Goal: Task Accomplishment & Management: Use online tool/utility

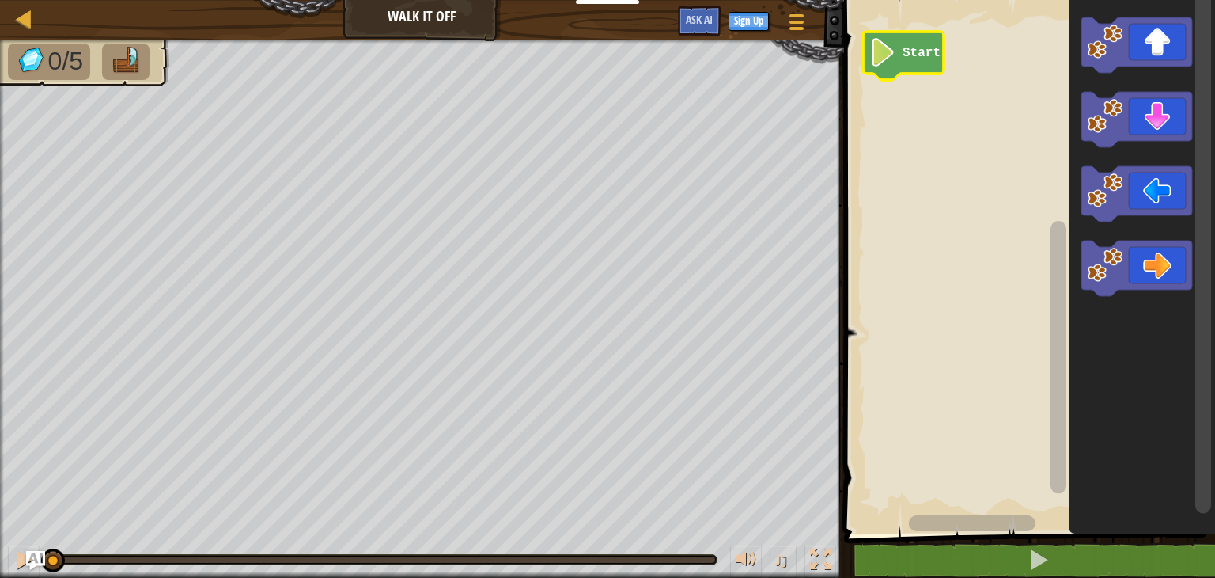
click at [920, 47] on text "Start" at bounding box center [922, 53] width 38 height 14
click at [904, 47] on text "Start" at bounding box center [922, 53] width 38 height 14
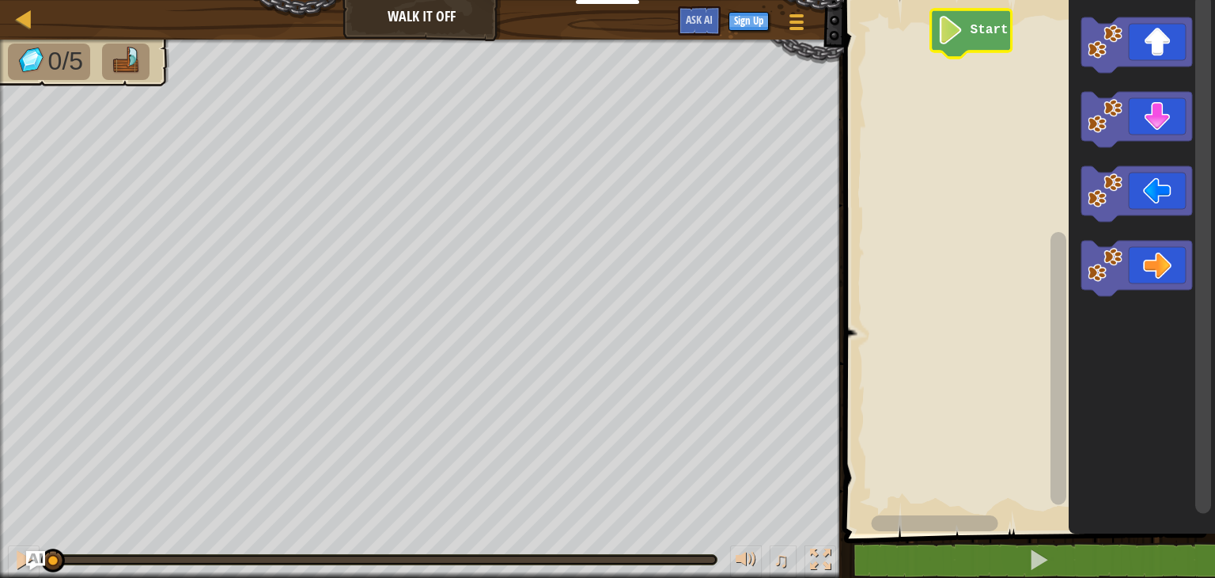
click at [971, 24] on text "Start" at bounding box center [989, 30] width 38 height 14
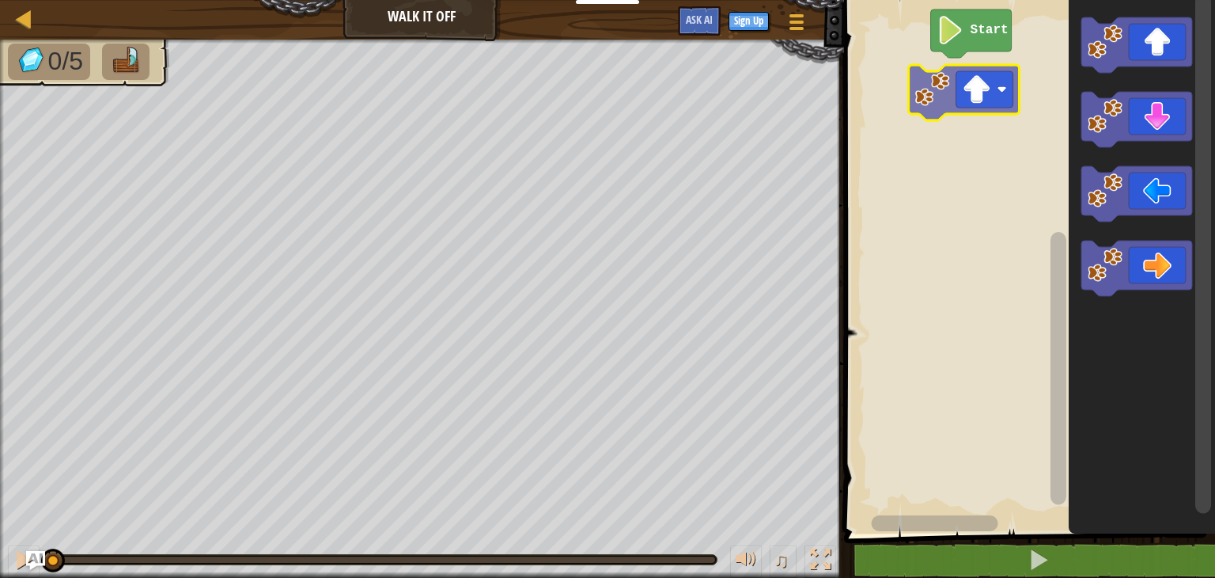
click at [951, 109] on div "Start" at bounding box center [1028, 262] width 376 height 541
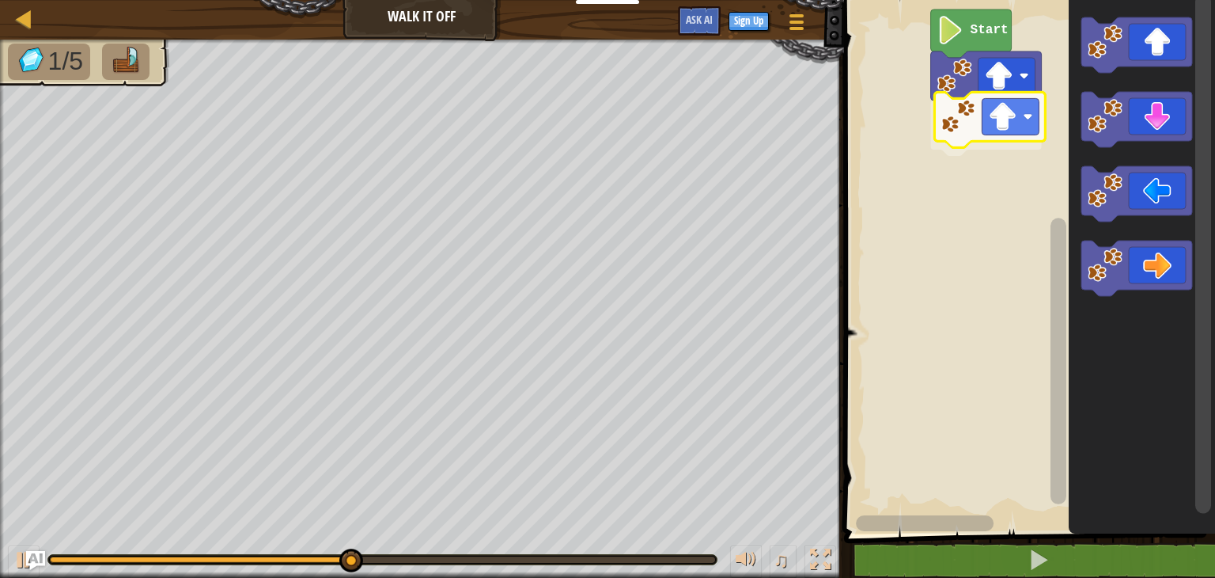
click at [956, 112] on div "Start" at bounding box center [1028, 262] width 376 height 541
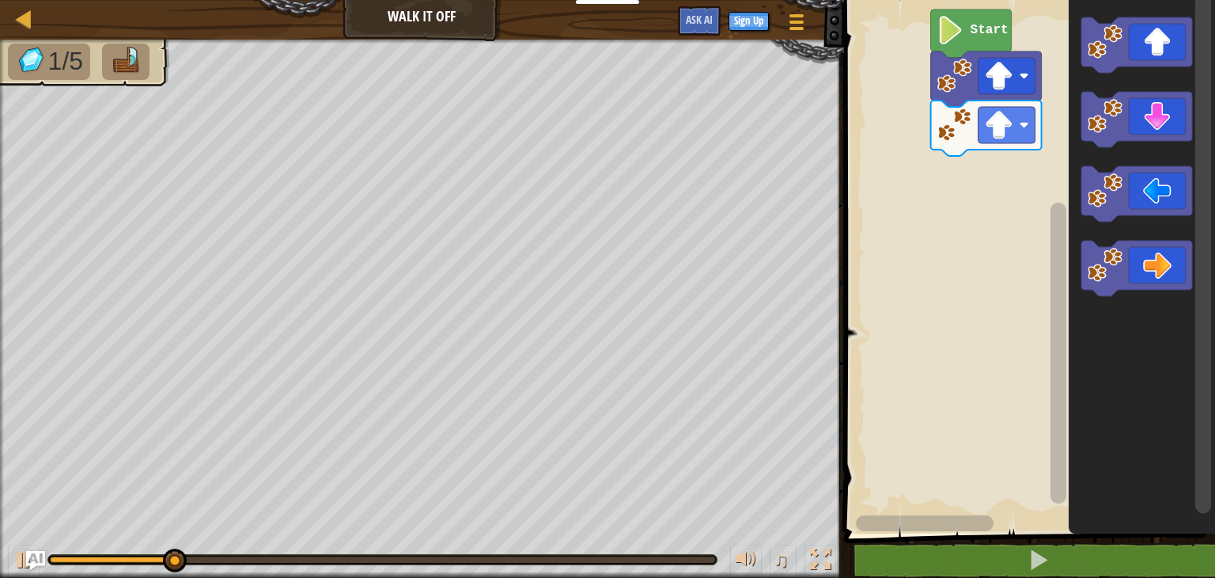
click at [1136, 74] on icon "Blockly Workspace" at bounding box center [1142, 262] width 146 height 541
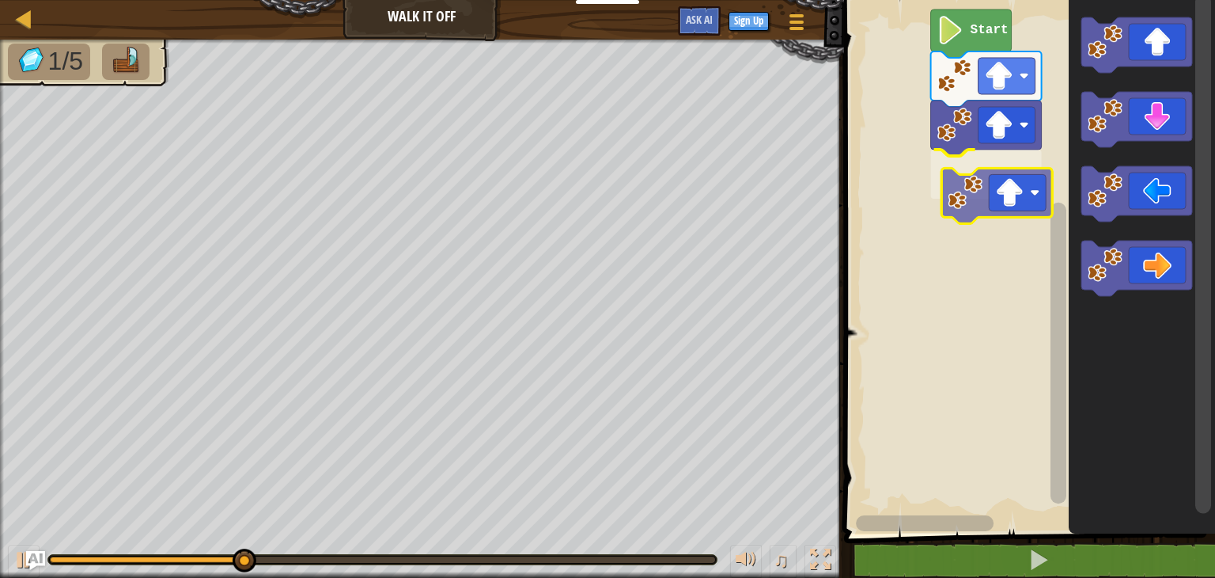
click at [978, 203] on div "Start" at bounding box center [1028, 262] width 376 height 541
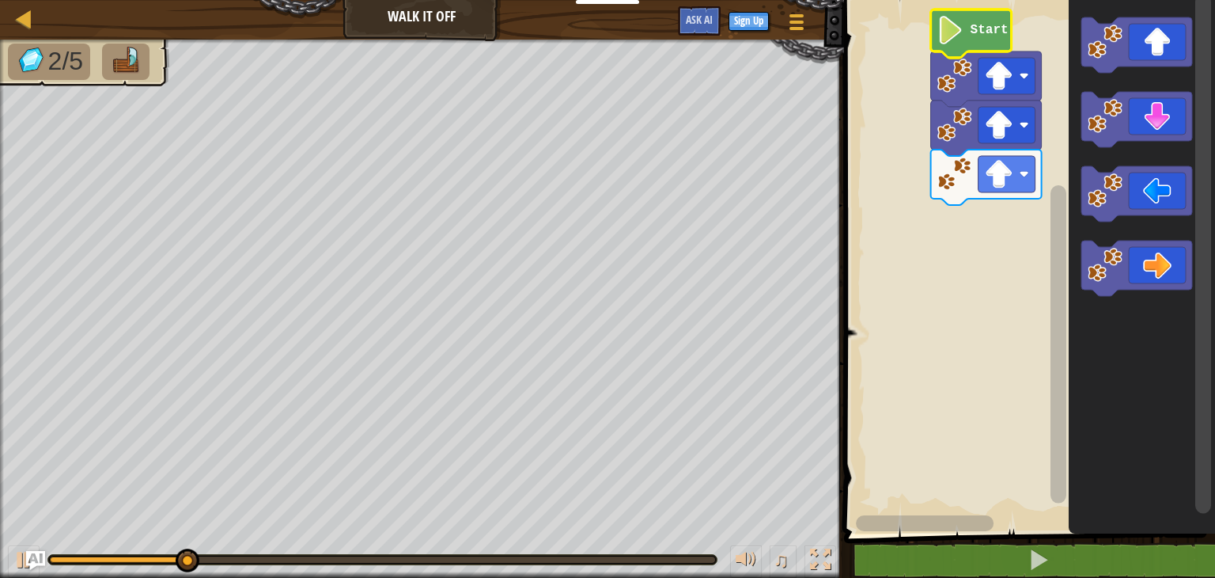
click at [953, 32] on image "Blockly Workspace" at bounding box center [950, 30] width 27 height 28
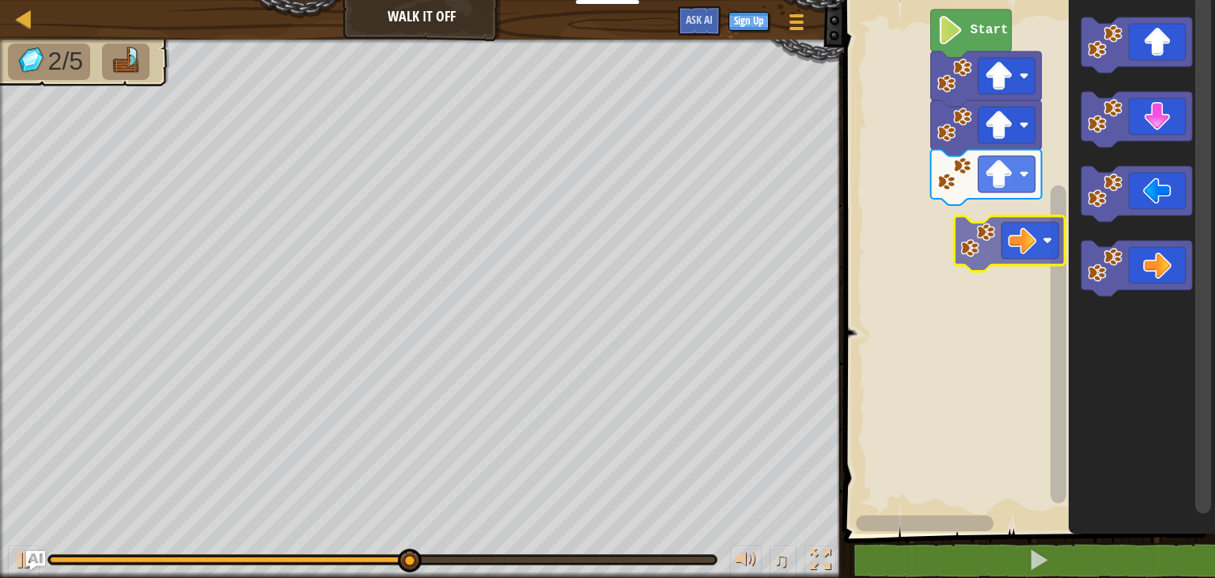
click at [1026, 231] on div "Start" at bounding box center [1028, 262] width 376 height 541
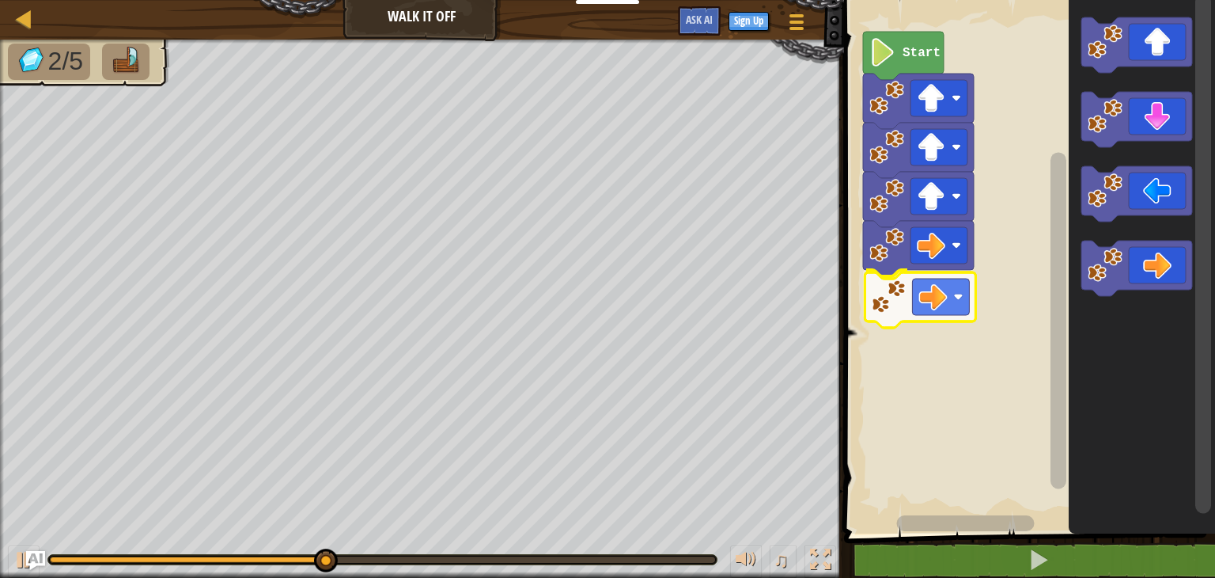
click at [919, 301] on div "Start" at bounding box center [1028, 262] width 376 height 541
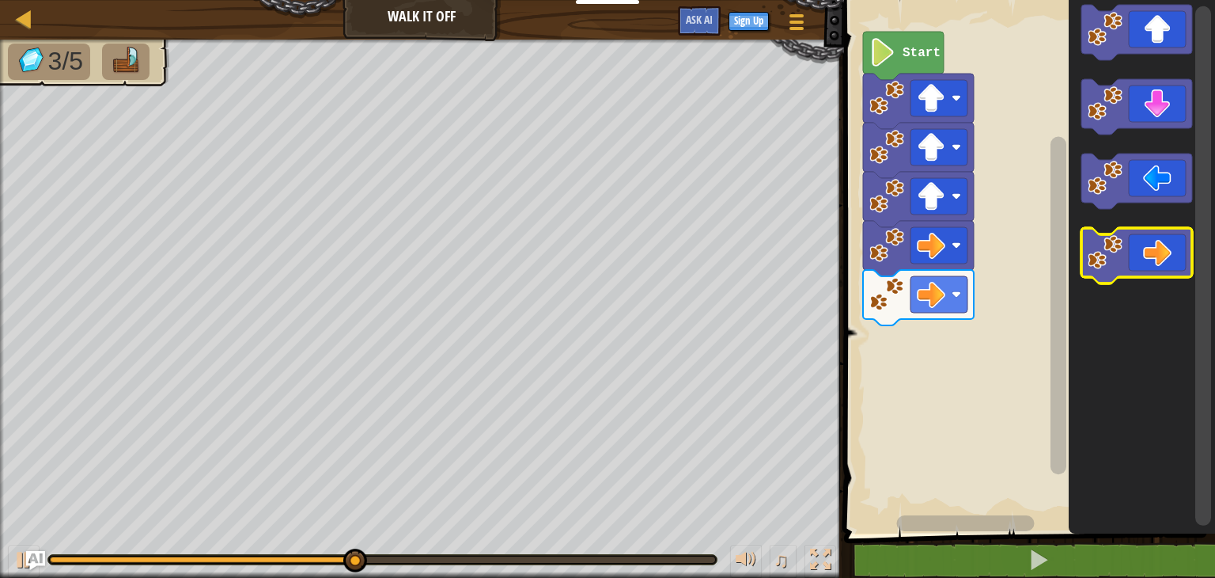
click at [1123, 281] on rect "Blockly Workspace" at bounding box center [1137, 255] width 111 height 55
click at [1120, 259] on image "Blockly Workspace" at bounding box center [1105, 251] width 35 height 35
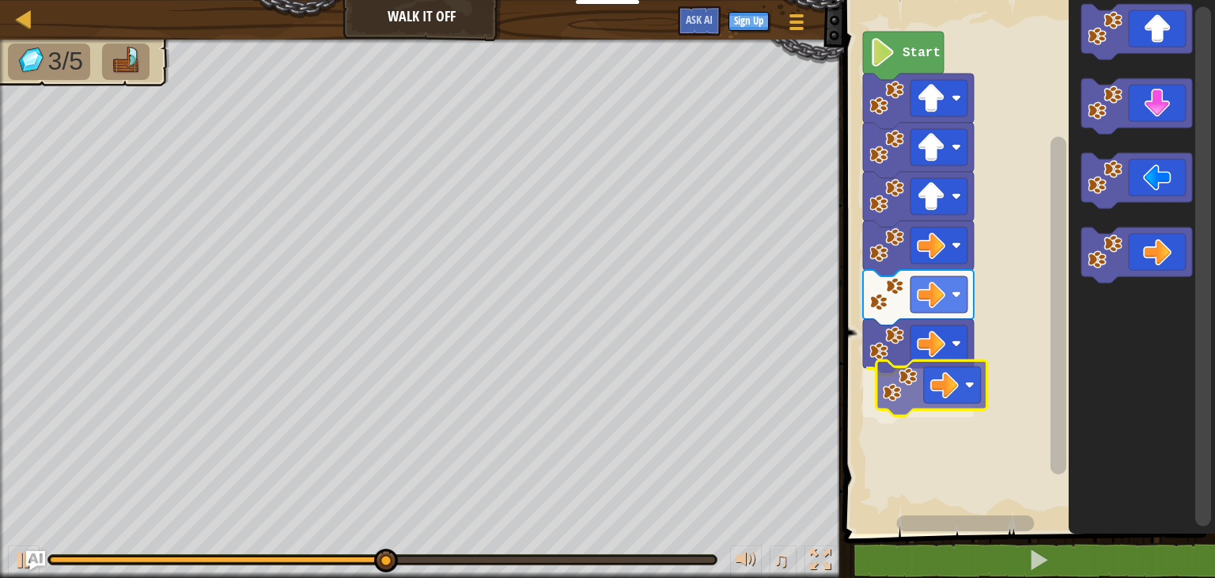
click at [916, 392] on div "Start" at bounding box center [1028, 262] width 376 height 541
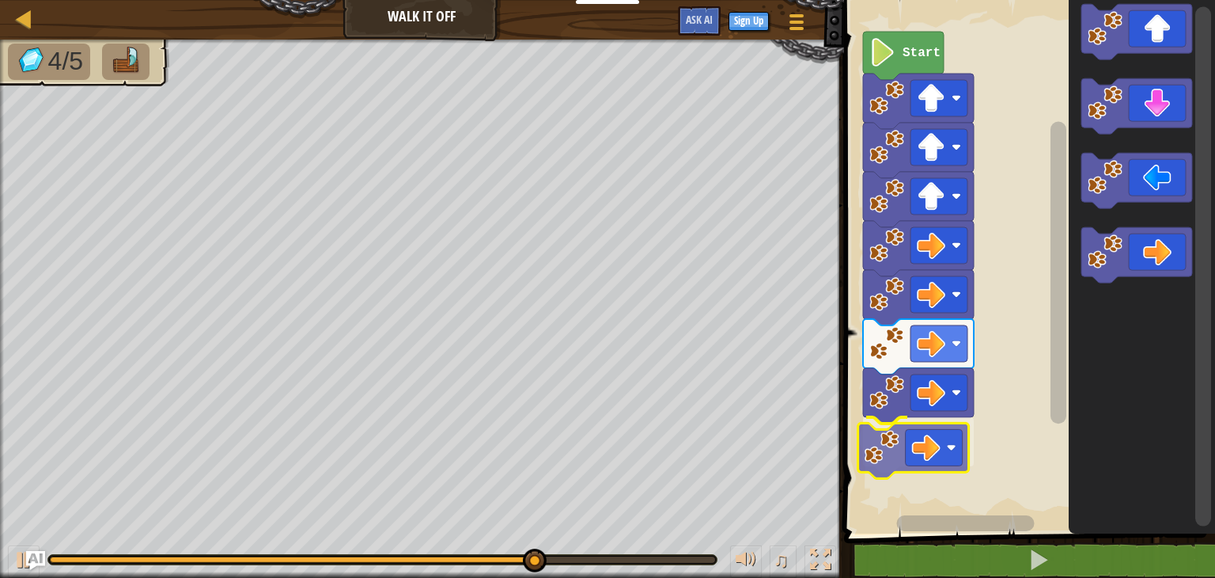
click at [927, 444] on div "Start" at bounding box center [1028, 262] width 376 height 541
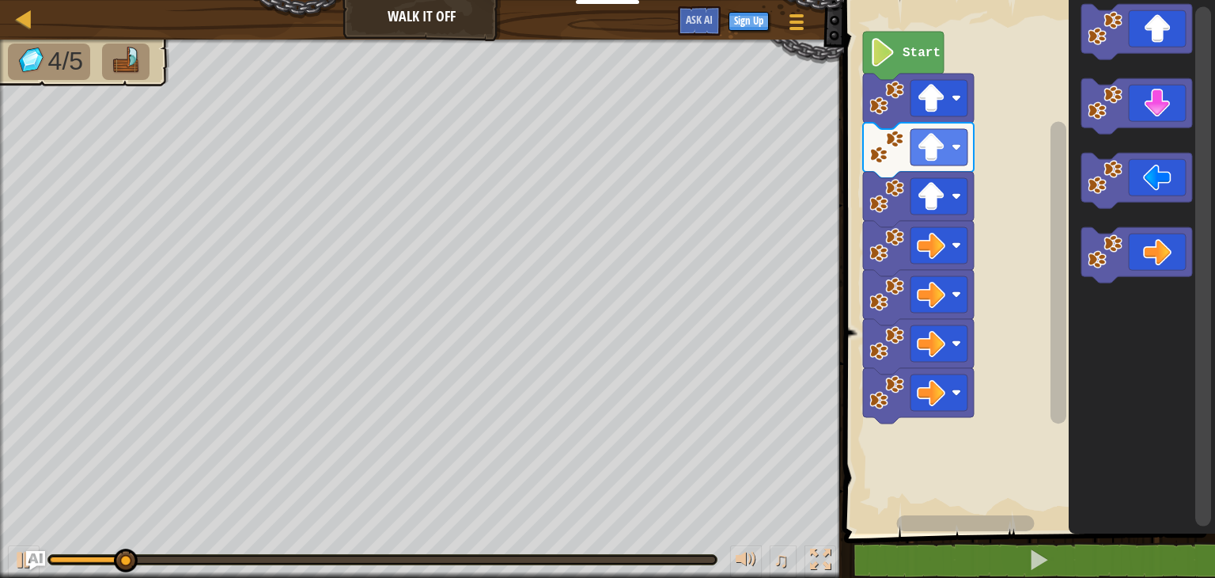
click at [1179, 304] on icon "Blockly Workspace" at bounding box center [1142, 262] width 146 height 541
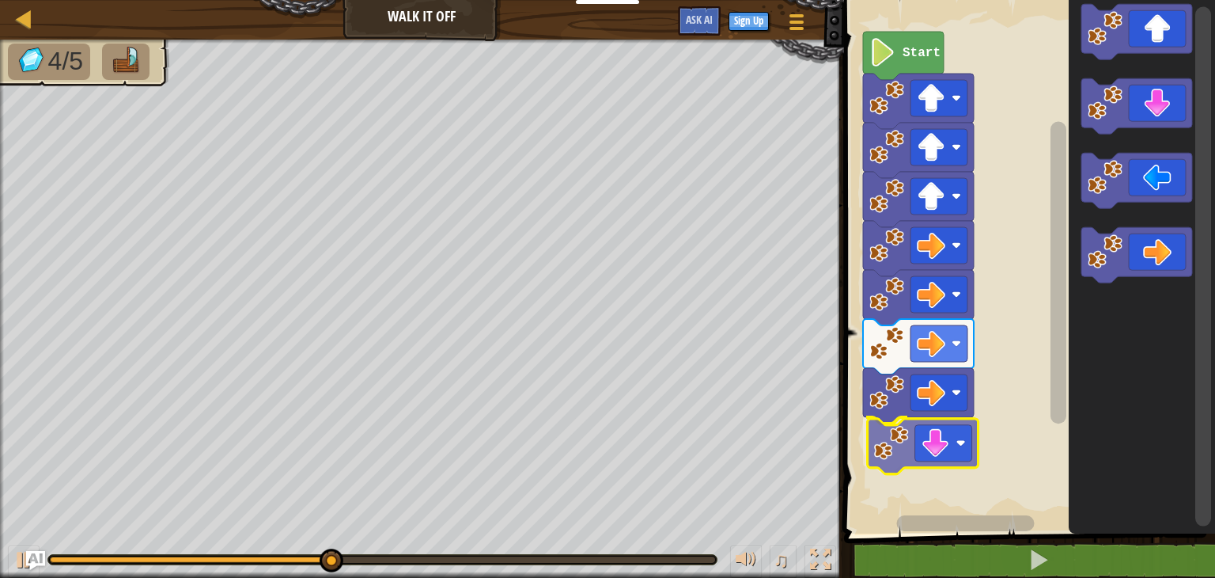
click at [923, 453] on div "Start" at bounding box center [1028, 262] width 376 height 541
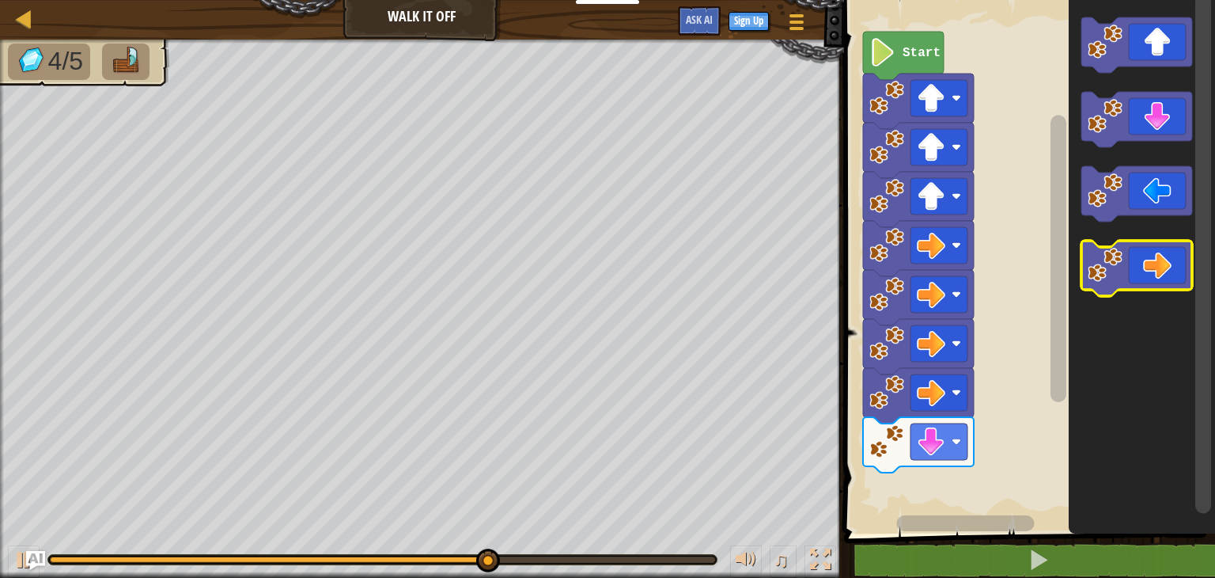
click at [1143, 218] on g "Blockly Workspace" at bounding box center [1137, 156] width 111 height 279
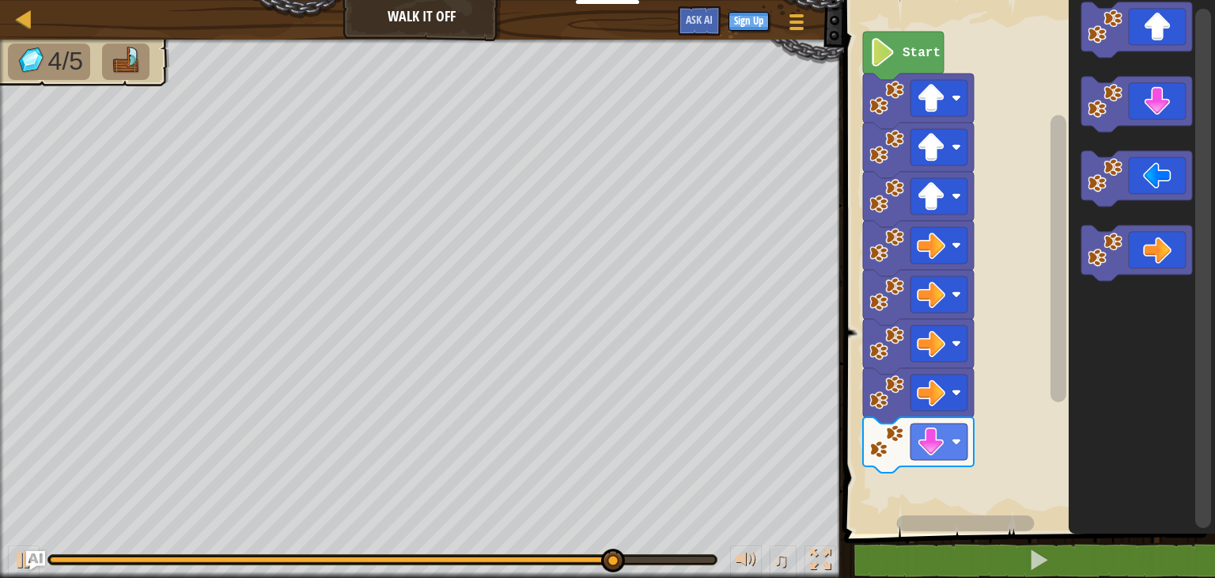
click at [1184, 47] on g "Blockly Workspace" at bounding box center [1137, 141] width 111 height 279
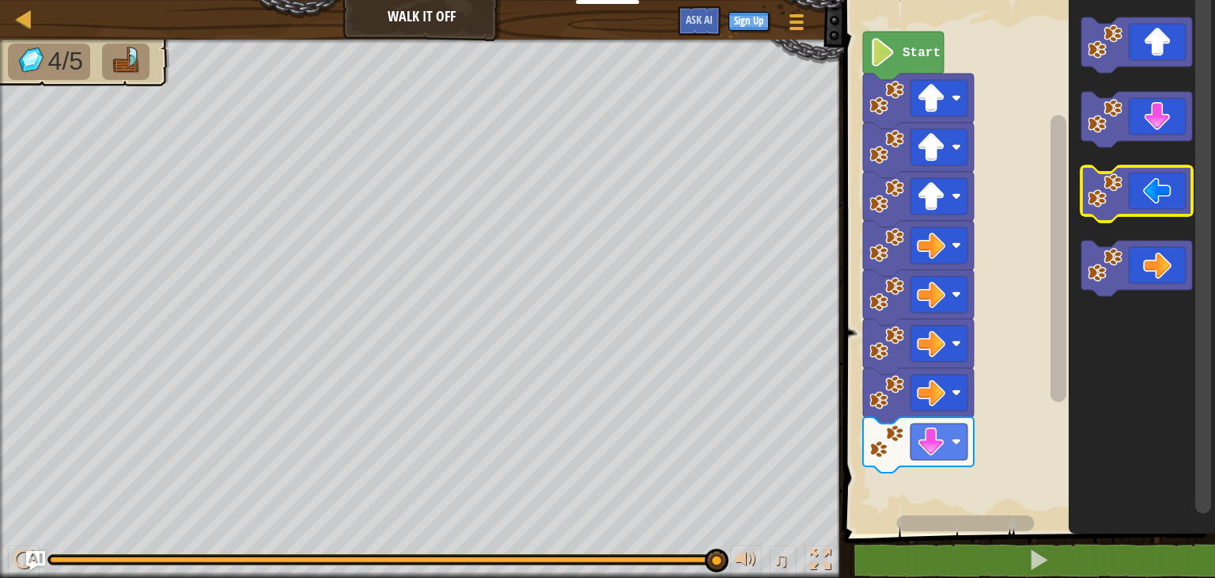
click at [1172, 166] on g "Blockly Workspace" at bounding box center [1137, 156] width 111 height 279
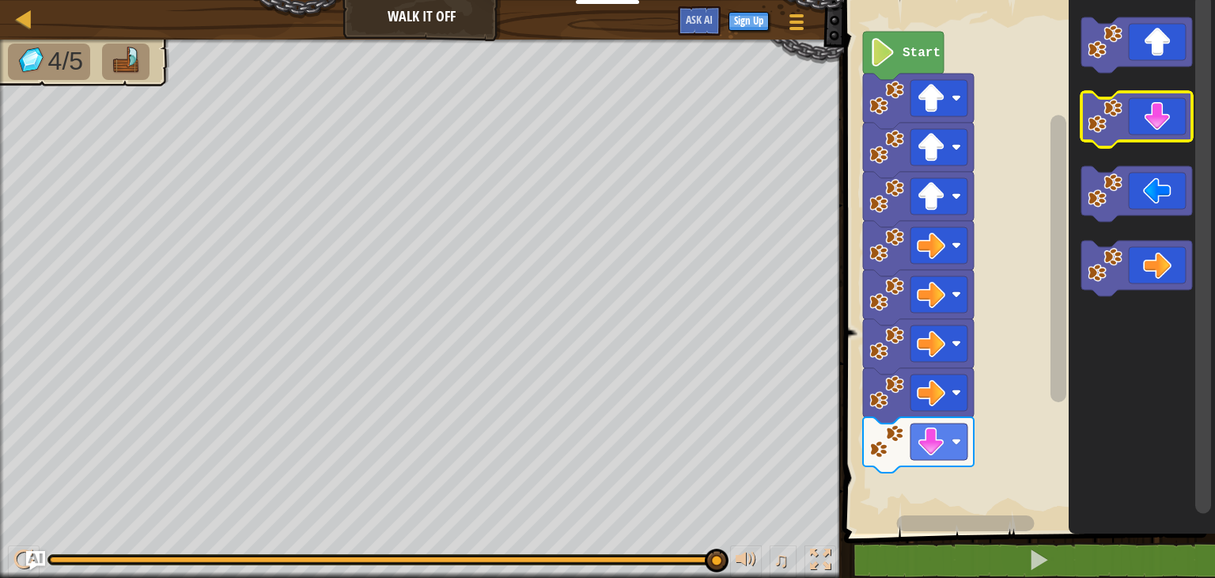
click at [1098, 143] on icon "Blockly Workspace" at bounding box center [1137, 119] width 111 height 55
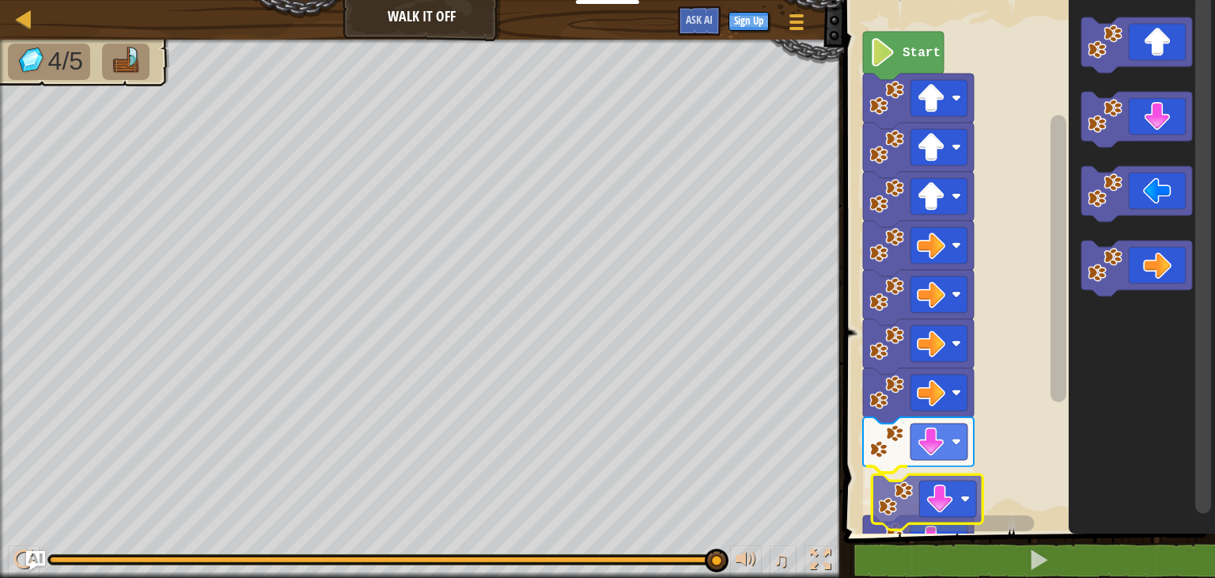
click at [878, 498] on div "Start" at bounding box center [1028, 262] width 376 height 541
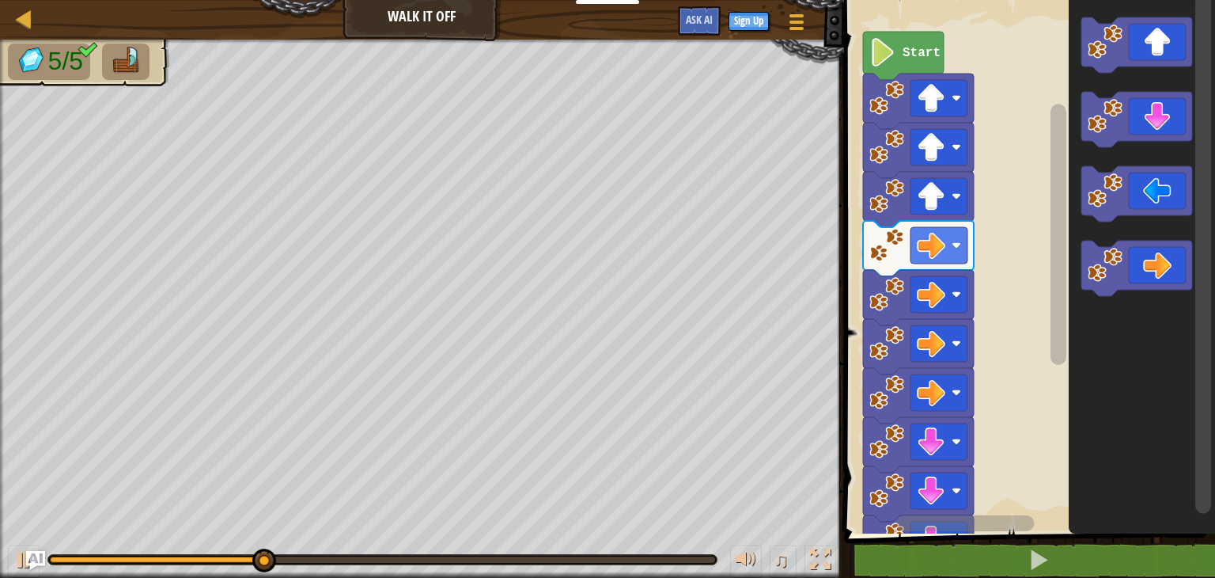
click at [1058, 462] on div "Start" at bounding box center [1028, 262] width 376 height 541
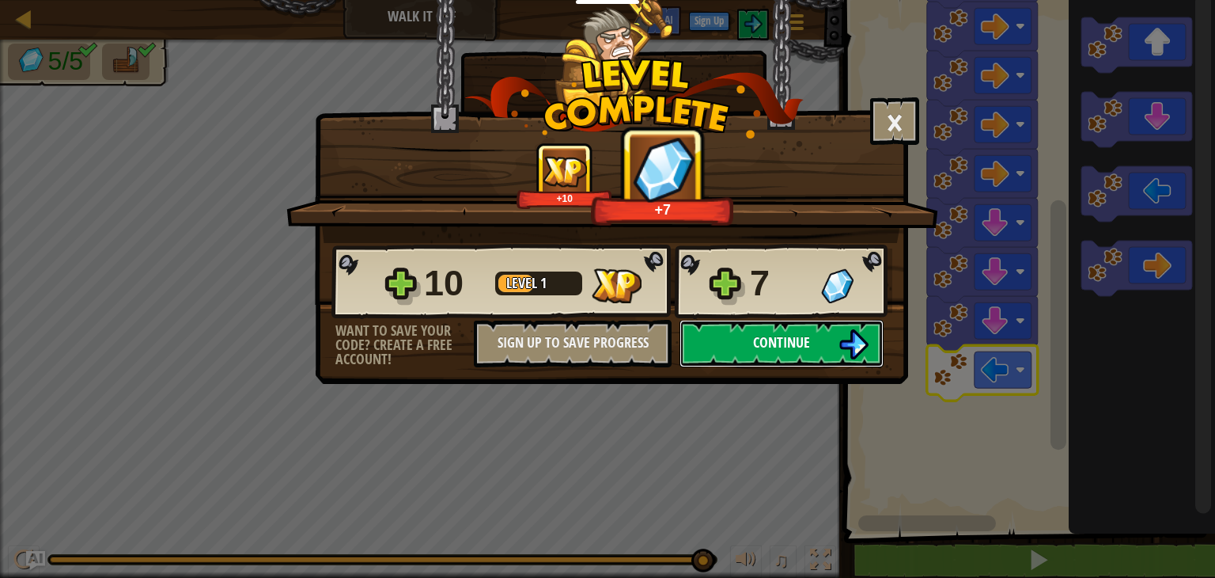
click at [848, 329] on img at bounding box center [854, 344] width 30 height 30
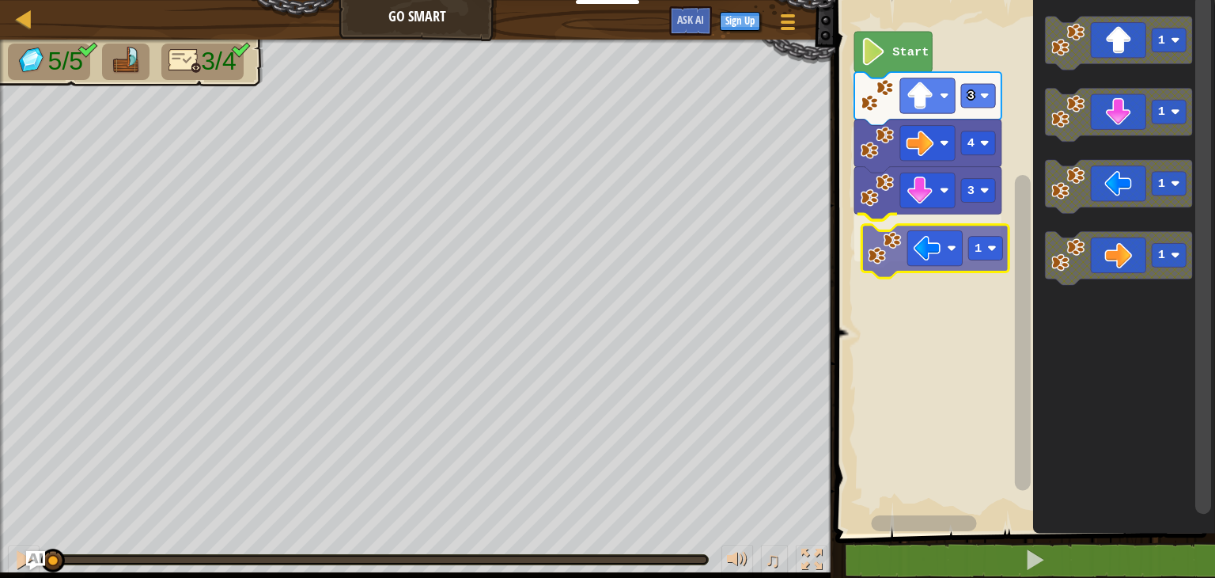
click at [931, 256] on div "3 1 4 3 Start 1 1 1 1 1" at bounding box center [1023, 262] width 385 height 541
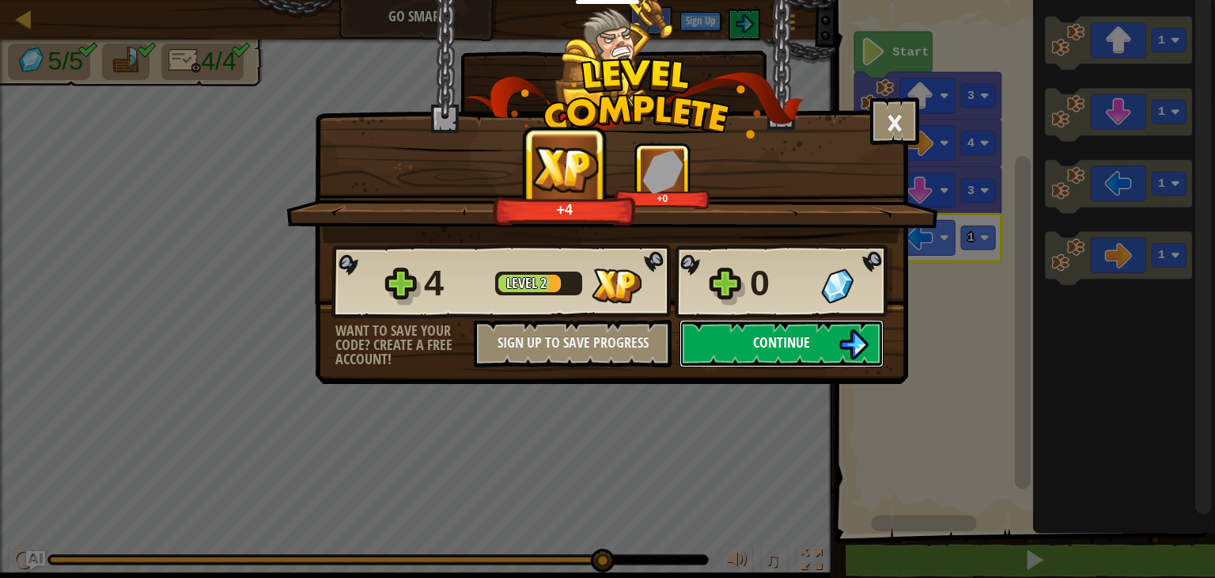
click at [806, 355] on button "Continue" at bounding box center [782, 343] width 204 height 47
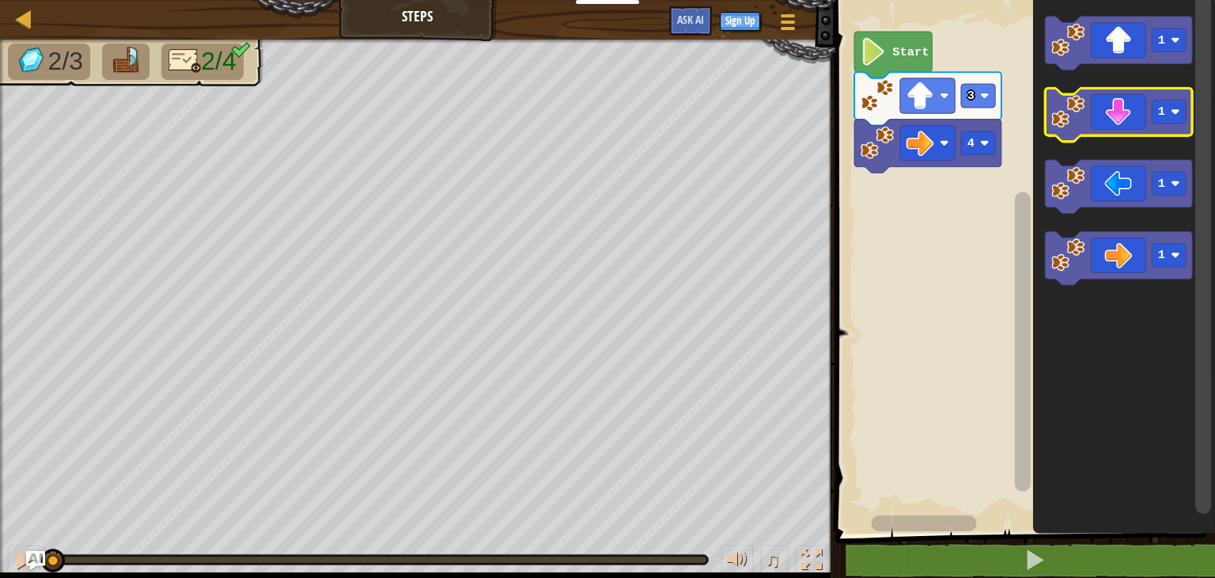
click at [1092, 131] on icon "Blockly Workspace" at bounding box center [1118, 114] width 147 height 53
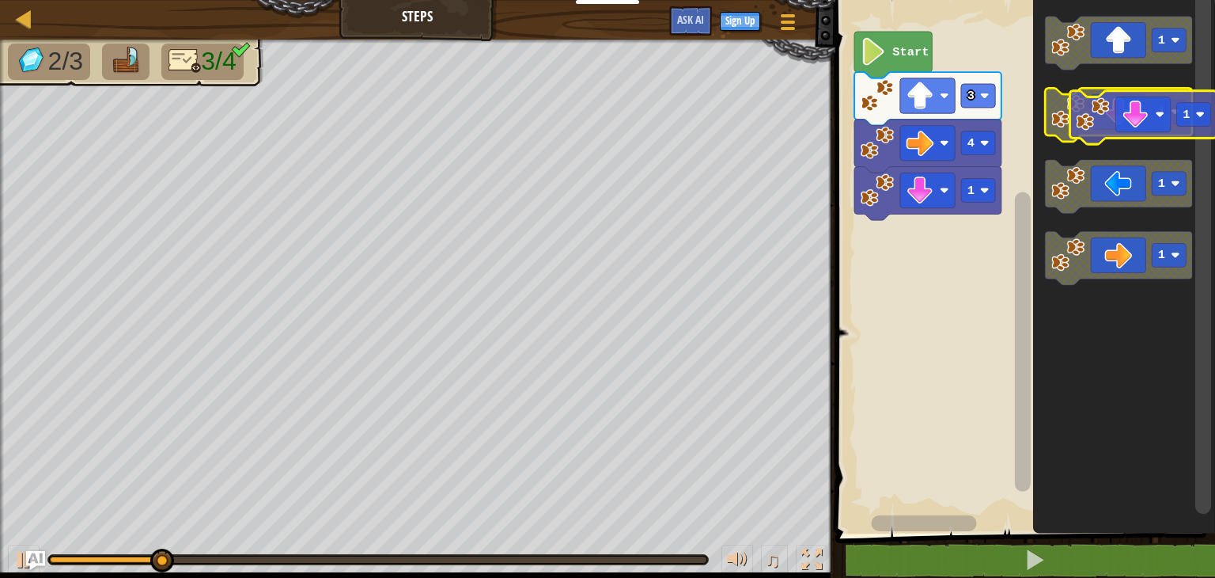
click at [1115, 135] on icon "Blockly Workspace" at bounding box center [1118, 114] width 147 height 53
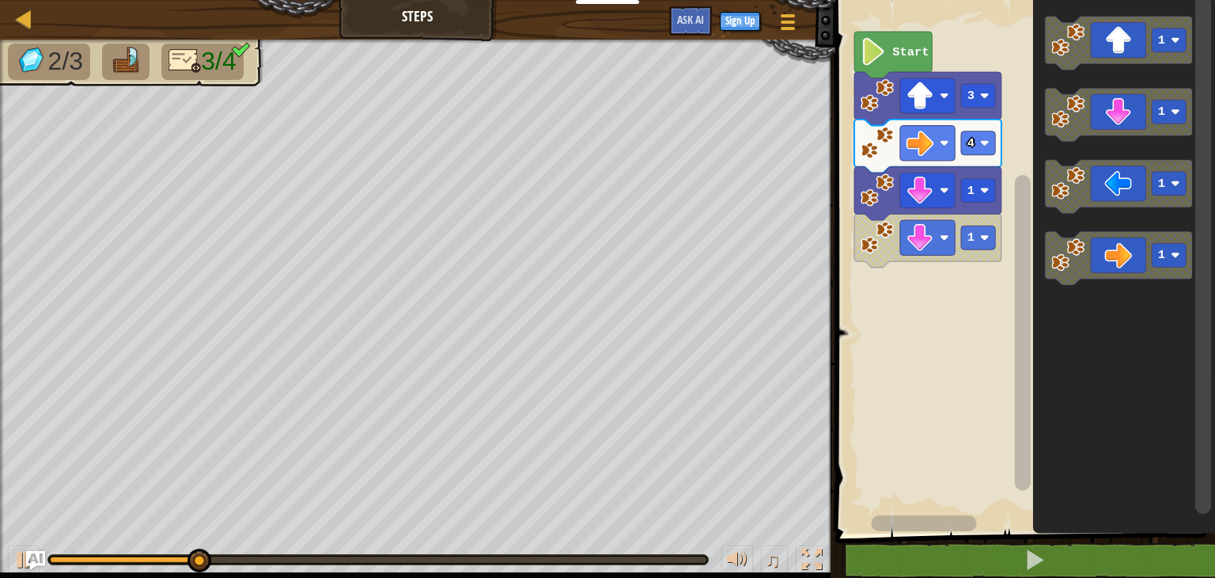
click at [1042, 118] on icon "Blockly Workspace" at bounding box center [1124, 262] width 182 height 541
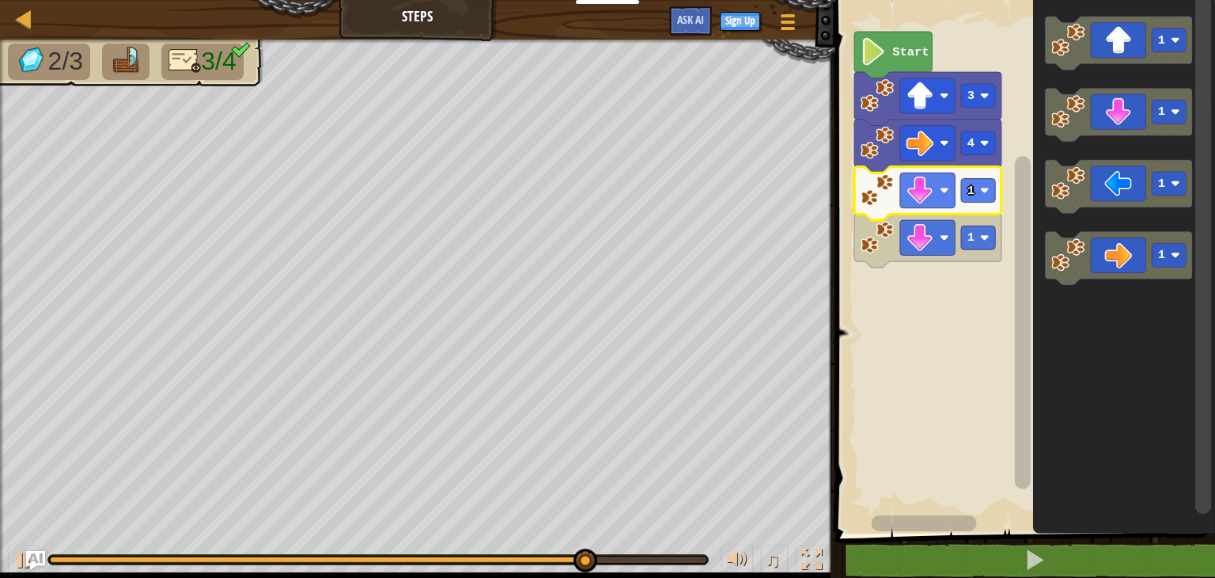
click at [887, 334] on rect "Blockly Workspace" at bounding box center [1023, 262] width 385 height 541
click at [979, 193] on rect "Blockly Workspace" at bounding box center [978, 191] width 34 height 24
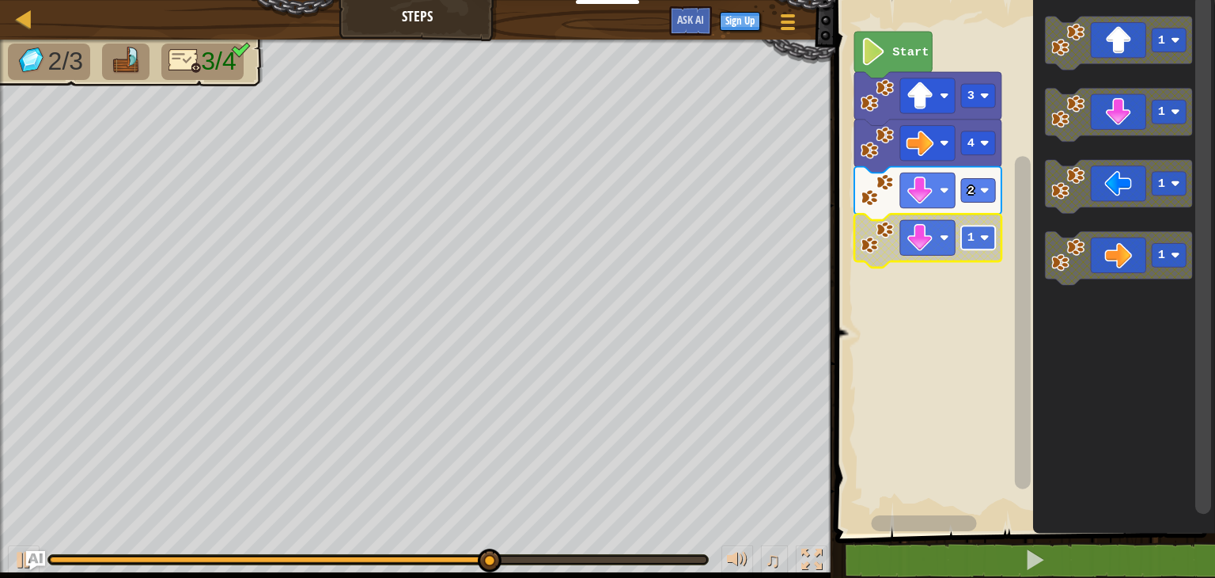
click at [968, 238] on text "1" at bounding box center [971, 237] width 7 height 14
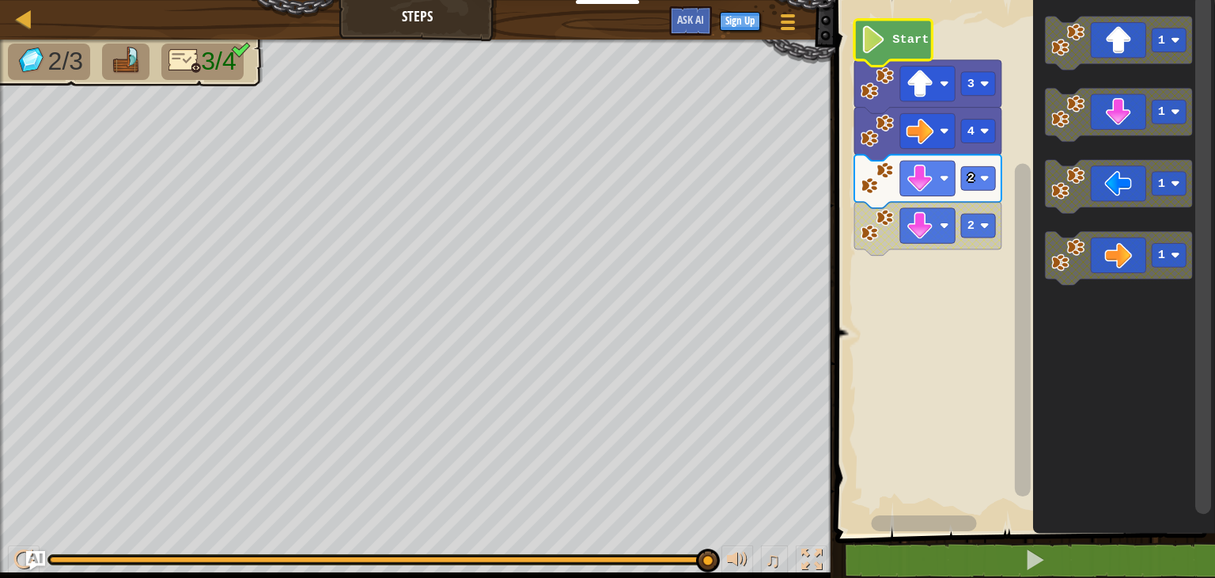
click at [883, 54] on g "Start 3 4 2 2" at bounding box center [928, 138] width 147 height 236
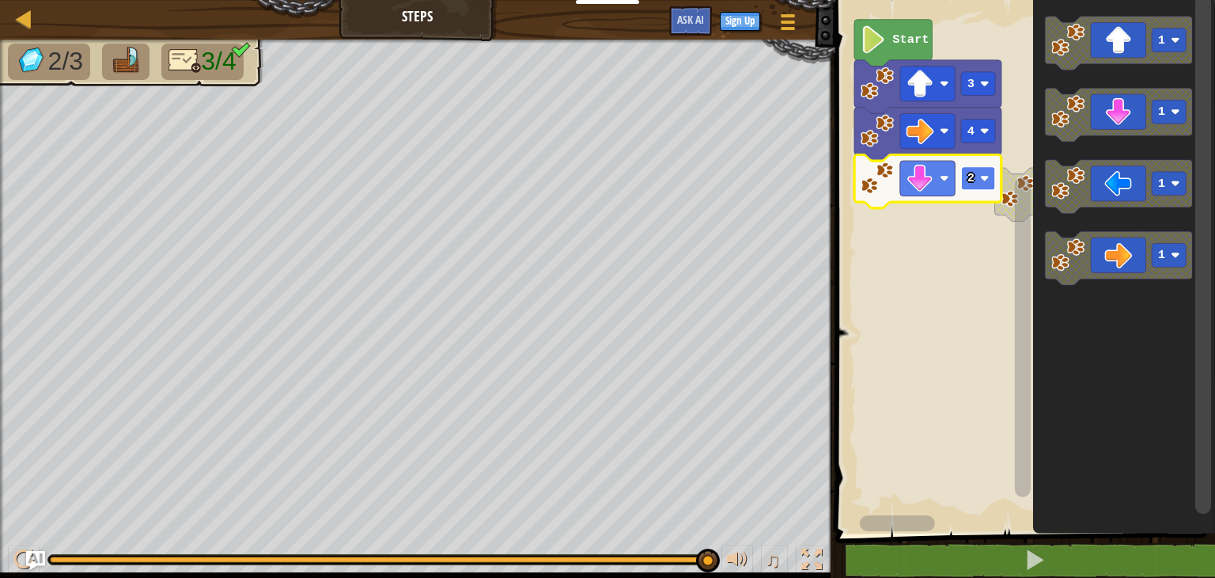
click at [975, 175] on rect "Blockly Workspace" at bounding box center [978, 178] width 34 height 24
click at [1127, 204] on icon "Blockly Workspace" at bounding box center [1118, 186] width 147 height 53
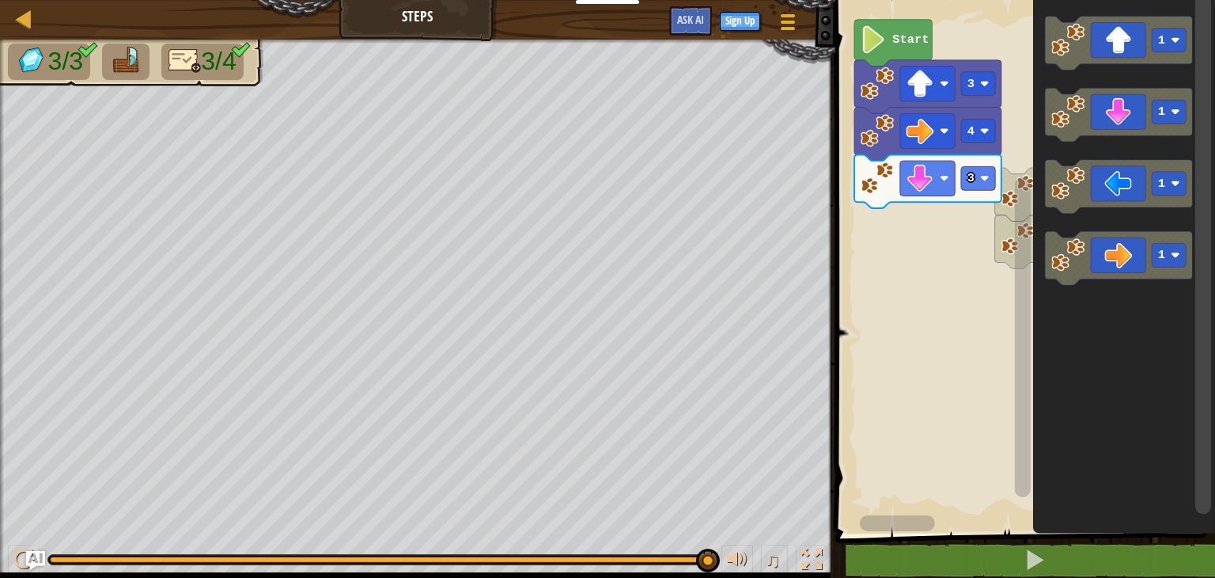
click at [1115, 204] on icon "Blockly Workspace" at bounding box center [1118, 186] width 147 height 53
click at [941, 264] on div "2 1 1 Start 3 4 3 1 1 1 1" at bounding box center [1023, 262] width 385 height 541
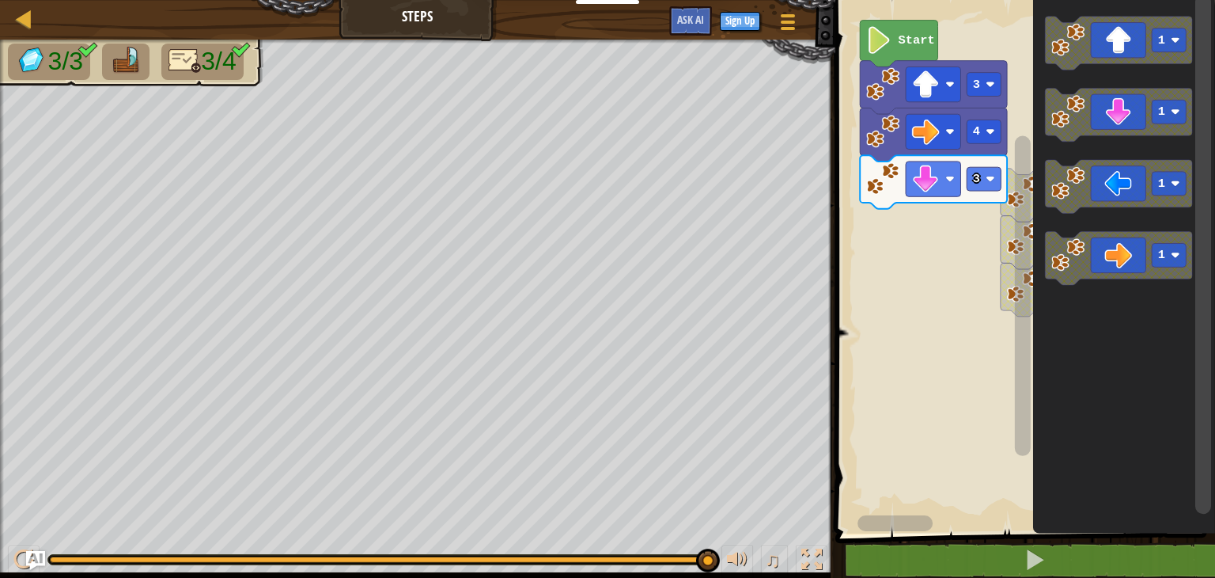
click at [995, 245] on rect "Blockly Workspace" at bounding box center [1023, 262] width 385 height 541
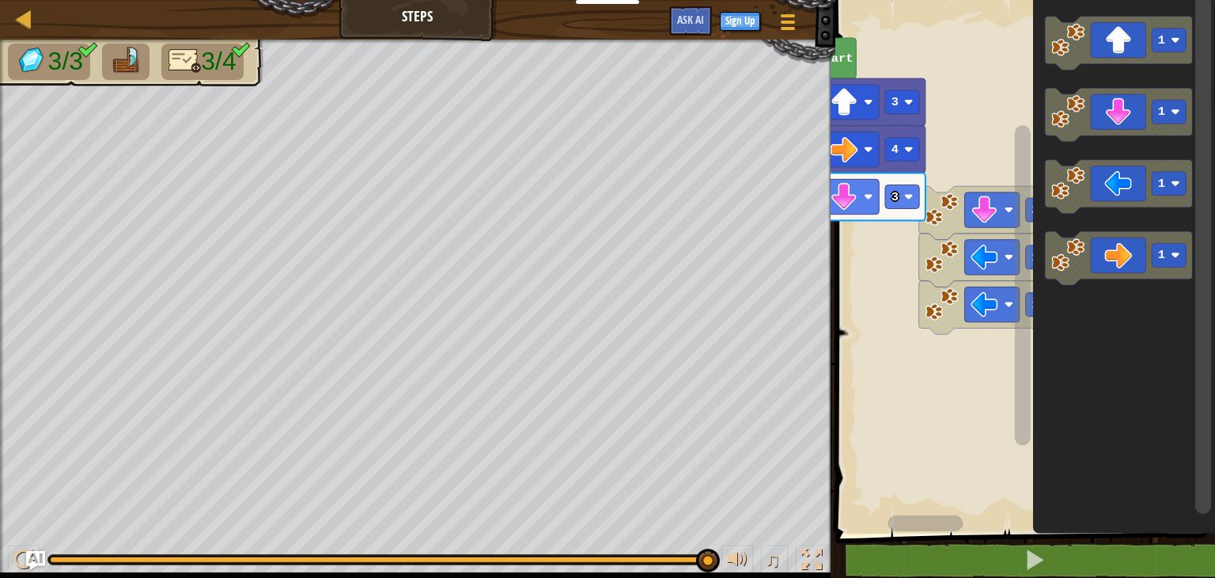
click at [918, 263] on rect "Blockly Workspace" at bounding box center [1023, 262] width 385 height 541
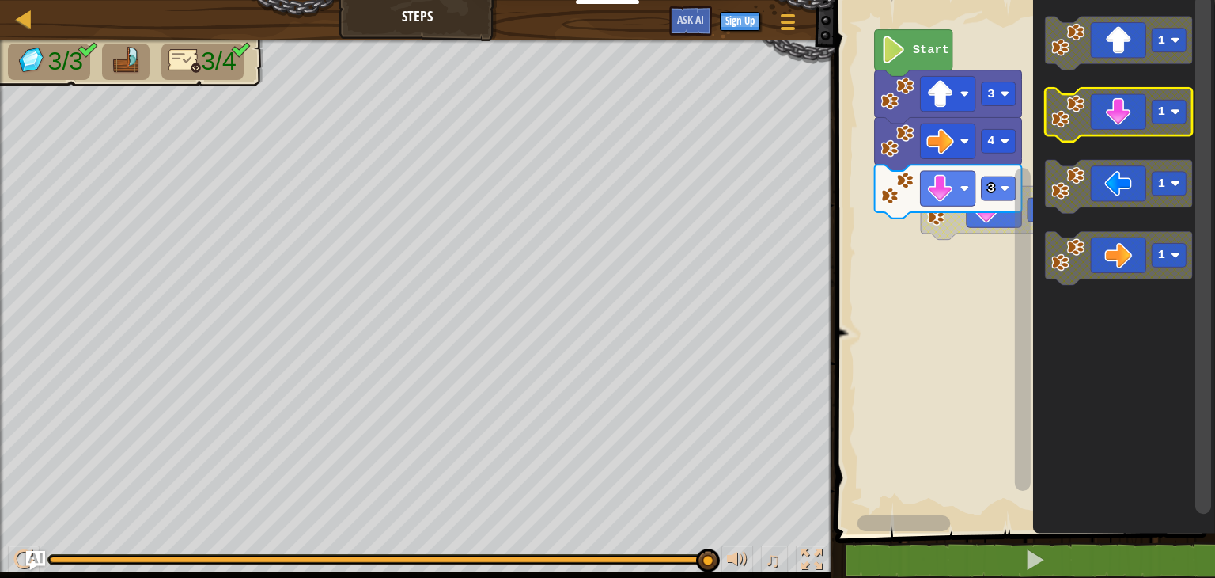
click at [1120, 121] on icon "Blockly Workspace" at bounding box center [1118, 114] width 147 height 53
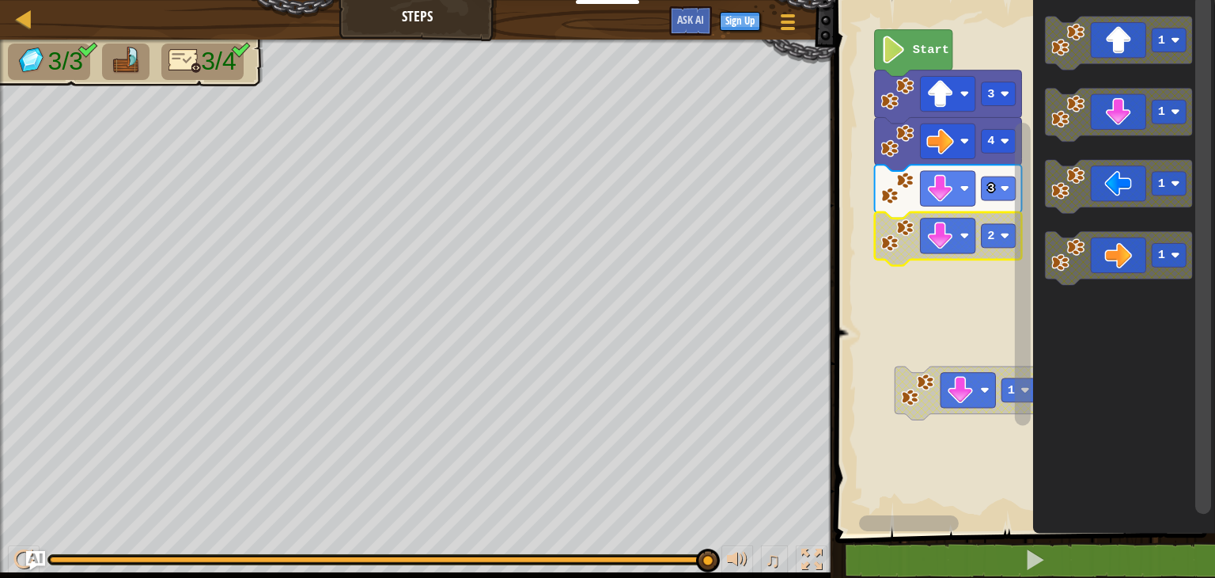
click at [995, 222] on icon "Blockly Workspace" at bounding box center [948, 238] width 147 height 53
click at [0, 0] on div at bounding box center [0, 0] width 0 height 0
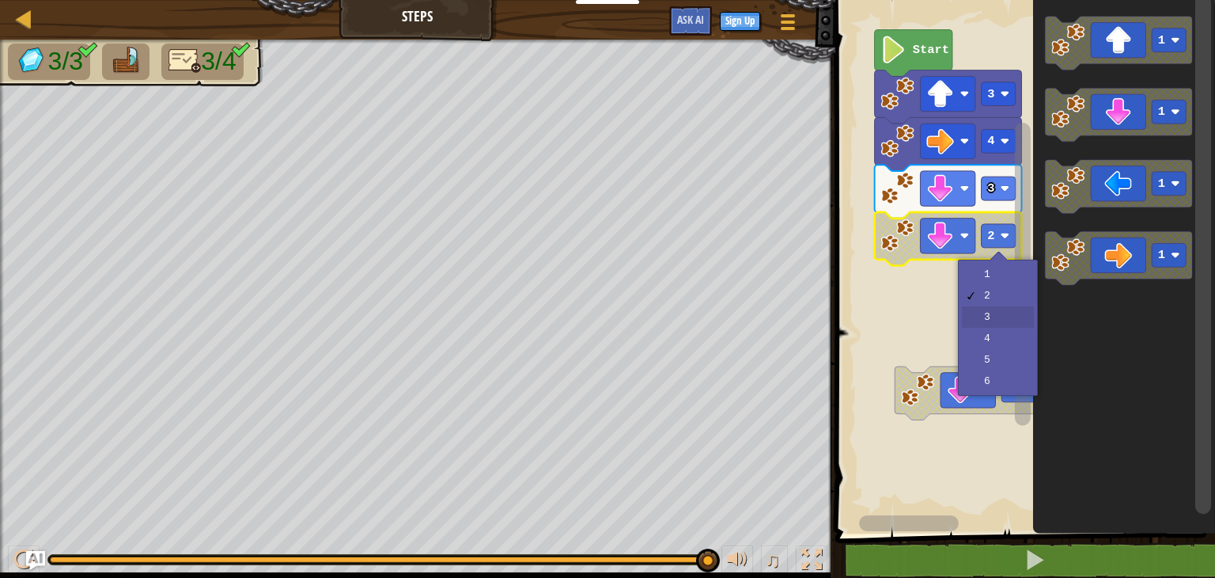
click at [1000, 313] on rect "Blockly Workspace" at bounding box center [1023, 262] width 385 height 541
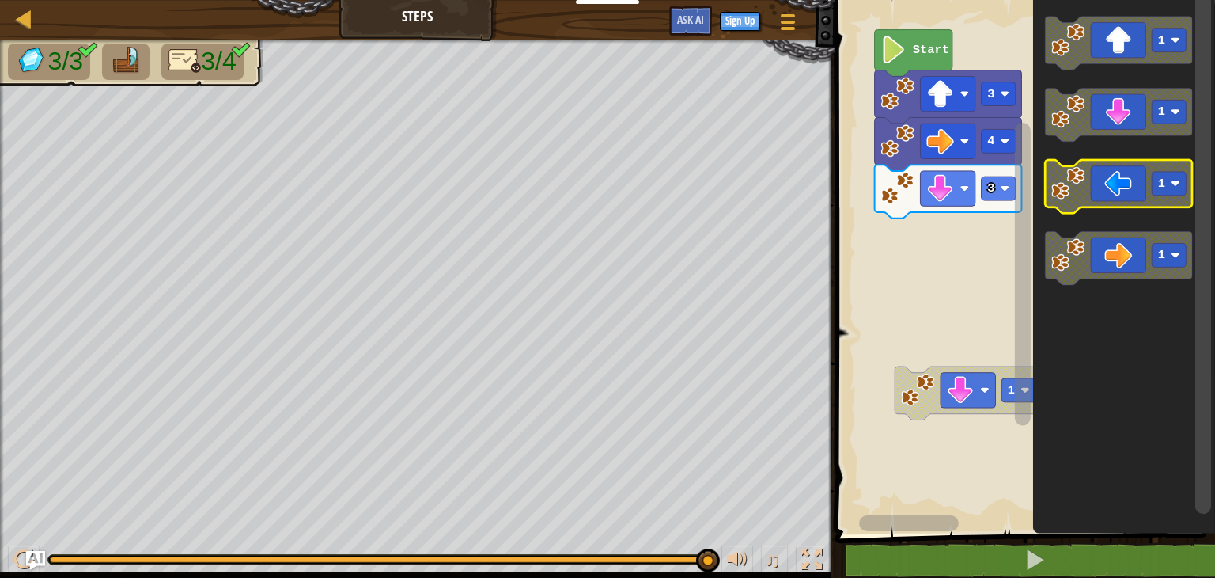
click at [1096, 188] on icon "Blockly Workspace" at bounding box center [1118, 186] width 147 height 53
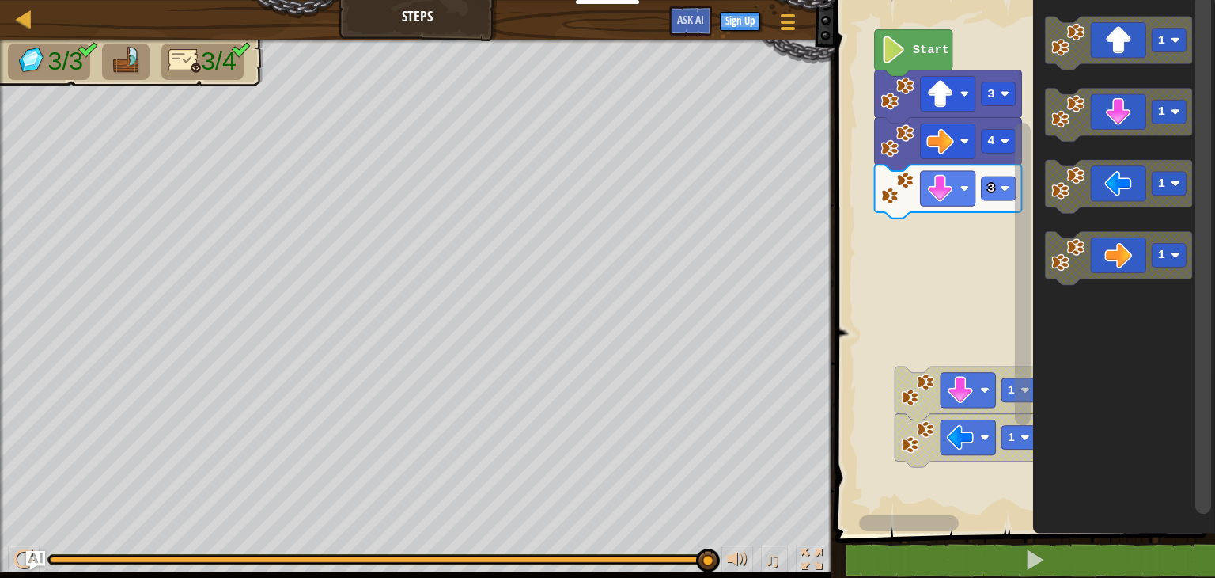
click at [1114, 187] on icon "Blockly Workspace" at bounding box center [1118, 186] width 147 height 53
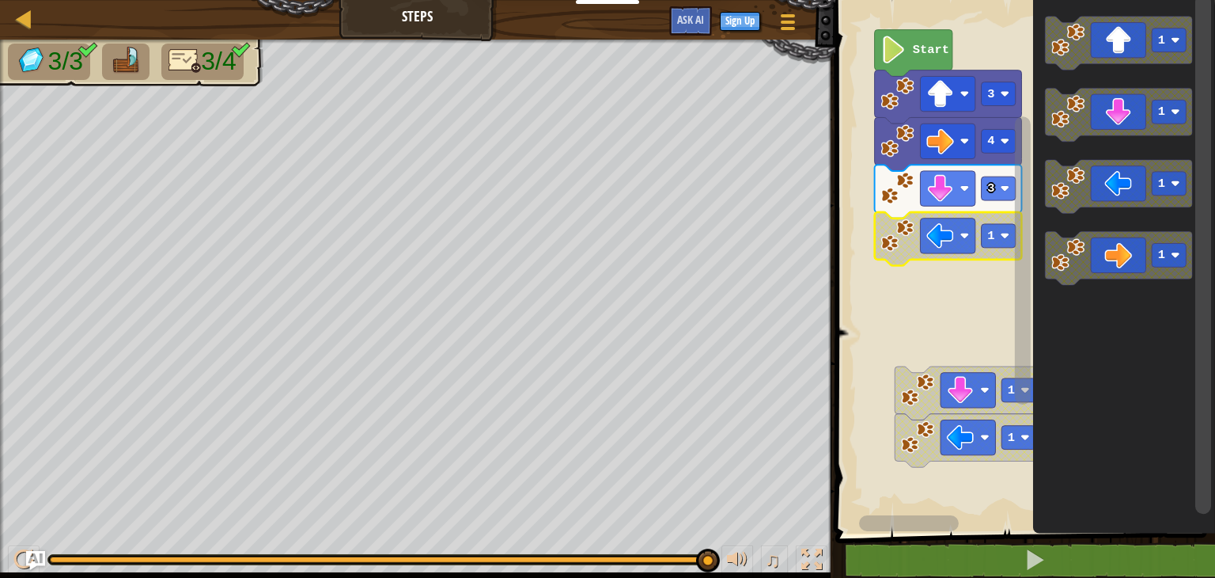
click at [0, 0] on div at bounding box center [0, 0] width 0 height 0
click at [897, 56] on image "Blockly Workspace" at bounding box center [894, 50] width 26 height 28
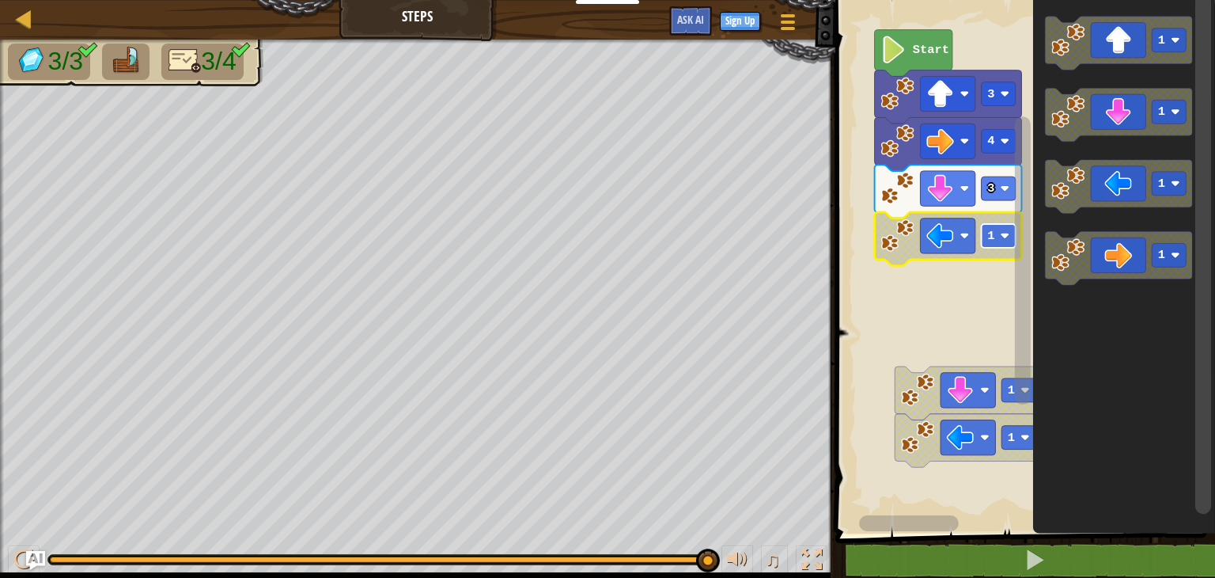
click at [1003, 231] on image "Blockly Workspace" at bounding box center [1004, 235] width 9 height 9
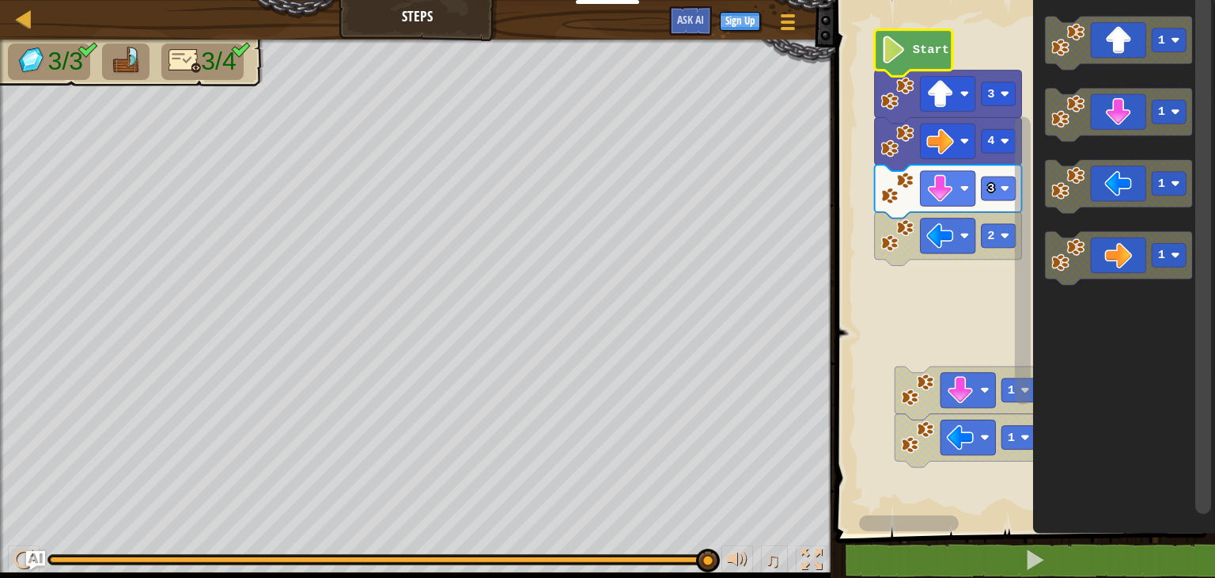
click at [927, 49] on text "Start" at bounding box center [931, 50] width 36 height 14
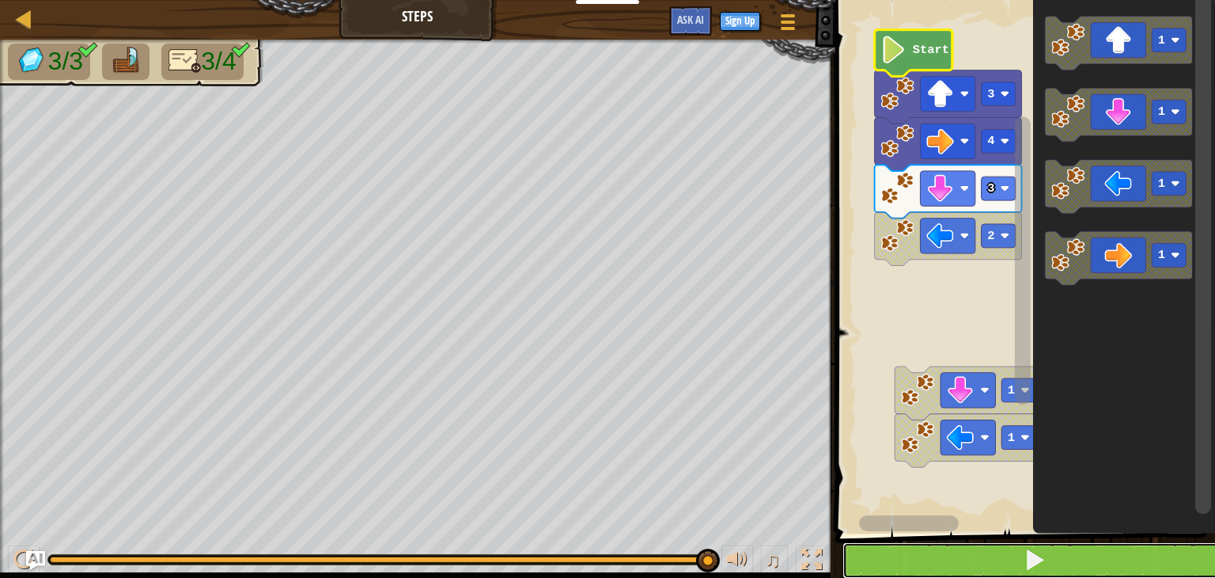
click at [1010, 555] on button at bounding box center [1035, 560] width 385 height 36
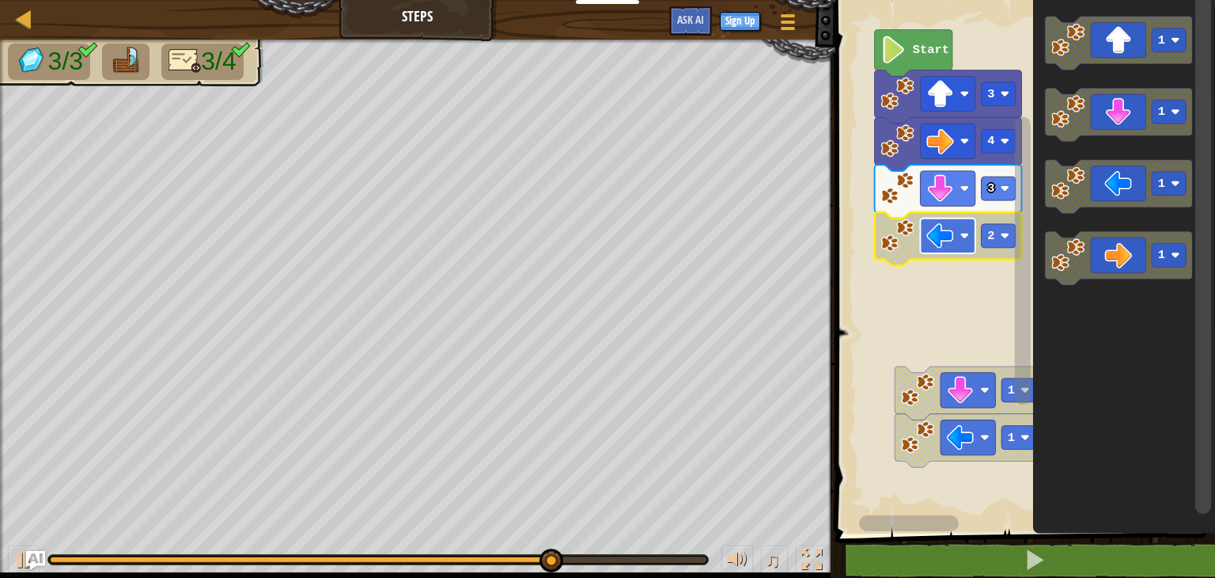
click at [944, 245] on image "Blockly Workspace" at bounding box center [941, 236] width 28 height 28
click at [1003, 281] on rect "Blockly Workspace" at bounding box center [1023, 262] width 385 height 541
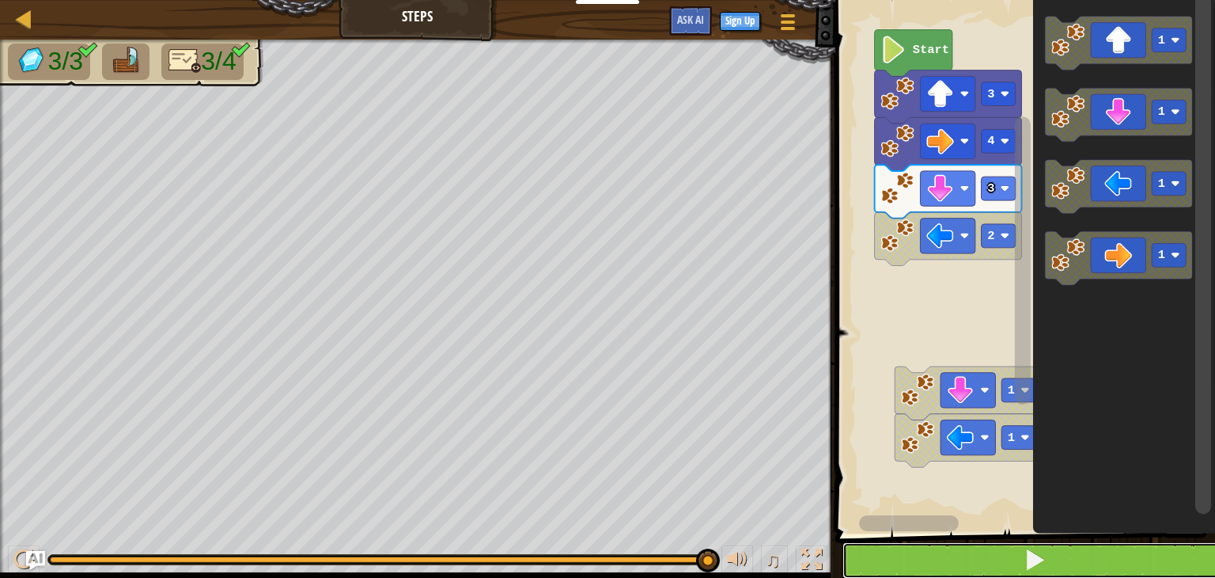
click at [909, 566] on button at bounding box center [1035, 560] width 385 height 36
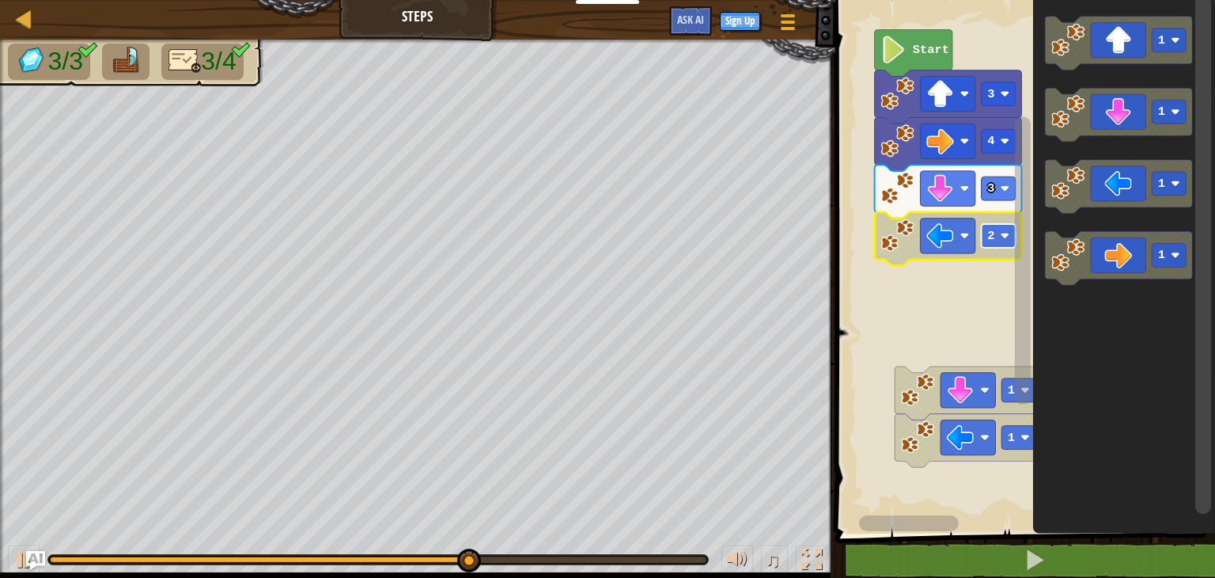
click at [994, 232] on rect "Blockly Workspace" at bounding box center [999, 236] width 34 height 24
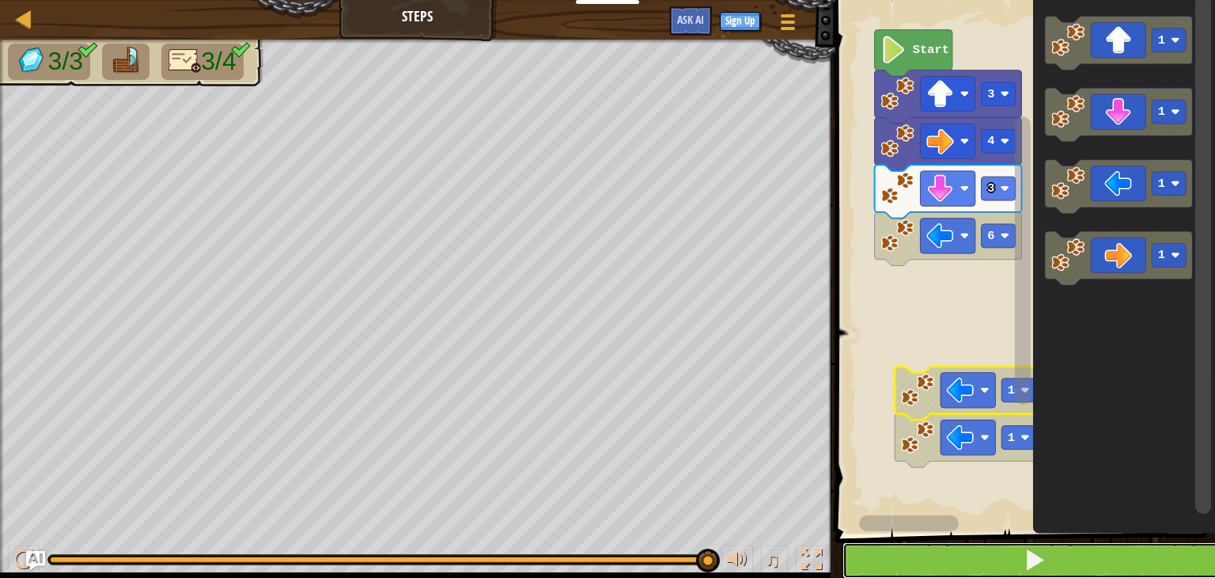
click at [1029, 555] on span at bounding box center [1035, 559] width 22 height 22
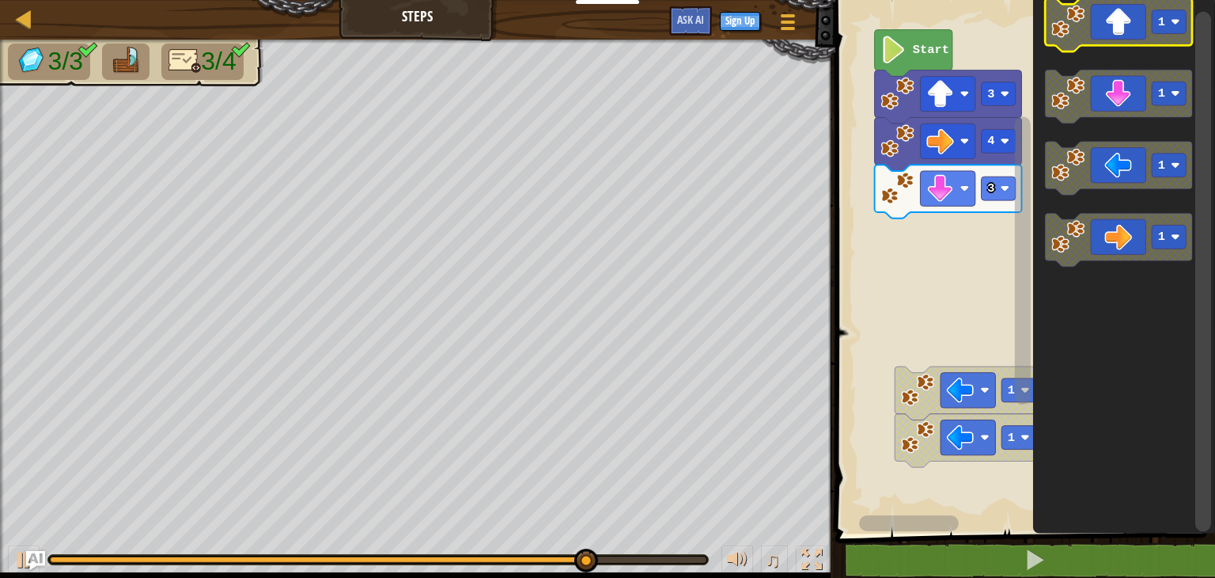
click at [1081, 7] on image "Blockly Workspace" at bounding box center [1068, 21] width 33 height 33
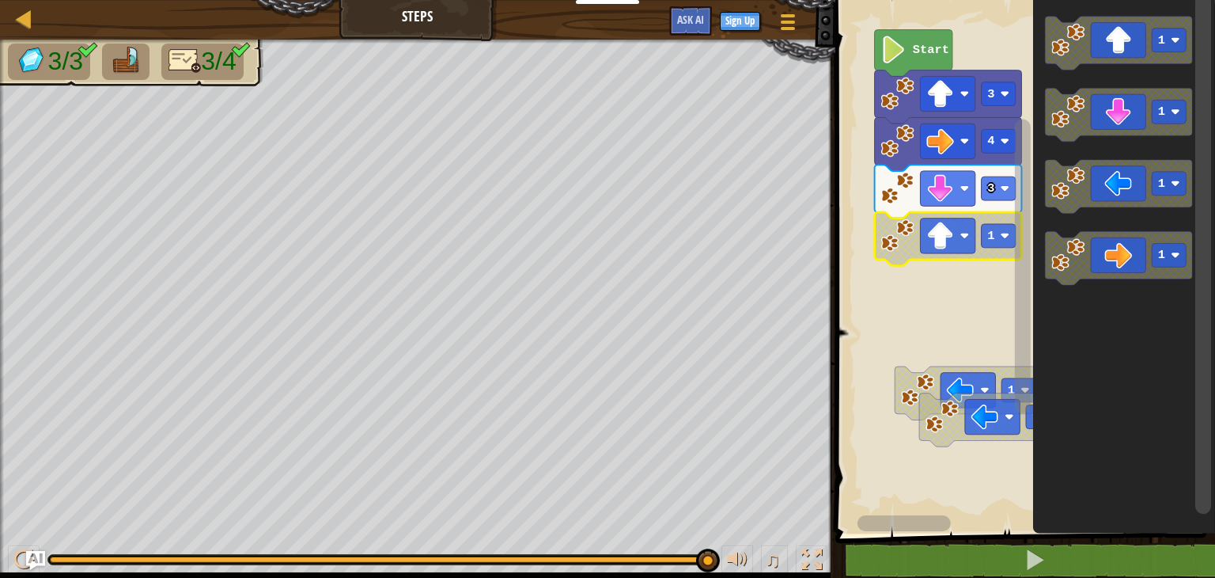
click at [953, 247] on image "Blockly Workspace" at bounding box center [941, 236] width 28 height 28
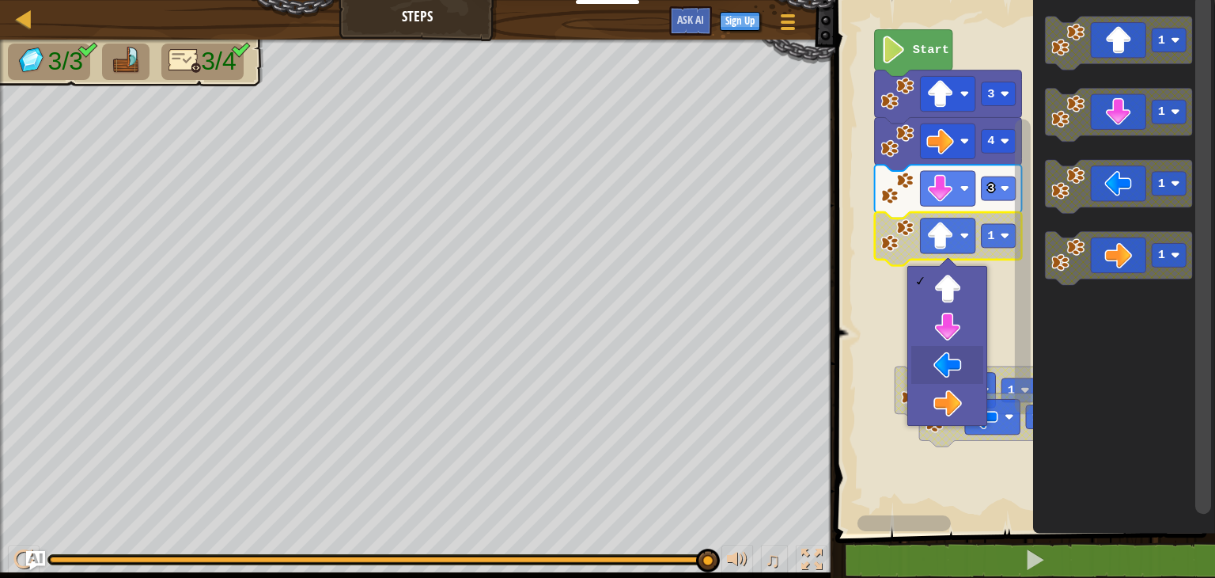
click at [946, 363] on rect "Blockly Workspace" at bounding box center [1023, 262] width 385 height 541
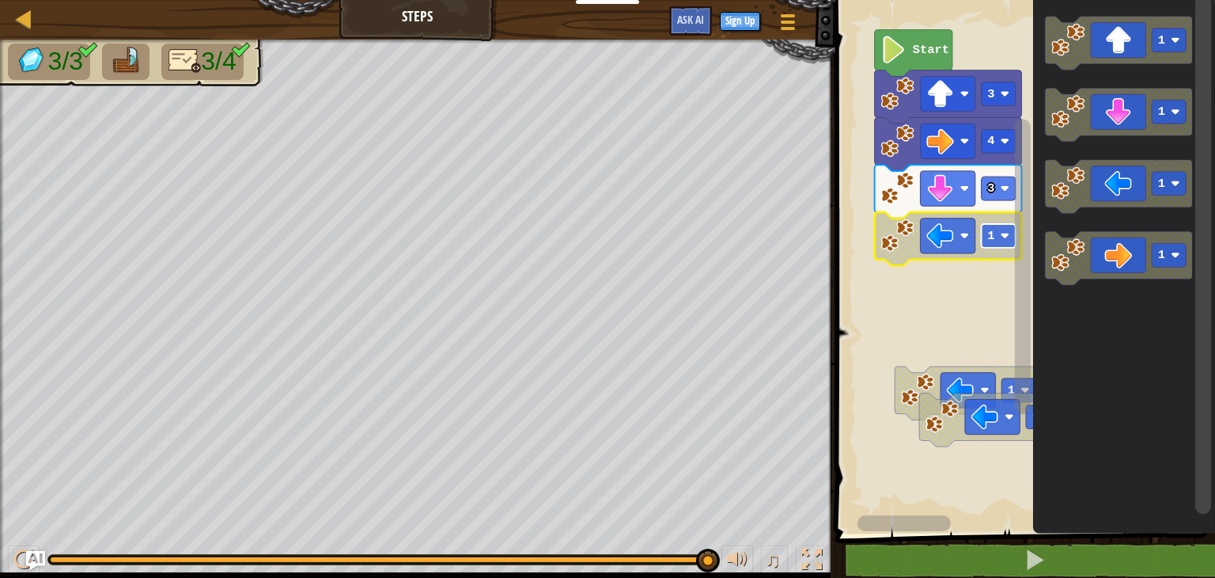
click at [1010, 248] on rect "Blockly Workspace" at bounding box center [999, 236] width 34 height 24
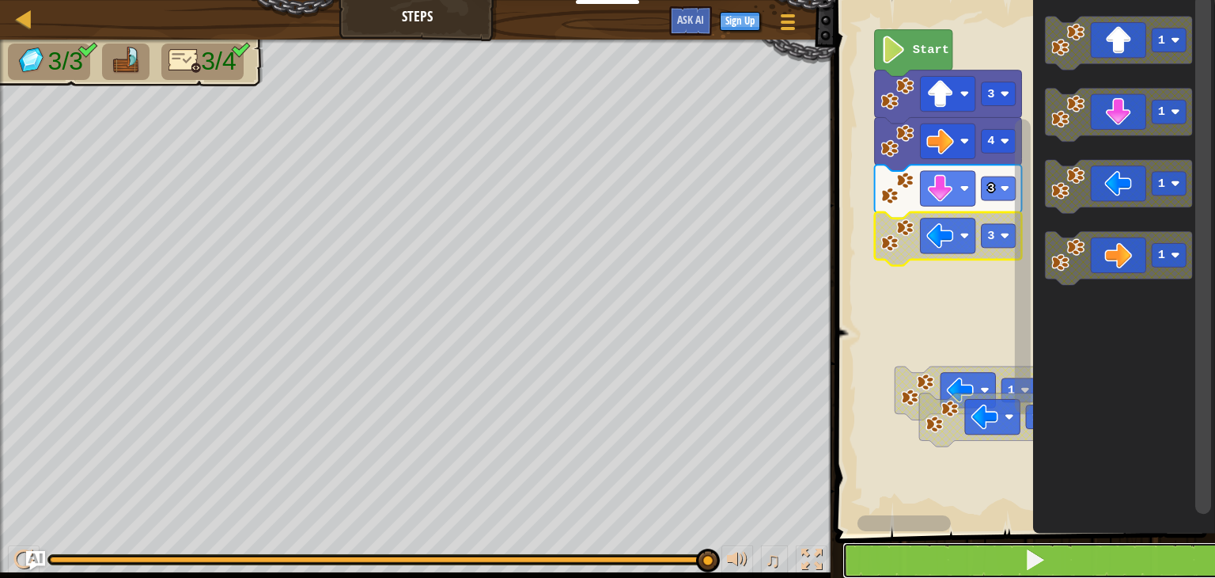
click at [850, 556] on button at bounding box center [1035, 560] width 385 height 36
click at [858, 556] on button at bounding box center [1035, 560] width 385 height 36
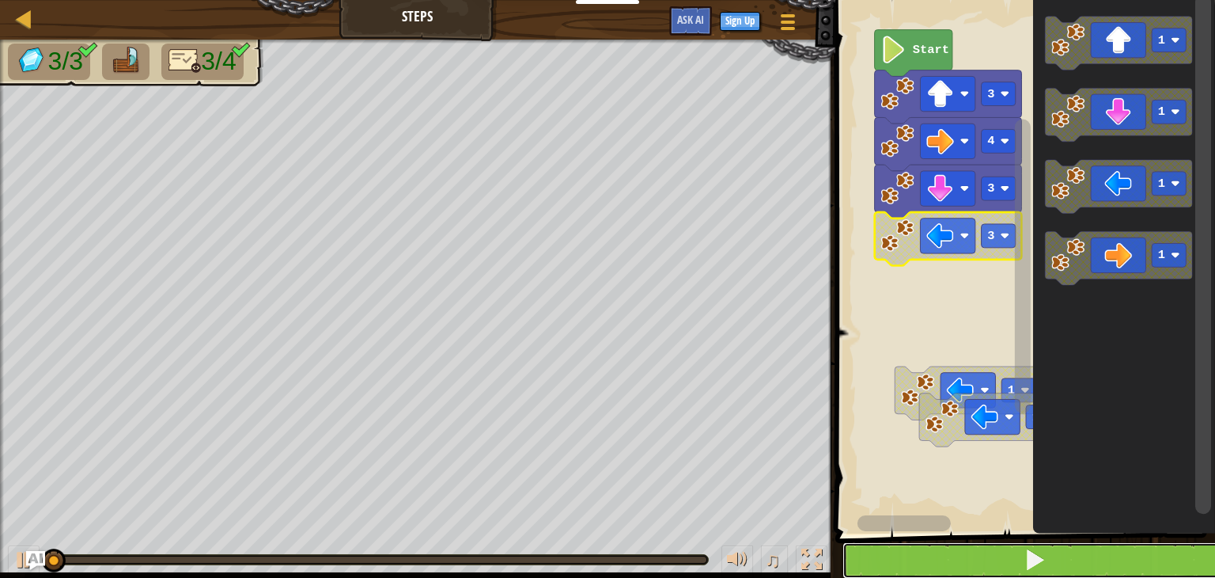
click at [858, 556] on button at bounding box center [1035, 560] width 385 height 36
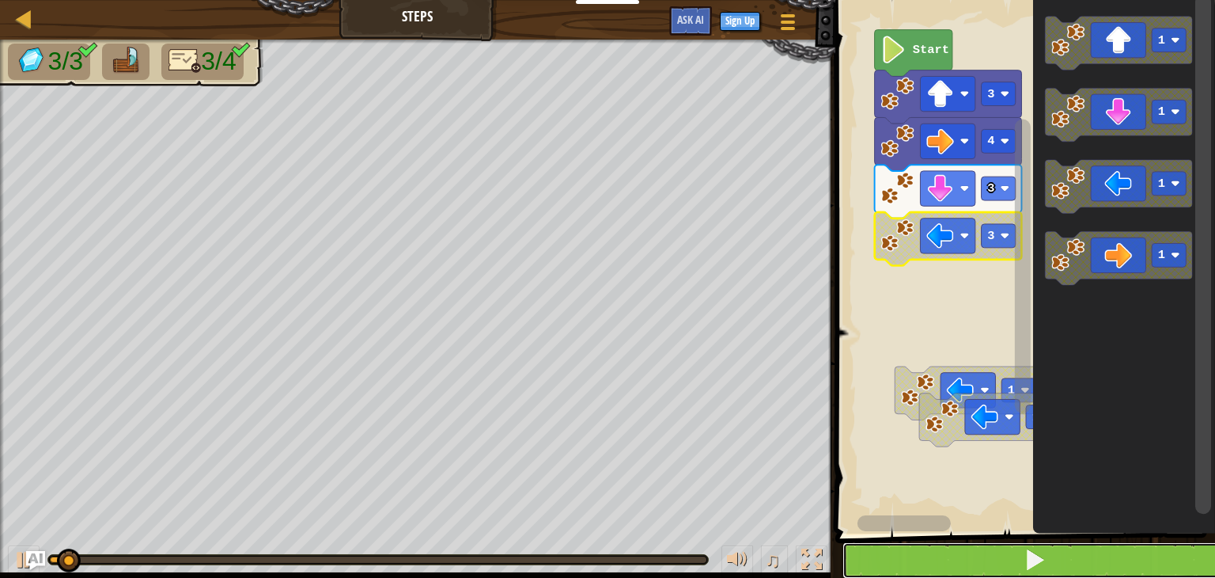
click at [858, 556] on button at bounding box center [1035, 560] width 385 height 36
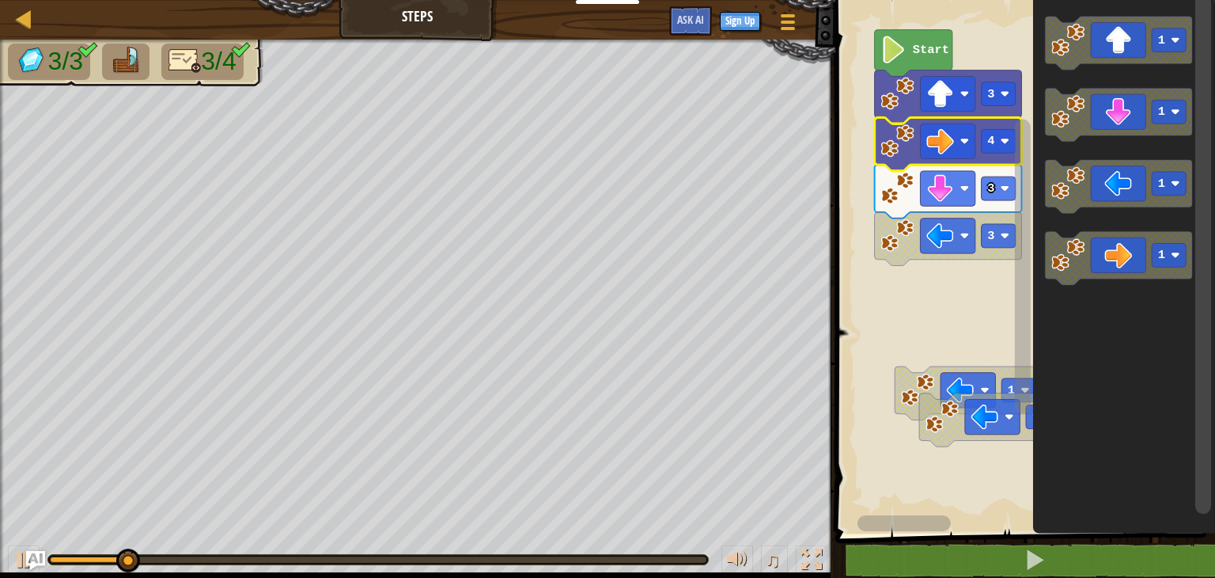
click at [909, 145] on image "Blockly Workspace" at bounding box center [897, 140] width 33 height 33
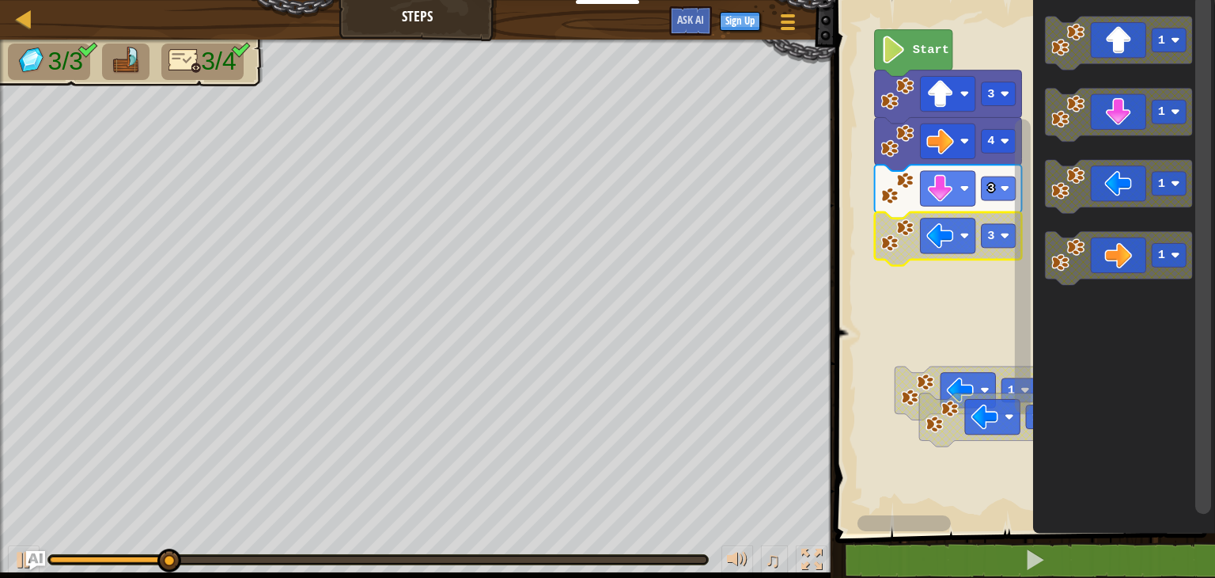
click at [897, 240] on image "Blockly Workspace" at bounding box center [897, 234] width 33 height 33
click at [899, 239] on image "Blockly Workspace" at bounding box center [897, 234] width 33 height 33
click at [900, 239] on image "Blockly Workspace" at bounding box center [897, 234] width 33 height 33
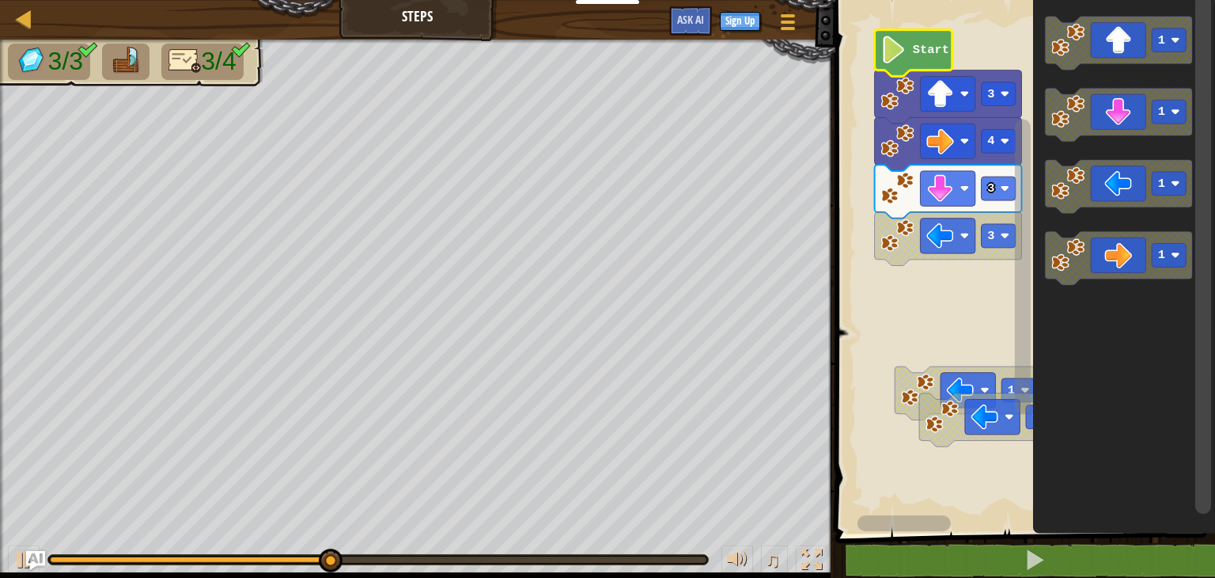
click at [915, 44] on text "Start" at bounding box center [931, 50] width 36 height 14
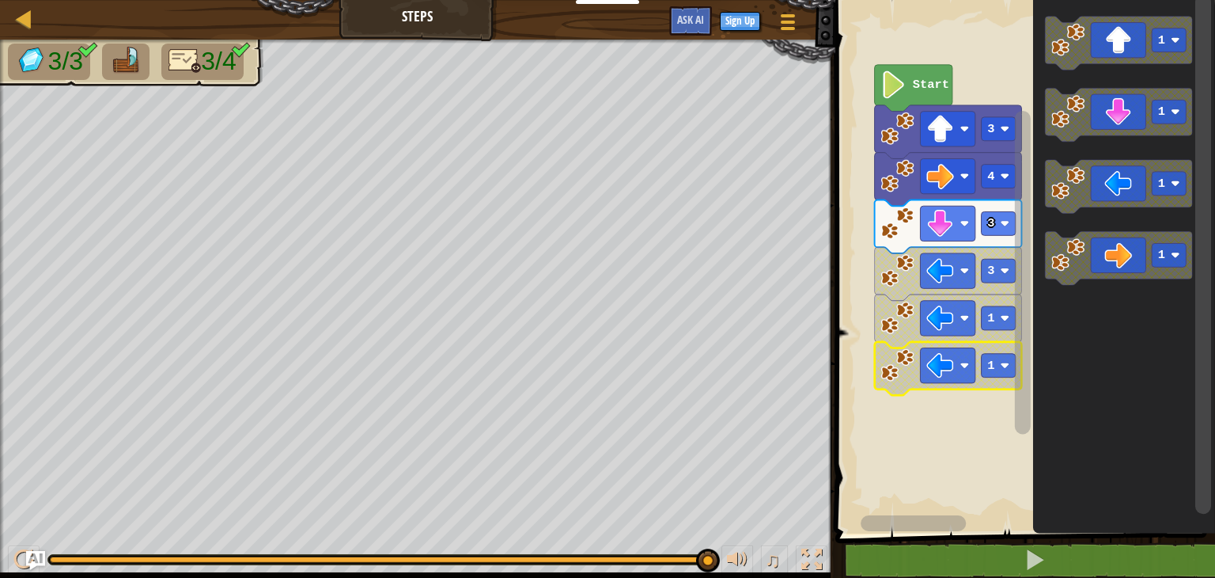
click at [957, 527] on rect "Blockly Workspace" at bounding box center [913, 523] width 105 height 16
click at [957, 536] on span at bounding box center [1027, 244] width 392 height 597
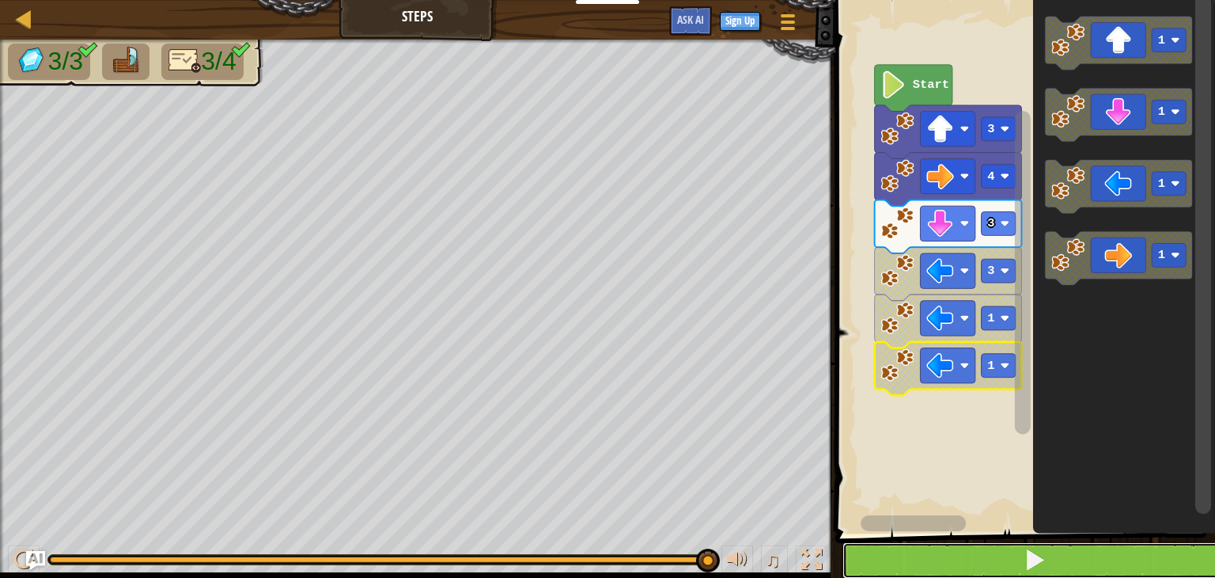
click at [964, 568] on button at bounding box center [1035, 560] width 385 height 36
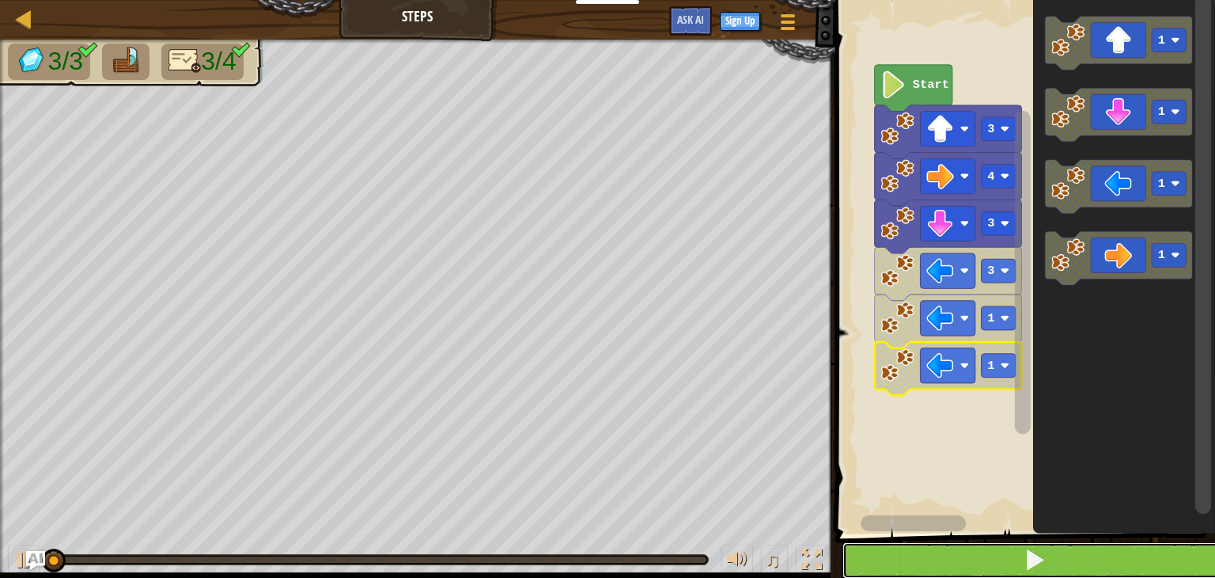
click at [959, 550] on button at bounding box center [1035, 560] width 385 height 36
click at [959, 549] on button at bounding box center [1035, 560] width 385 height 36
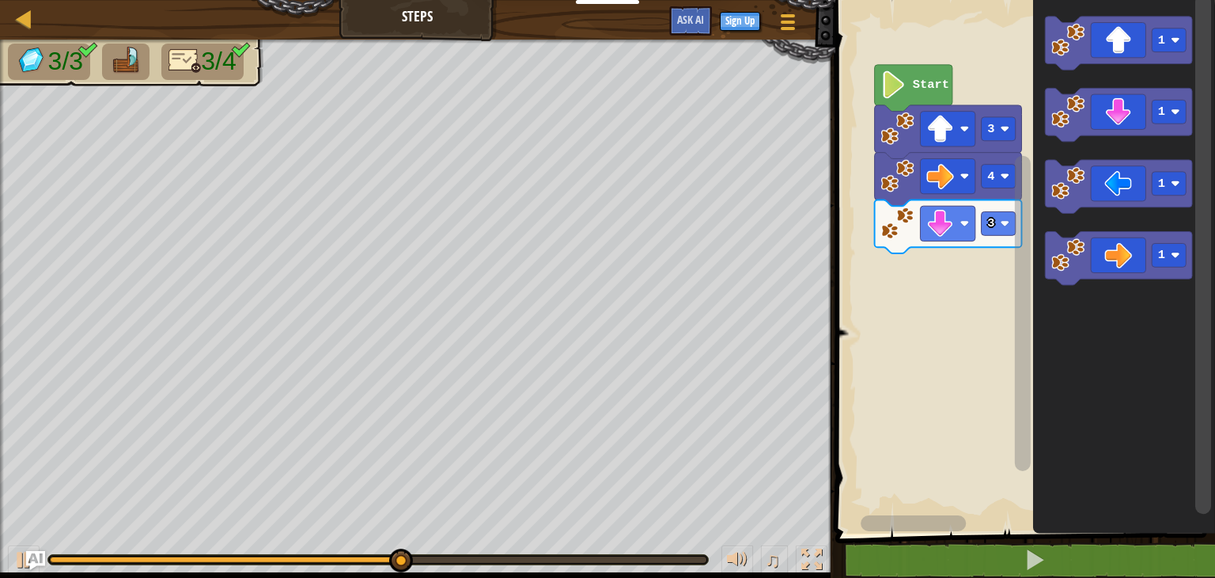
click at [1124, 355] on icon "Blockly Workspace" at bounding box center [1124, 262] width 182 height 541
click at [950, 228] on image "Blockly Workspace" at bounding box center [941, 224] width 28 height 28
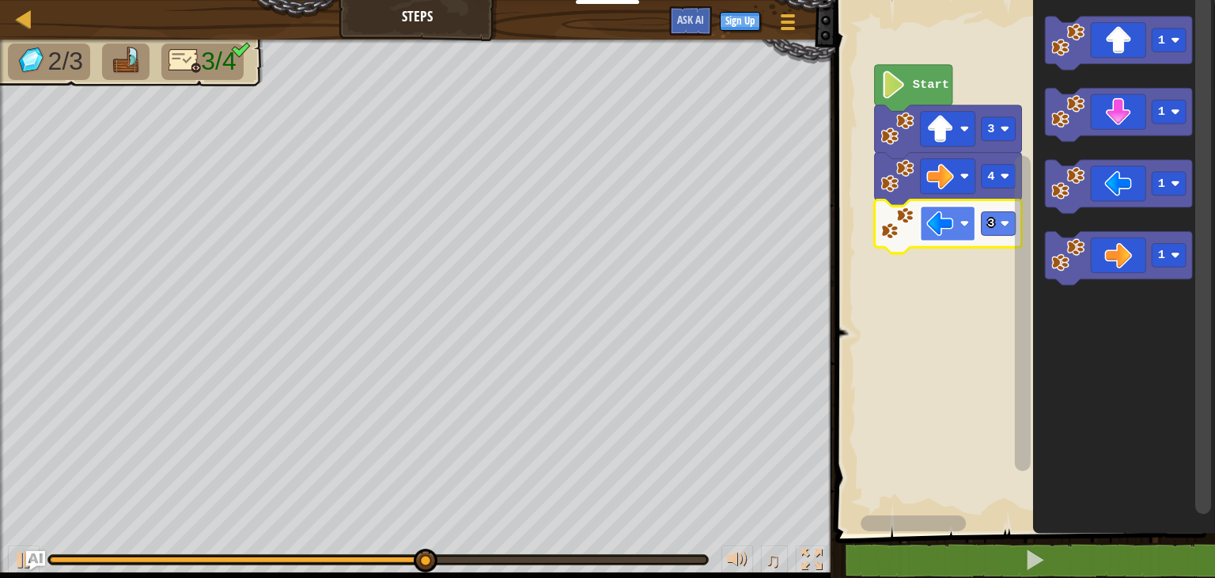
click at [940, 235] on image "Blockly Workspace" at bounding box center [941, 224] width 28 height 28
click at [949, 315] on rect "Blockly Workspace" at bounding box center [1023, 262] width 385 height 541
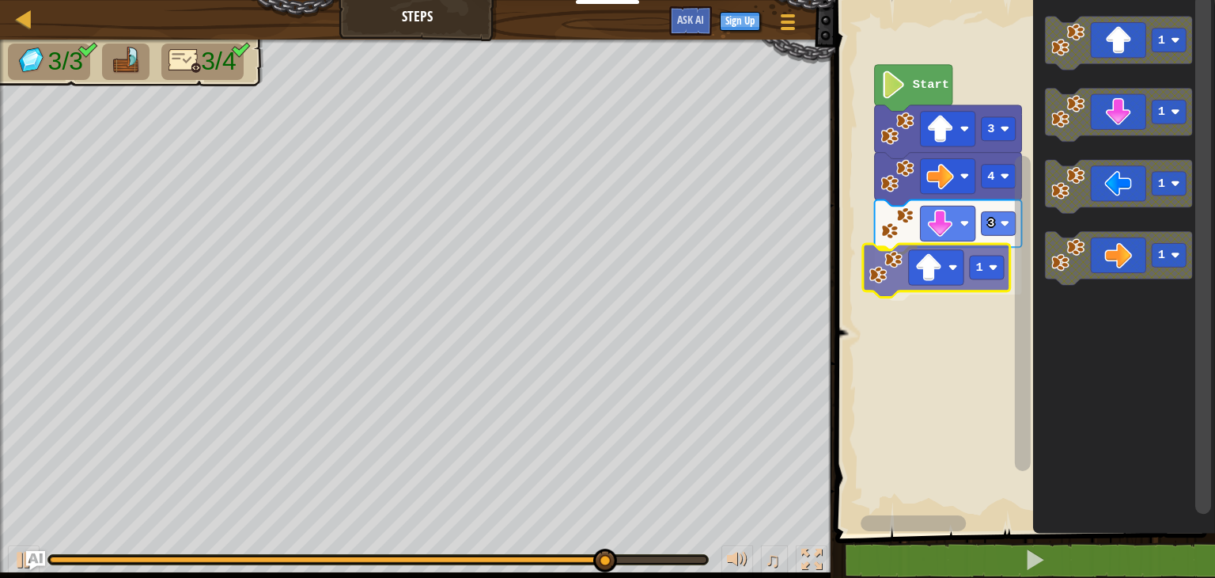
click at [934, 279] on div "Start 3 4 3 1 1 1 1 1 1" at bounding box center [1023, 262] width 385 height 541
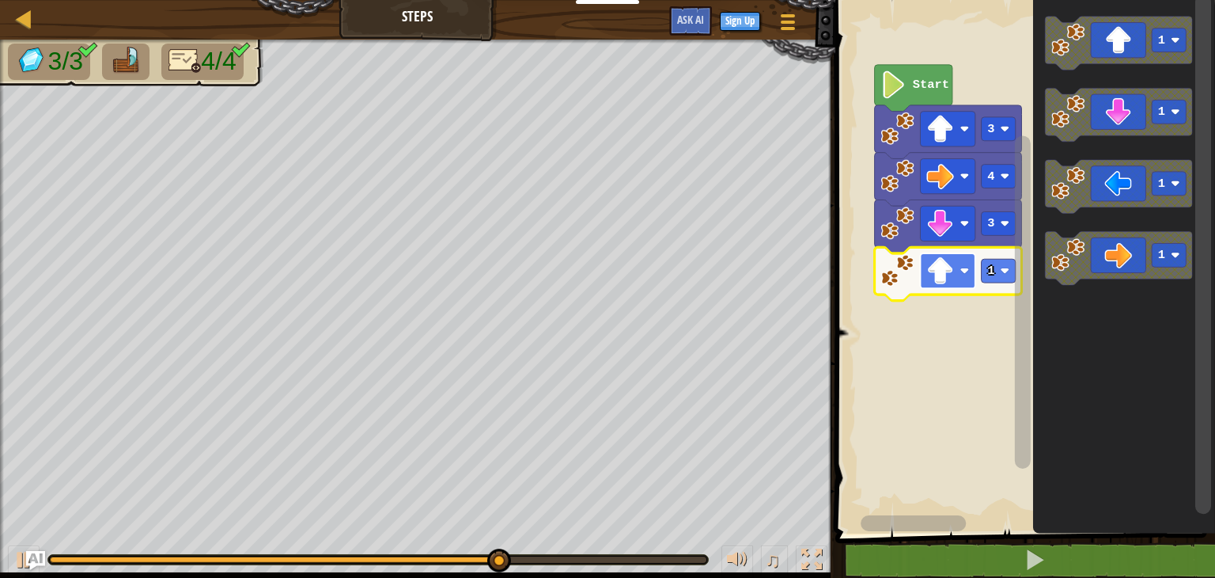
click at [946, 267] on image "Blockly Workspace" at bounding box center [941, 271] width 28 height 28
click at [988, 279] on rect "Blockly Workspace" at bounding box center [999, 271] width 34 height 24
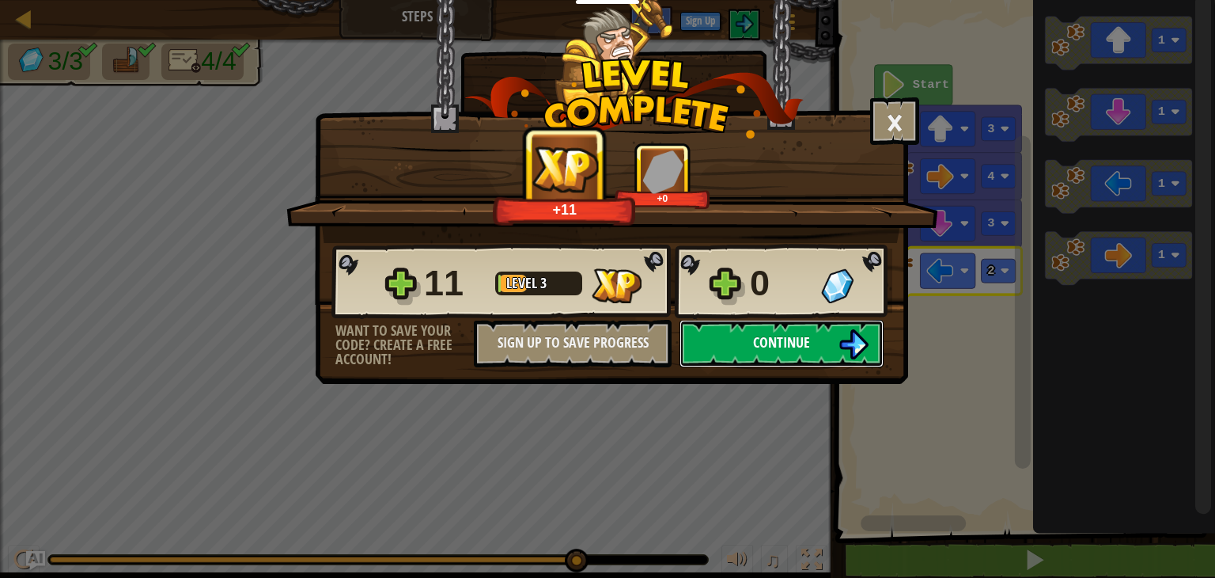
click at [745, 334] on button "Continue" at bounding box center [782, 343] width 204 height 47
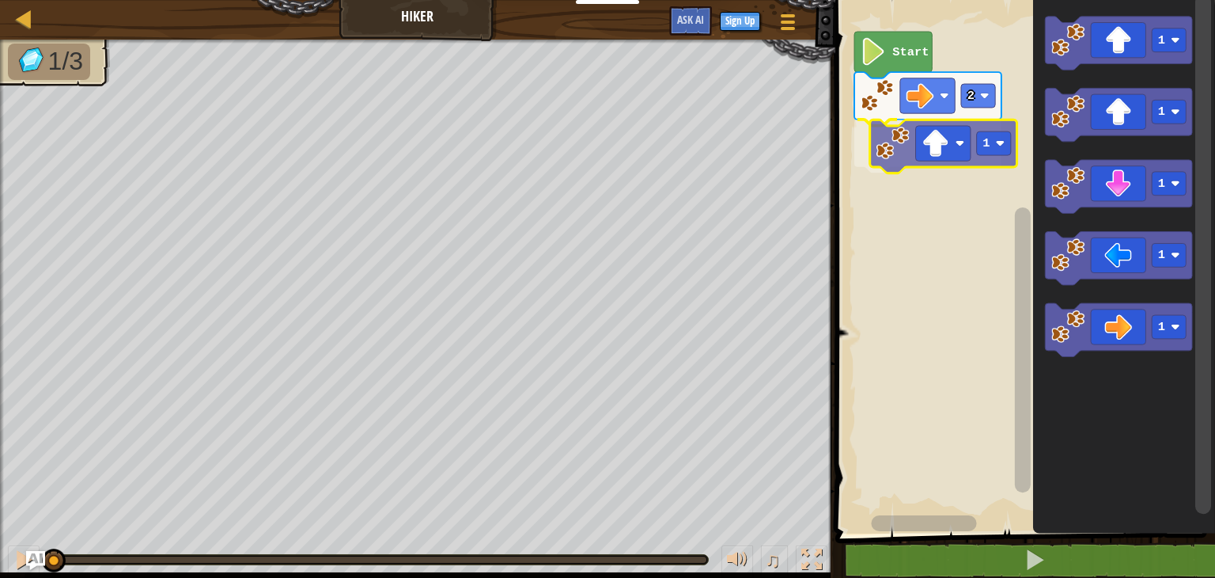
click at [931, 146] on div "2 1 Start 1 1 1 1 1 1" at bounding box center [1023, 262] width 385 height 541
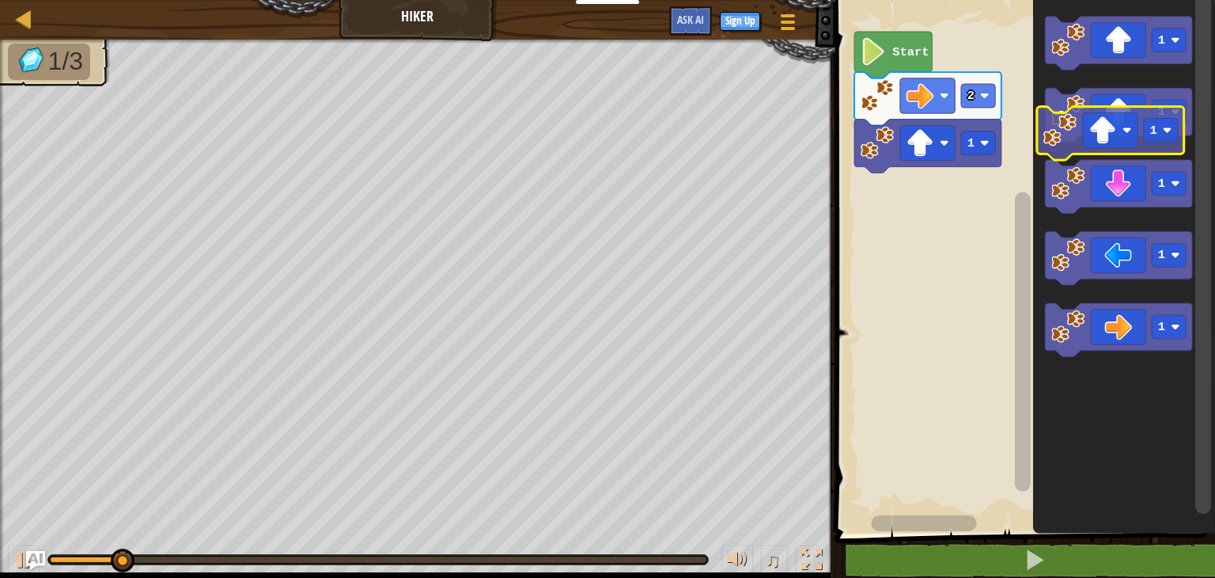
click at [1110, 116] on icon "Blockly Workspace" at bounding box center [1118, 114] width 147 height 53
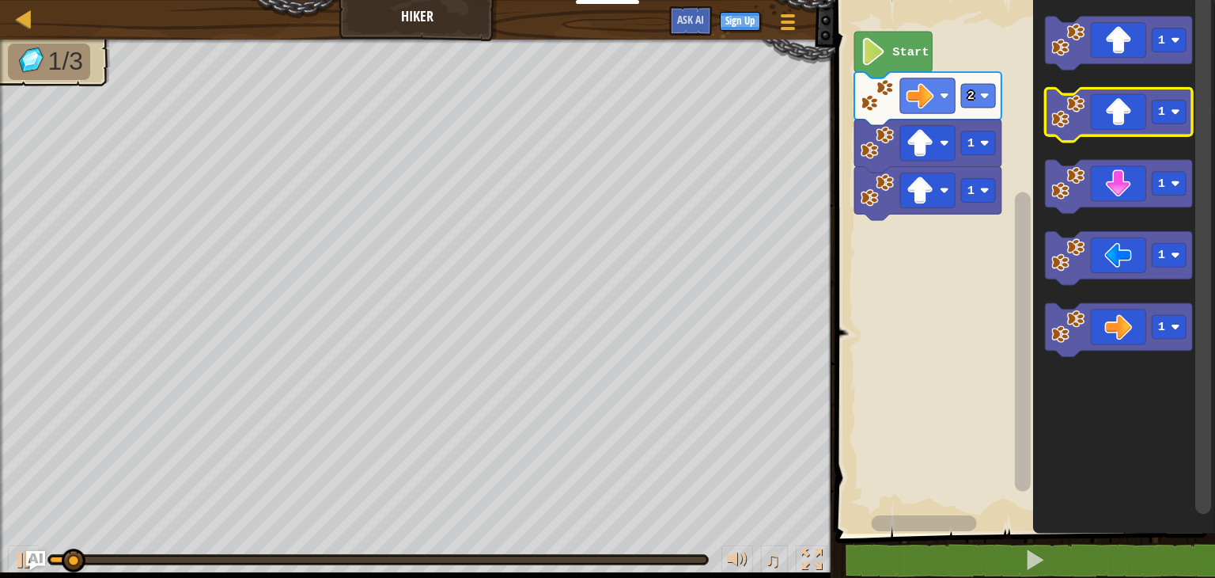
click at [1112, 113] on icon "Blockly Workspace" at bounding box center [1118, 114] width 147 height 53
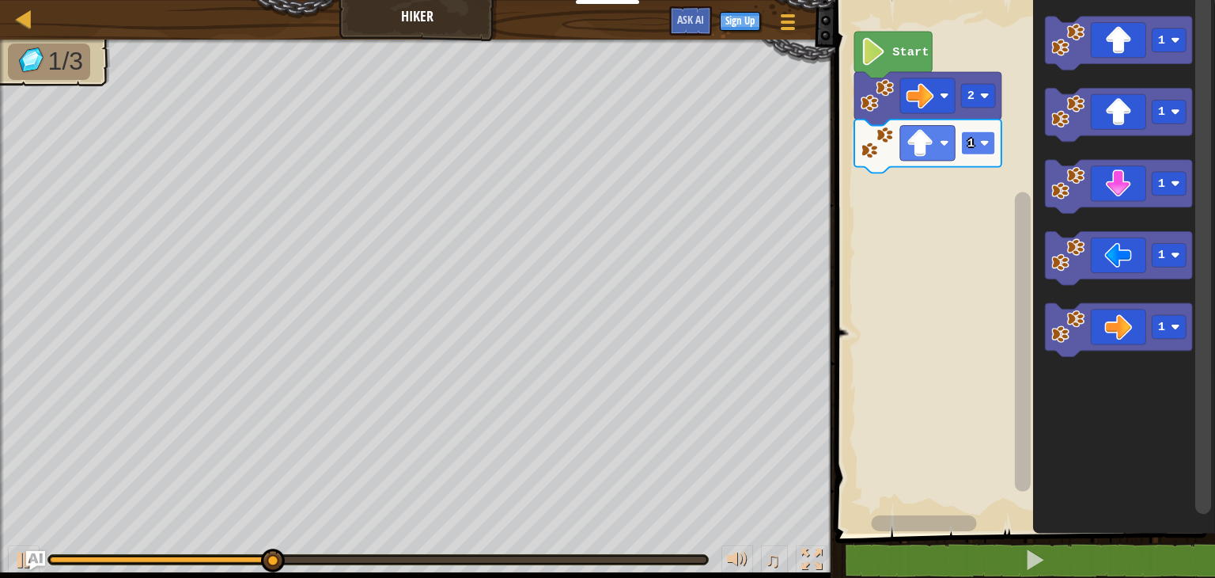
click at [986, 143] on image "Blockly Workspace" at bounding box center [984, 142] width 9 height 9
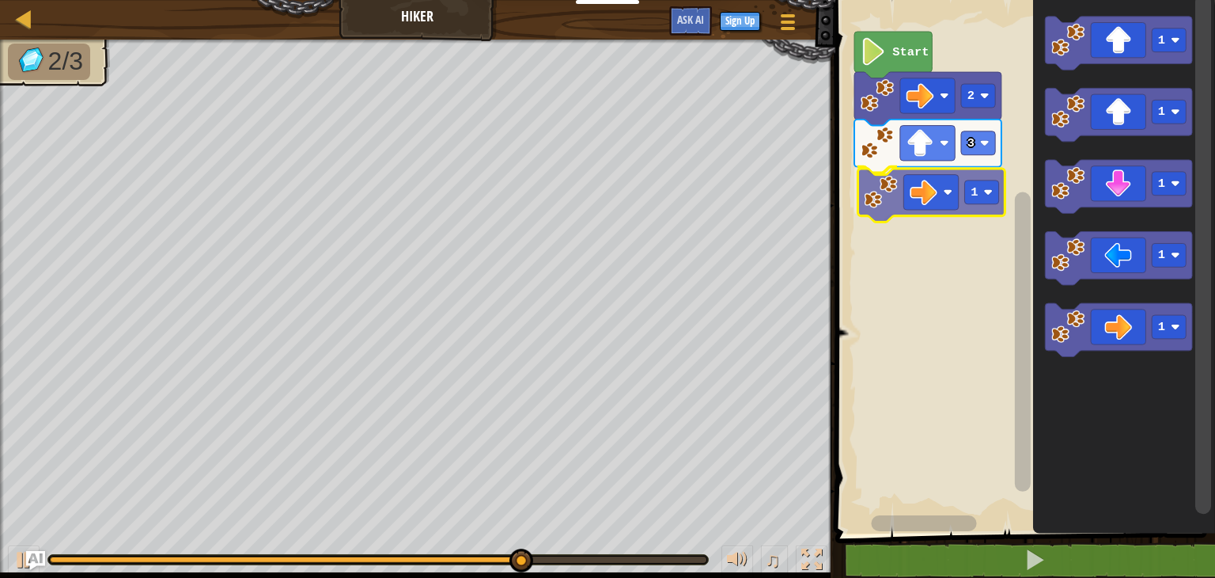
click at [915, 205] on div "Start 2 3 1 1 1 1 1 1 1" at bounding box center [1023, 262] width 385 height 541
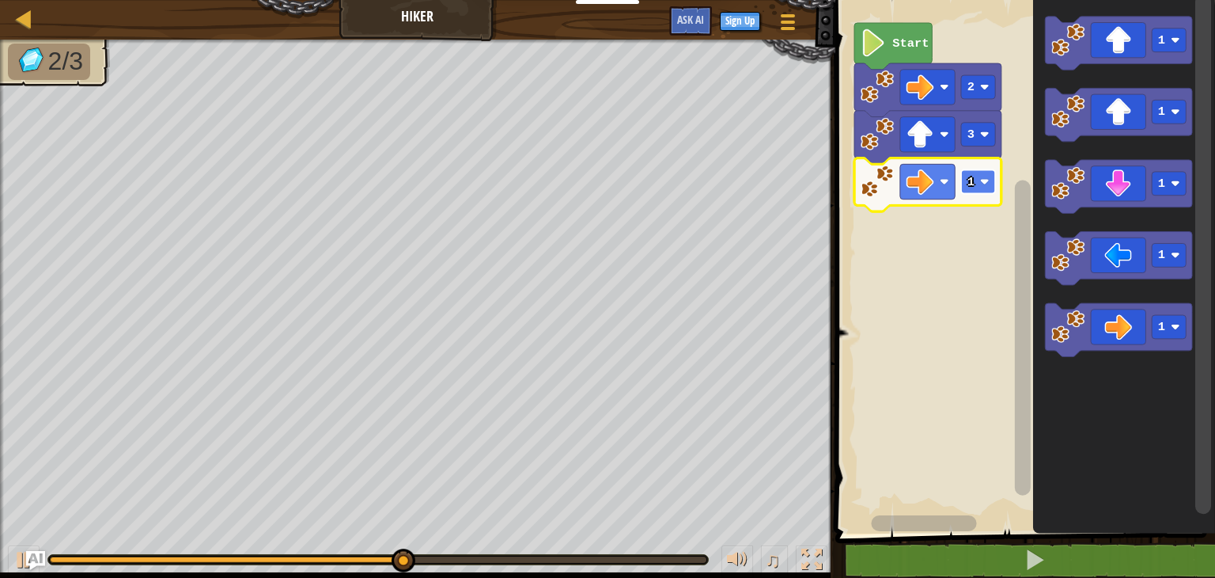
click at [978, 191] on rect "Blockly Workspace" at bounding box center [978, 182] width 34 height 24
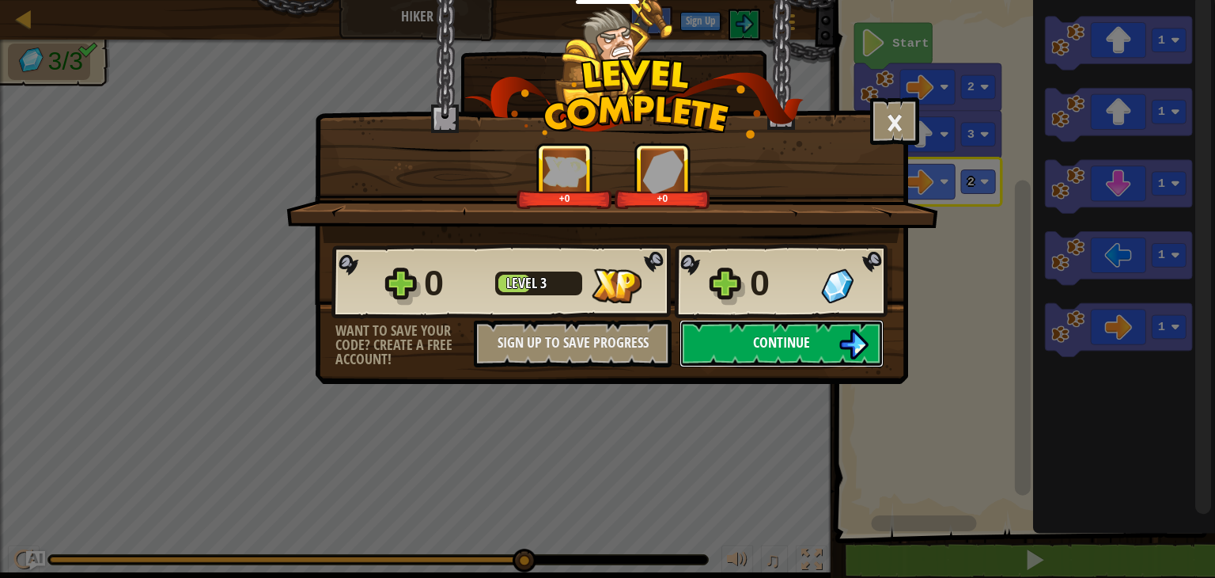
click at [803, 337] on span "Continue" at bounding box center [781, 342] width 57 height 20
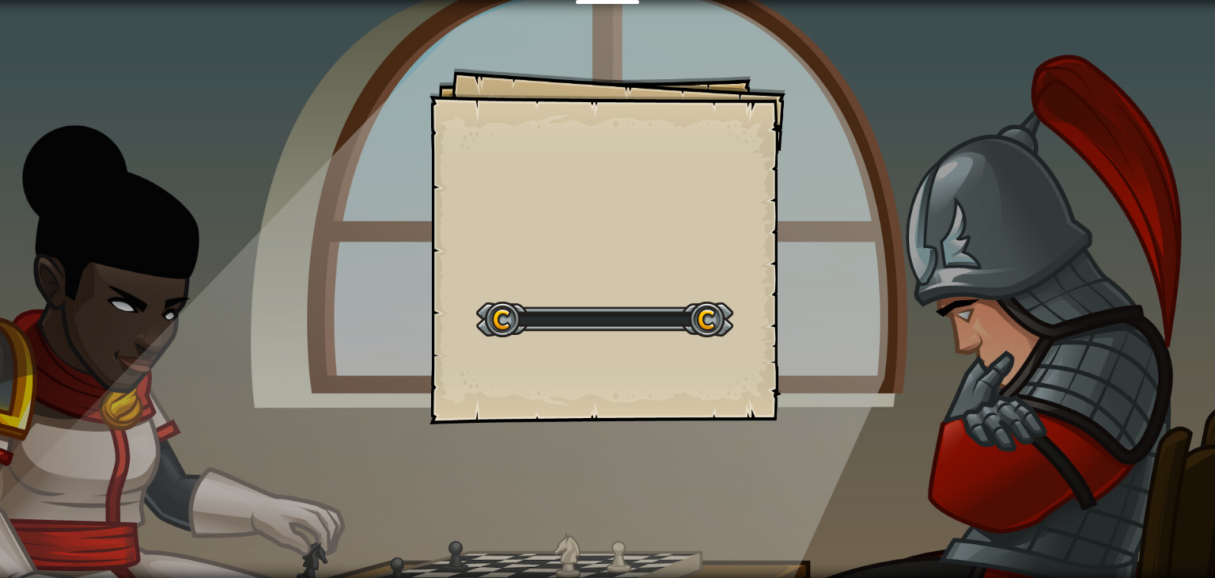
click at [803, 337] on div "Goals Start Level Error loading from server. Try refreshing the page. You'll ne…" at bounding box center [607, 289] width 1215 height 578
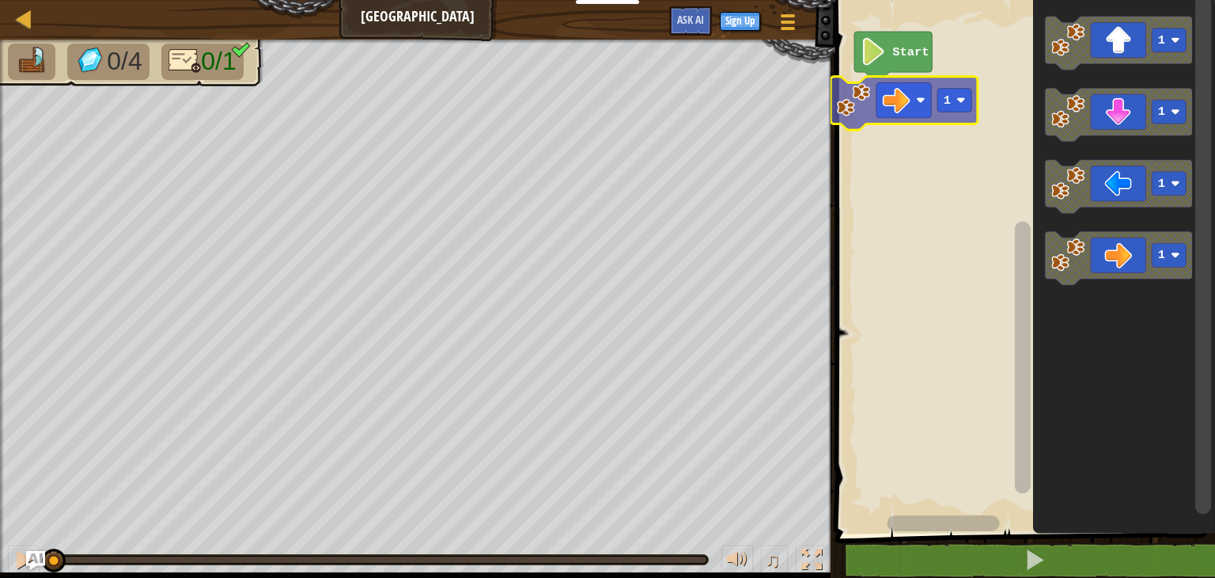
click at [901, 106] on div "Start 1 1 1 1 1 1" at bounding box center [1023, 262] width 385 height 541
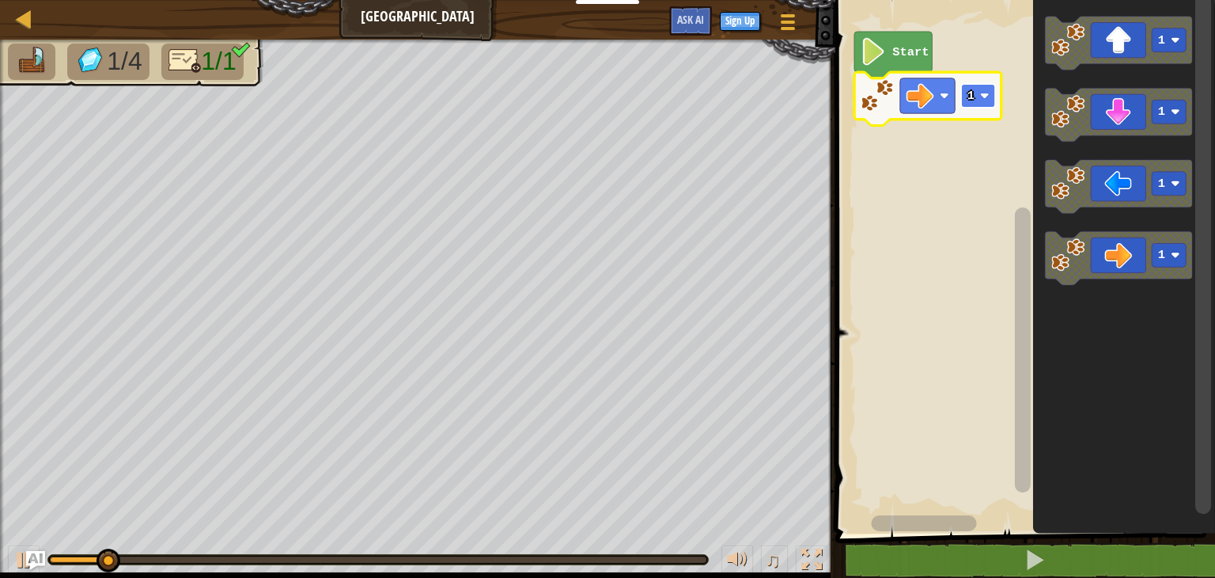
click at [981, 94] on image "Blockly Workspace" at bounding box center [984, 95] width 9 height 9
click at [985, 102] on rect "Blockly Workspace" at bounding box center [978, 96] width 34 height 24
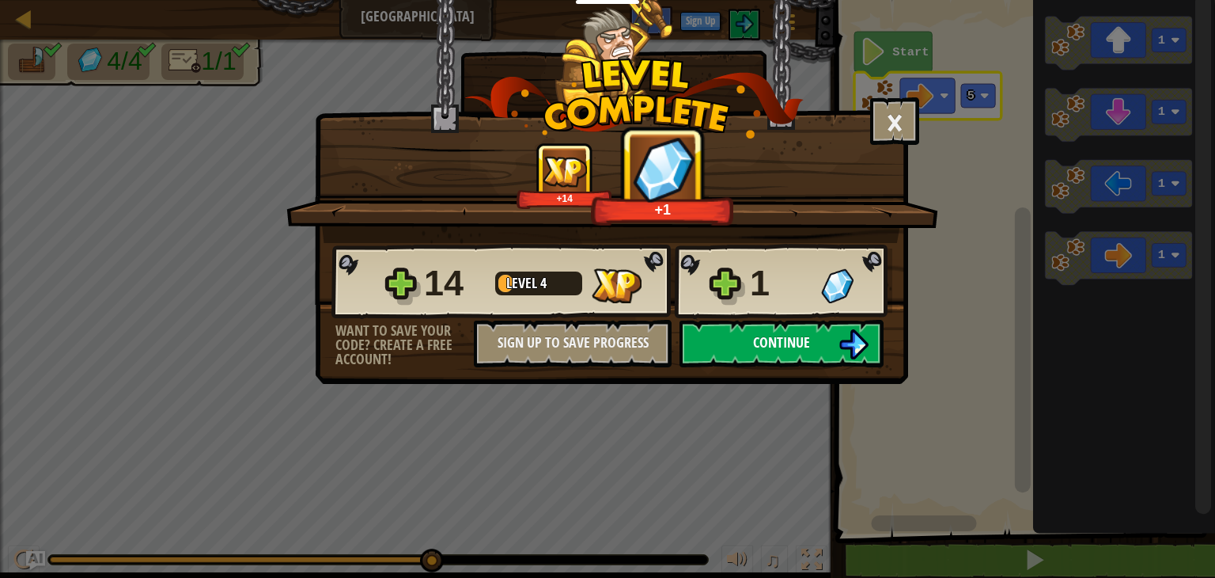
click at [756, 337] on span "Continue" at bounding box center [781, 342] width 57 height 20
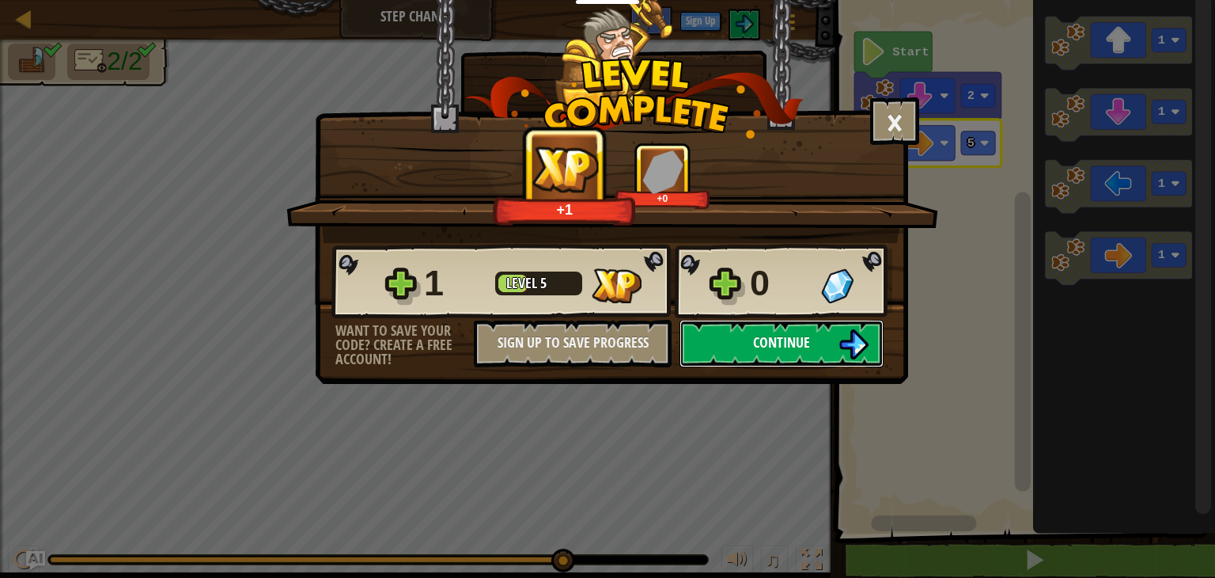
click at [791, 346] on span "Continue" at bounding box center [781, 342] width 57 height 20
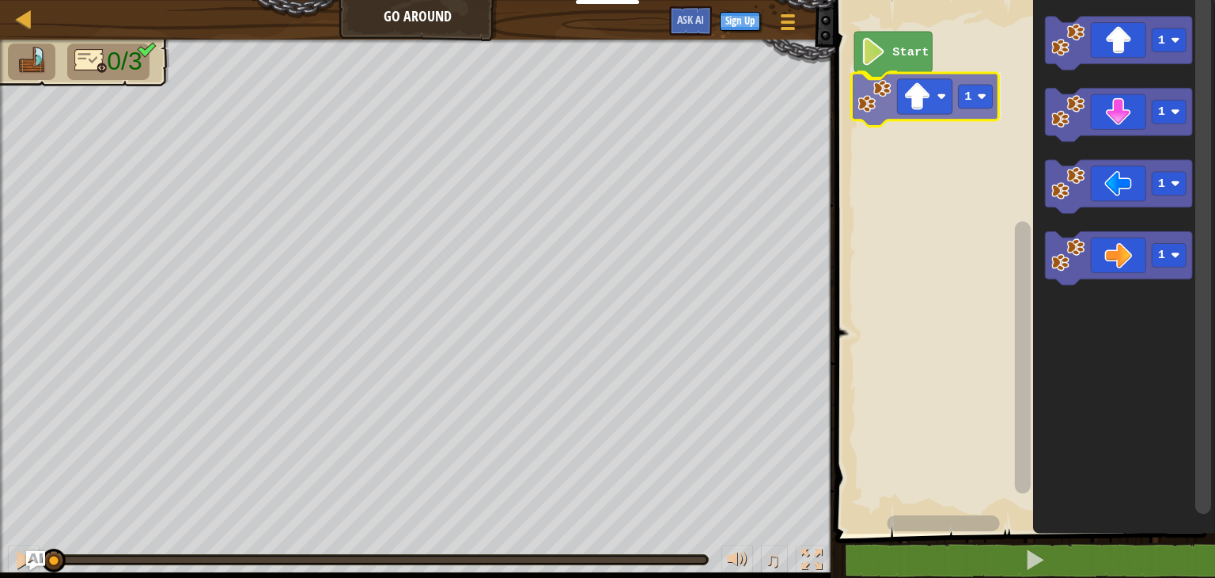
click at [882, 105] on div "Start 1 1 1 1 1 1" at bounding box center [1023, 262] width 385 height 541
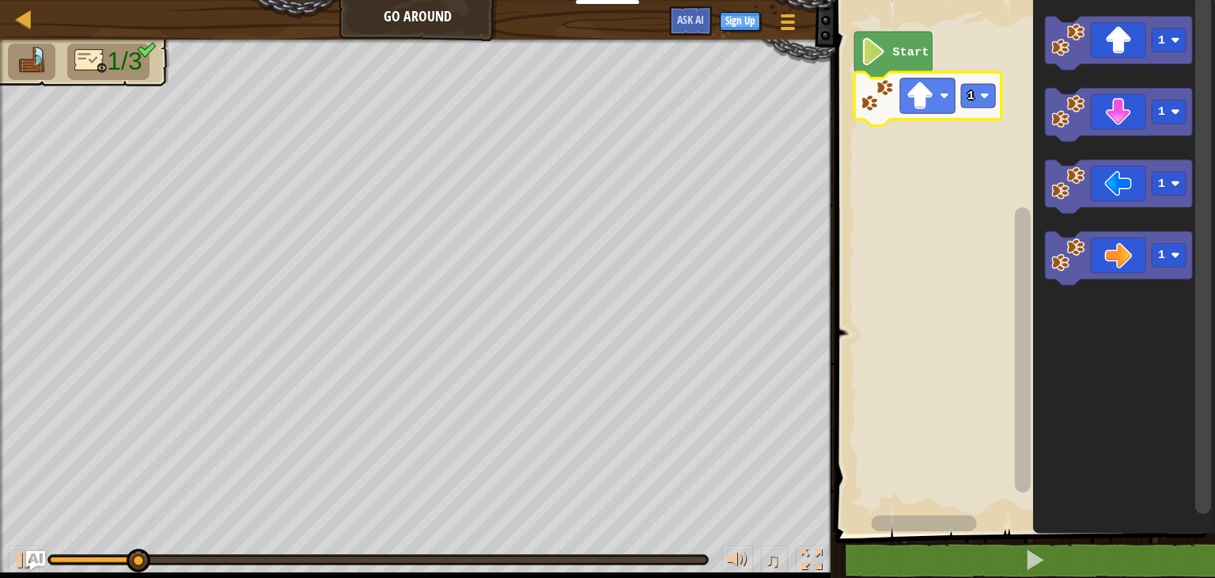
click at [961, 93] on icon "Blockly Workspace" at bounding box center [928, 98] width 147 height 53
click at [973, 94] on text "1" at bounding box center [971, 96] width 7 height 14
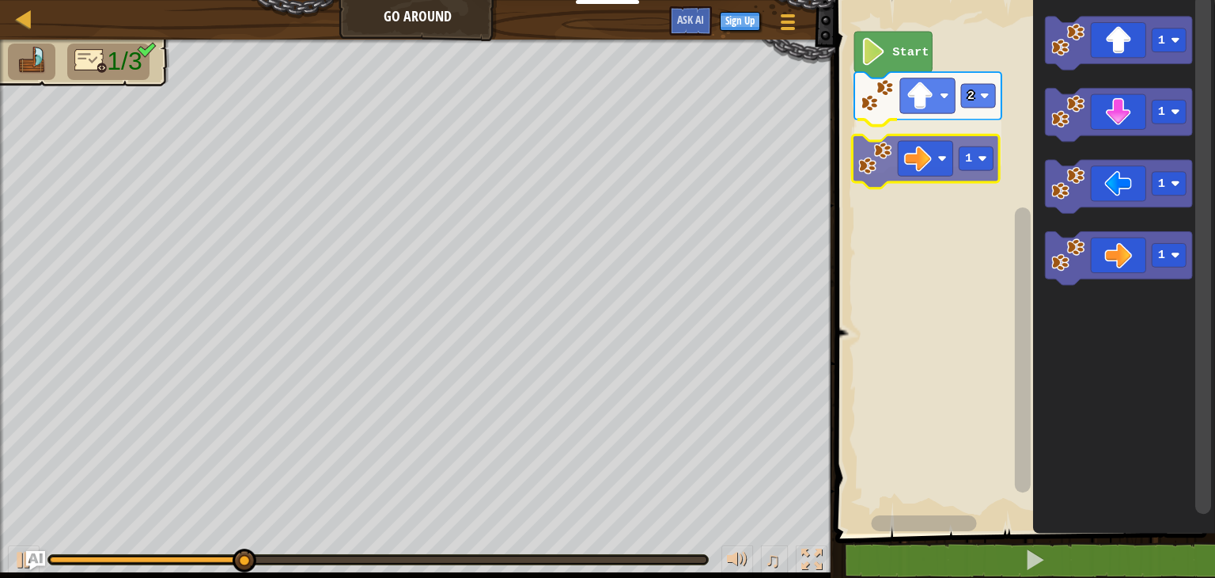
click at [942, 150] on div "Start 2 1 1 1 1 1 1" at bounding box center [1023, 262] width 385 height 541
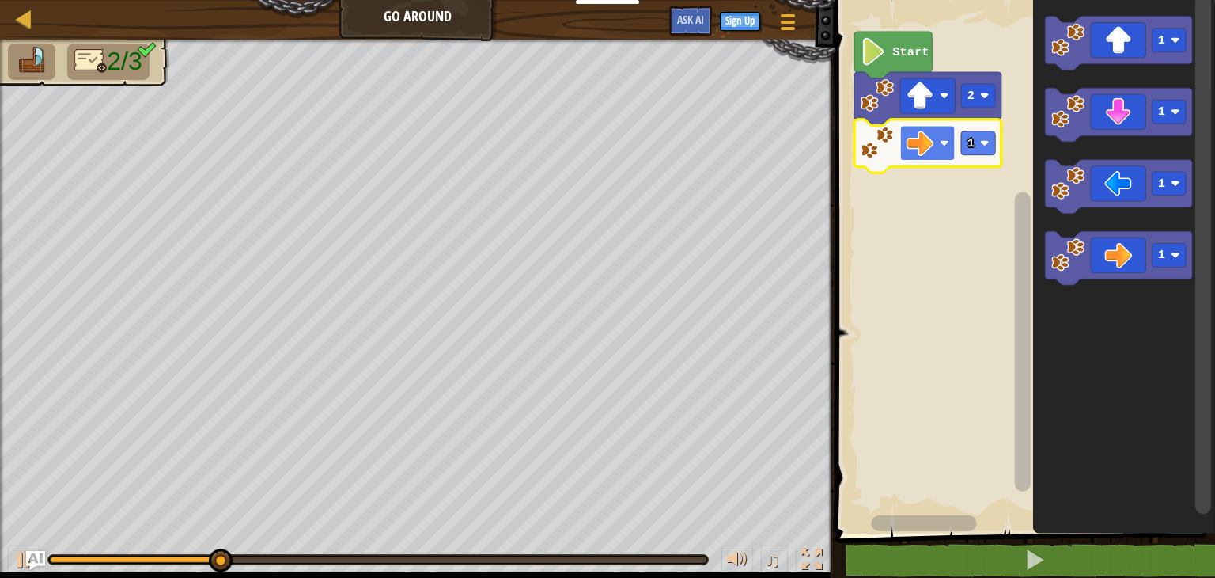
click at [933, 150] on image "Blockly Workspace" at bounding box center [920, 143] width 28 height 28
click at [972, 134] on rect "Blockly Workspace" at bounding box center [978, 143] width 34 height 24
click at [973, 140] on text "1" at bounding box center [971, 143] width 7 height 14
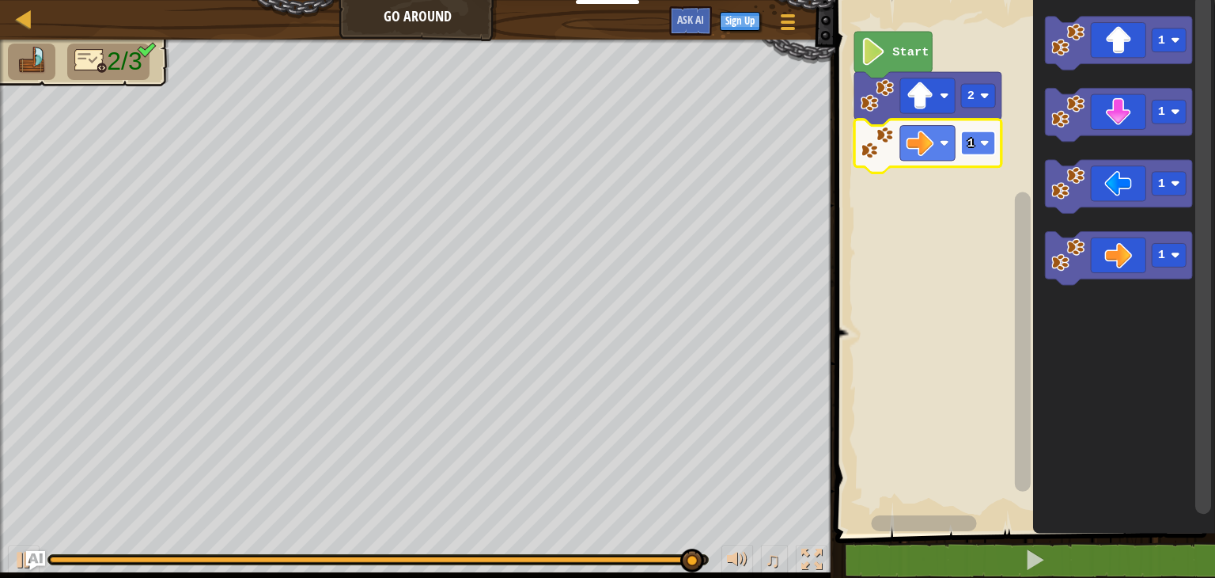
click at [973, 154] on rect "Blockly Workspace" at bounding box center [978, 143] width 34 height 24
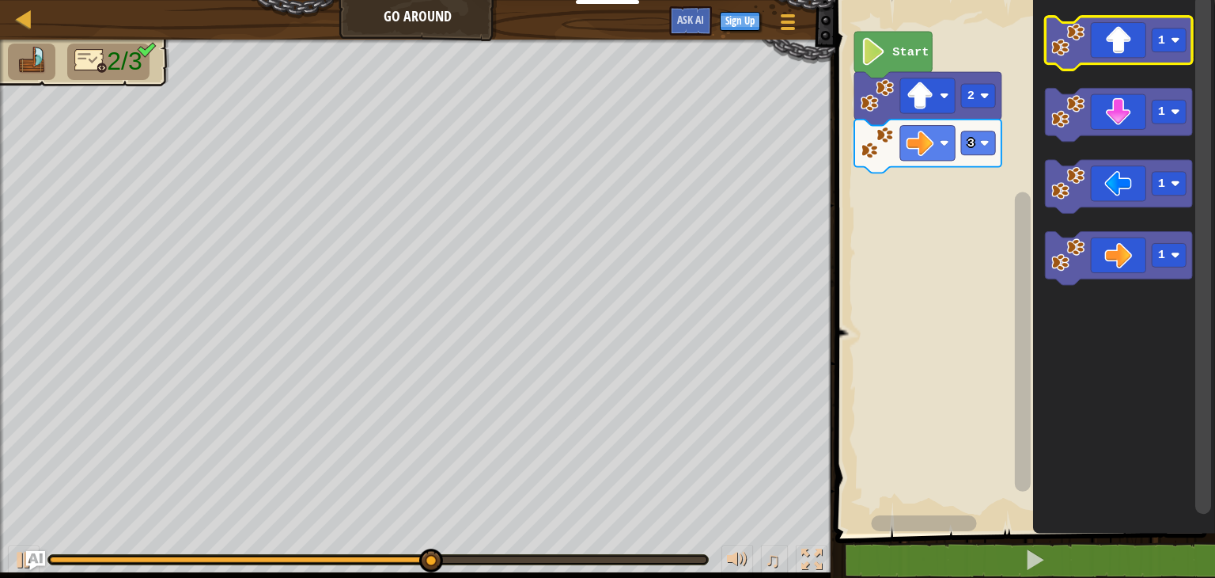
click at [1113, 50] on icon "Blockly Workspace" at bounding box center [1118, 43] width 147 height 53
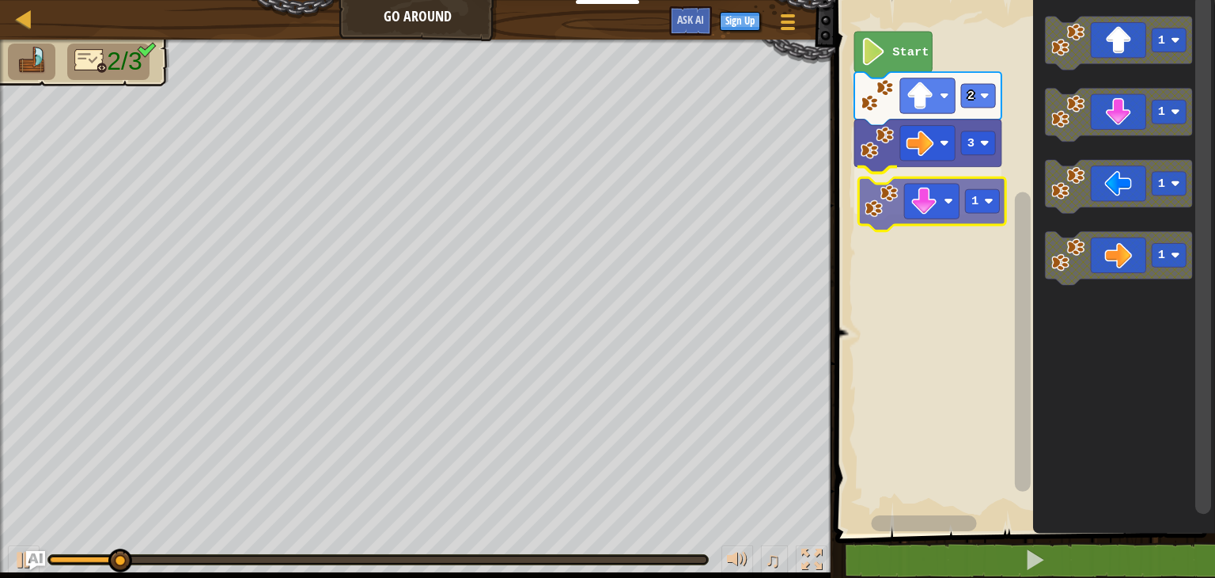
click at [939, 185] on div "Start 2 3 1 1 1 1 1 1" at bounding box center [1023, 262] width 385 height 541
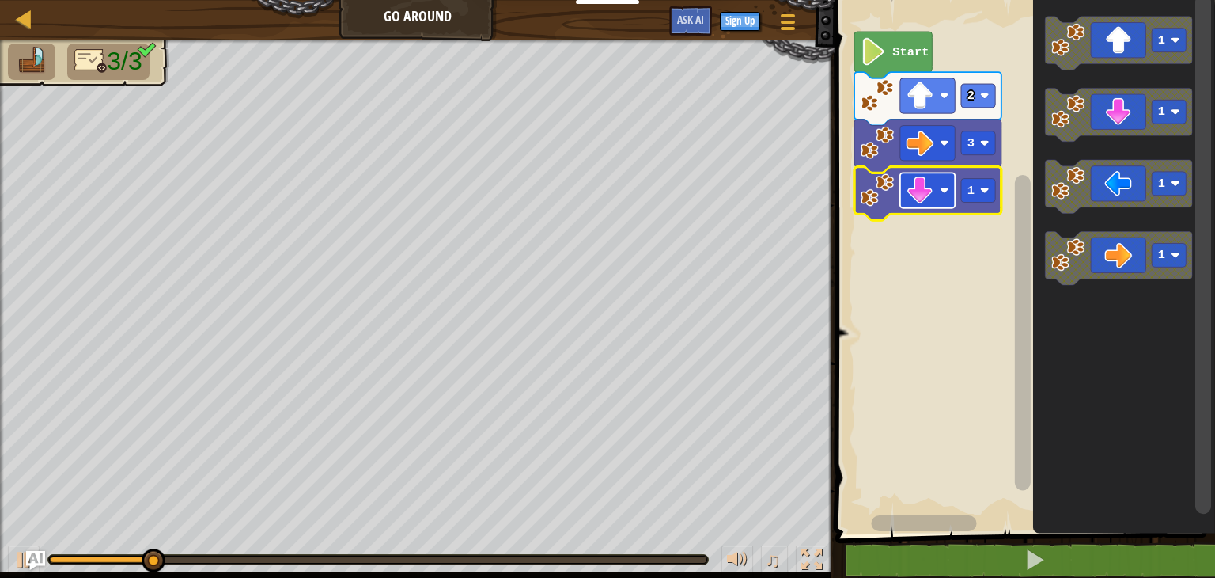
click at [933, 191] on g "Blockly Workspace" at bounding box center [928, 190] width 55 height 35
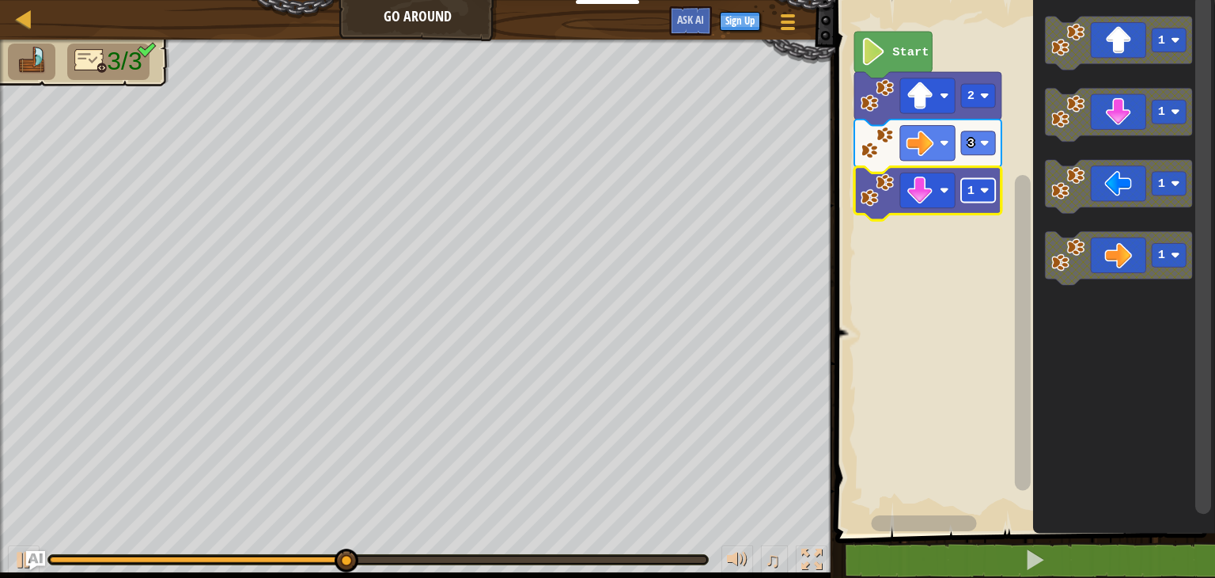
click at [970, 191] on text "1" at bounding box center [971, 191] width 7 height 14
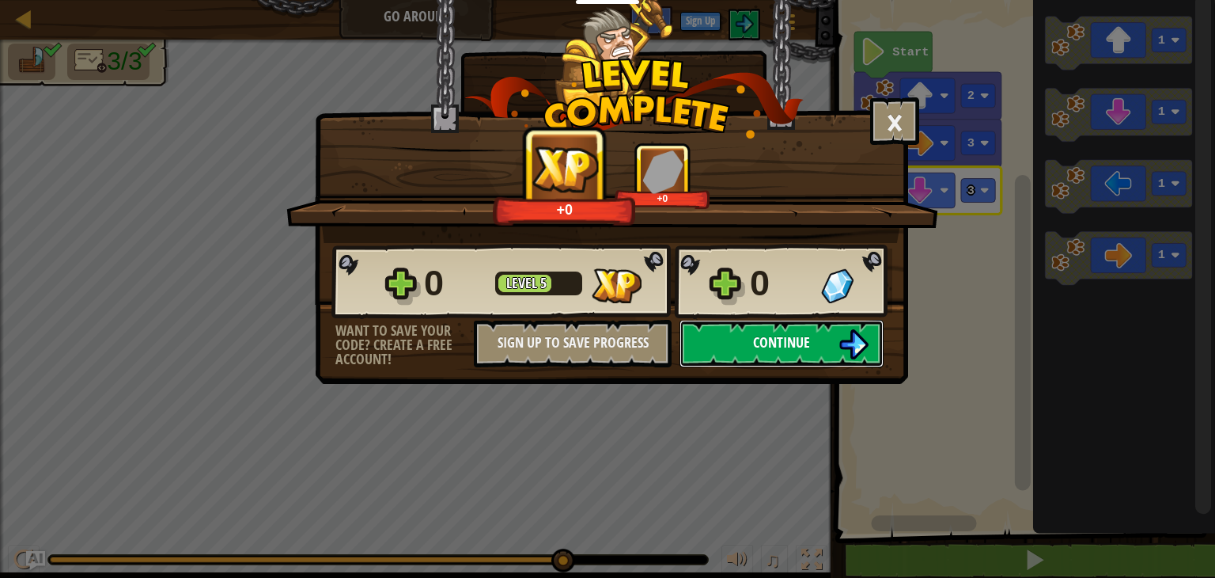
click at [780, 326] on button "Continue" at bounding box center [782, 343] width 204 height 47
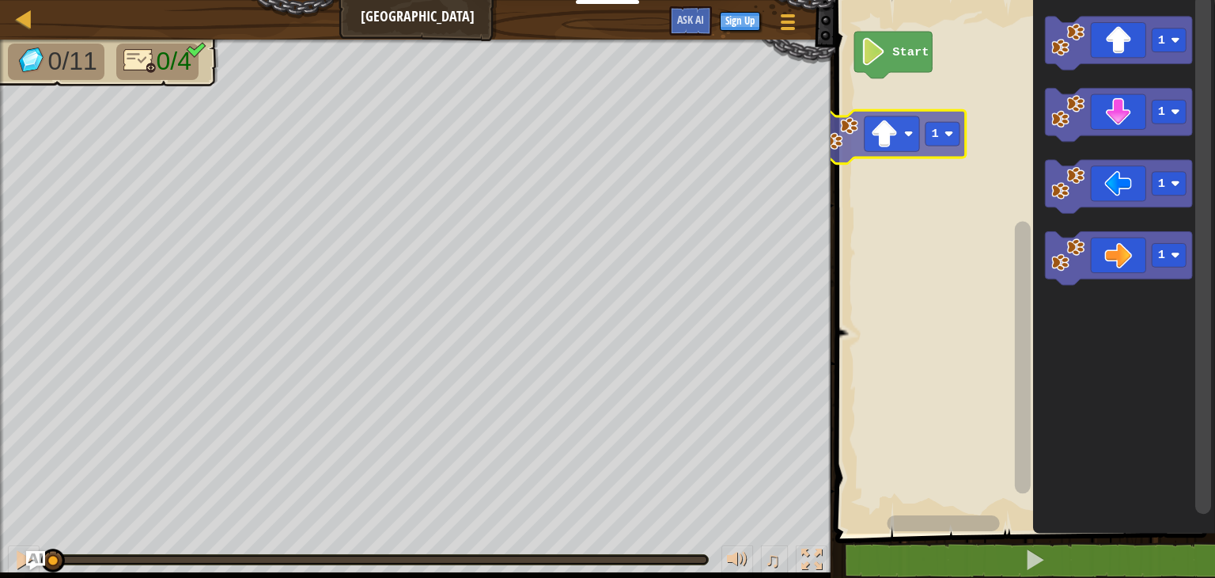
click at [904, 140] on div "Start 1 1 1 1 1 1" at bounding box center [1023, 262] width 385 height 541
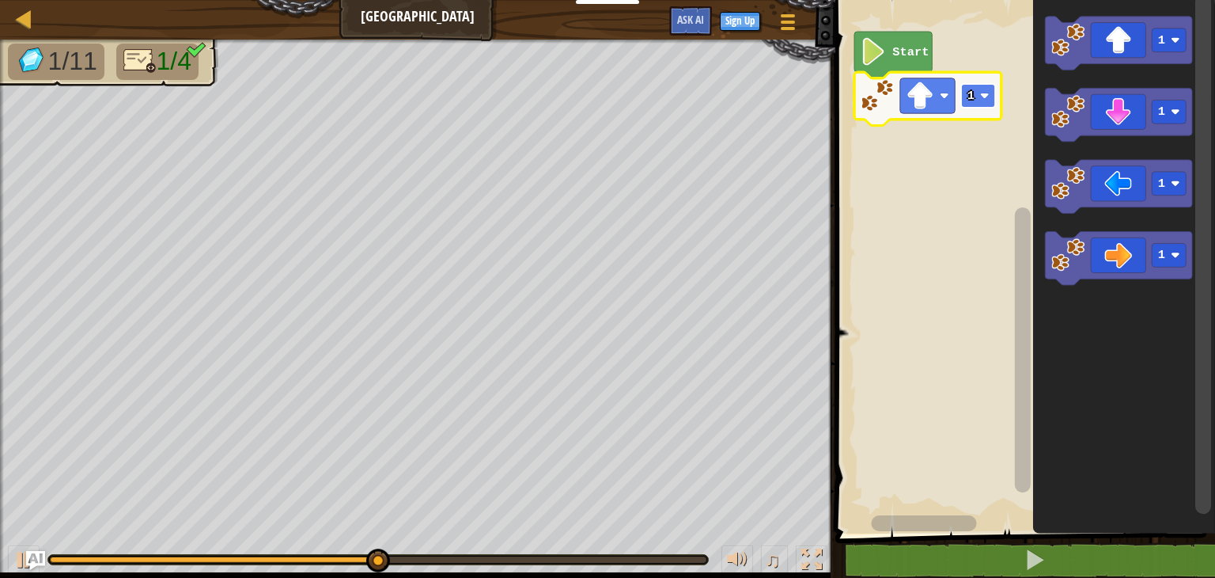
click at [979, 97] on rect "Blockly Workspace" at bounding box center [978, 96] width 34 height 24
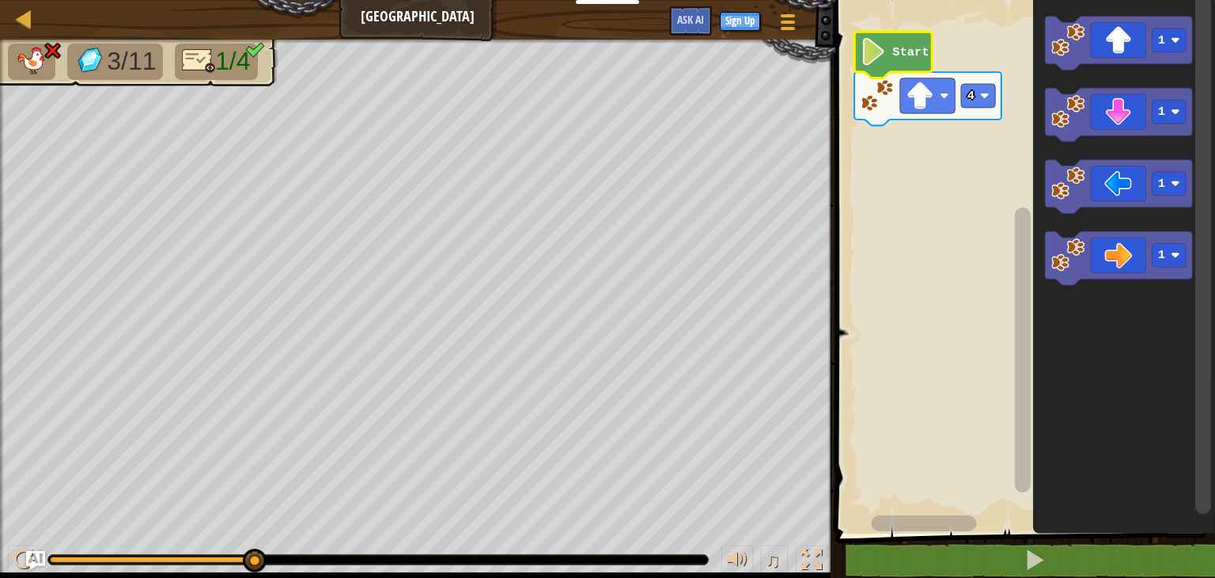
click at [906, 41] on icon "Blockly Workspace" at bounding box center [894, 55] width 78 height 47
click at [977, 100] on rect "Blockly Workspace" at bounding box center [978, 96] width 34 height 24
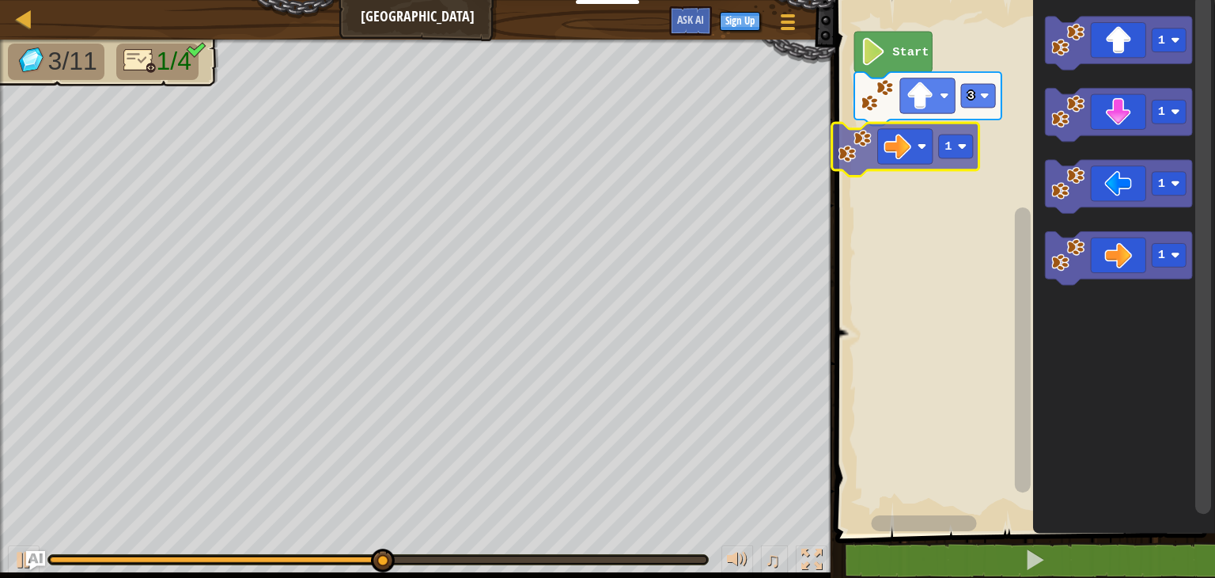
click at [867, 145] on div "Start 3 1 1 1 1 1" at bounding box center [1023, 262] width 385 height 541
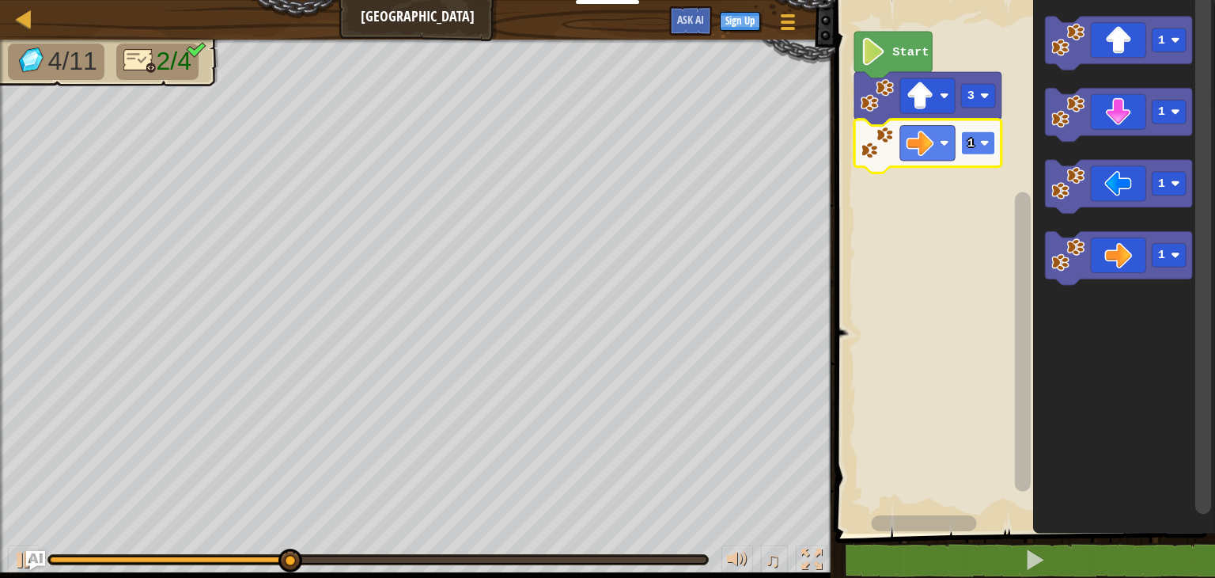
click at [977, 146] on rect "Blockly Workspace" at bounding box center [978, 143] width 34 height 24
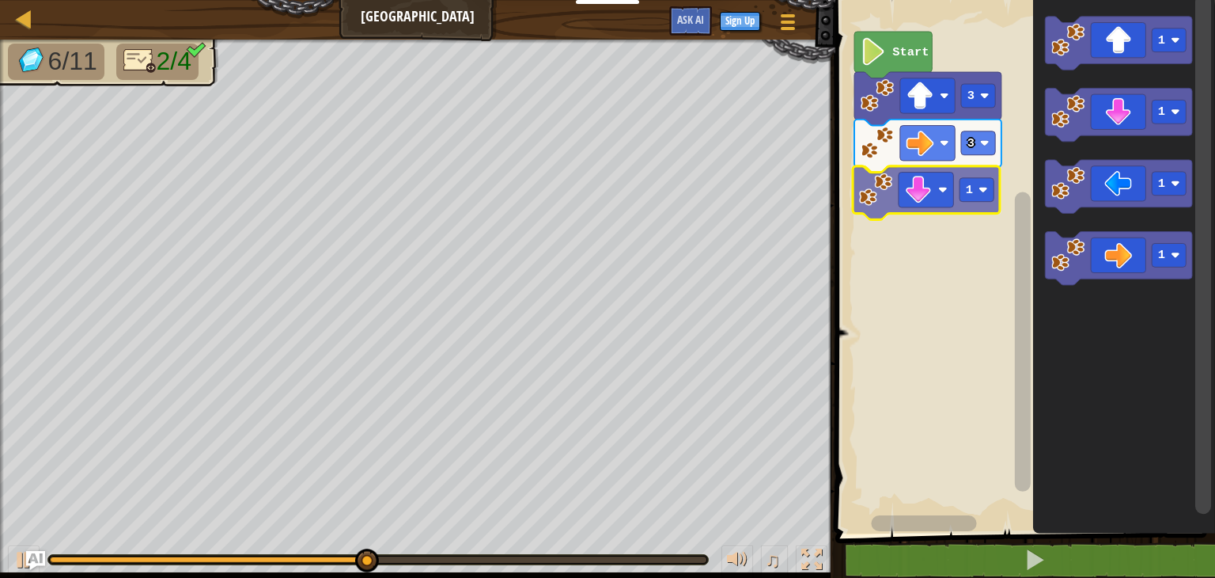
click at [912, 187] on div "Start 3 3 1 1 1 1 1 1" at bounding box center [1023, 262] width 385 height 541
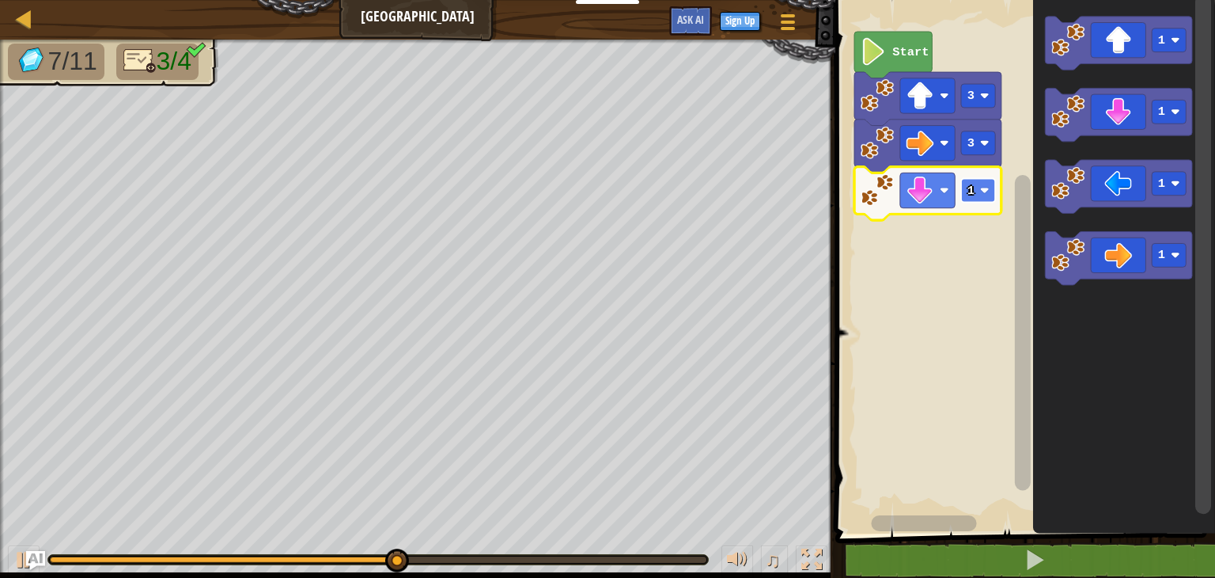
click at [982, 195] on rect "Blockly Workspace" at bounding box center [978, 191] width 34 height 24
click at [974, 202] on rect "Blockly Workspace" at bounding box center [978, 191] width 34 height 24
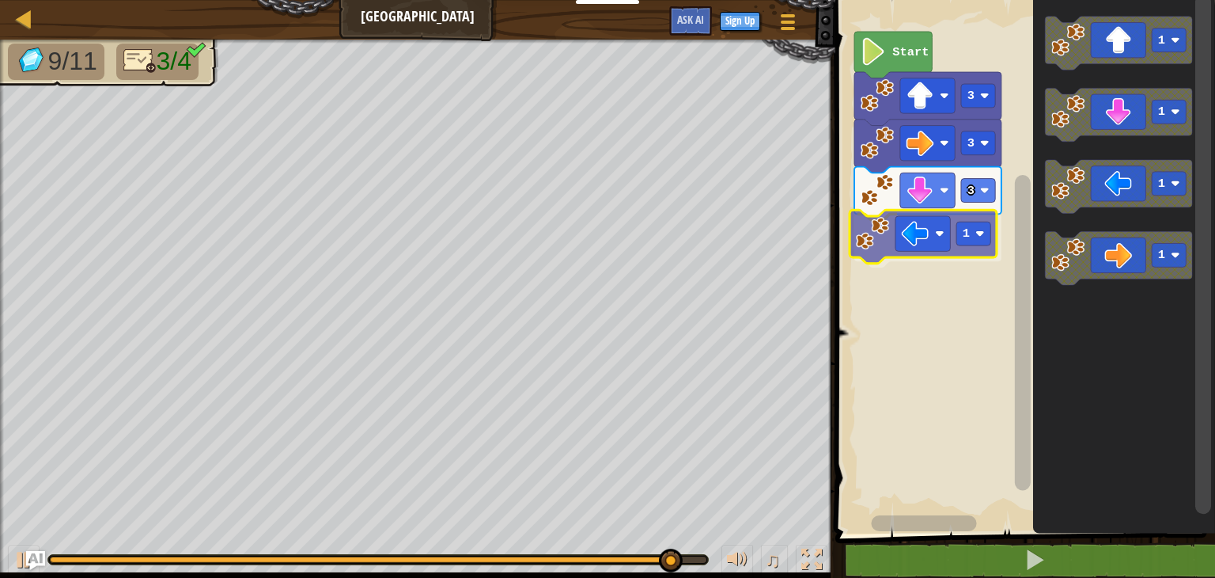
click at [908, 241] on div "Start 3 3 3 1 1 1 1 1 1" at bounding box center [1023, 262] width 385 height 541
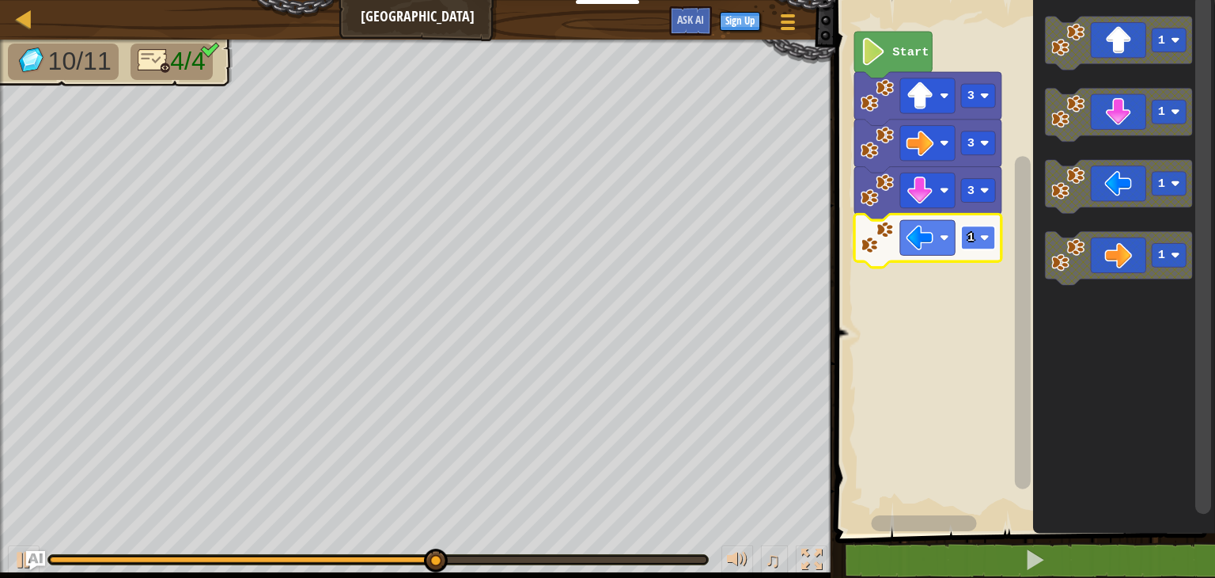
click at [972, 241] on text "1" at bounding box center [971, 237] width 7 height 14
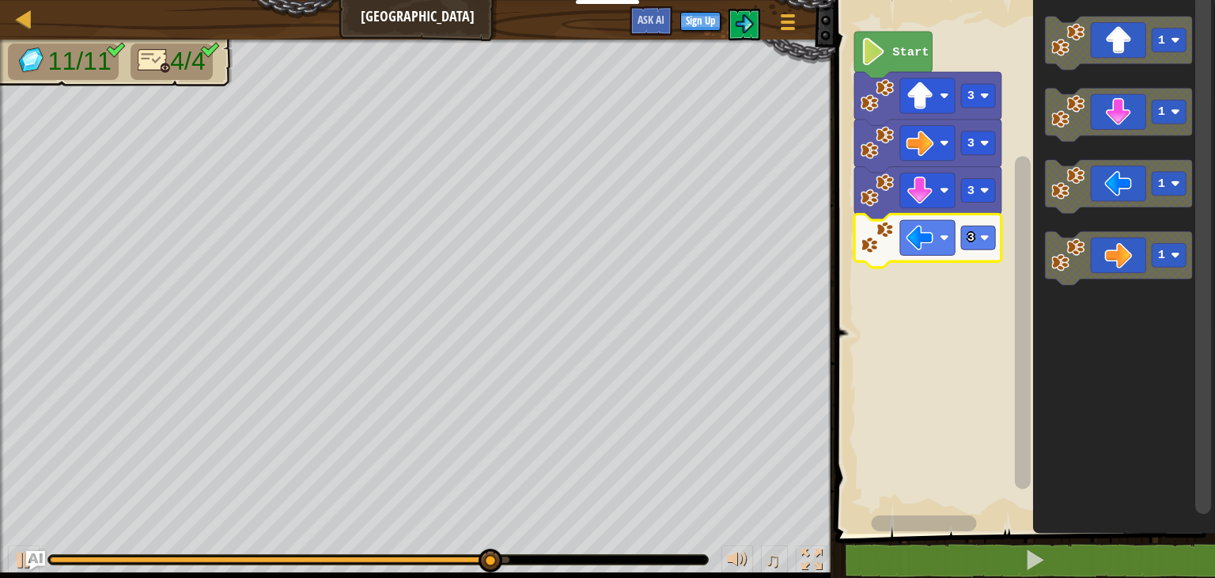
click at [967, 518] on rect "Blockly Workspace" at bounding box center [923, 523] width 105 height 16
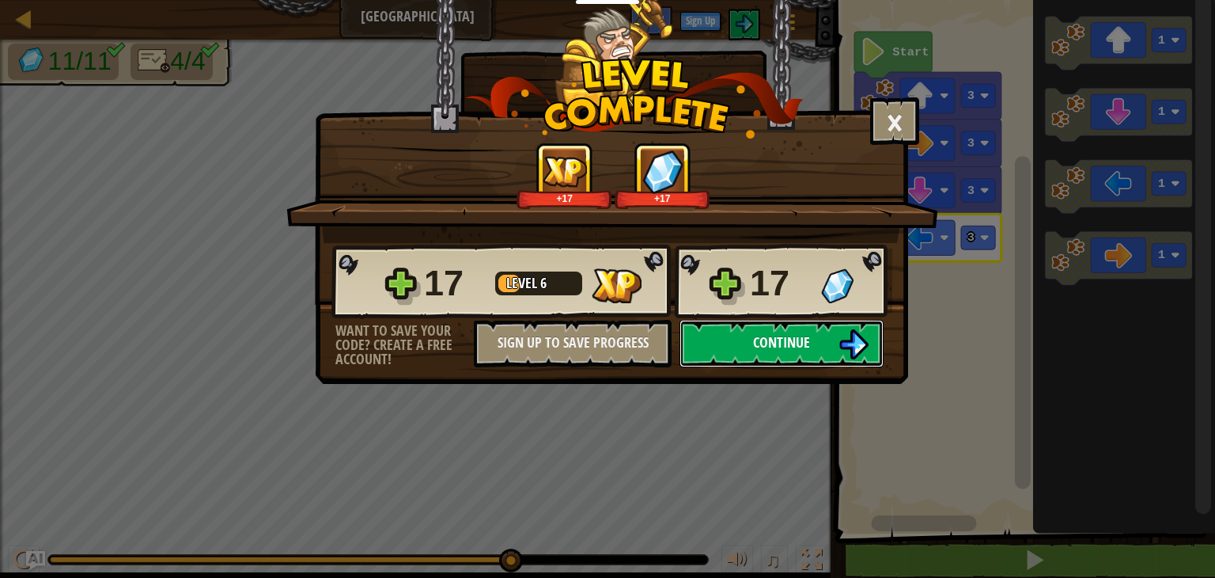
click at [721, 327] on button "Continue" at bounding box center [782, 343] width 204 height 47
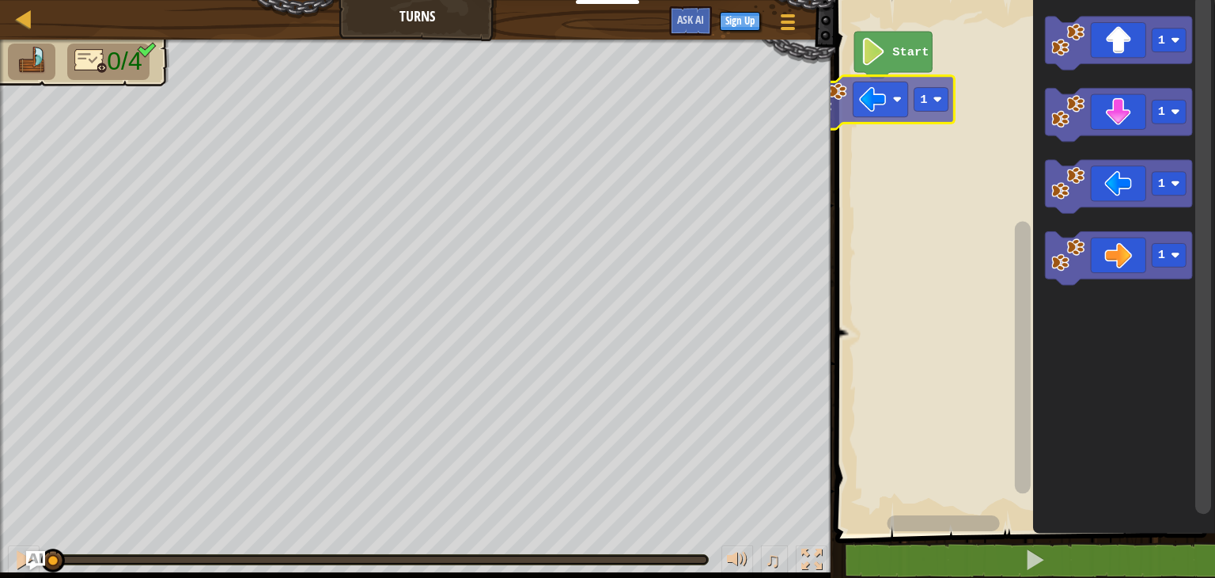
click at [840, 118] on div "Start 1 1 1 1 1 1" at bounding box center [1023, 262] width 385 height 541
click at [870, 112] on div "Start 1 1 1 1 1 1" at bounding box center [1023, 262] width 385 height 541
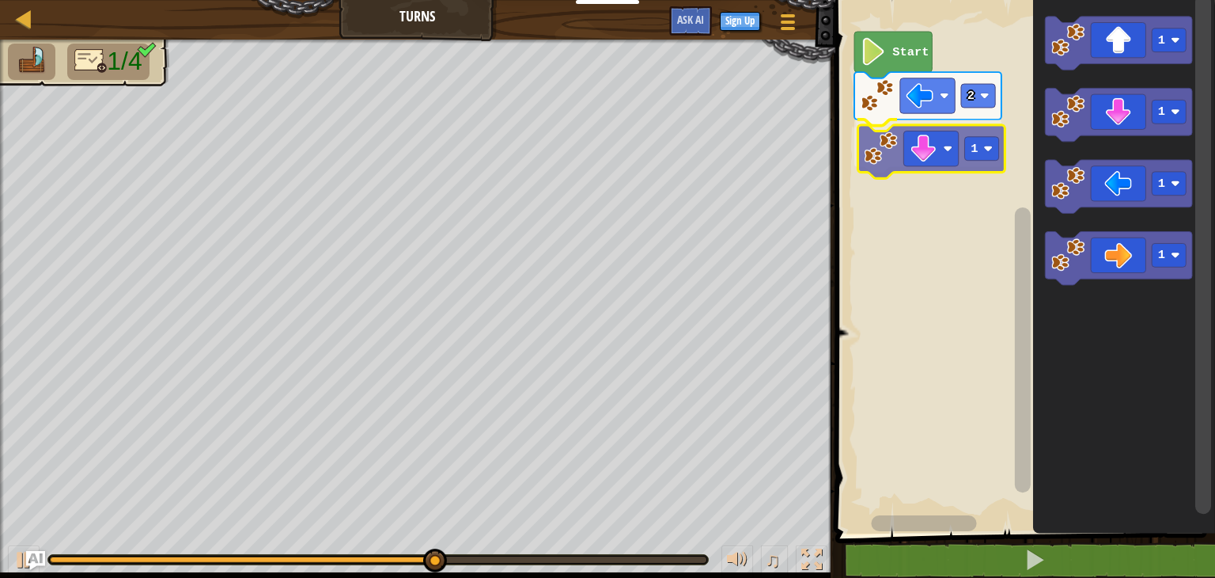
click at [923, 157] on div "Start 2 1 1 1 1 1 1" at bounding box center [1023, 262] width 385 height 541
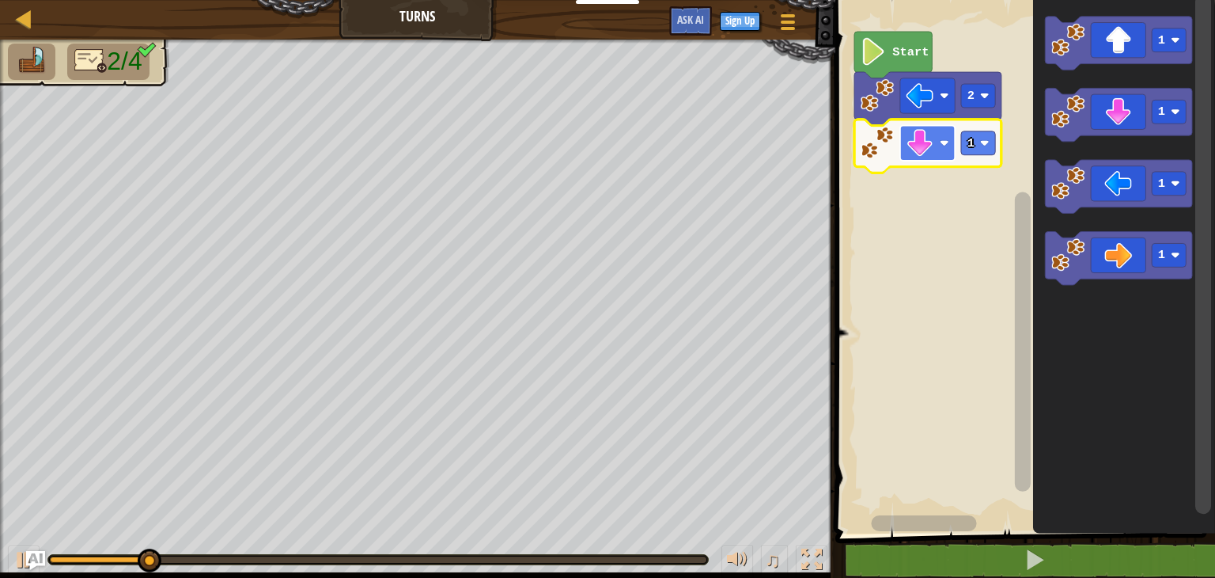
click at [923, 154] on image "Blockly Workspace" at bounding box center [920, 143] width 28 height 28
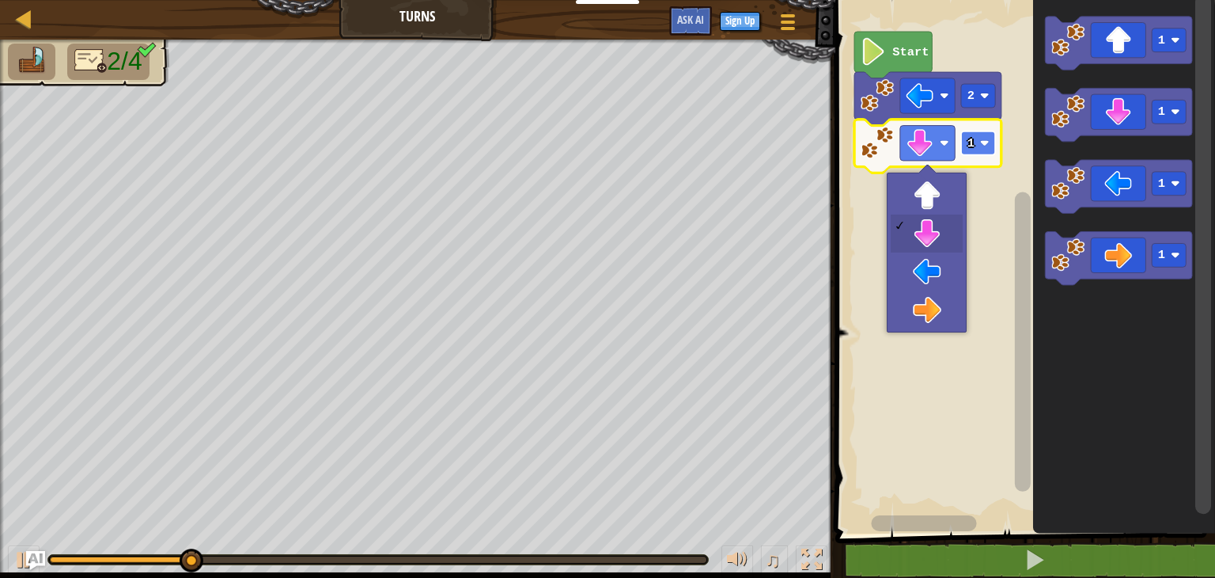
click at [980, 134] on rect "Blockly Workspace" at bounding box center [978, 143] width 34 height 24
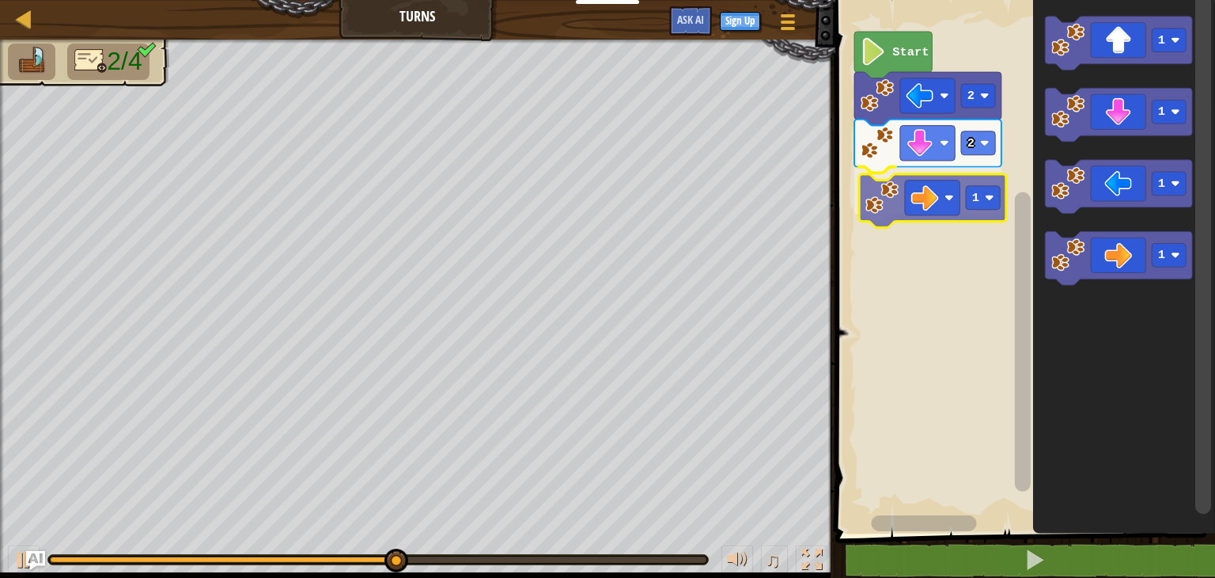
click at [921, 201] on div "Start 2 2 1 1 1 1 1 1" at bounding box center [1023, 262] width 385 height 541
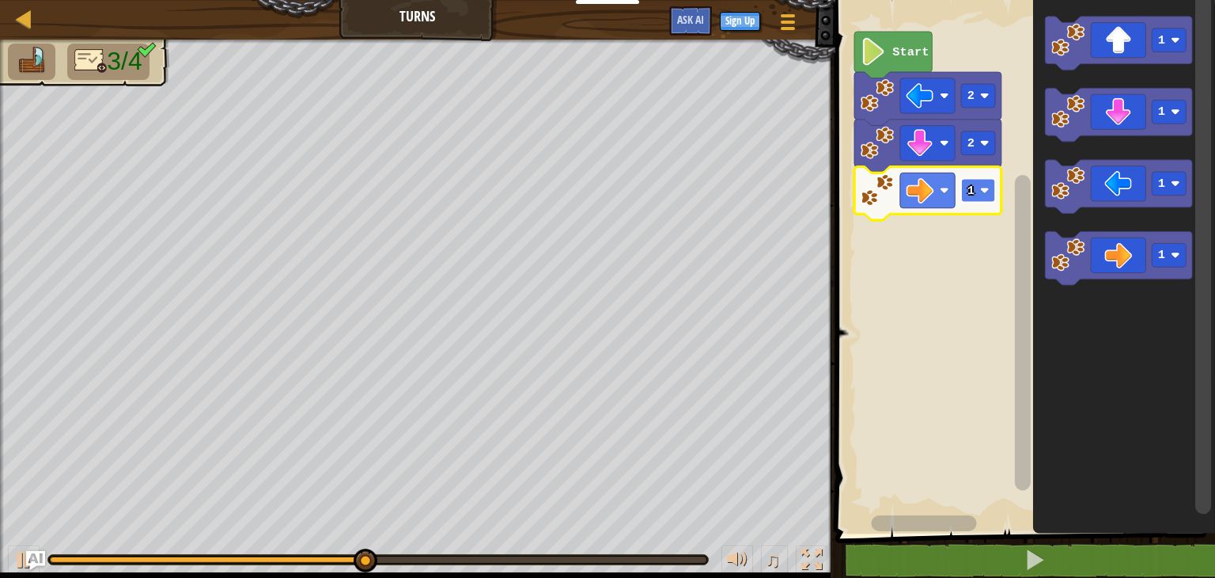
click at [980, 184] on rect "Blockly Workspace" at bounding box center [978, 191] width 34 height 24
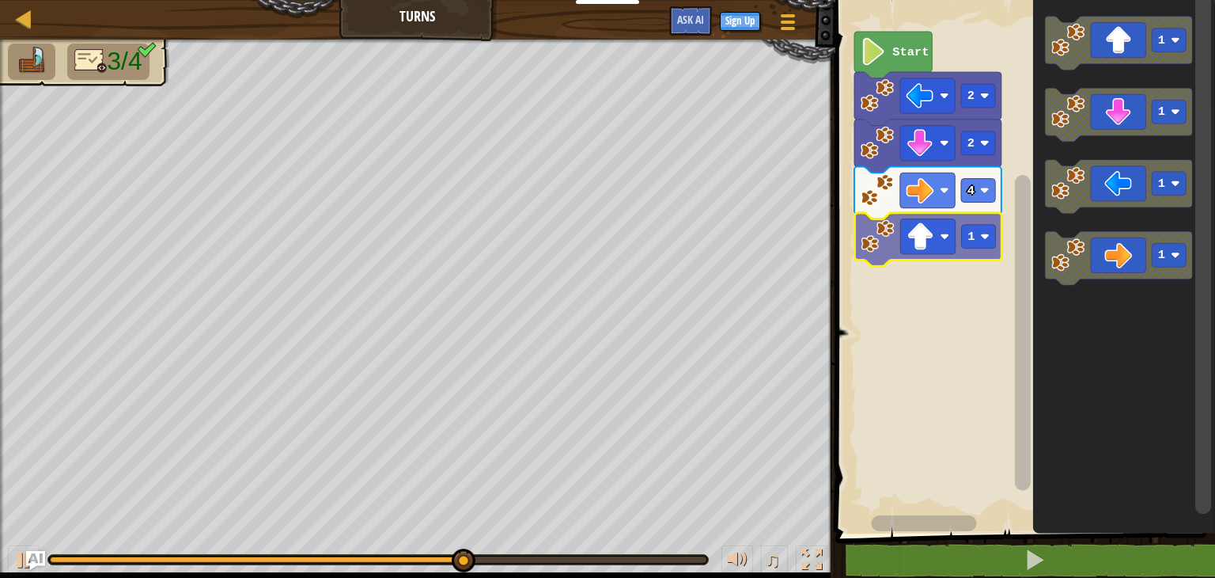
click at [946, 253] on div "Start 2 2 4 1 1 1 1 1 1" at bounding box center [1023, 262] width 385 height 541
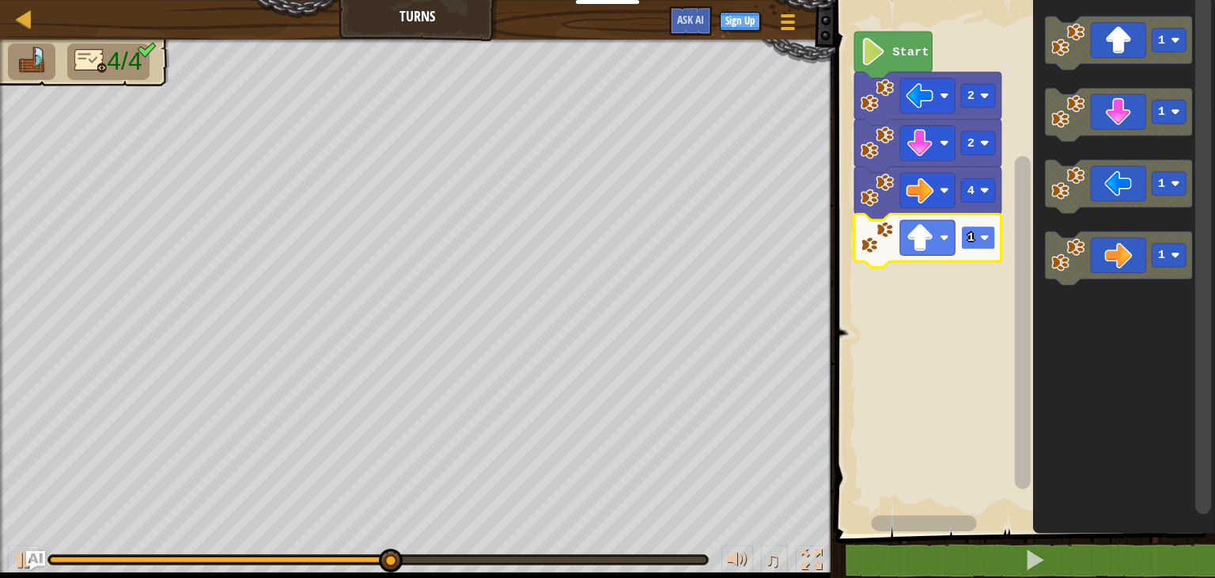
click at [969, 243] on text "1" at bounding box center [971, 237] width 7 height 14
click at [990, 238] on rect "Blockly Workspace" at bounding box center [978, 238] width 34 height 24
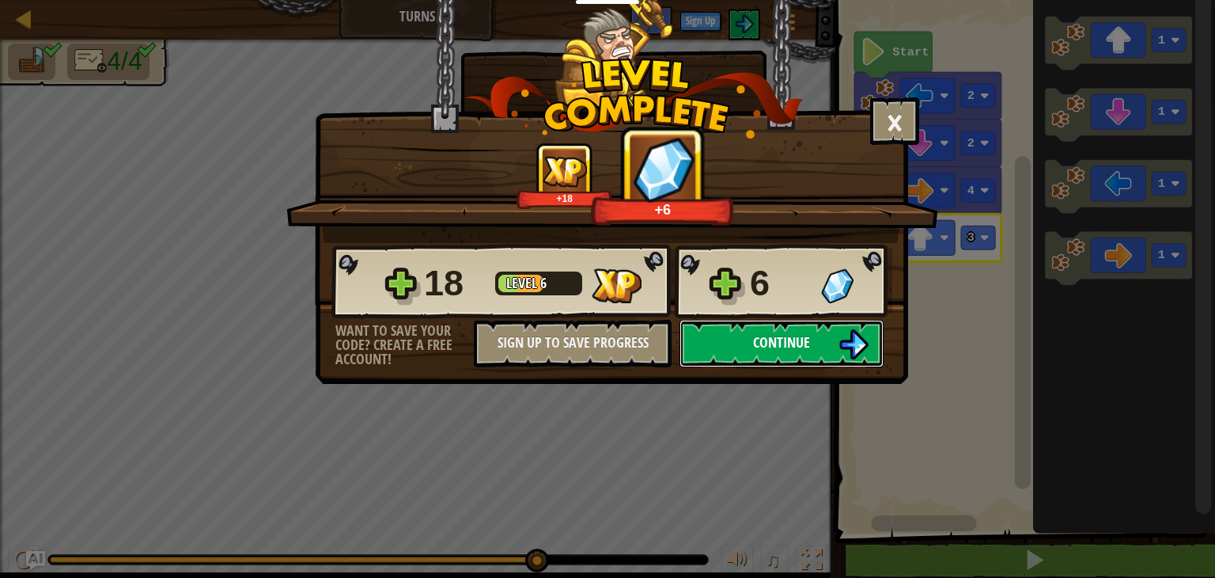
click at [750, 324] on button "Continue" at bounding box center [782, 343] width 204 height 47
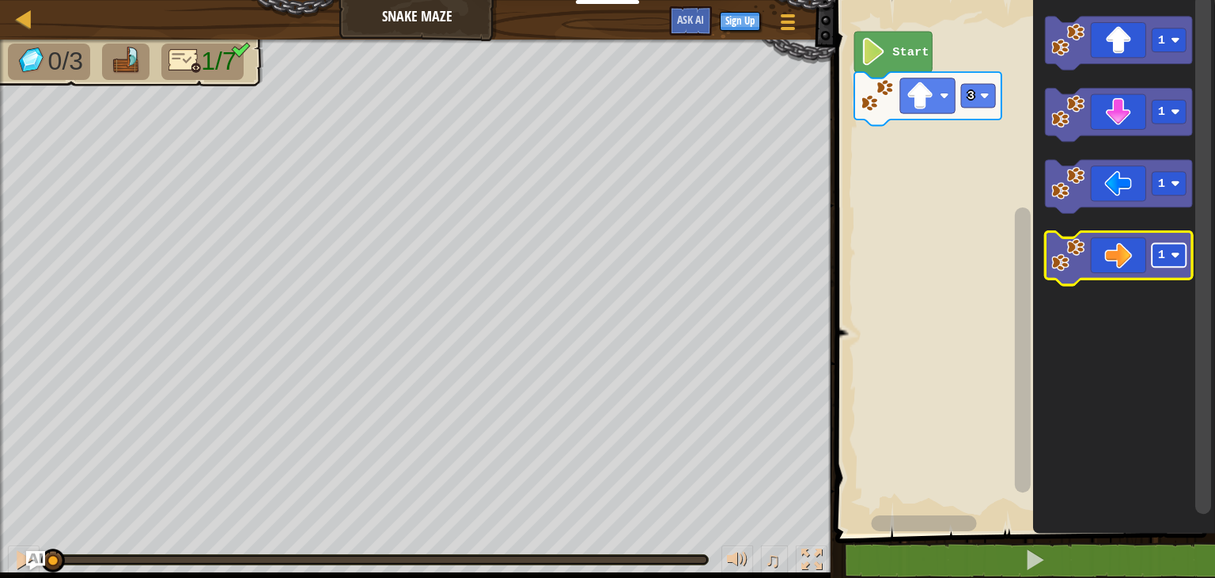
click at [1174, 257] on image "Blockly Workspace" at bounding box center [1175, 255] width 9 height 9
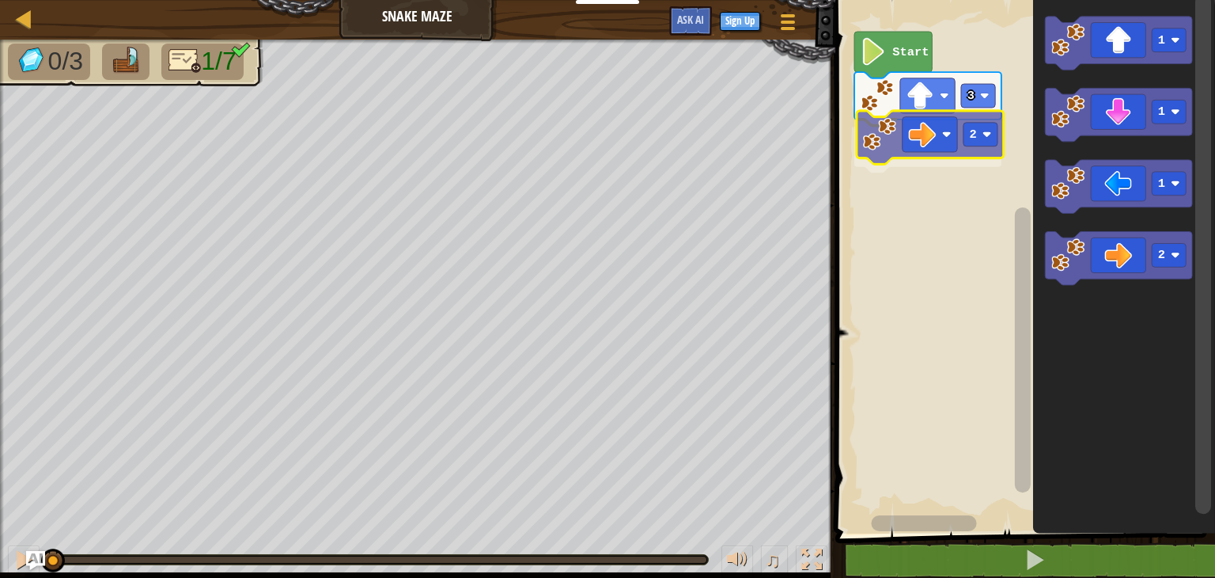
click at [916, 131] on div "3 2 Start 1 1 1 2 2" at bounding box center [1023, 262] width 385 height 541
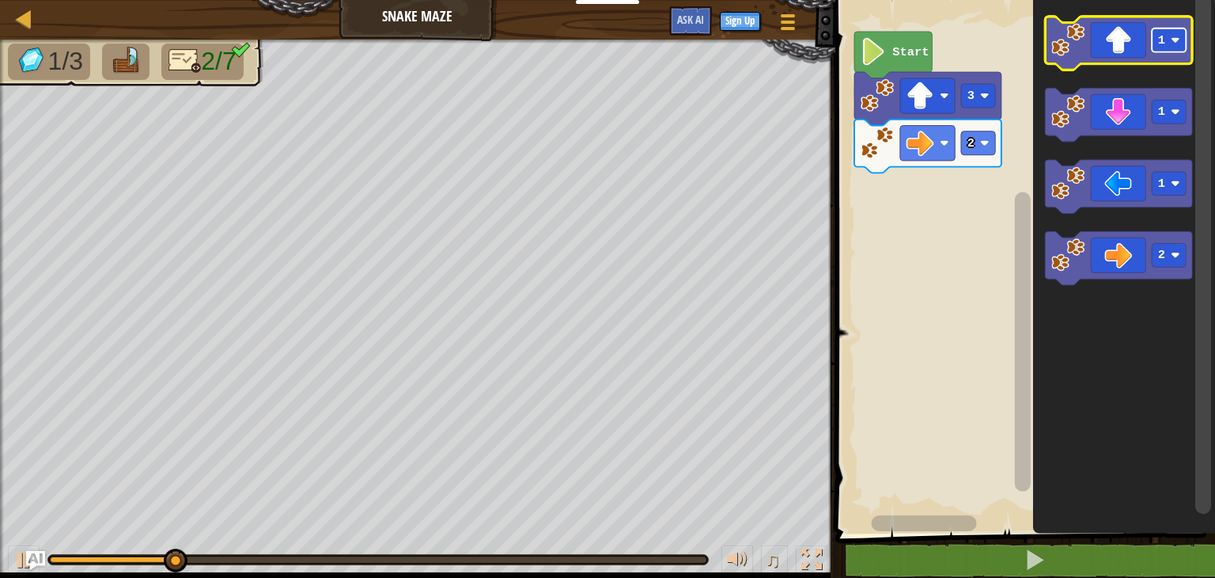
click at [1158, 49] on rect "Blockly Workspace" at bounding box center [1169, 40] width 34 height 24
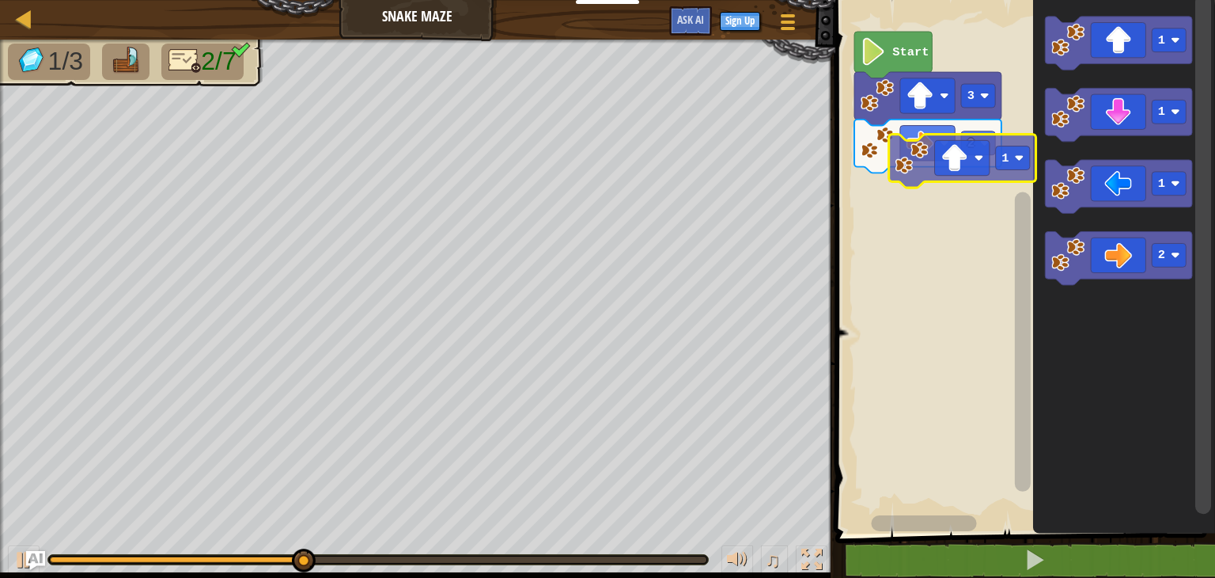
click at [957, 159] on div "3 2 Start 1 1 1 1 2 1" at bounding box center [1023, 262] width 385 height 541
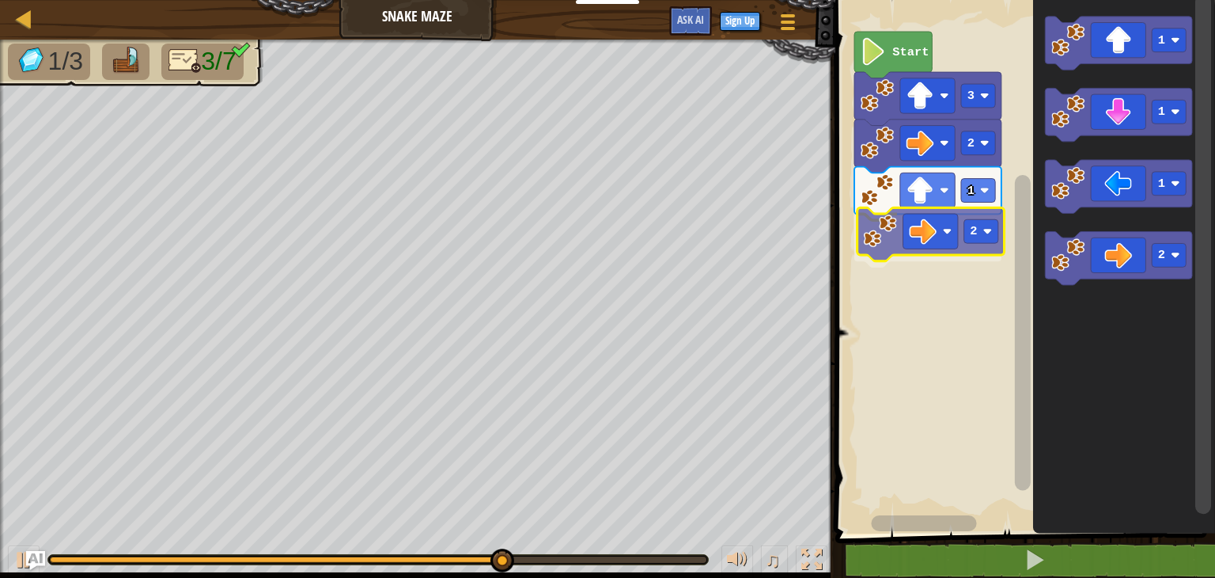
click at [937, 237] on div "2 1 2 3 Start 1 1 1 2 2" at bounding box center [1023, 262] width 385 height 541
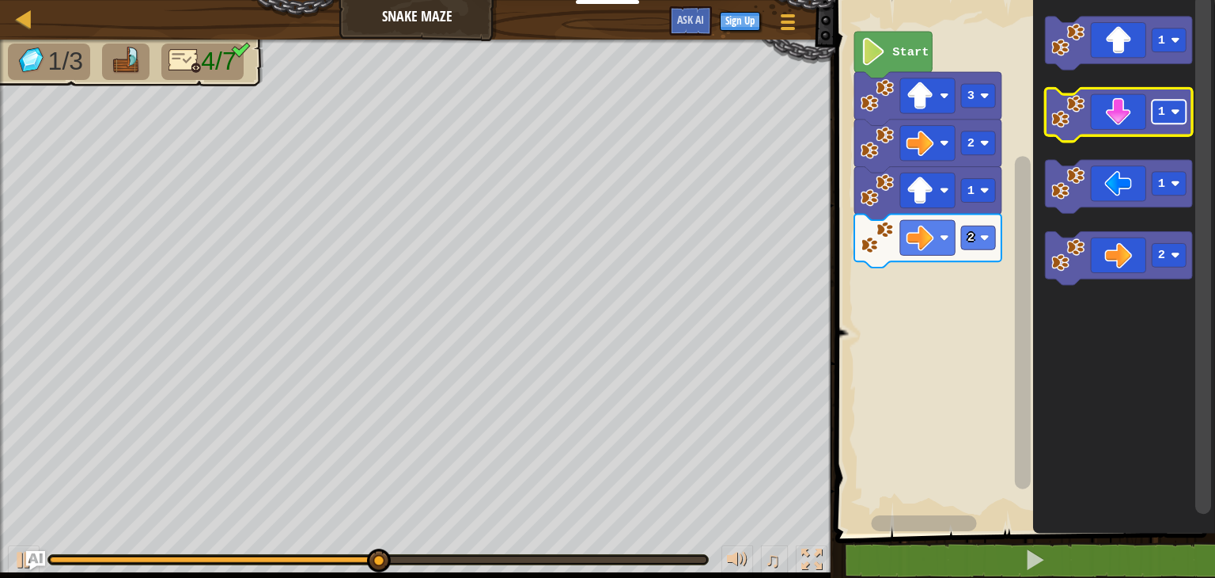
click at [1174, 121] on rect "Blockly Workspace" at bounding box center [1169, 112] width 34 height 24
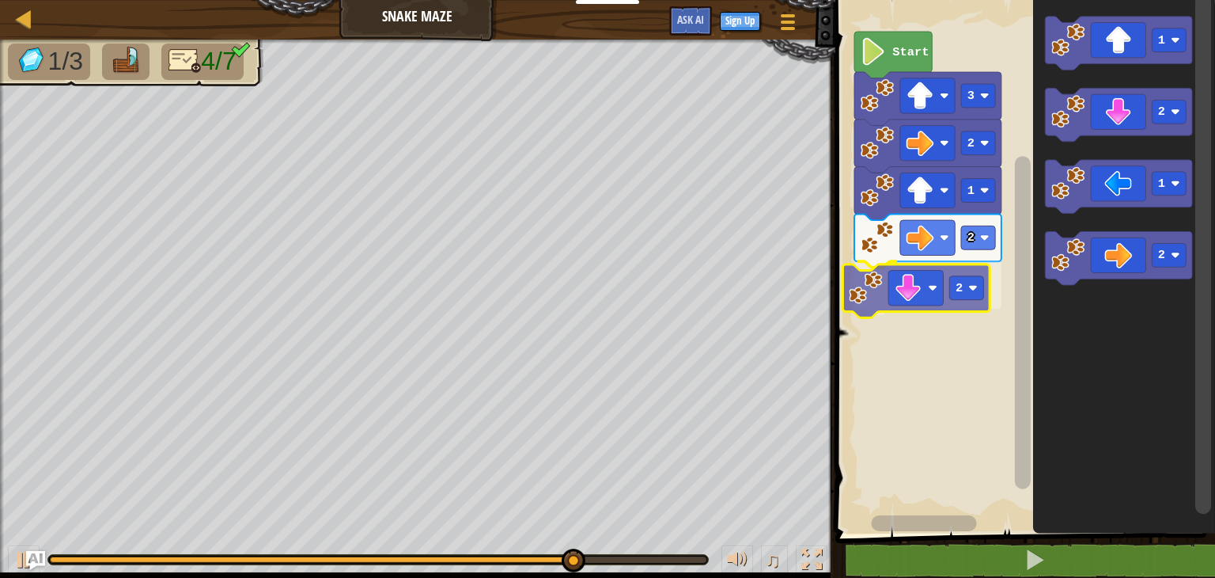
click at [921, 292] on div "2 1 2 2 3 Start 1 2 1 2 2" at bounding box center [1023, 262] width 385 height 541
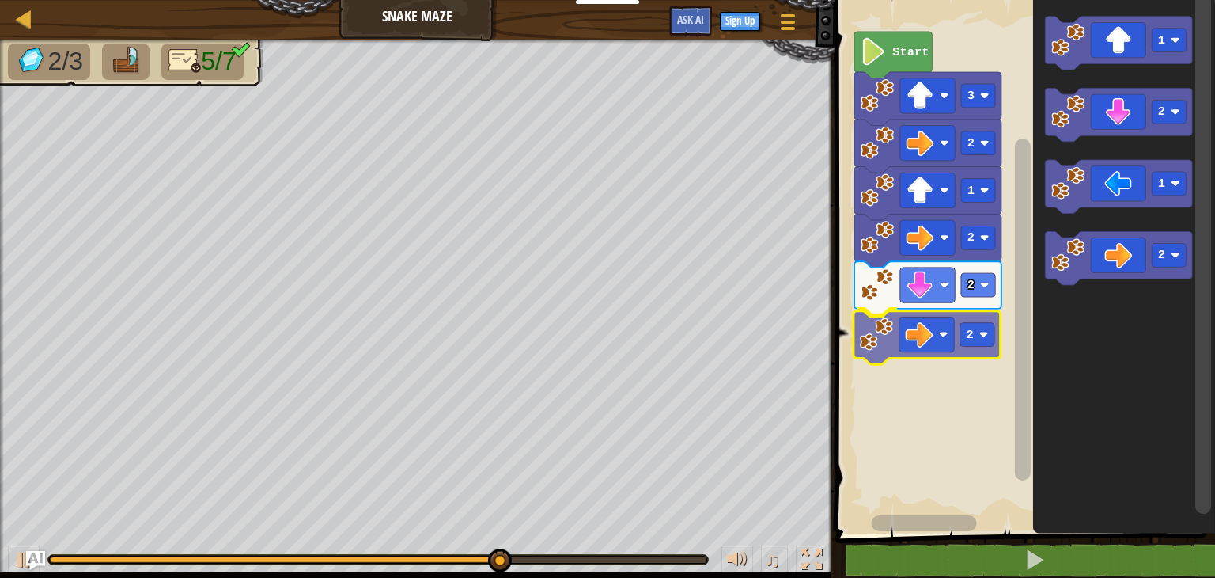
click at [918, 332] on div "2 1 2 2 2 3 Start 1 2 1 2 2" at bounding box center [1023, 262] width 385 height 541
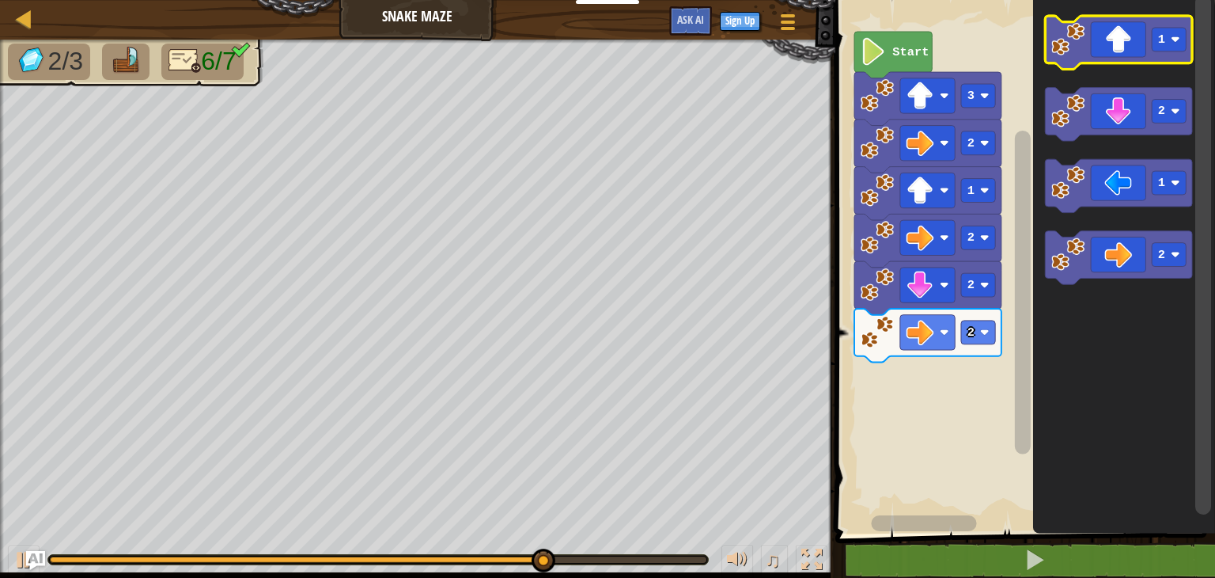
click at [1133, 36] on icon "Blockly Workspace" at bounding box center [1118, 42] width 147 height 53
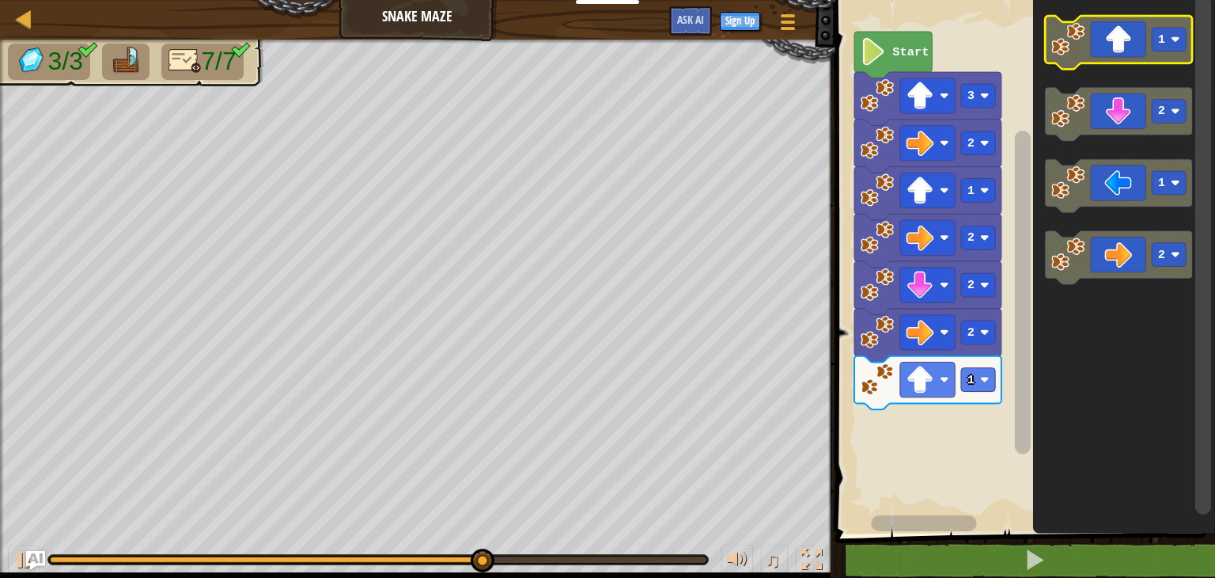
click at [1132, 40] on icon "Blockly Workspace" at bounding box center [1118, 42] width 147 height 53
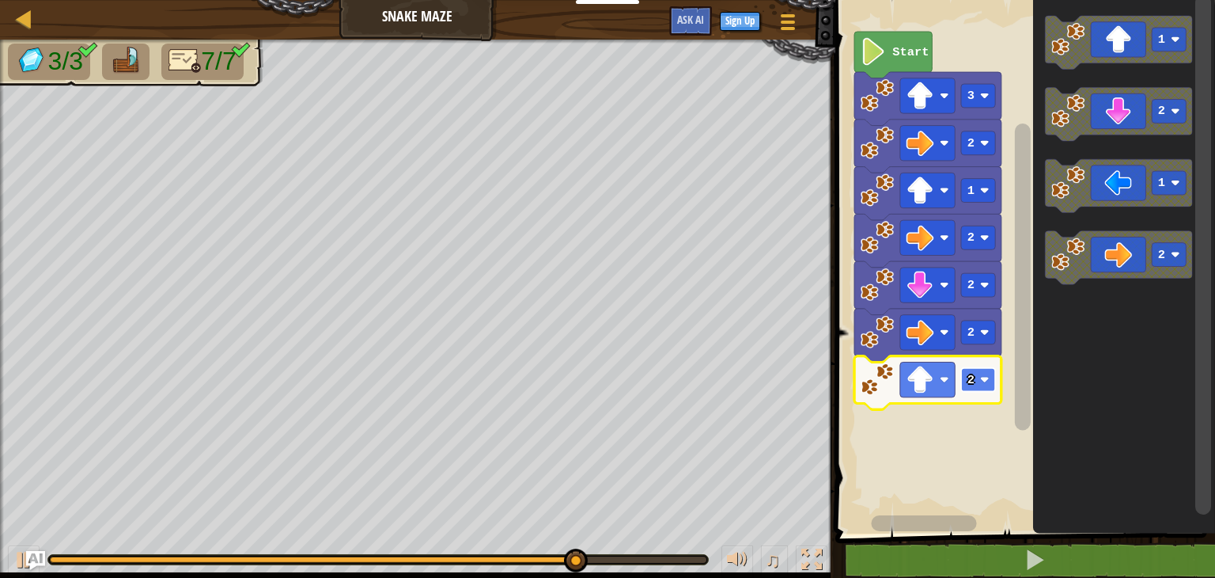
click at [982, 371] on rect "Blockly Workspace" at bounding box center [978, 380] width 34 height 24
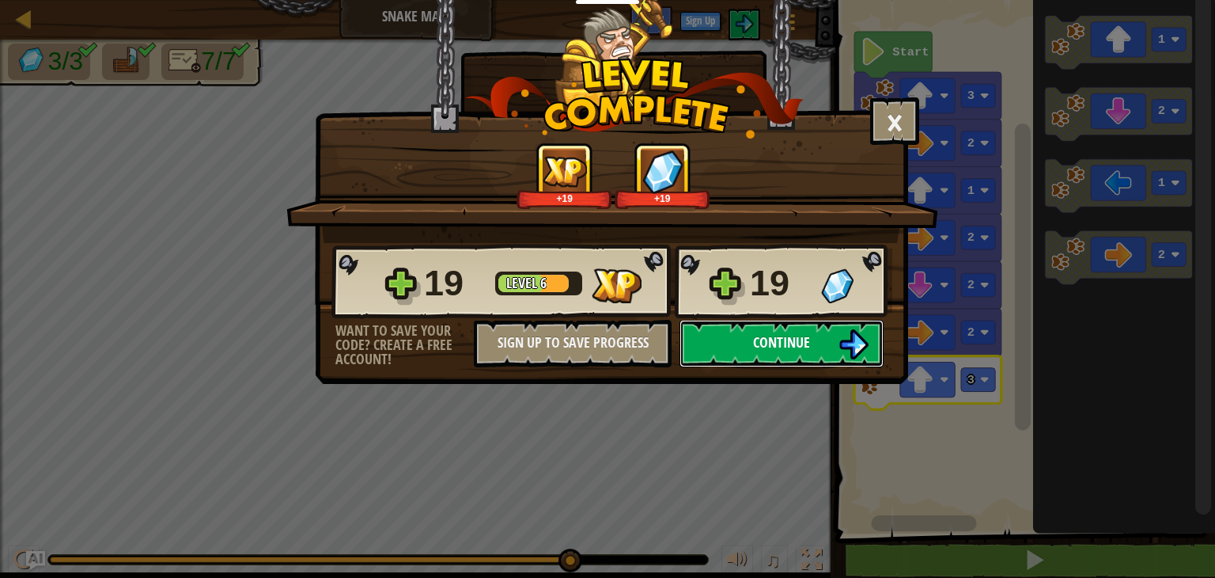
click at [765, 349] on span "Continue" at bounding box center [781, 342] width 57 height 20
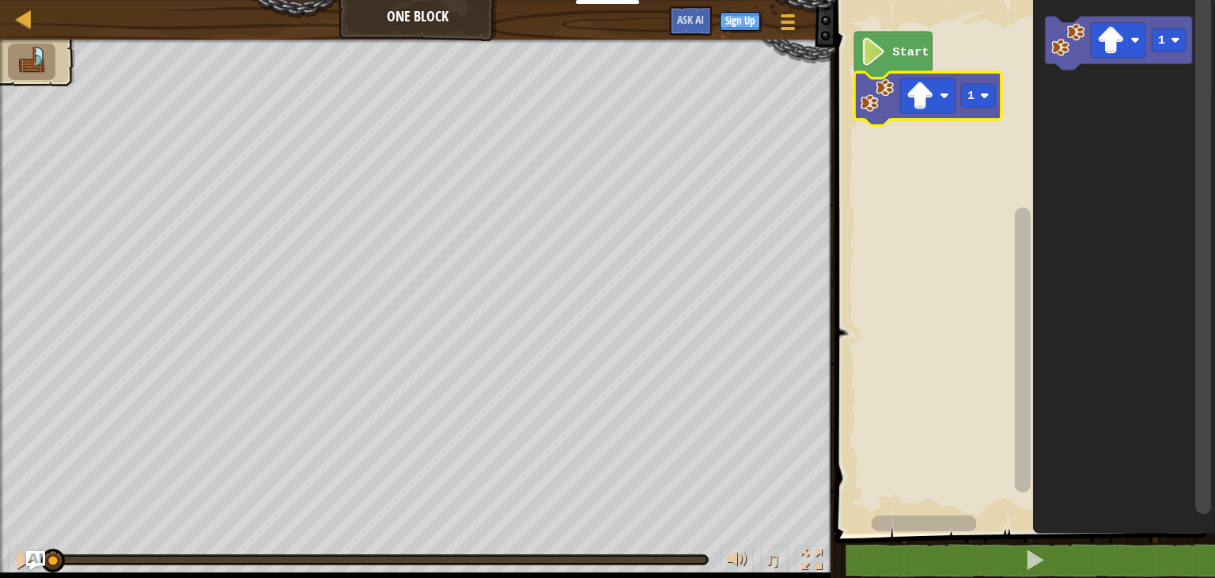
click at [994, 104] on rect "Blockly Workspace" at bounding box center [978, 96] width 34 height 24
click at [965, 162] on rect "Blockly Workspace" at bounding box center [1023, 262] width 385 height 541
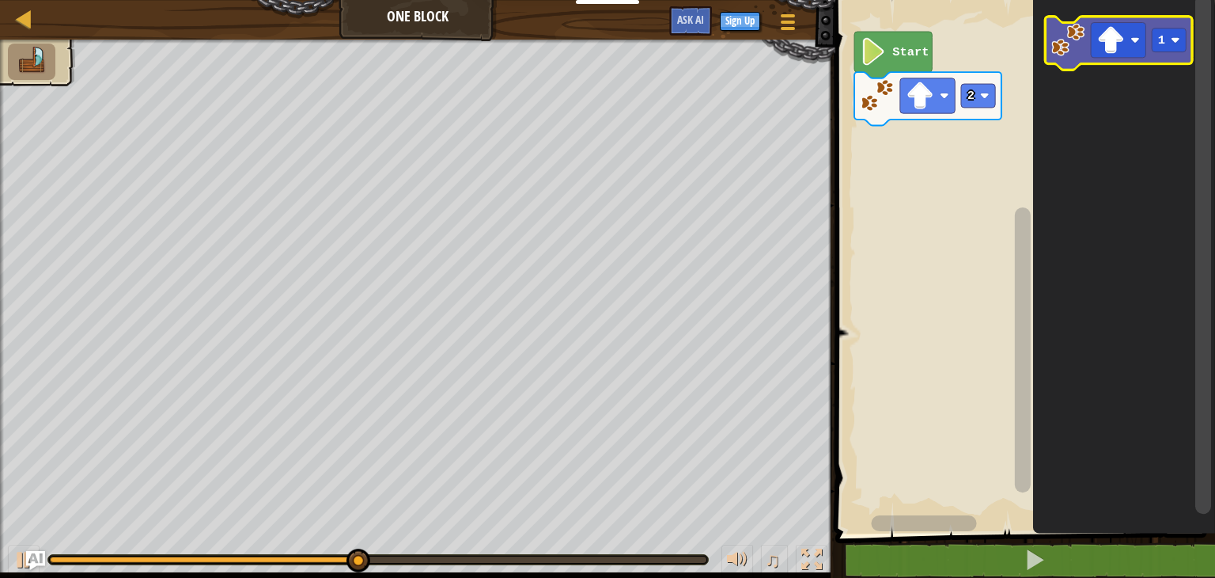
click at [1088, 37] on icon "Blockly Workspace" at bounding box center [1118, 43] width 147 height 53
click at [1128, 45] on rect "Blockly Workspace" at bounding box center [1118, 40] width 55 height 35
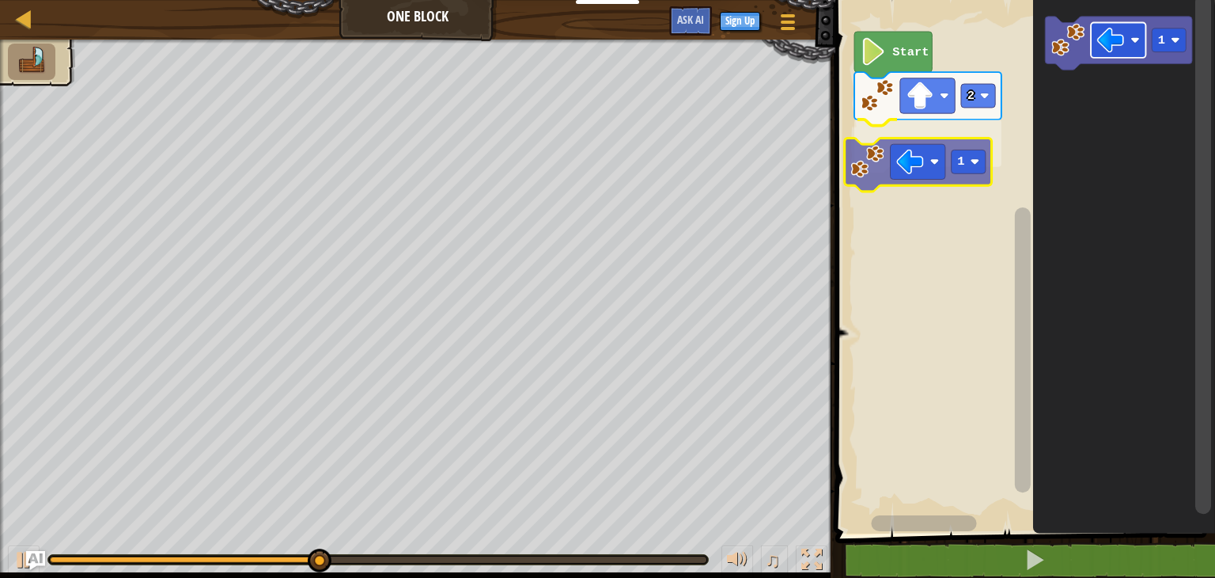
click at [904, 164] on div "Start 2 1 1 1" at bounding box center [1023, 262] width 385 height 541
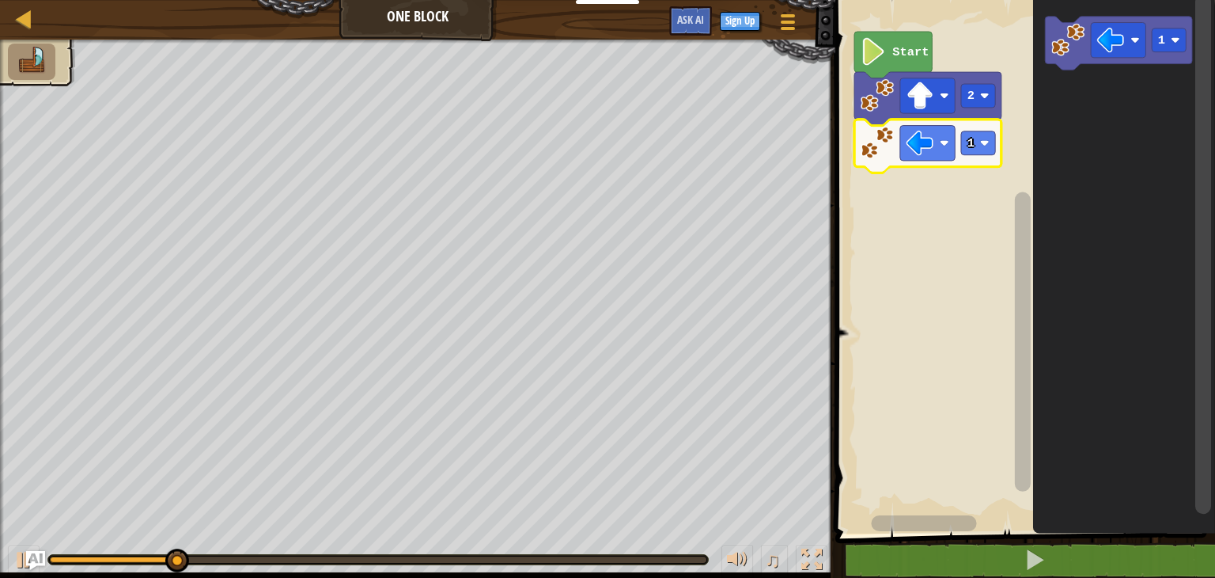
click at [985, 154] on g "1" at bounding box center [928, 145] width 147 height 53
click at [969, 128] on icon "Blockly Workspace" at bounding box center [928, 145] width 147 height 53
click at [973, 146] on text "1" at bounding box center [971, 143] width 7 height 14
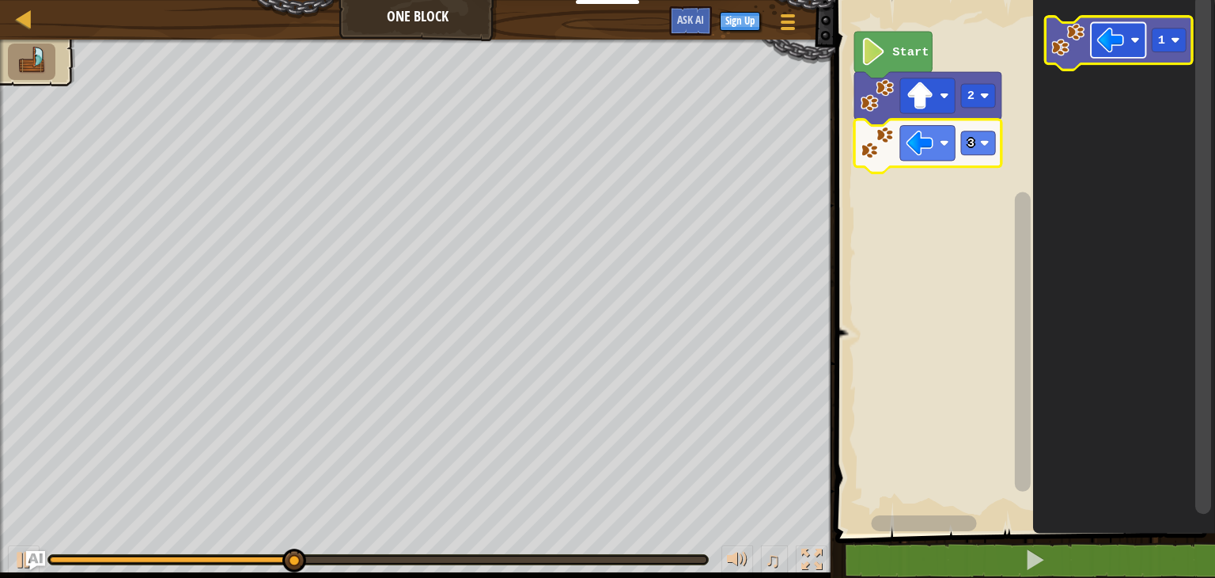
click at [1108, 47] on image "Blockly Workspace" at bounding box center [1112, 40] width 28 height 28
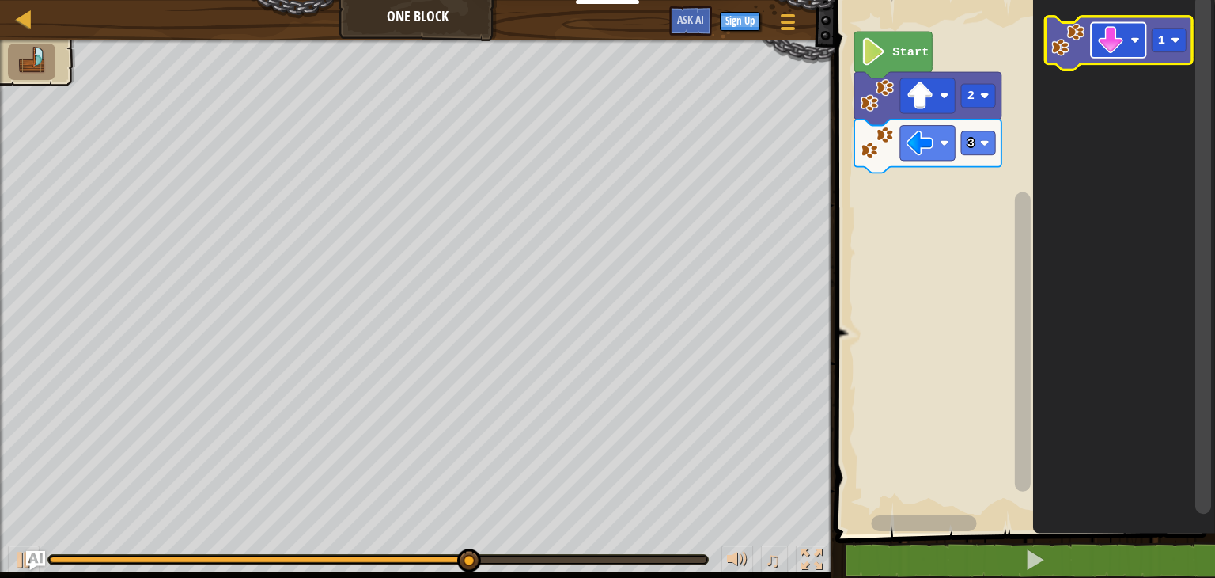
click at [1105, 45] on image "Blockly Workspace" at bounding box center [1112, 40] width 28 height 28
click at [1106, 46] on image "Blockly Workspace" at bounding box center [1112, 40] width 28 height 28
click at [1168, 37] on rect "Blockly Workspace" at bounding box center [1169, 40] width 34 height 24
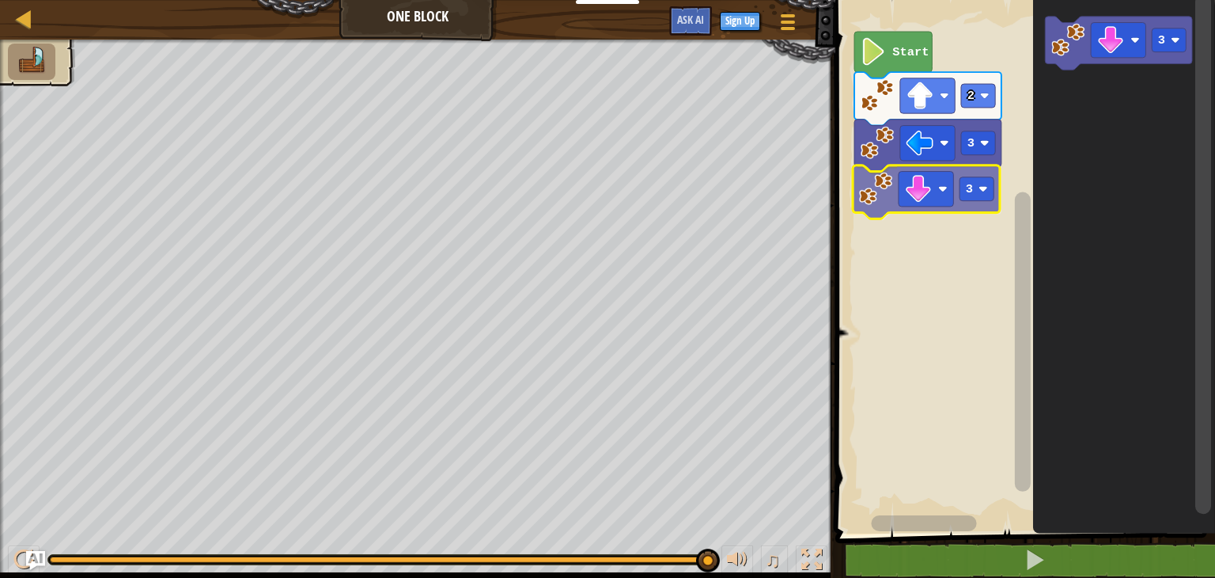
click at [956, 197] on div "Start 2 3 3 3 3" at bounding box center [1023, 262] width 385 height 541
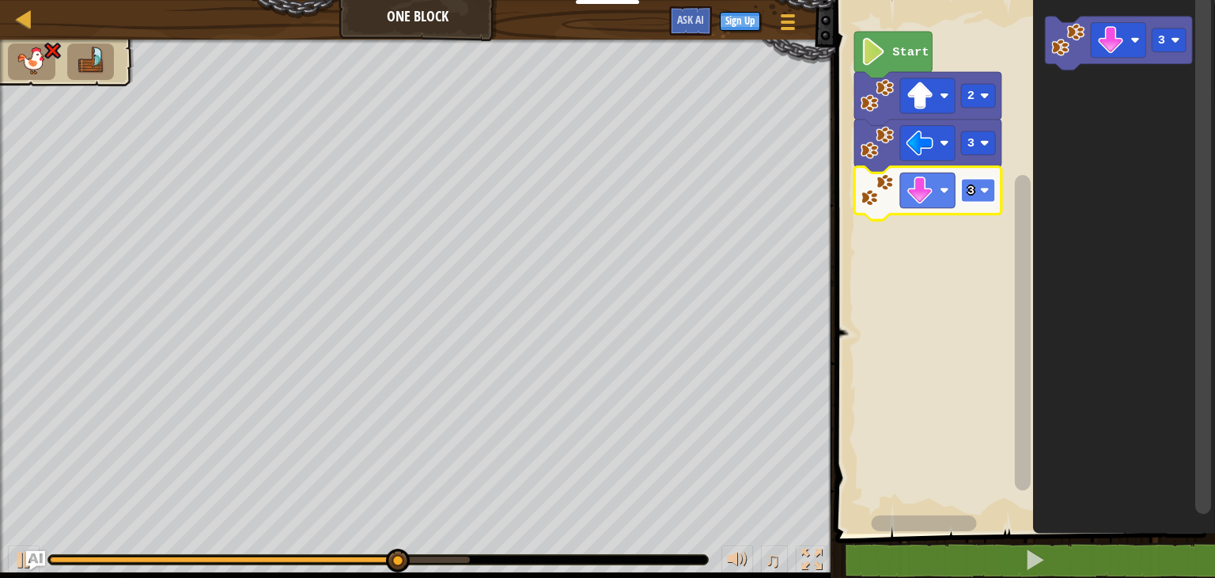
click at [978, 191] on rect "Blockly Workspace" at bounding box center [978, 191] width 34 height 24
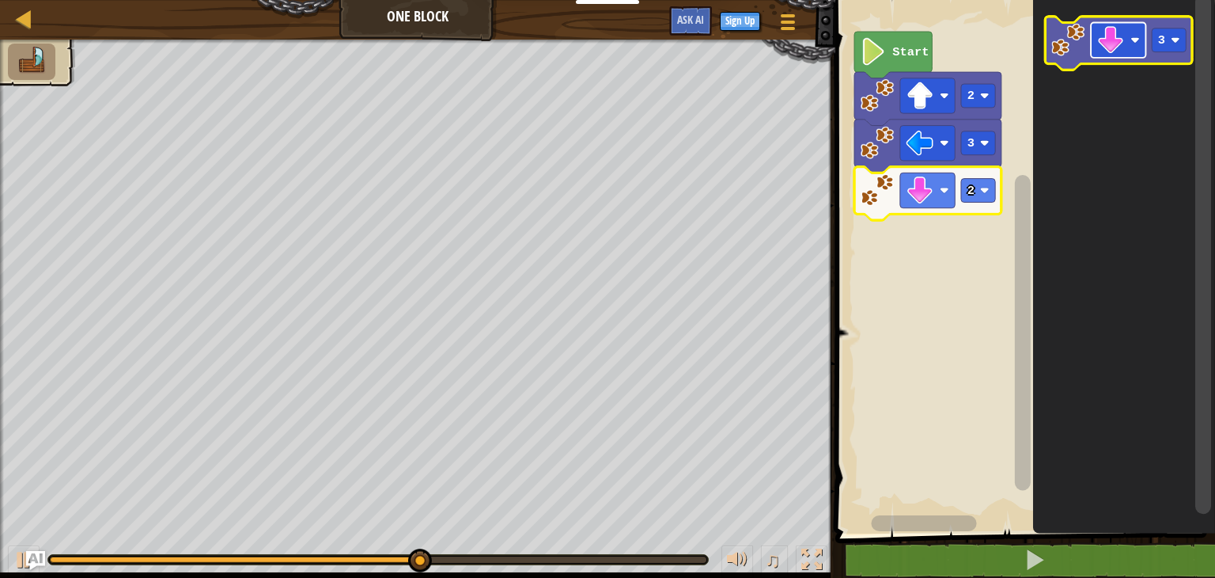
click at [1101, 42] on image "Blockly Workspace" at bounding box center [1112, 40] width 28 height 28
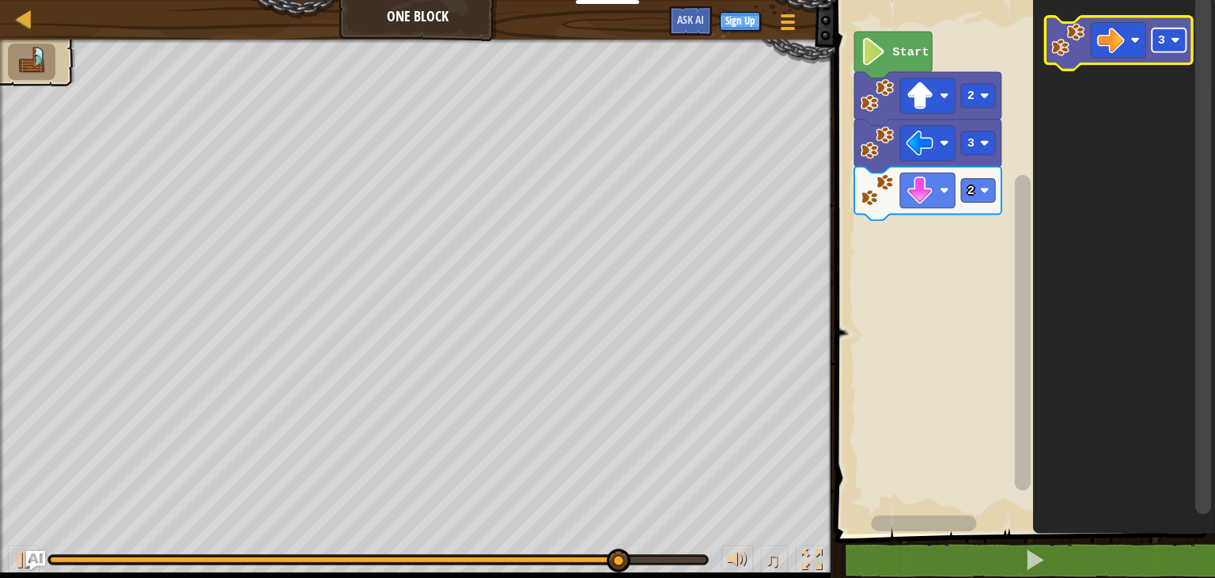
click at [1173, 44] on image "Blockly Workspace" at bounding box center [1175, 40] width 9 height 9
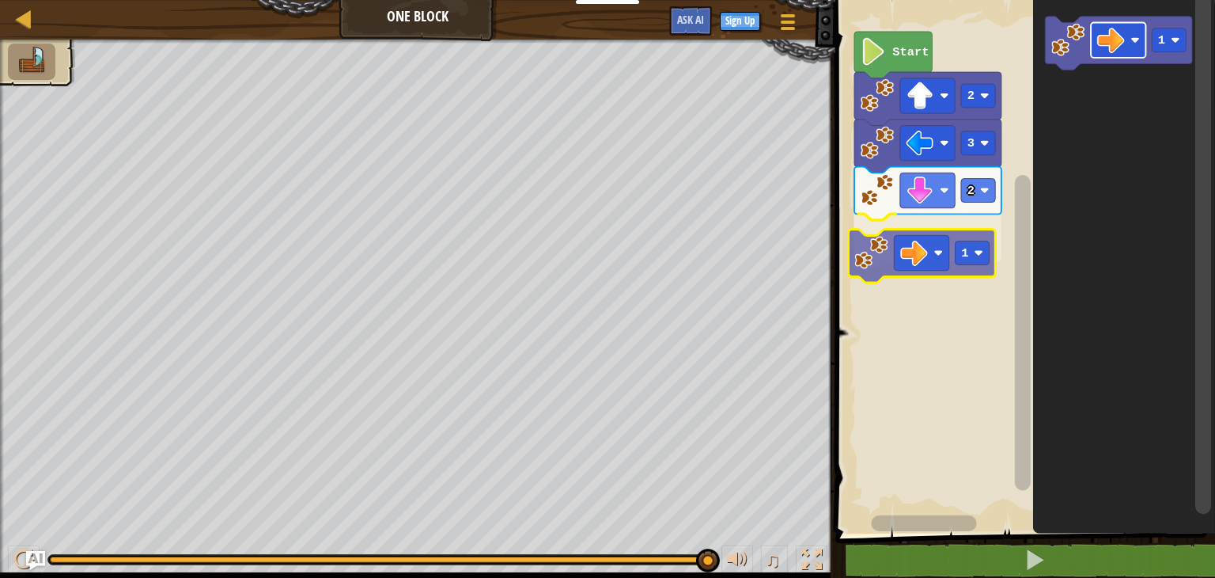
click at [931, 251] on div "Start 2 3 2 1 1 1" at bounding box center [1023, 262] width 385 height 541
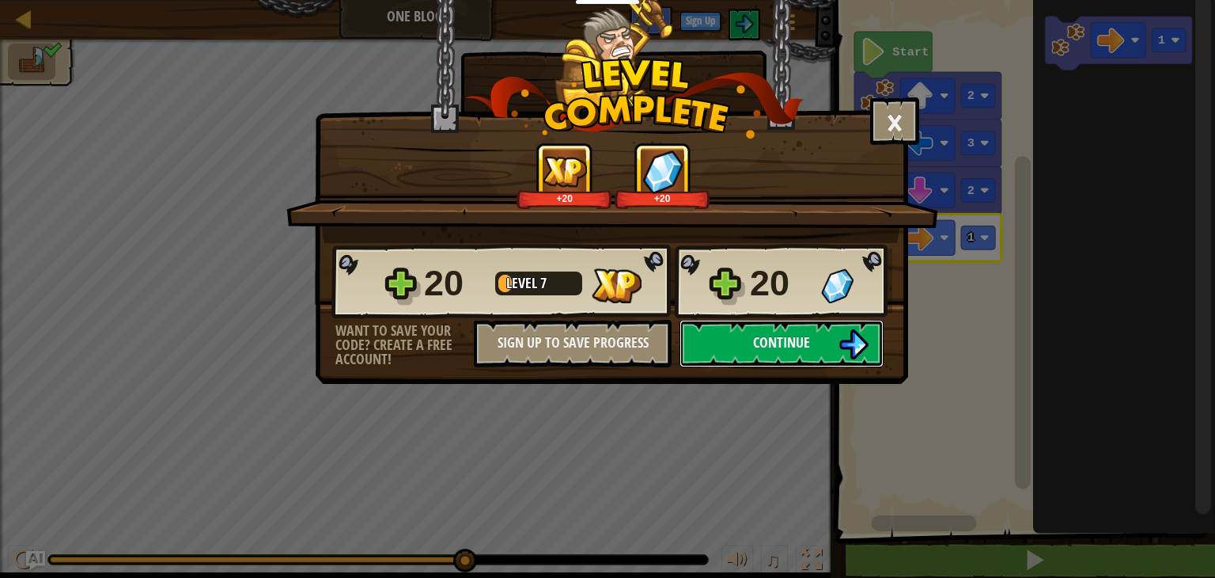
click at [730, 339] on button "Continue" at bounding box center [782, 343] width 204 height 47
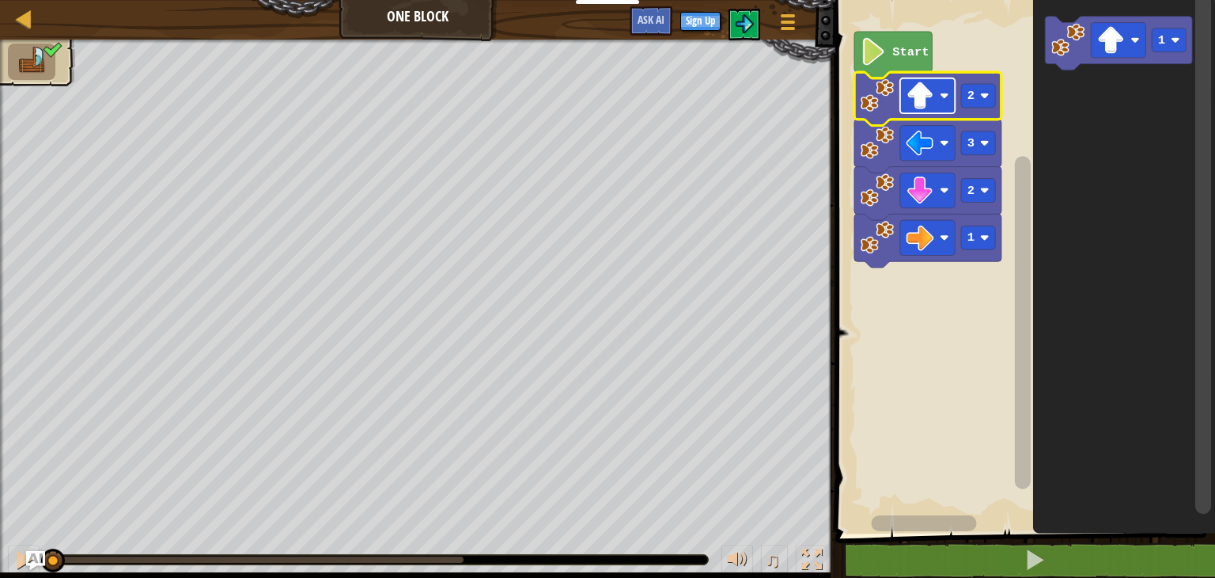
click at [942, 97] on image "Blockly Workspace" at bounding box center [944, 95] width 9 height 9
click at [905, 55] on text "Start" at bounding box center [911, 52] width 36 height 14
click at [882, 55] on image "Blockly Workspace" at bounding box center [874, 52] width 26 height 28
click at [749, 27] on img at bounding box center [744, 23] width 19 height 19
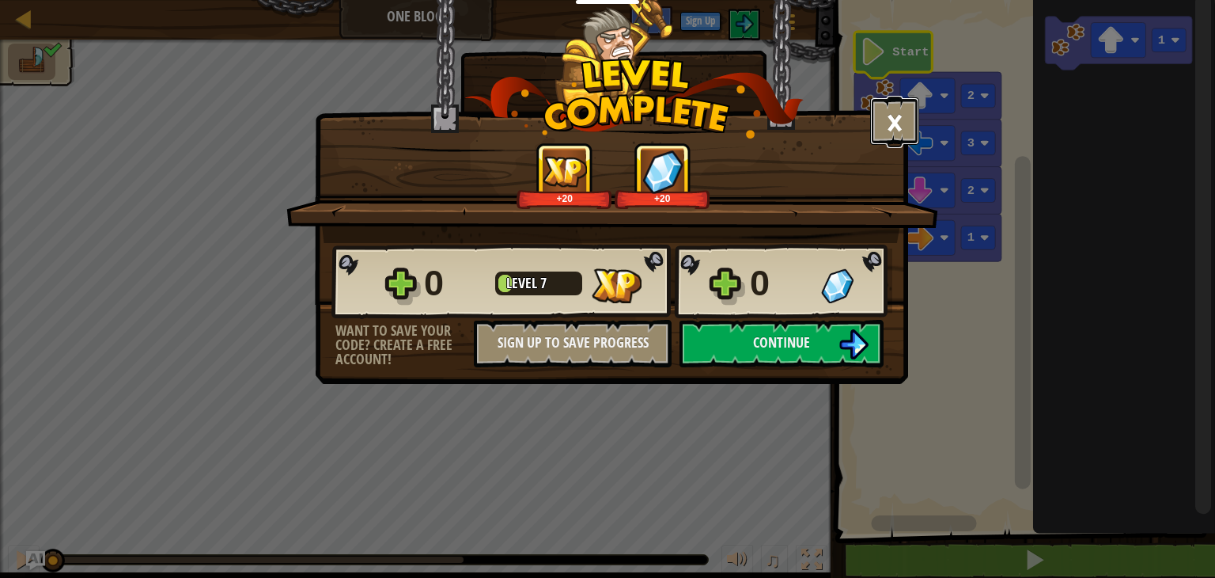
click at [901, 117] on button "×" at bounding box center [894, 120] width 49 height 47
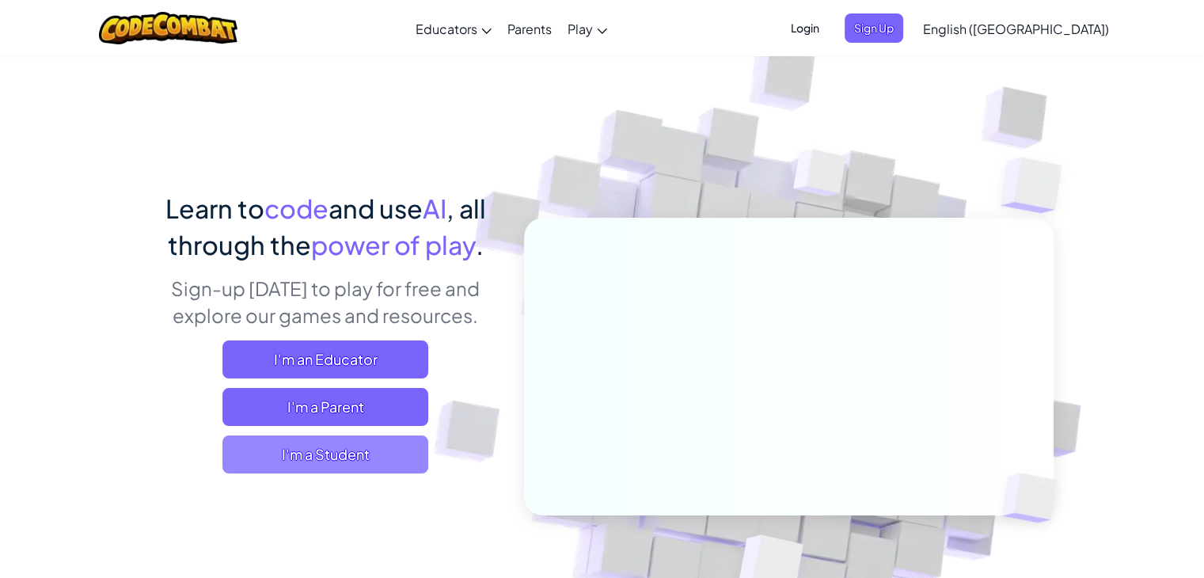
click at [317, 465] on span "I'm a Student" at bounding box center [325, 454] width 206 height 38
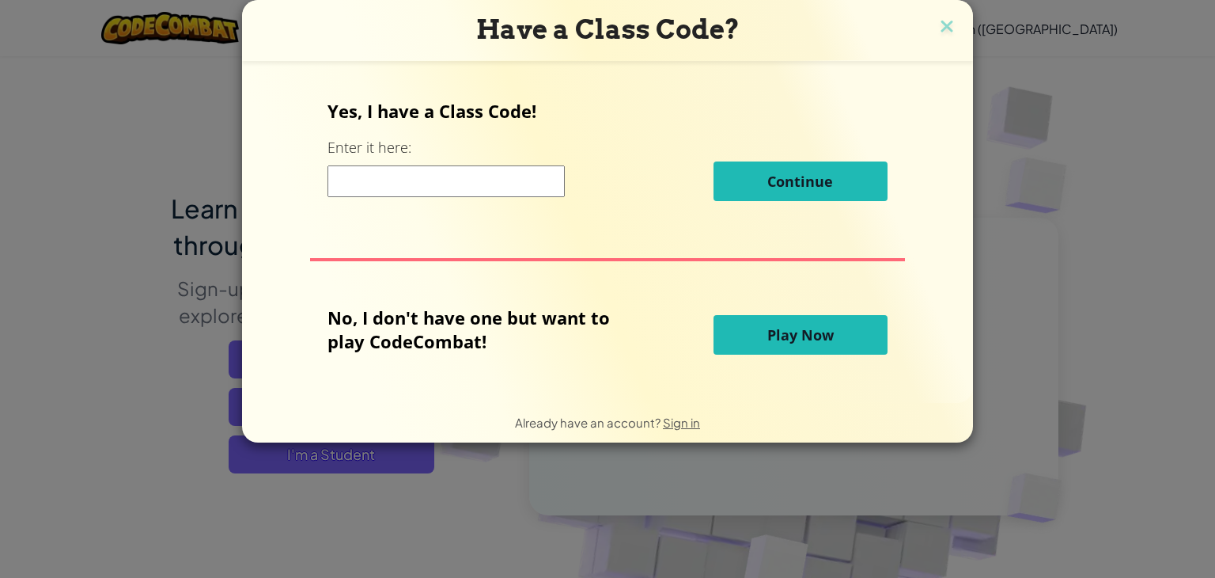
click at [743, 334] on button "Play Now" at bounding box center [801, 335] width 174 height 40
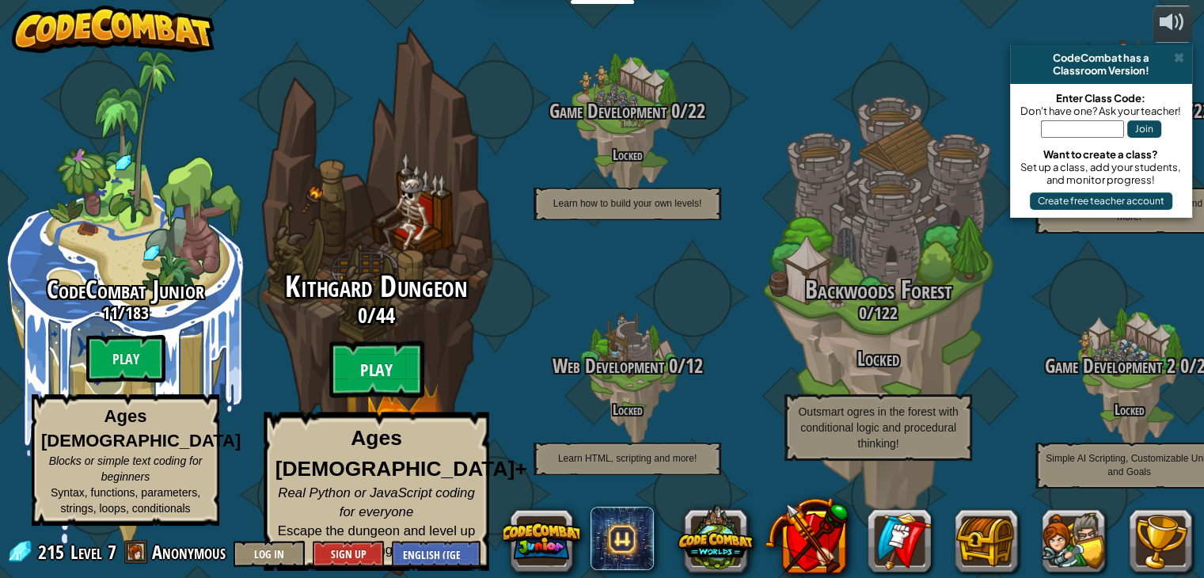
click at [393, 371] on btn "Play" at bounding box center [376, 369] width 95 height 57
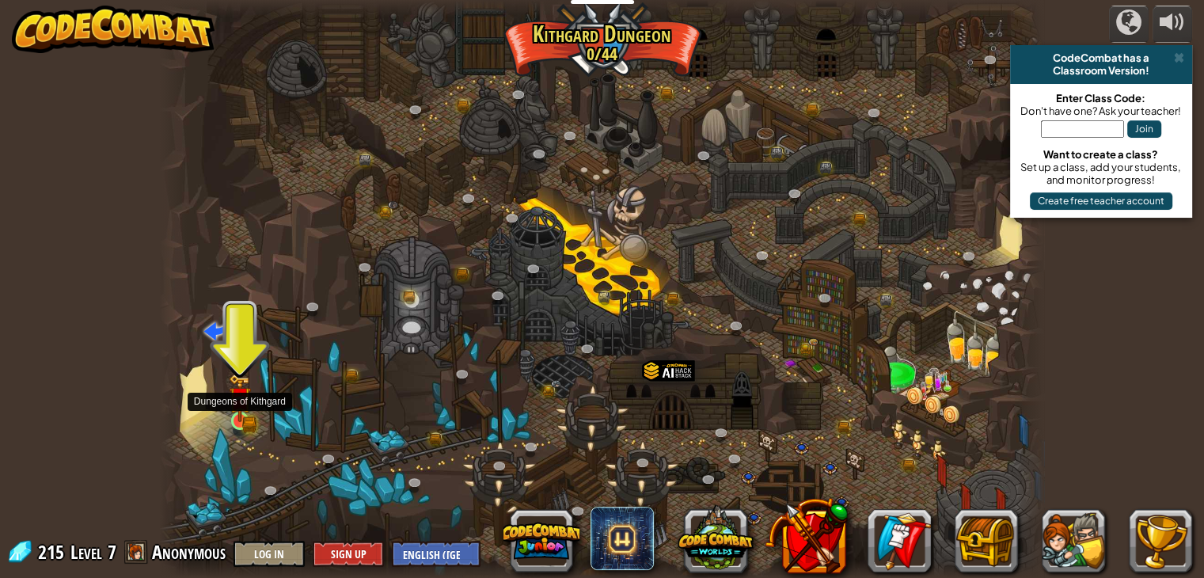
click at [242, 389] on img at bounding box center [240, 397] width 22 height 48
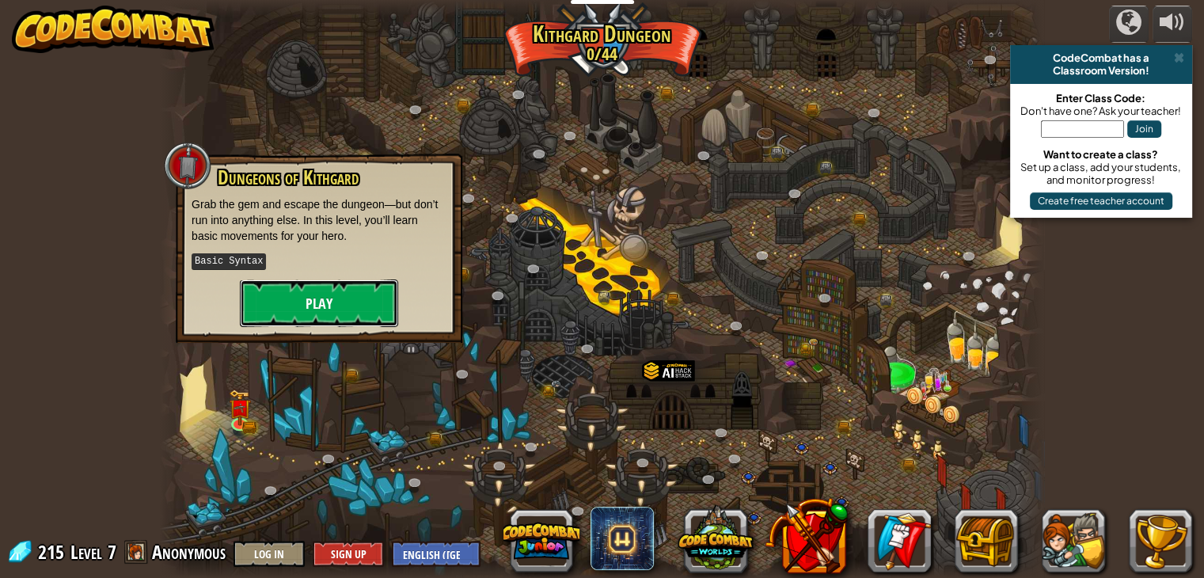
click at [340, 308] on button "Play" at bounding box center [319, 302] width 158 height 47
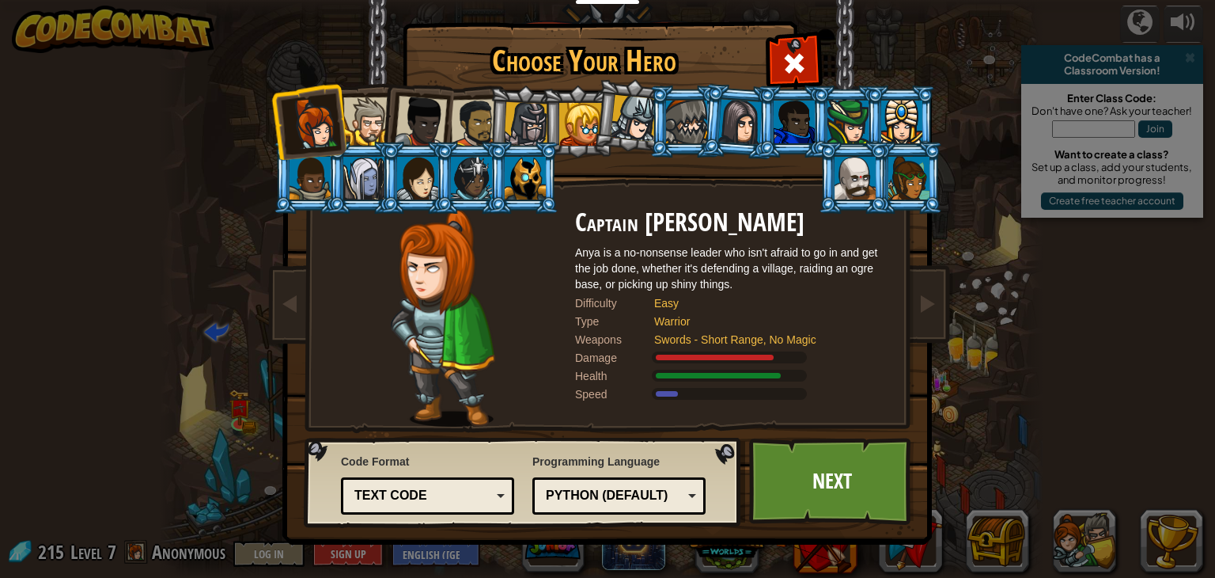
click at [479, 488] on div "Text code" at bounding box center [423, 496] width 137 height 18
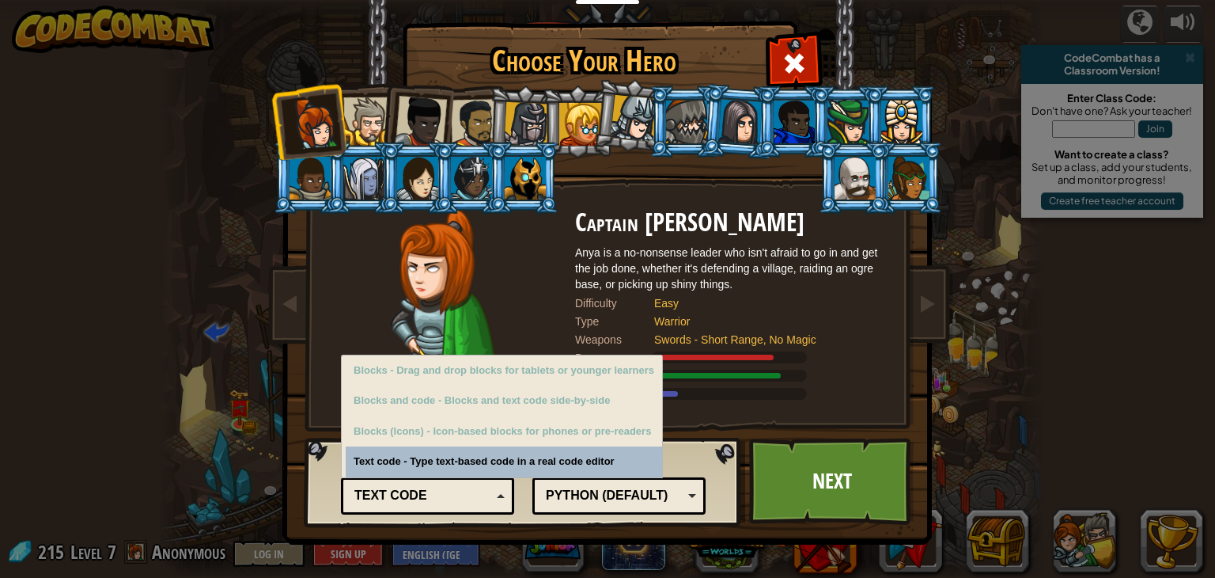
click at [479, 488] on div "Text code" at bounding box center [423, 496] width 137 height 18
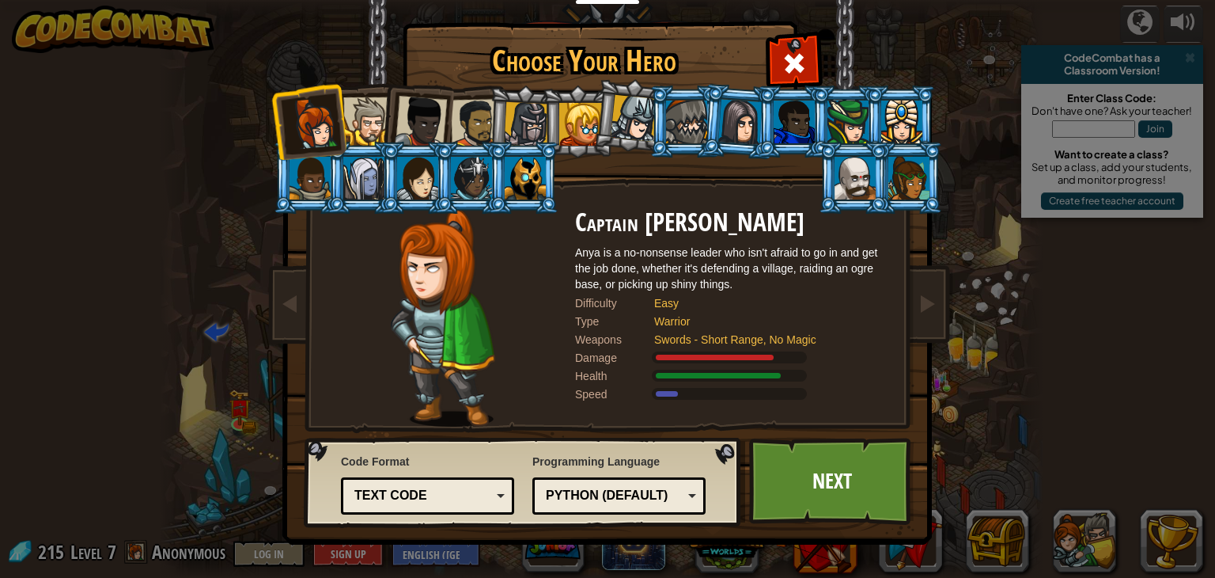
click at [633, 483] on div "Python (Default)" at bounding box center [619, 495] width 153 height 25
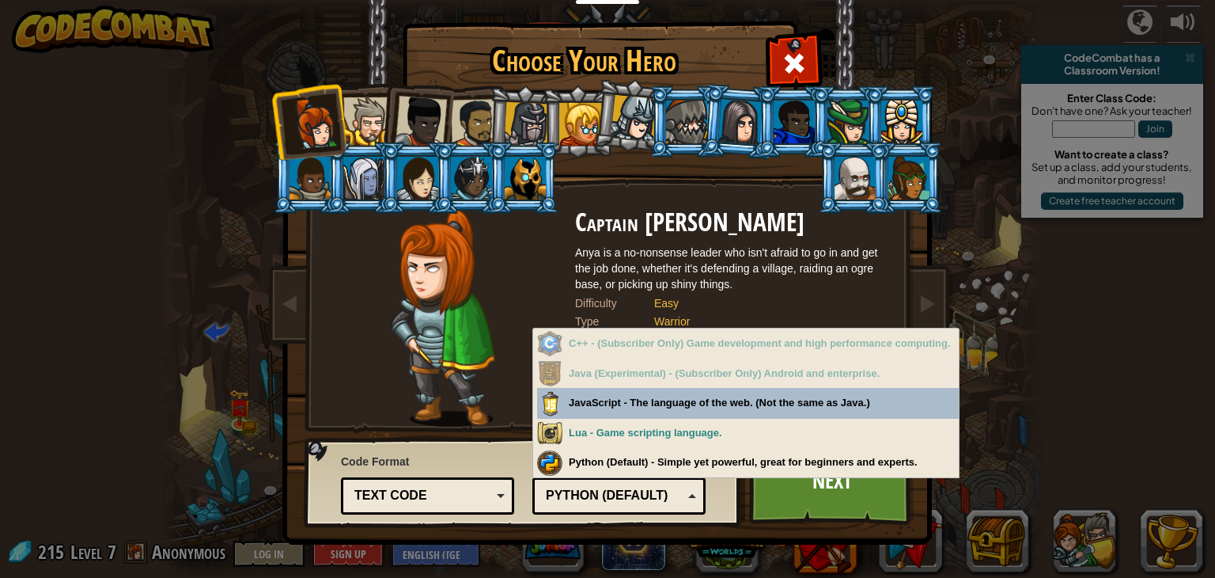
click at [633, 483] on div "Python (Default)" at bounding box center [619, 495] width 153 height 25
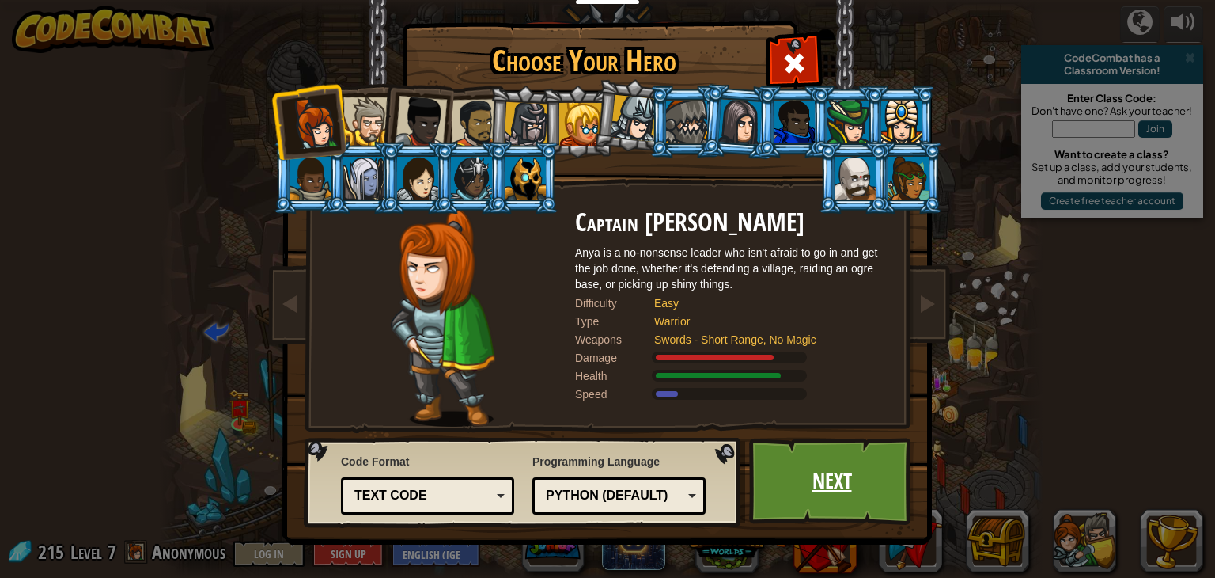
click at [797, 475] on link "Next" at bounding box center [831, 481] width 165 height 87
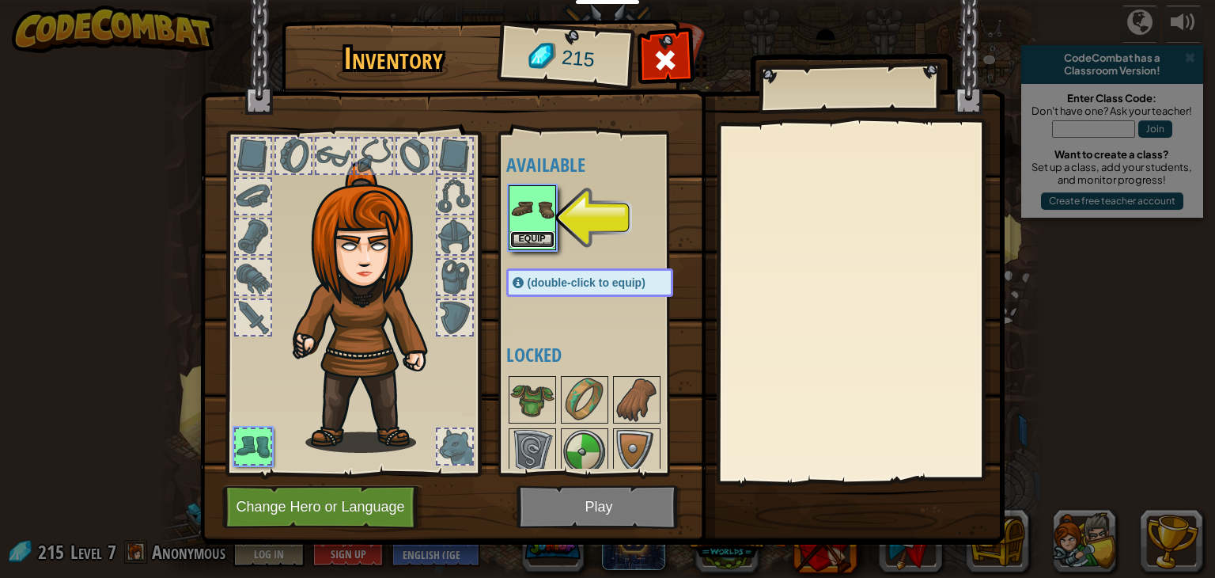
click at [532, 241] on button "Equip" at bounding box center [532, 239] width 44 height 17
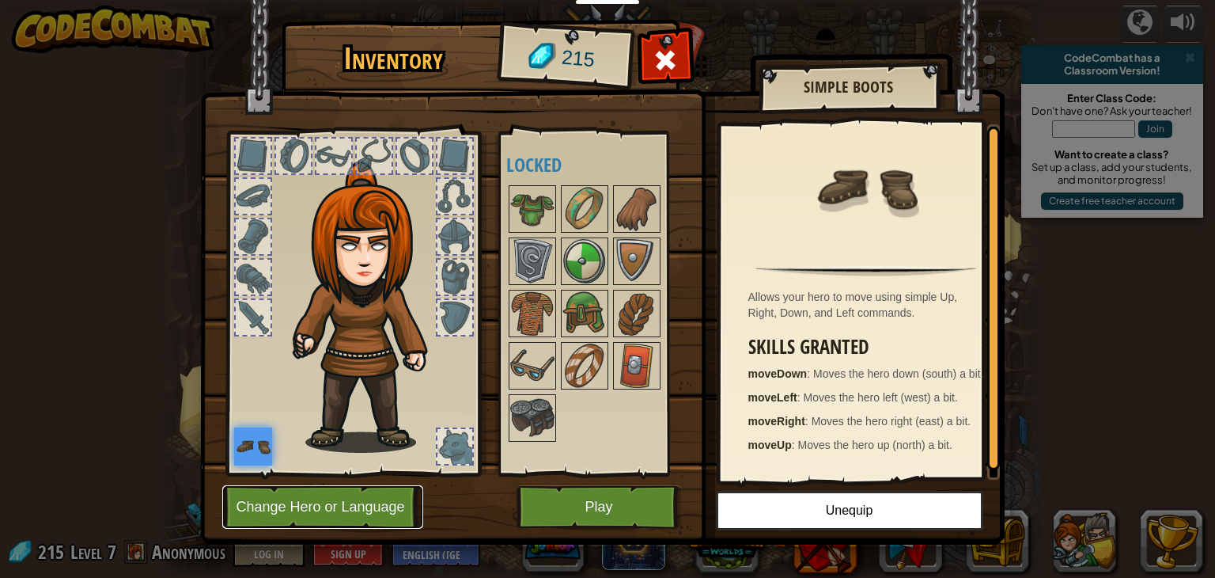
click at [336, 502] on button "Change Hero or Language" at bounding box center [322, 507] width 201 height 44
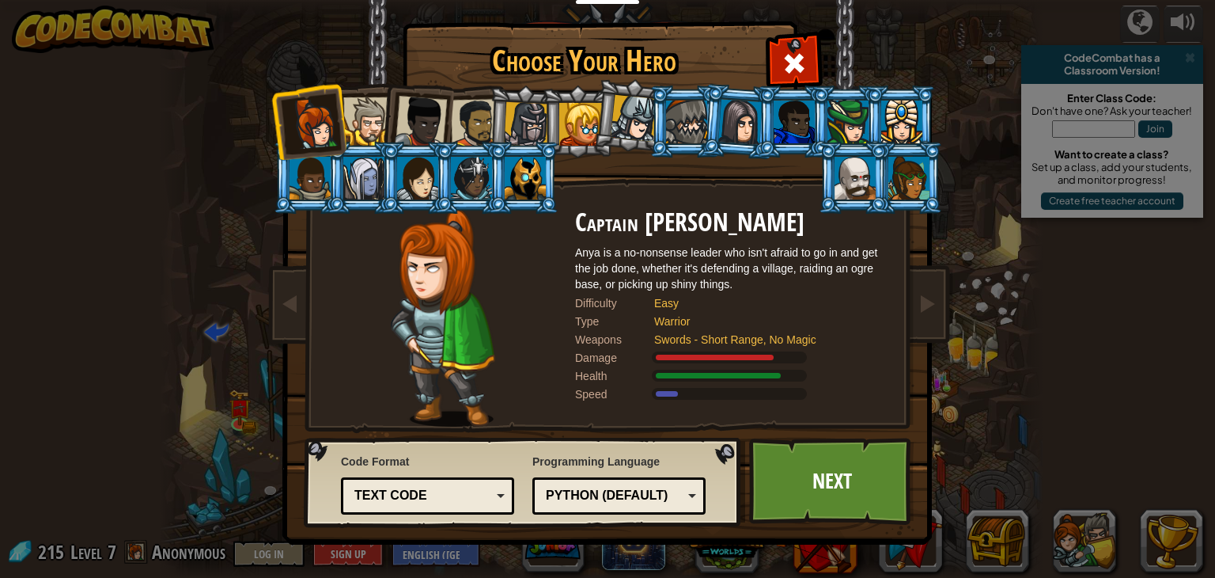
click at [373, 127] on div at bounding box center [367, 121] width 48 height 48
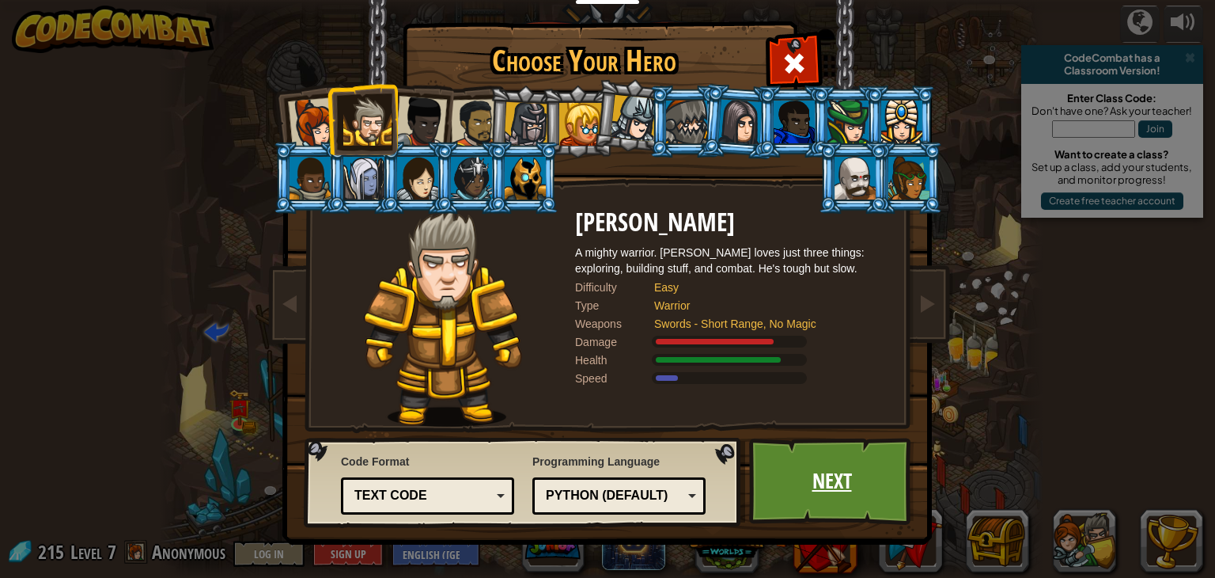
click at [802, 486] on link "Next" at bounding box center [831, 481] width 165 height 87
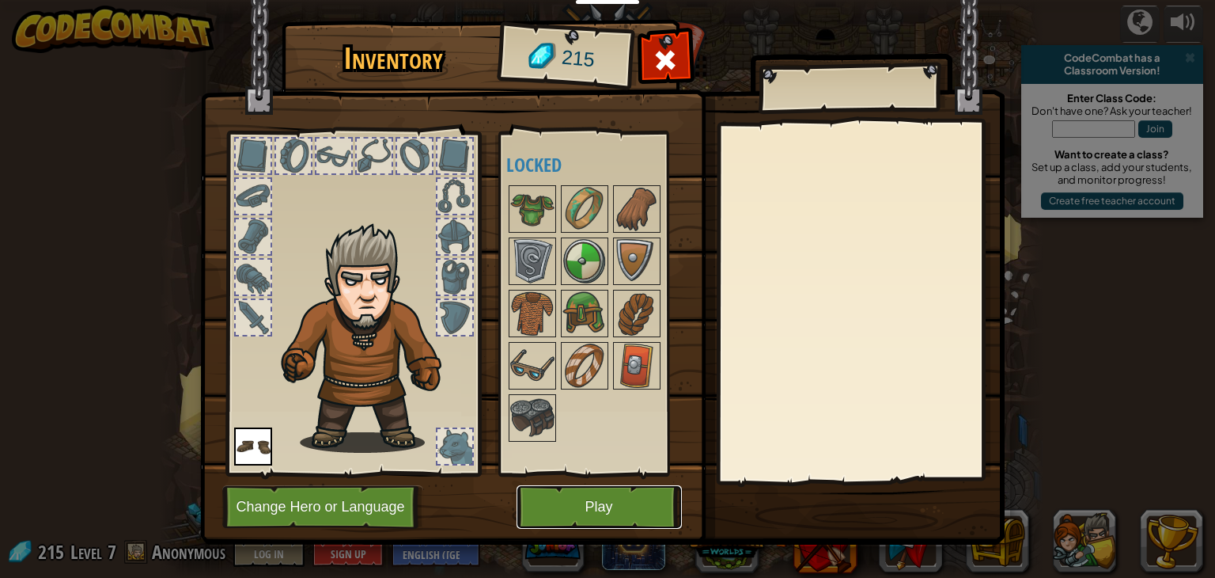
click at [633, 491] on button "Play" at bounding box center [599, 507] width 165 height 44
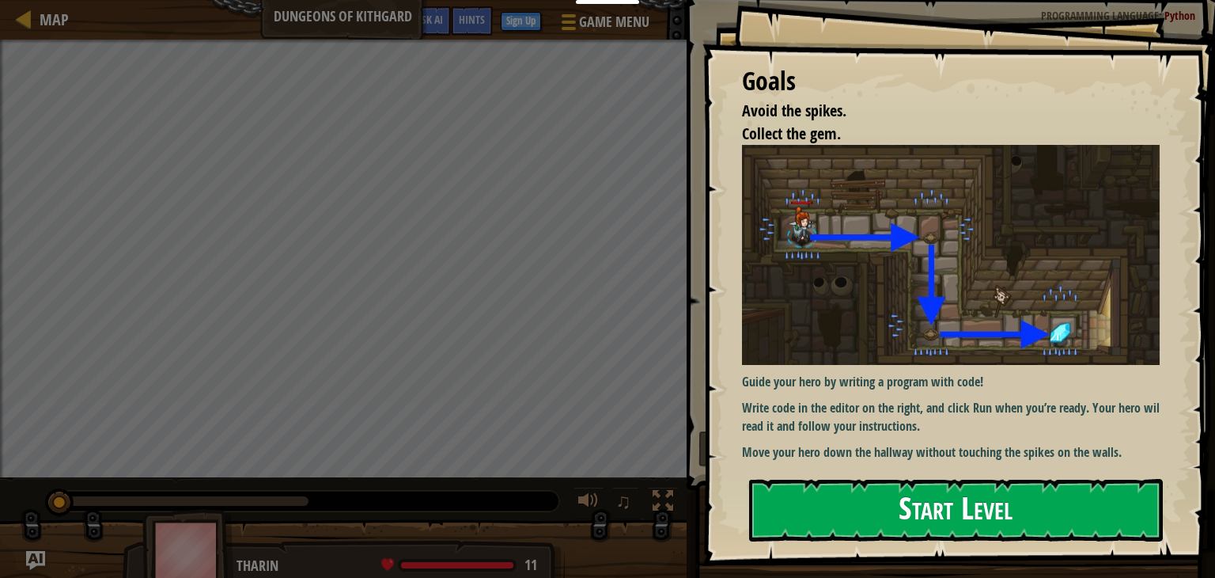
click at [879, 499] on button "Start Level" at bounding box center [956, 510] width 414 height 63
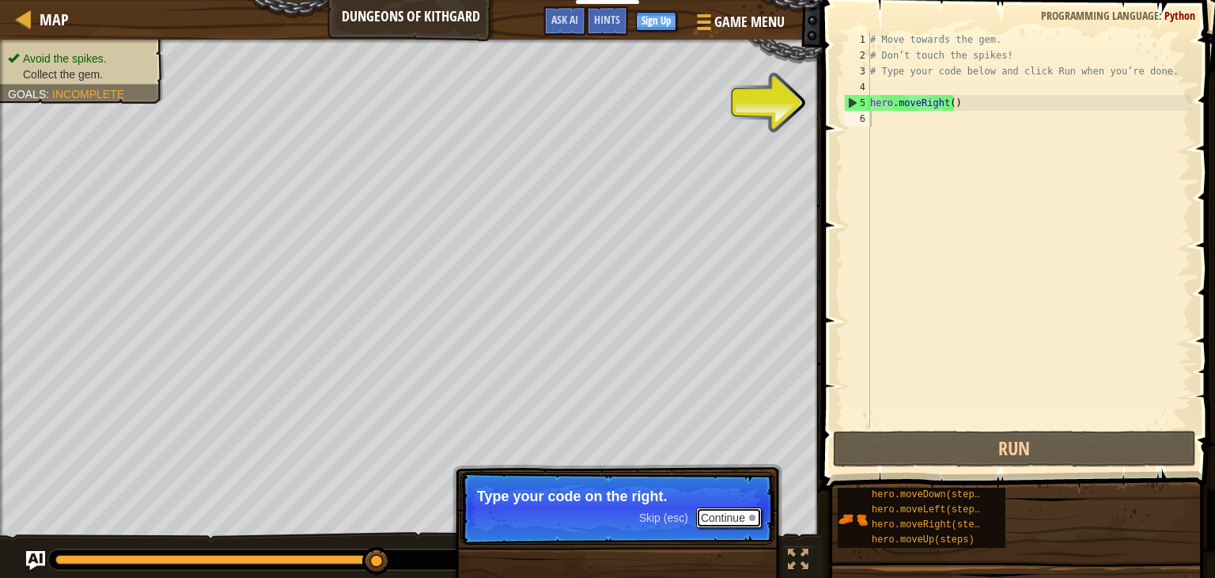
click at [734, 511] on button "Continue" at bounding box center [729, 517] width 66 height 21
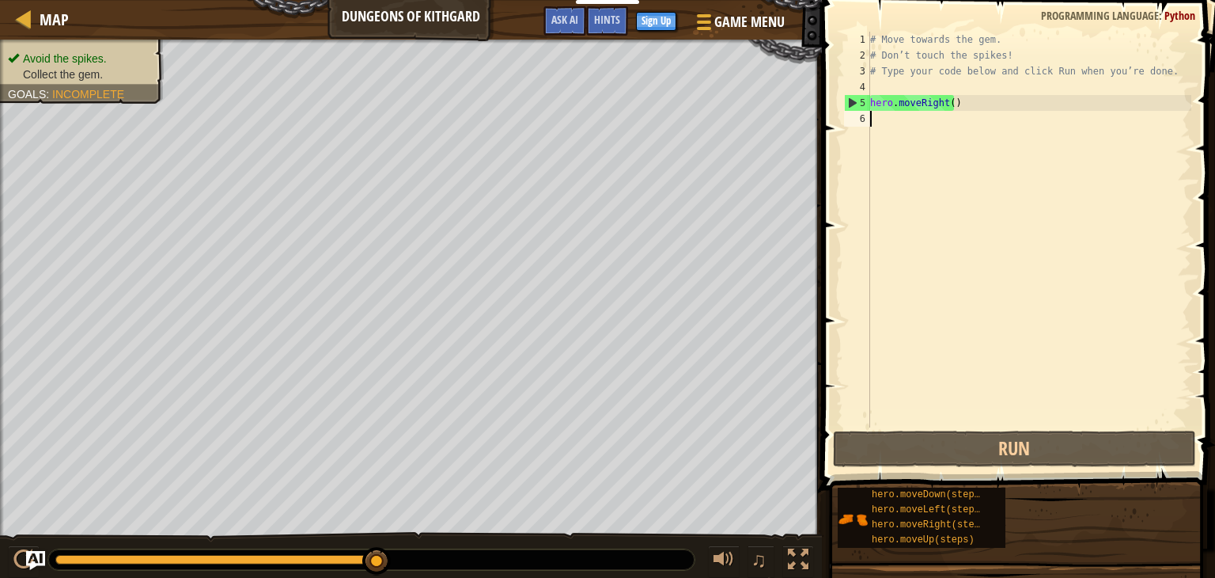
type textarea "he"
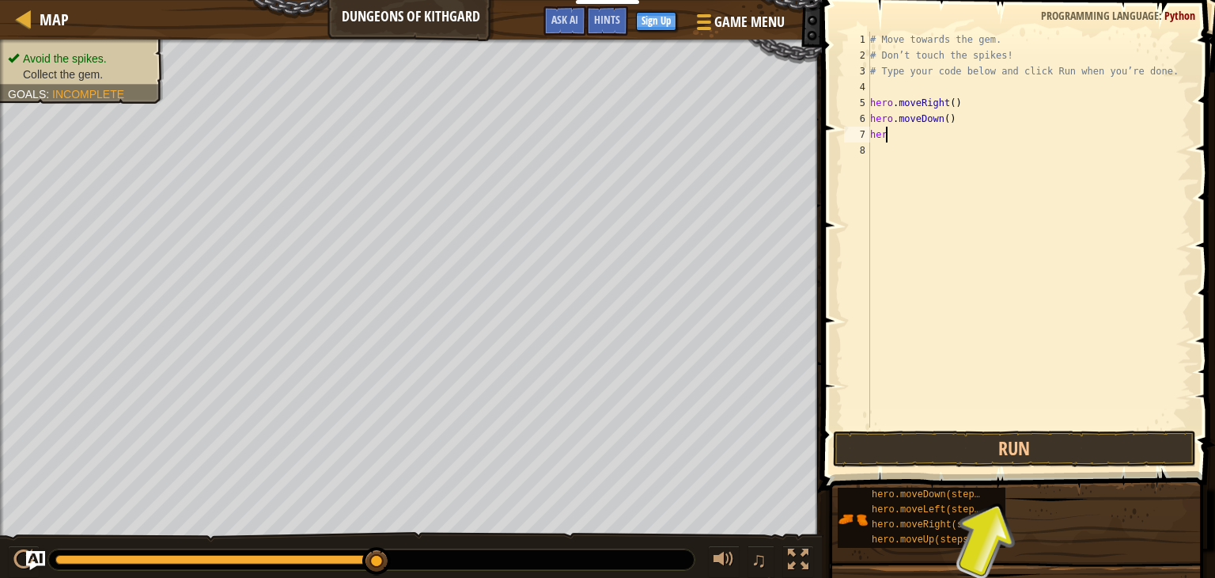
type textarea "hero"
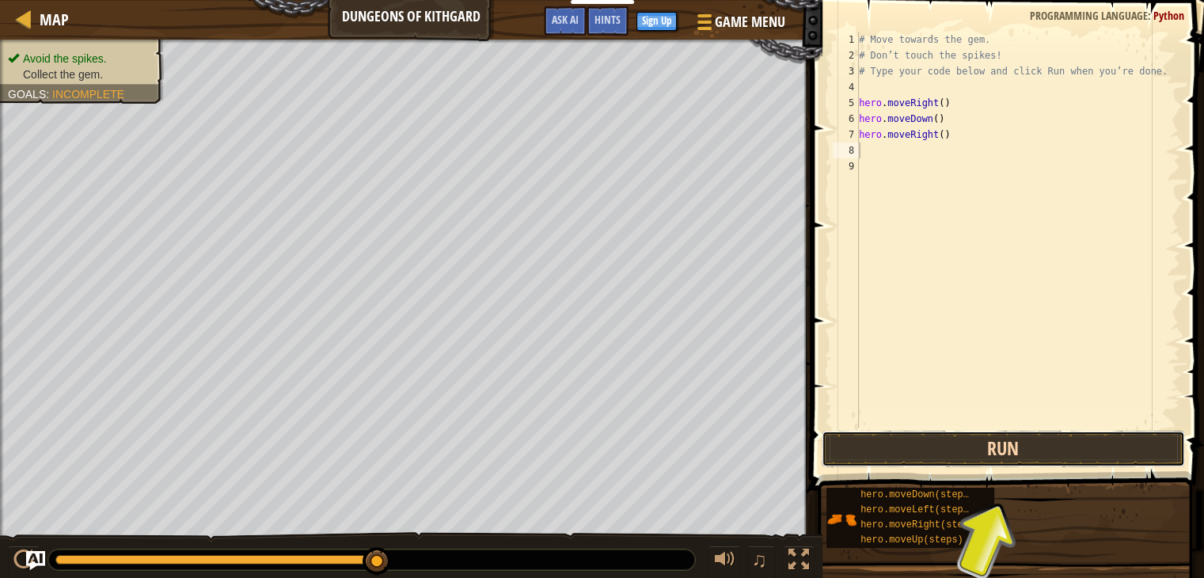
click at [931, 448] on button "Run" at bounding box center [1002, 448] width 363 height 36
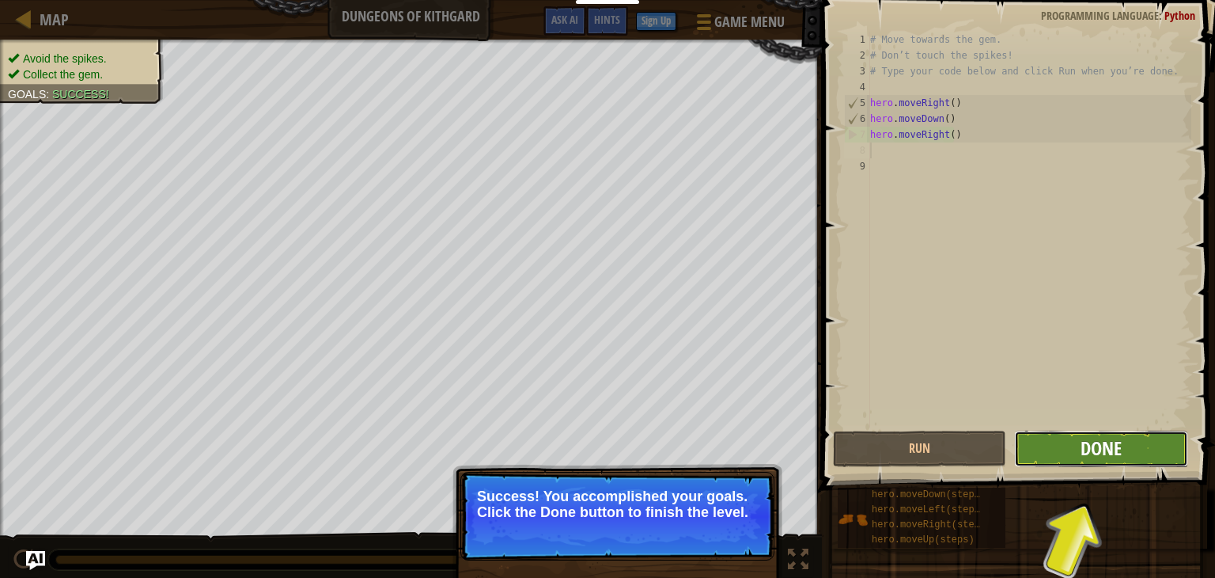
click at [1102, 453] on span "Done" at bounding box center [1101, 447] width 41 height 25
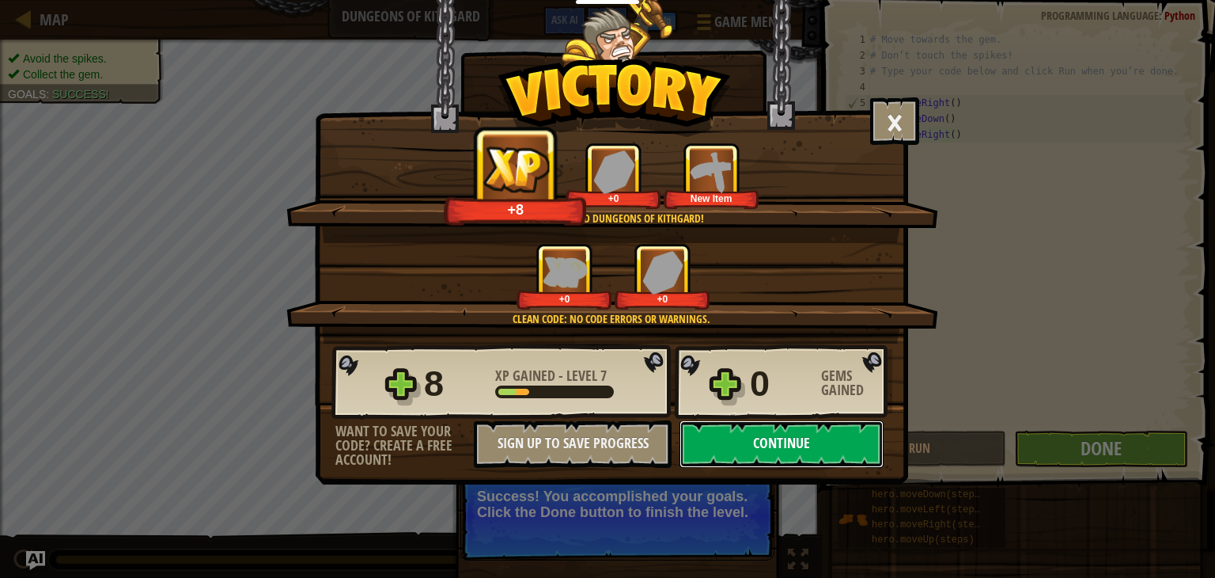
click at [851, 436] on button "Continue" at bounding box center [782, 443] width 204 height 47
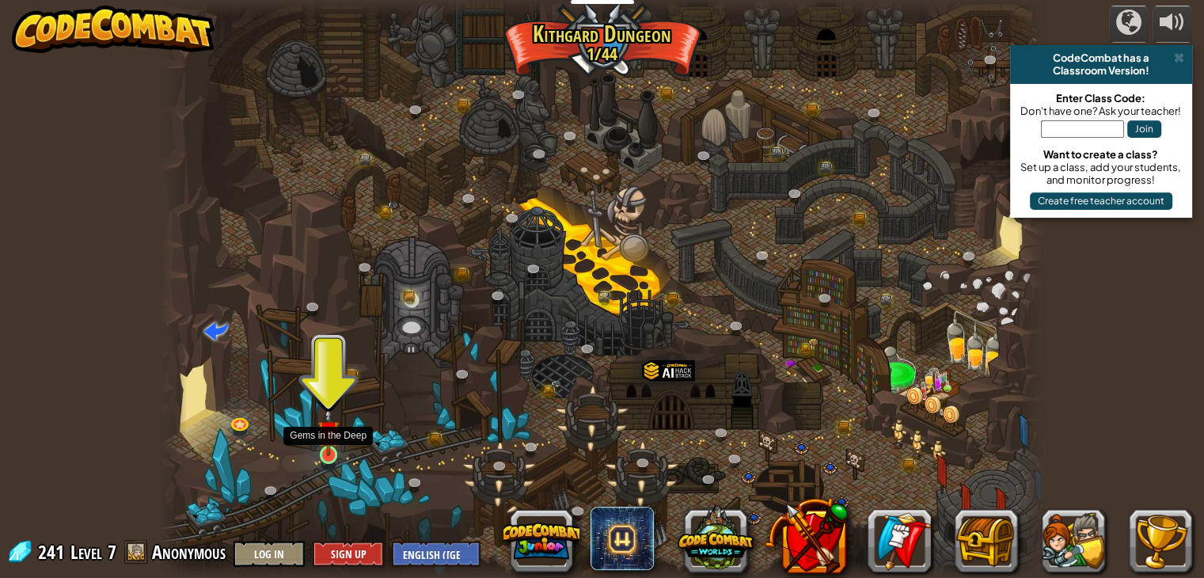
click at [328, 450] on img at bounding box center [328, 431] width 22 height 51
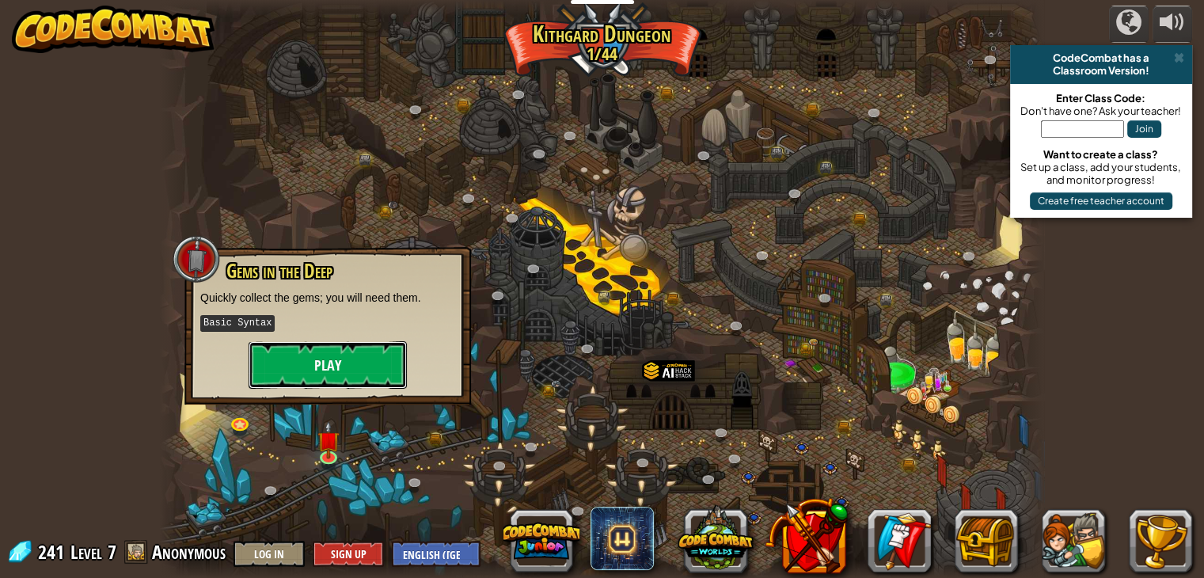
click at [336, 369] on button "Play" at bounding box center [327, 364] width 158 height 47
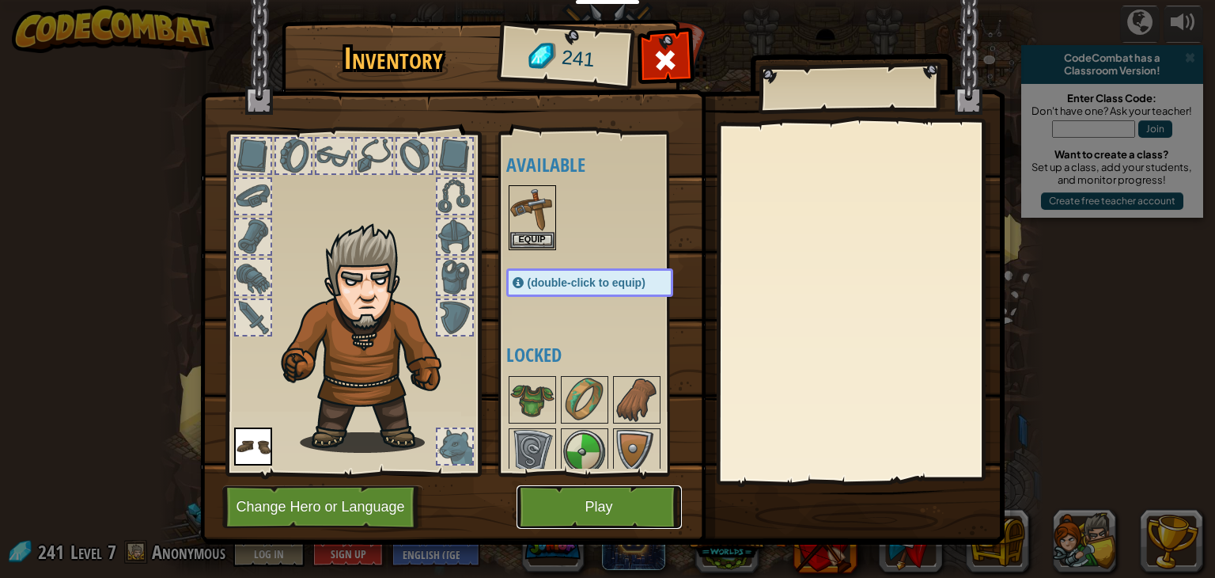
click at [598, 499] on button "Play" at bounding box center [599, 507] width 165 height 44
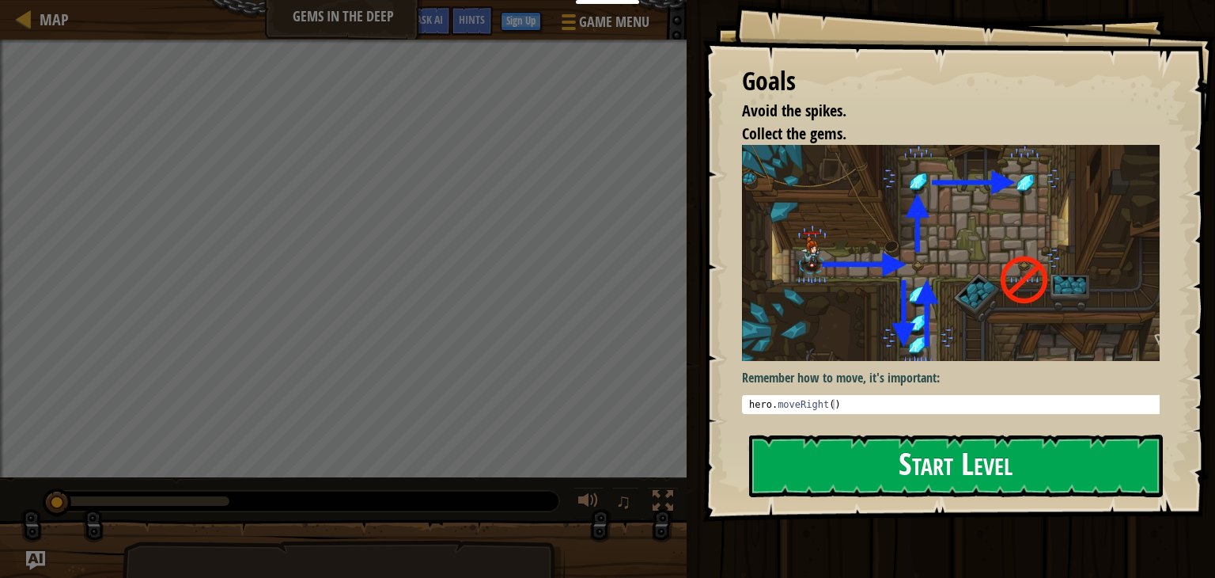
click at [961, 453] on button "Start Level" at bounding box center [956, 465] width 414 height 63
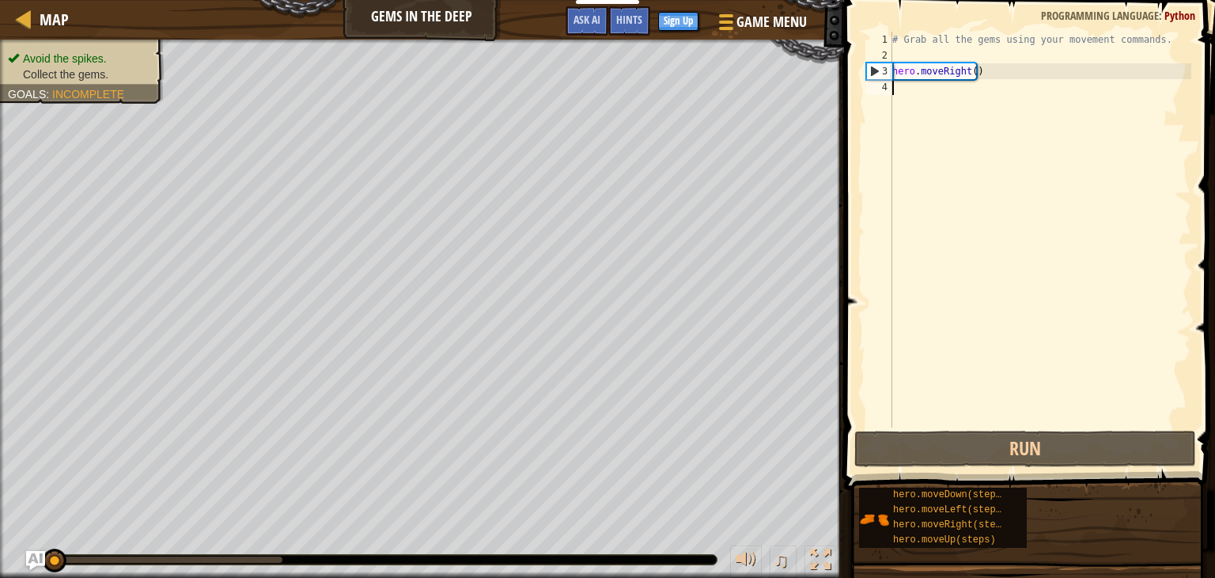
type textarea "m"
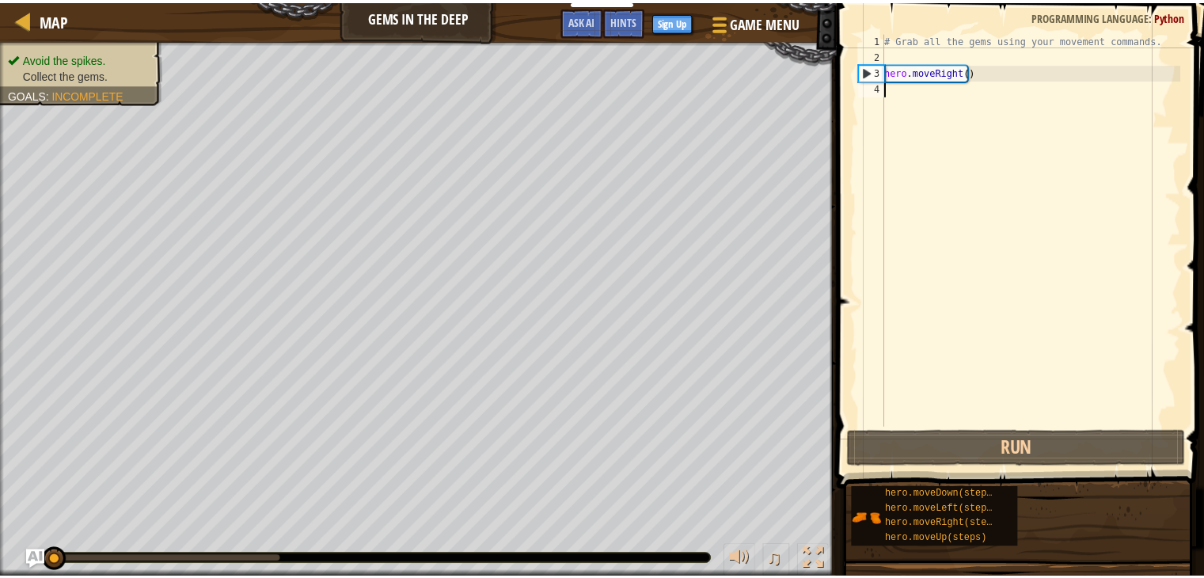
scroll to position [7, 0]
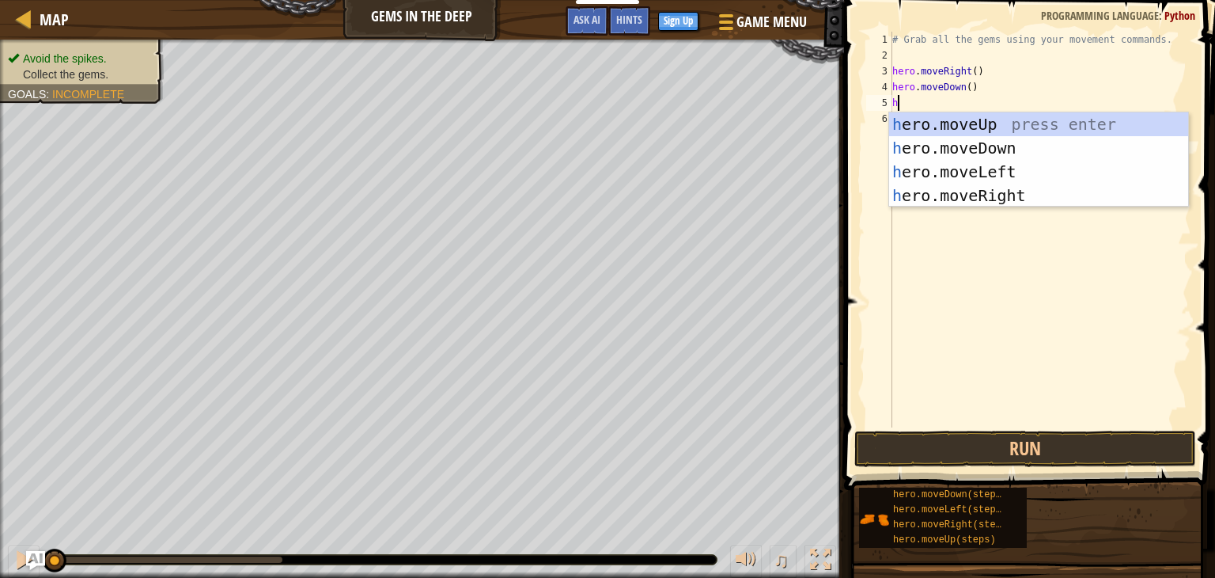
type textarea "he"
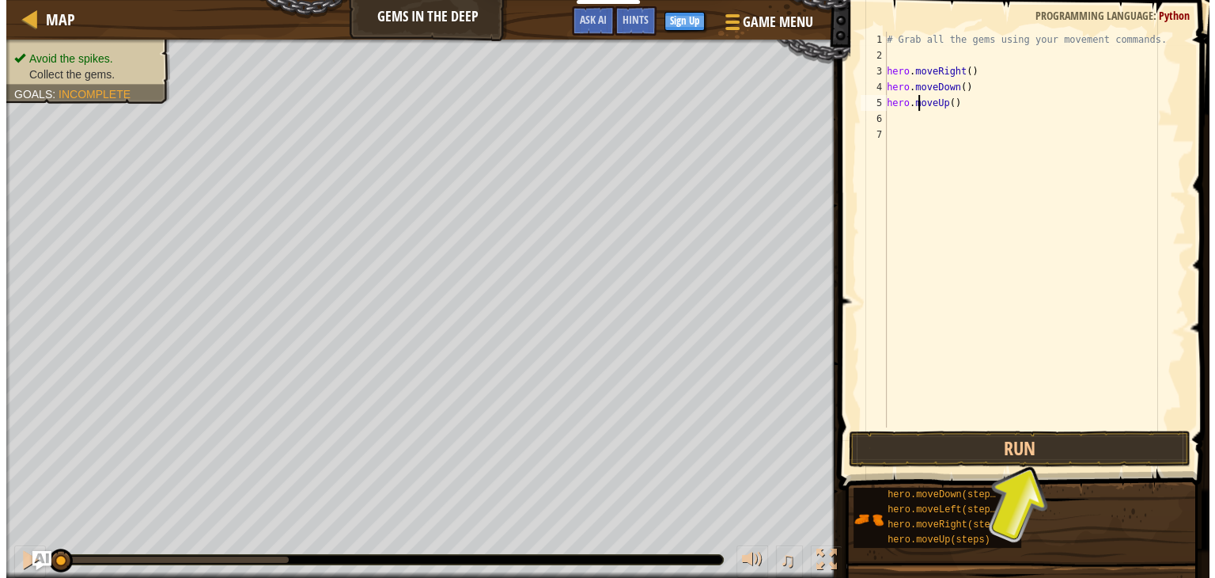
scroll to position [0, 0]
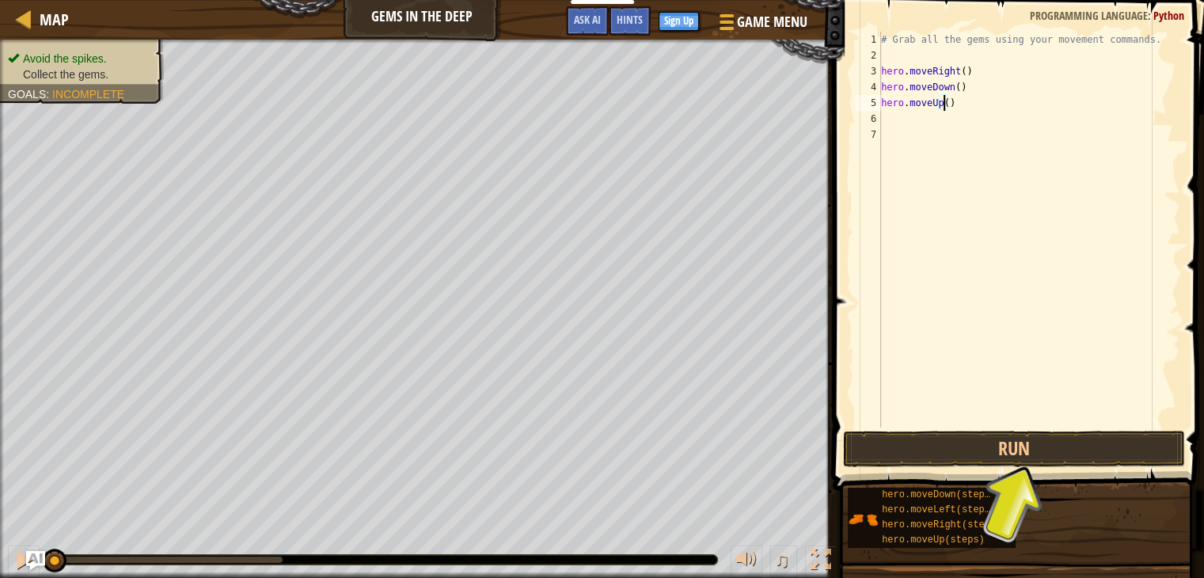
type textarea "hero.moveUp(2)"
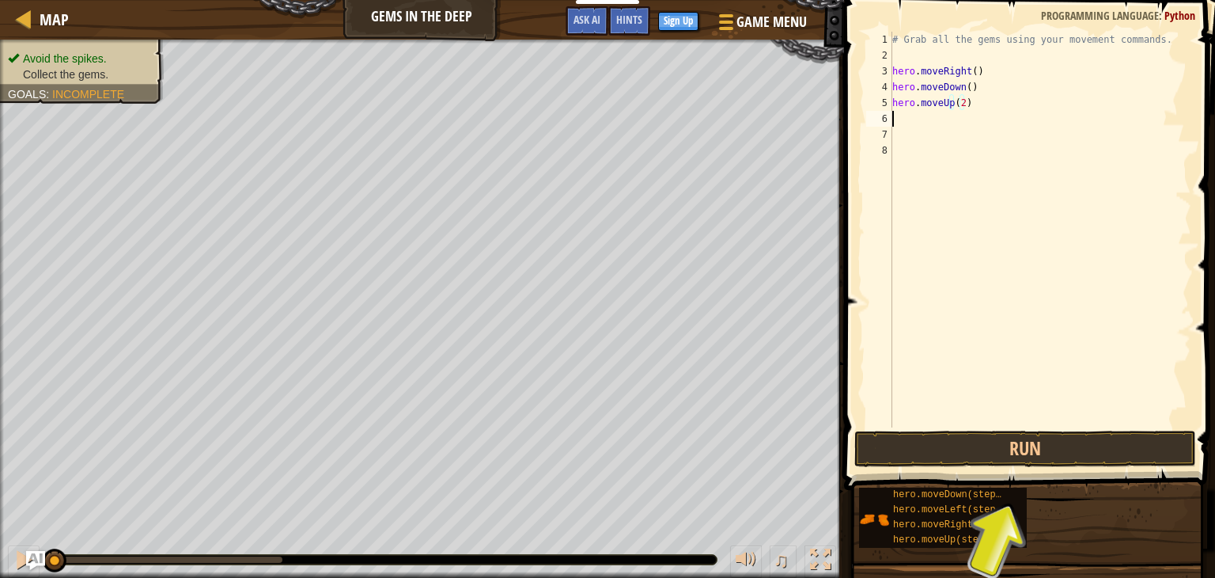
scroll to position [7, 0]
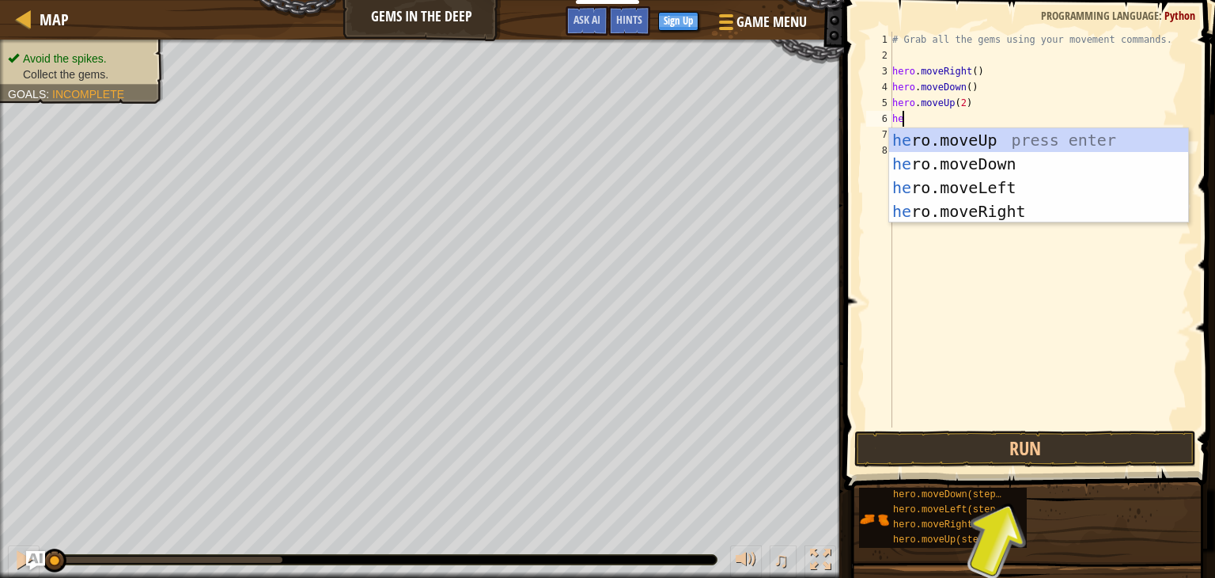
type textarea "her"
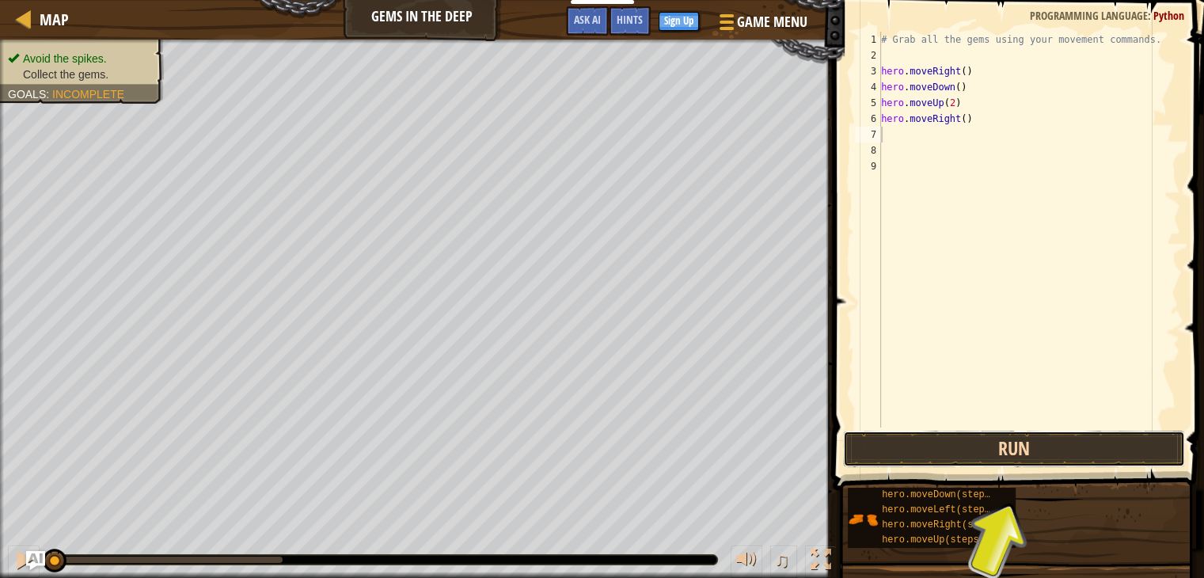
click at [1004, 449] on button "Run" at bounding box center [1014, 448] width 342 height 36
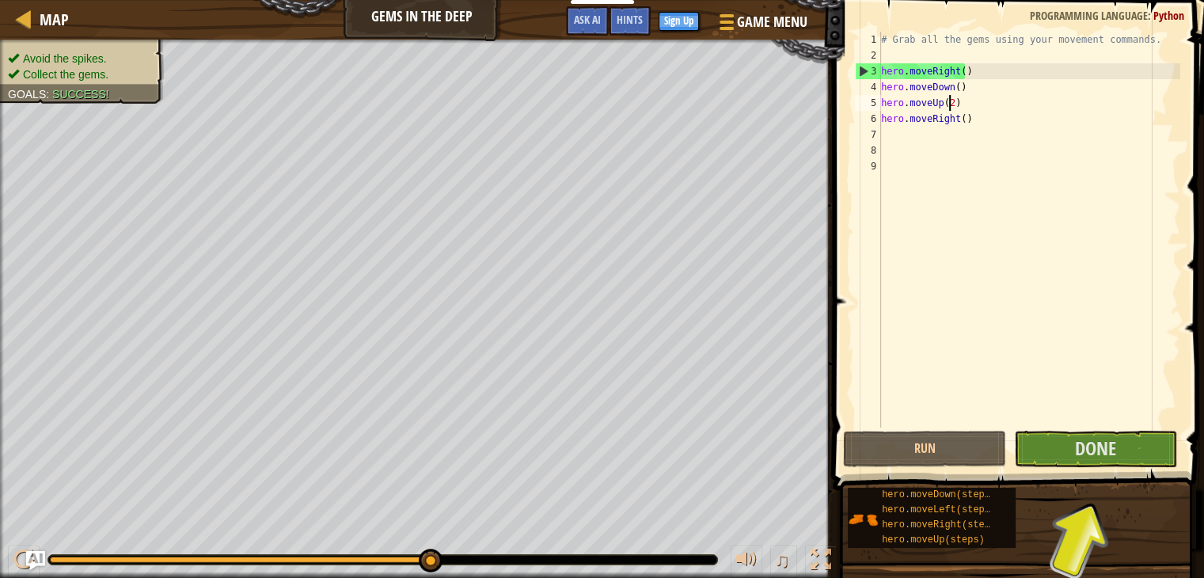
click at [946, 100] on div "# Grab all the gems using your movement commands. hero . moveRight ( ) hero . m…" at bounding box center [1029, 245] width 302 height 427
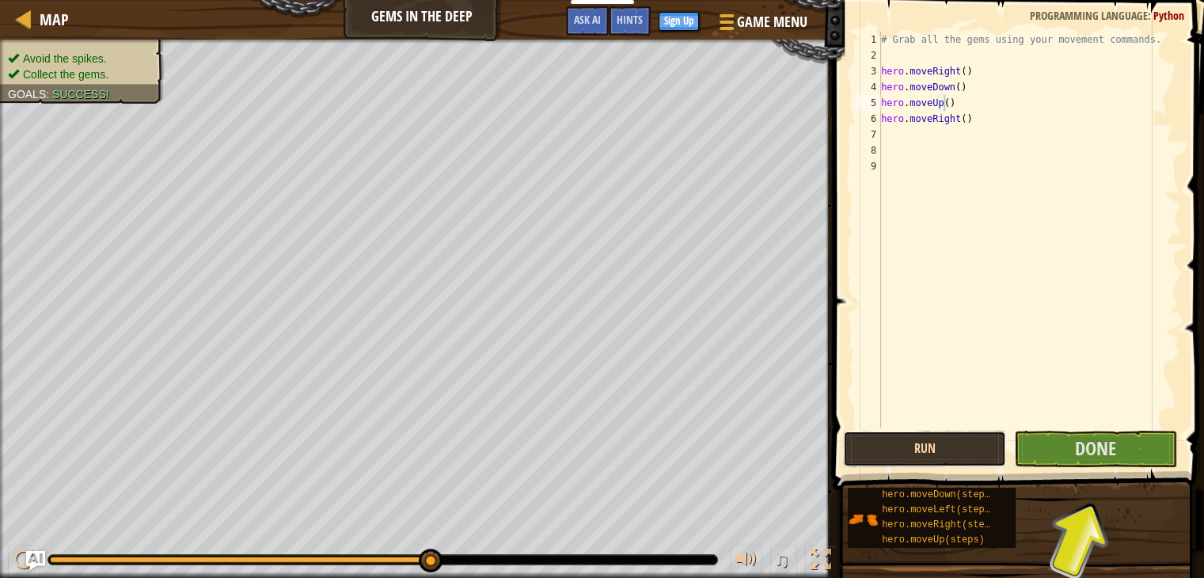
click at [973, 446] on button "Run" at bounding box center [924, 448] width 163 height 36
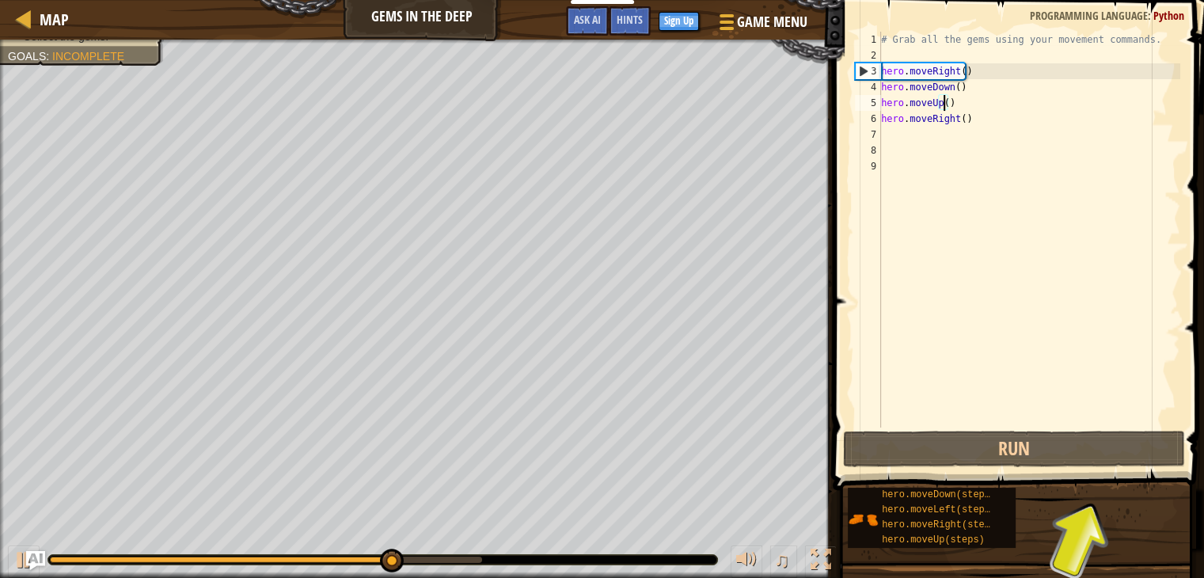
click at [342, 537] on div "♫" at bounding box center [422, 555] width 844 height 47
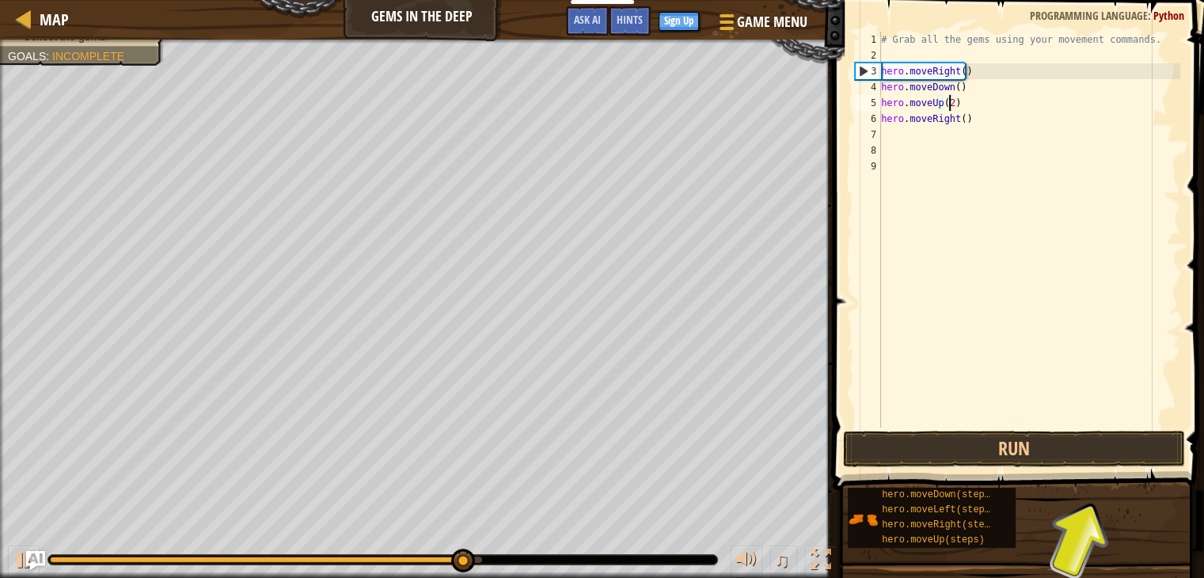
type textarea "hero.moveUp()"
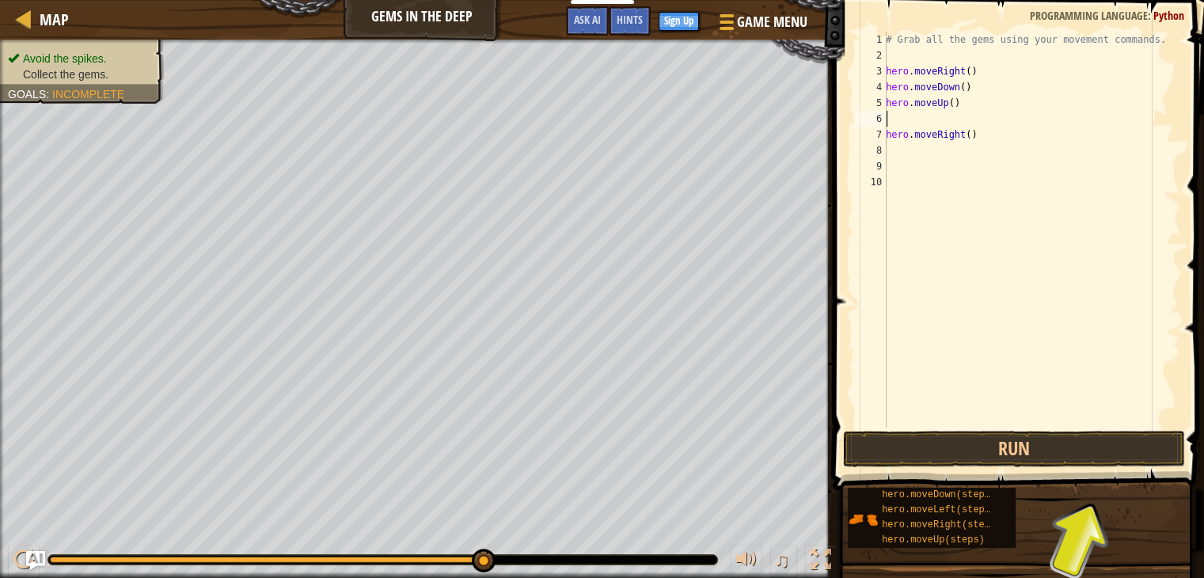
click at [924, 123] on div "# Grab all the gems using your movement commands. hero . moveRight ( ) hero . m…" at bounding box center [1031, 245] width 298 height 427
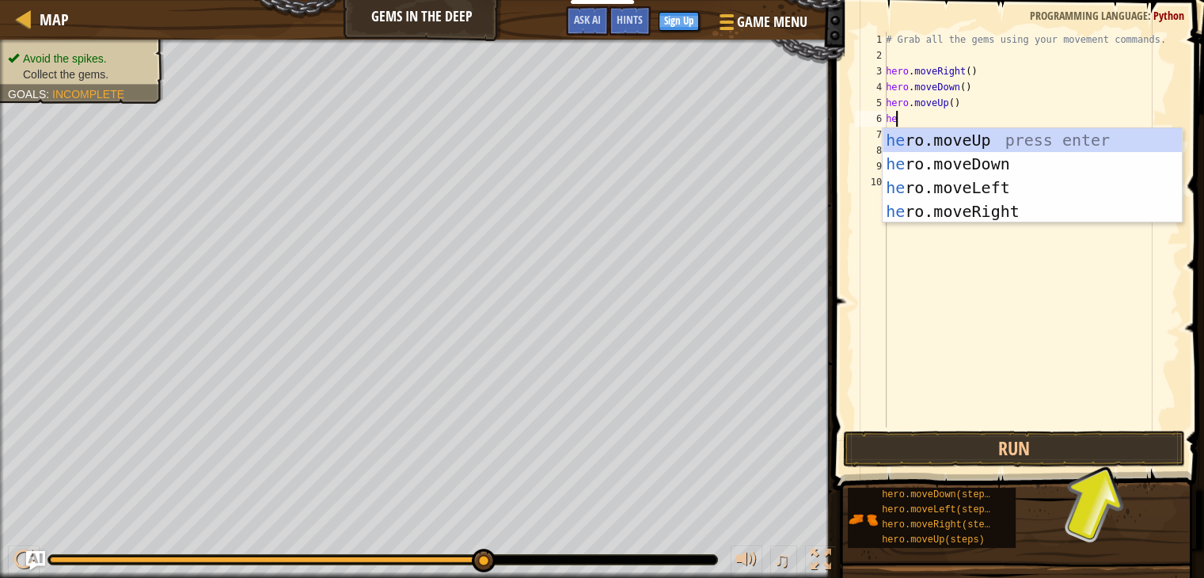
type textarea "her"
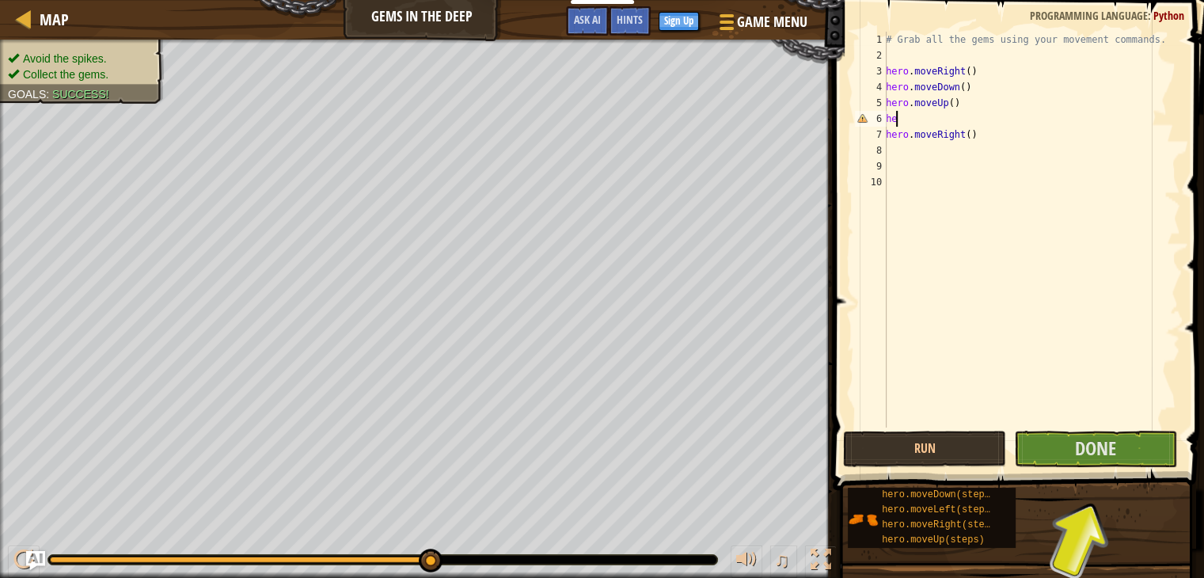
type textarea "h"
click at [942, 105] on div "# Grab all the gems using your movement commands. hero . moveRight ( ) hero . m…" at bounding box center [1028, 245] width 303 height 427
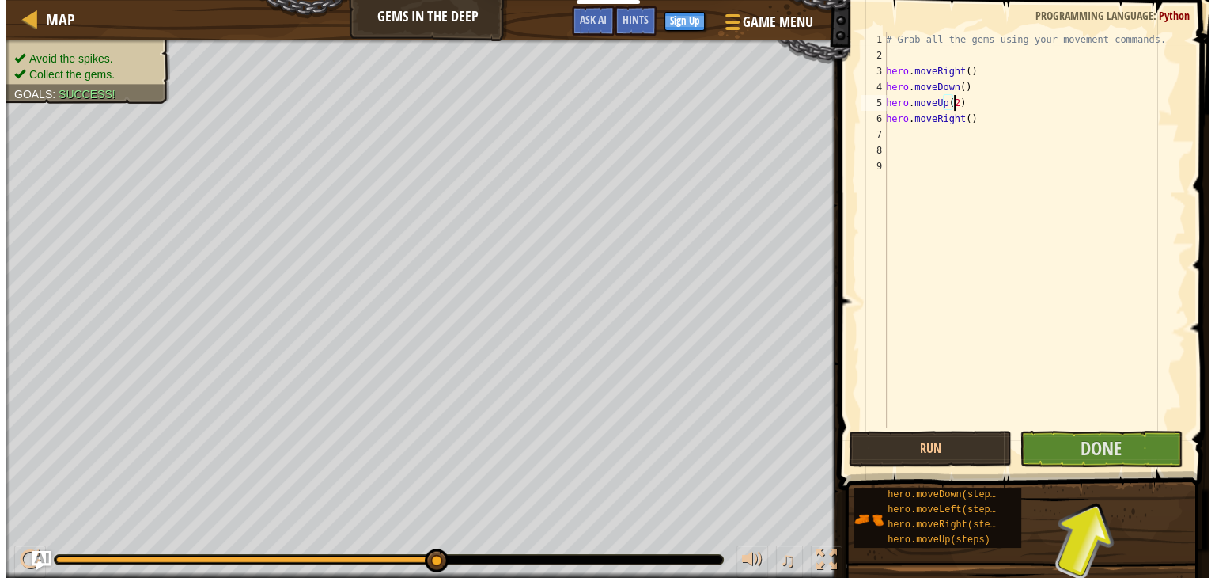
scroll to position [7, 5]
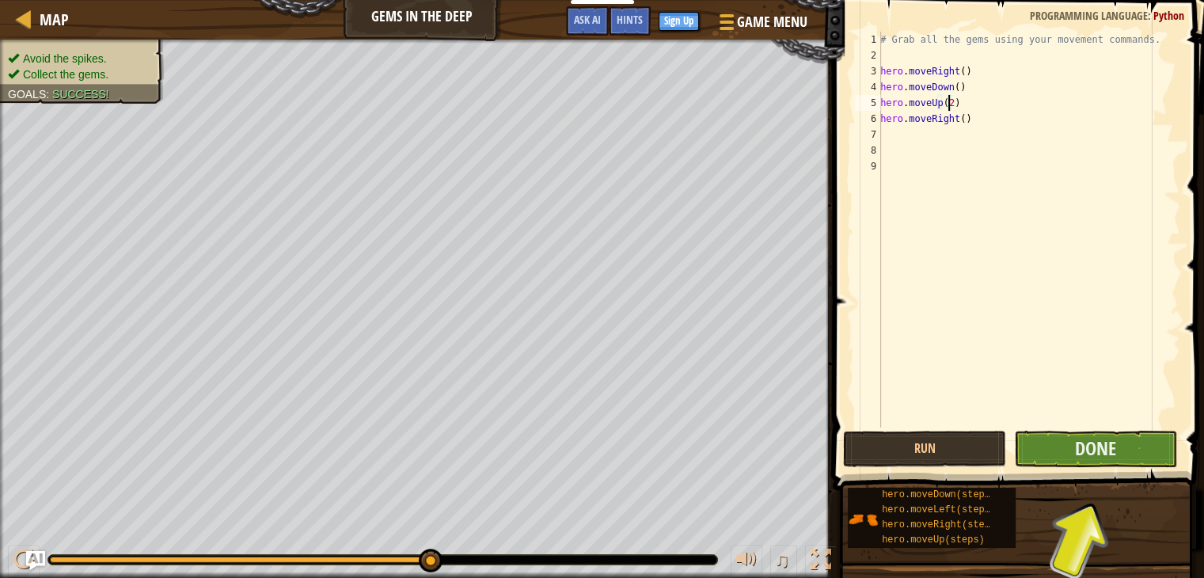
type textarea "hero.moveUp(2)"
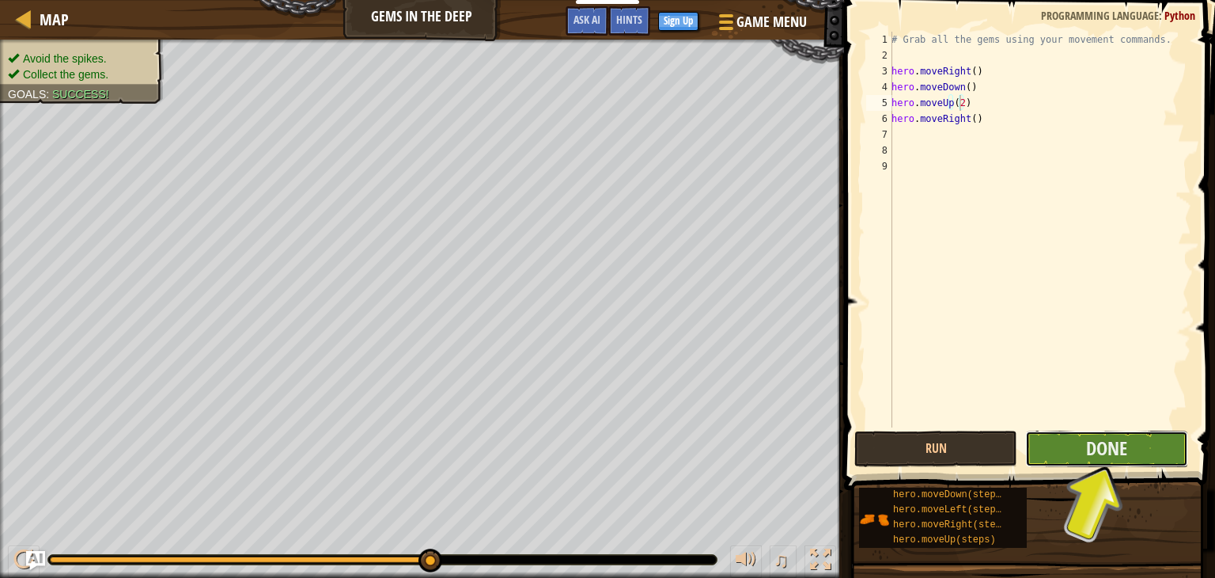
click at [1070, 438] on button "Done" at bounding box center [1107, 448] width 163 height 36
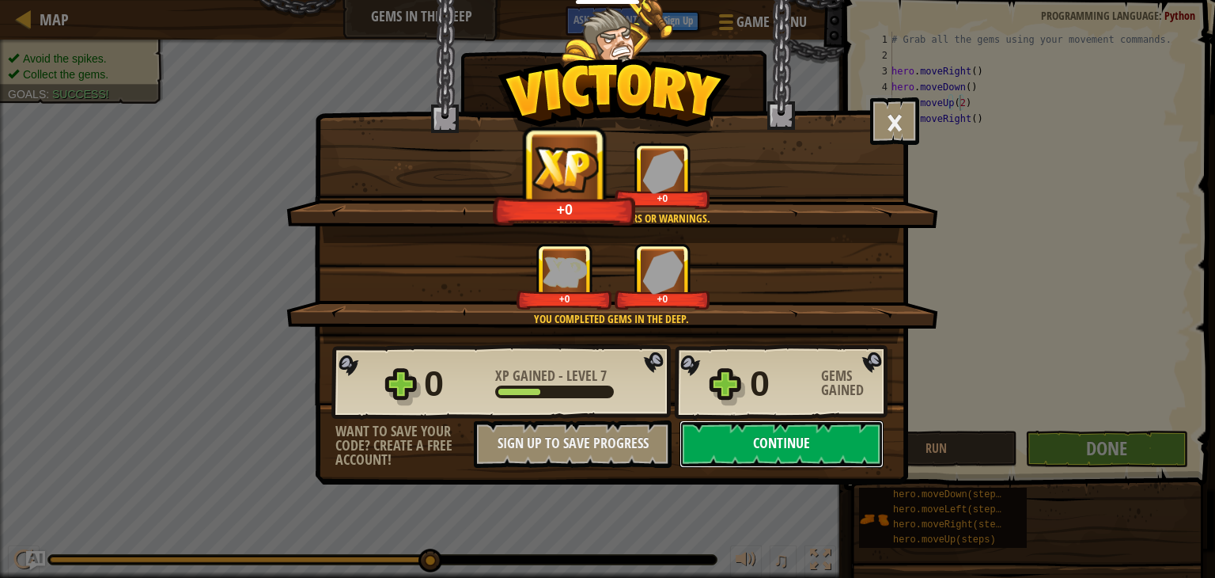
click at [849, 454] on button "Continue" at bounding box center [782, 443] width 204 height 47
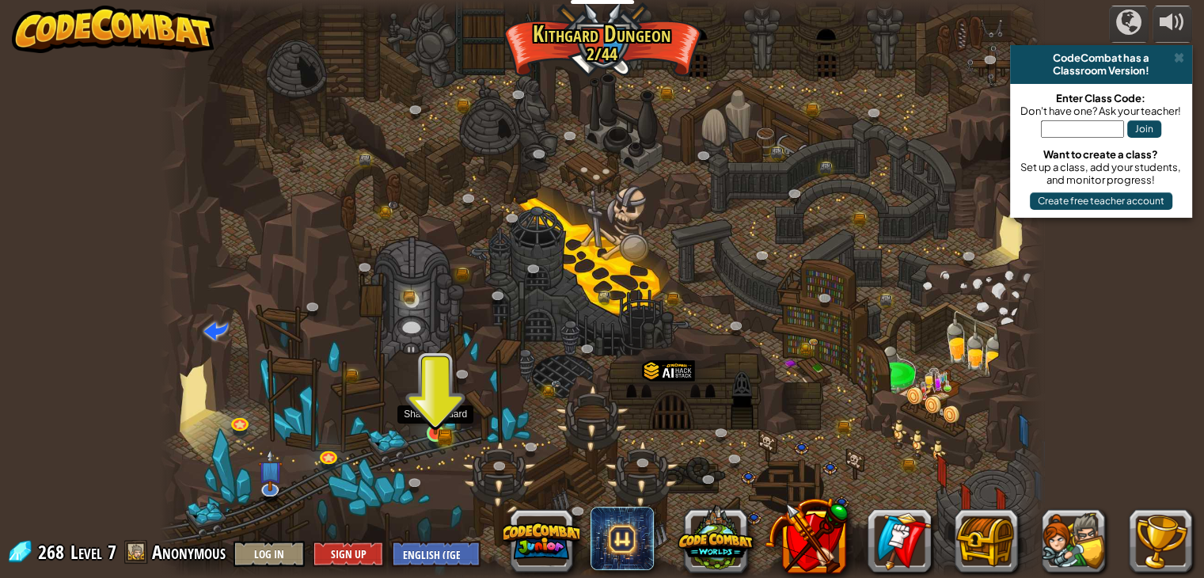
click at [438, 415] on img at bounding box center [435, 410] width 13 height 13
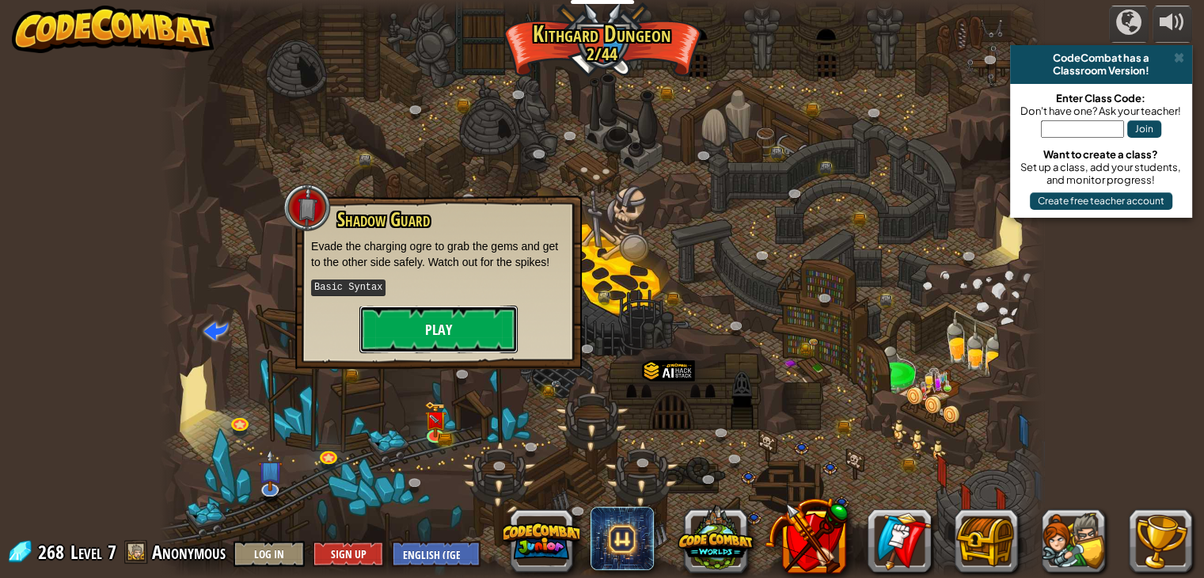
click at [433, 327] on button "Play" at bounding box center [438, 328] width 158 height 47
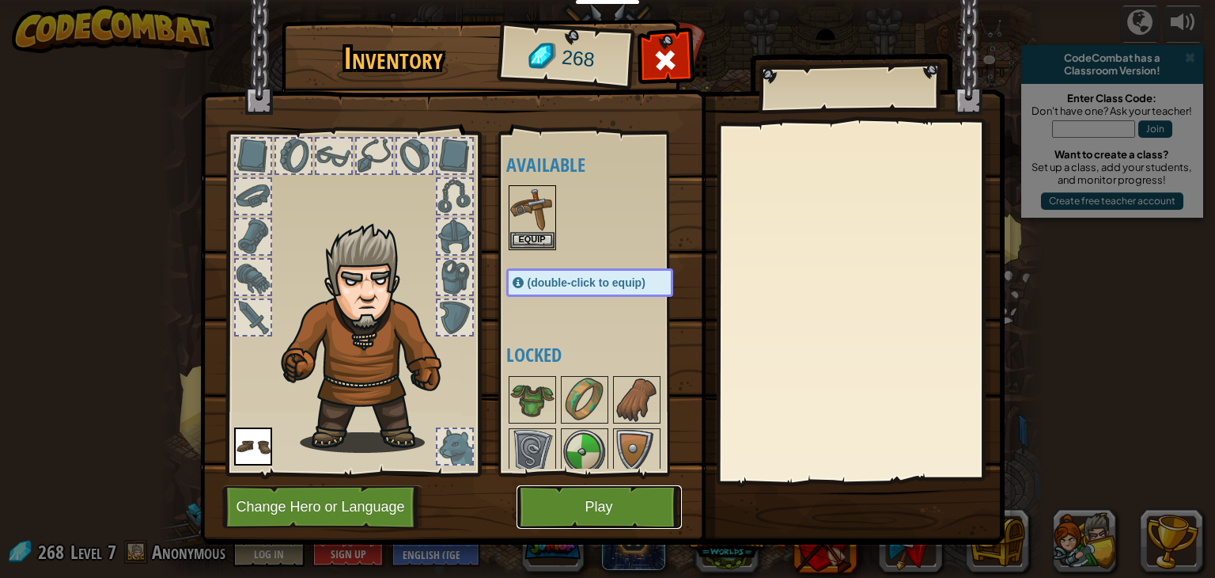
click at [624, 510] on button "Play" at bounding box center [599, 507] width 165 height 44
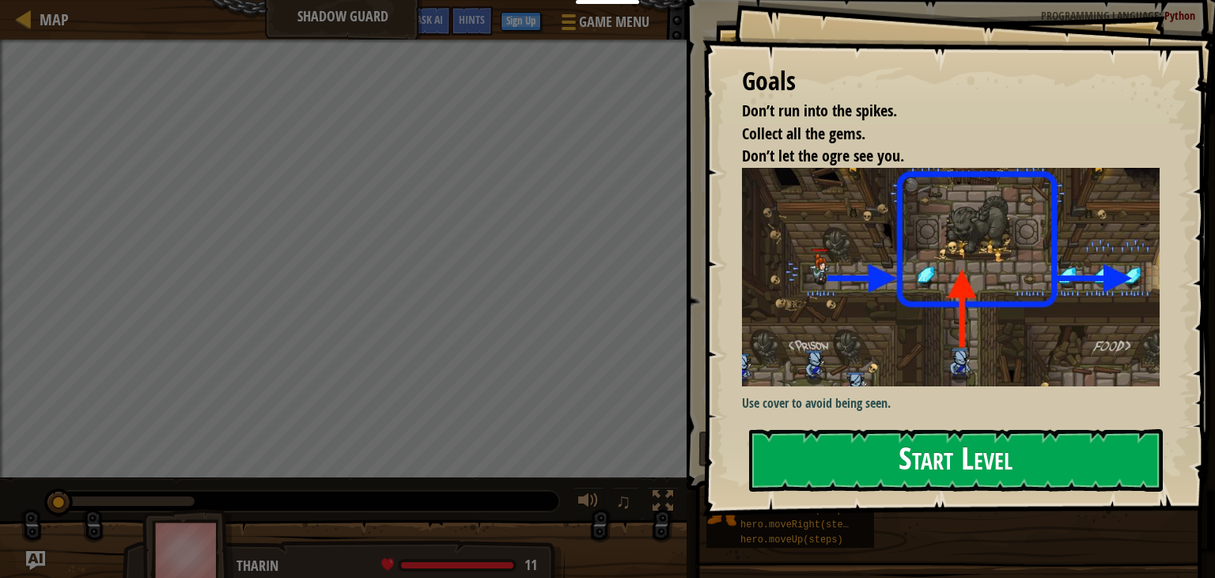
click at [889, 465] on button "Start Level" at bounding box center [956, 460] width 414 height 63
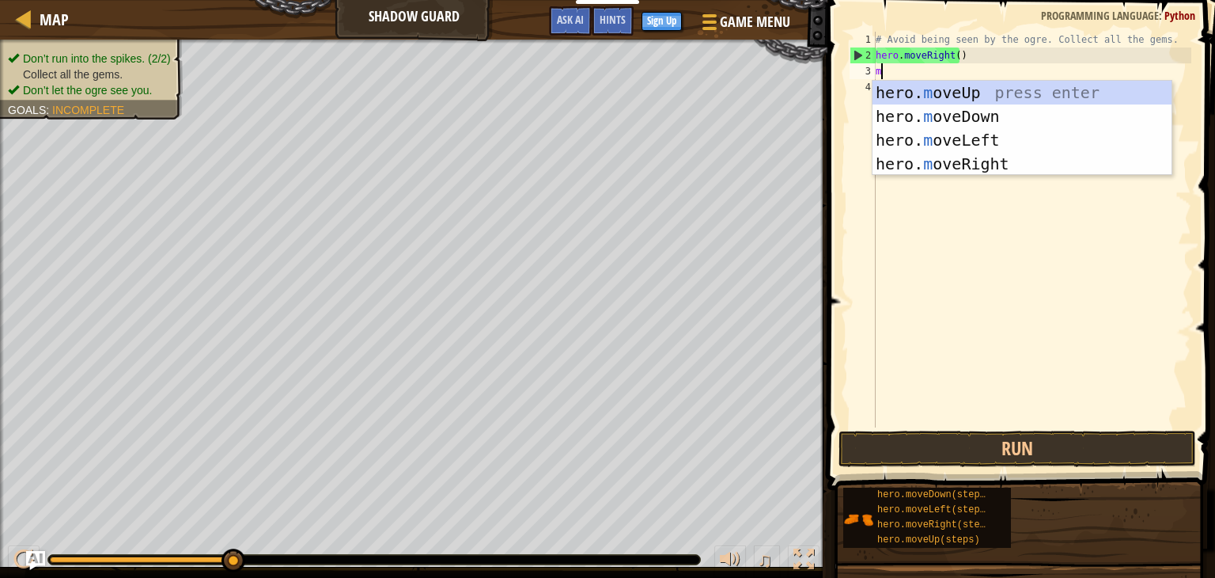
scroll to position [7, 0]
type textarea "mo"
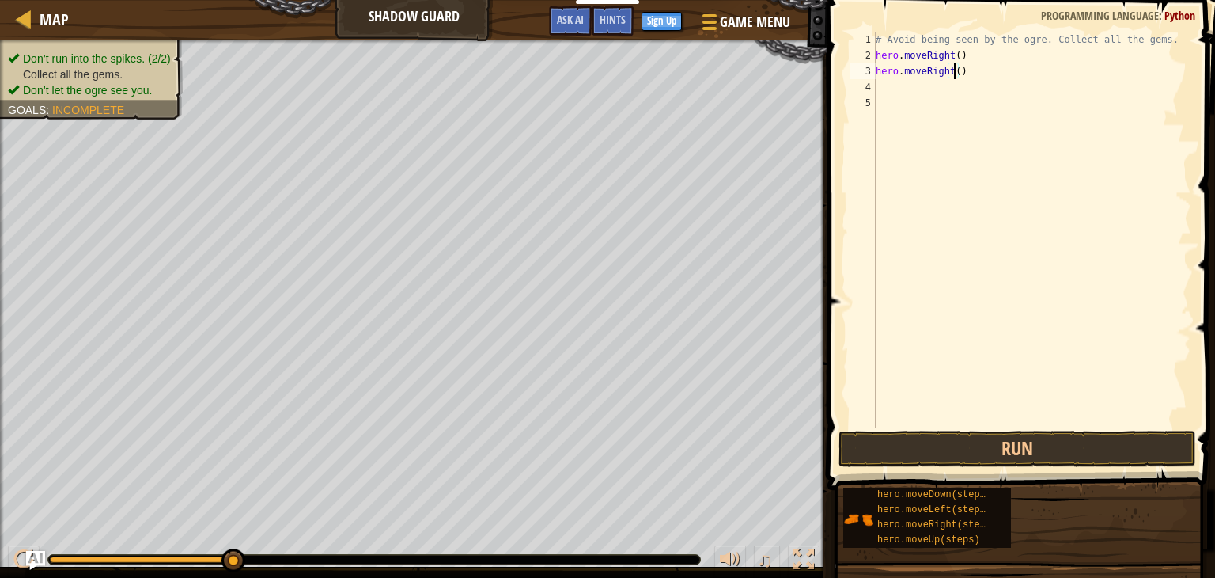
scroll to position [7, 6]
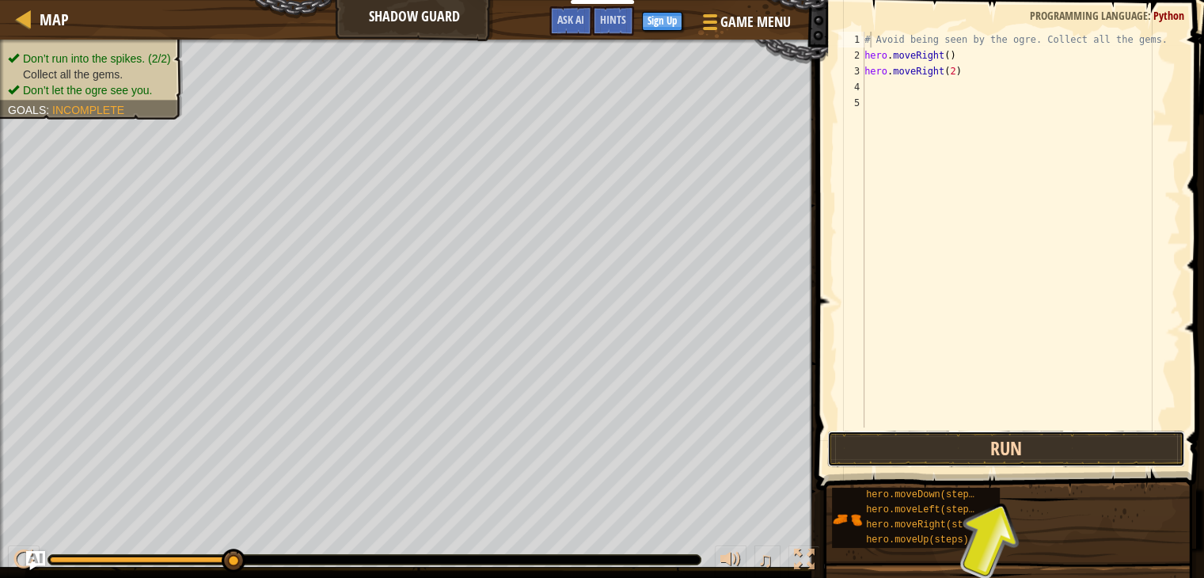
click at [1001, 452] on button "Run" at bounding box center [1006, 448] width 358 height 36
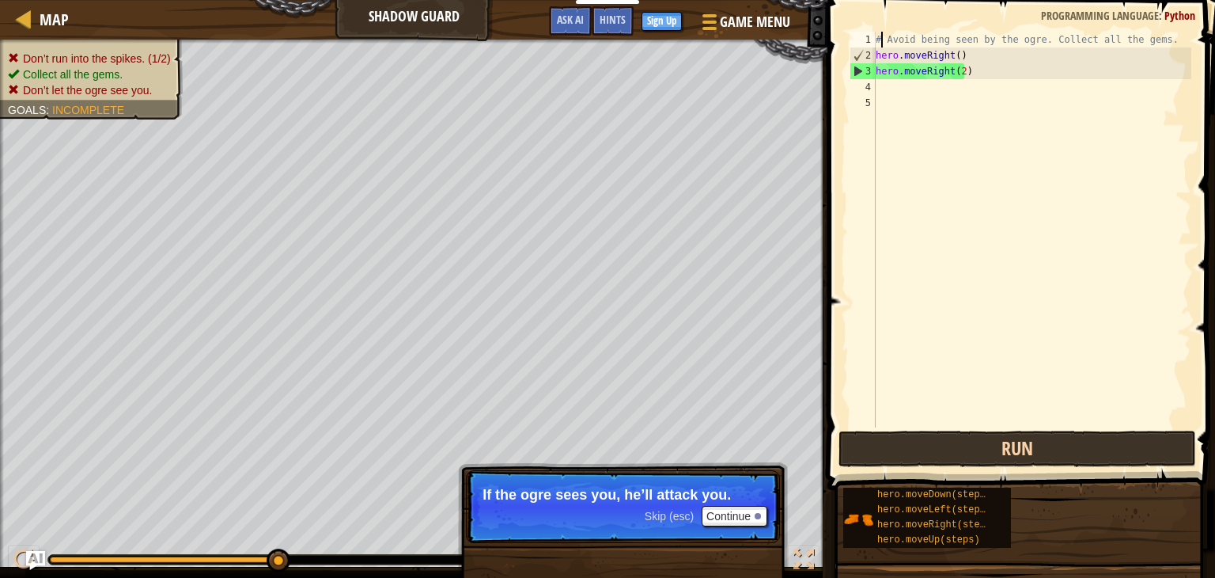
scroll to position [7, 6]
type textarea "hero.moveRight(2)"
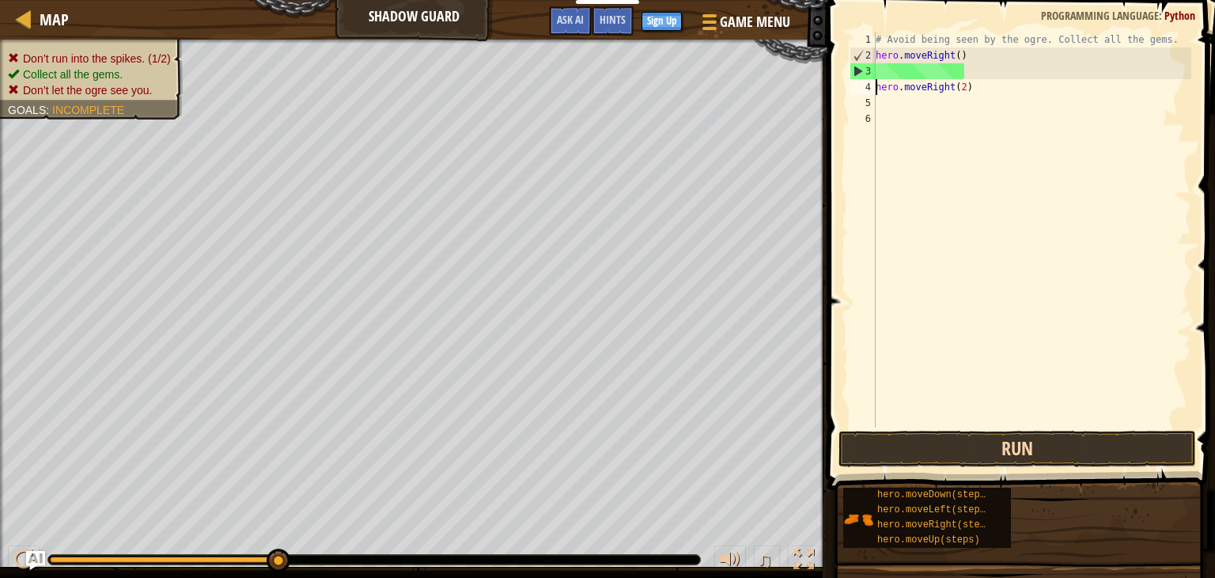
scroll to position [7, 0]
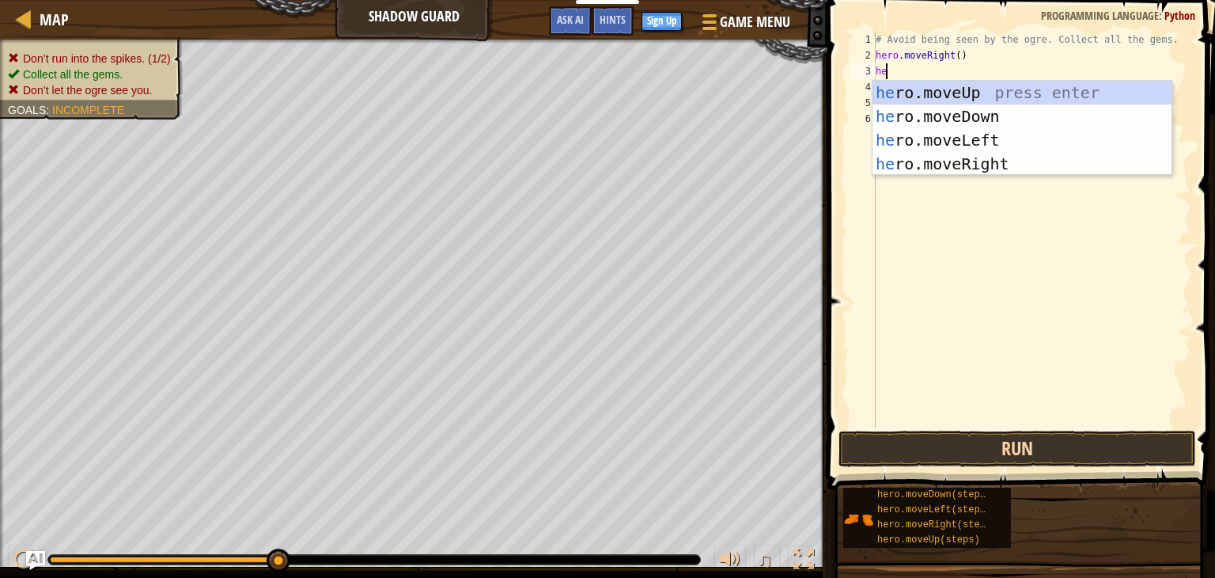
type textarea "her"
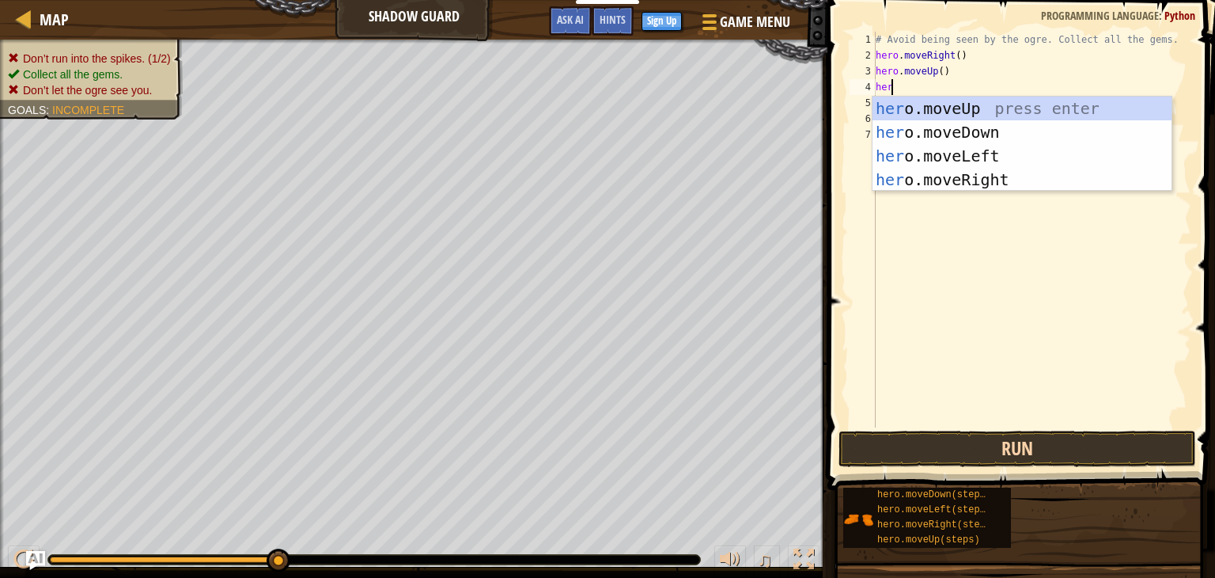
type textarea "hero"
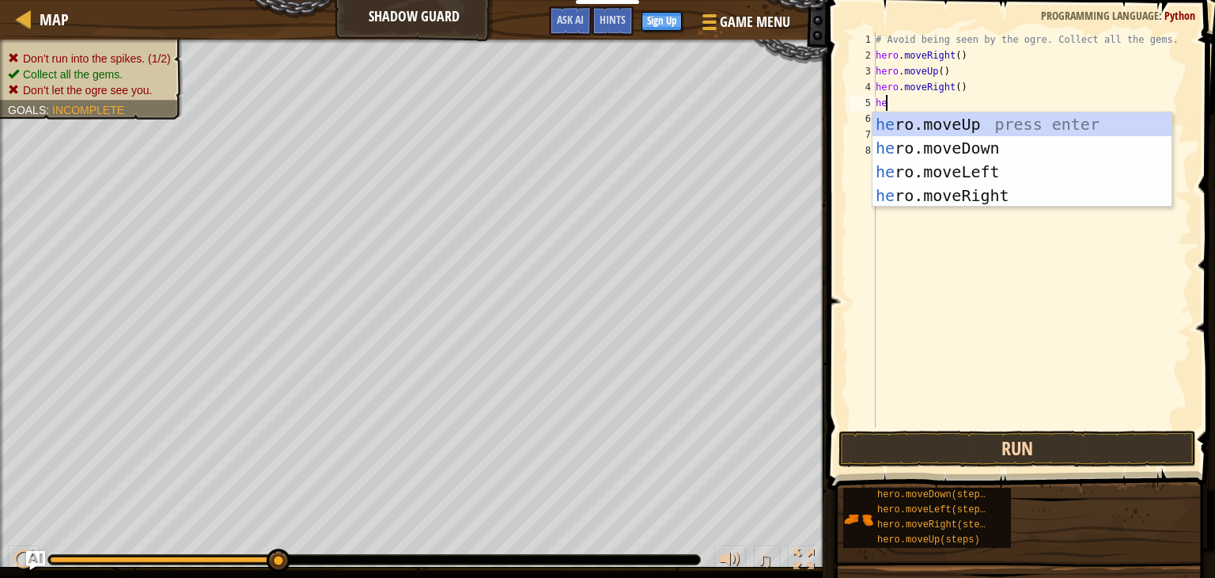
type textarea "her"
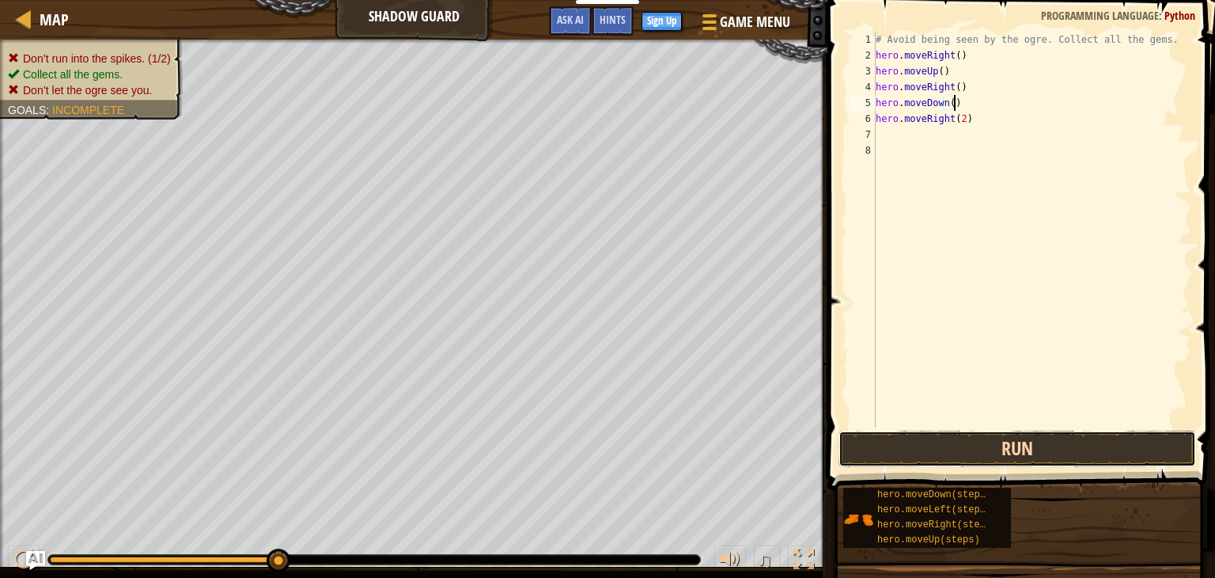
drag, startPoint x: 997, startPoint y: 450, endPoint x: 1028, endPoint y: 450, distance: 30.9
click at [1028, 450] on button "Run" at bounding box center [1018, 448] width 358 height 36
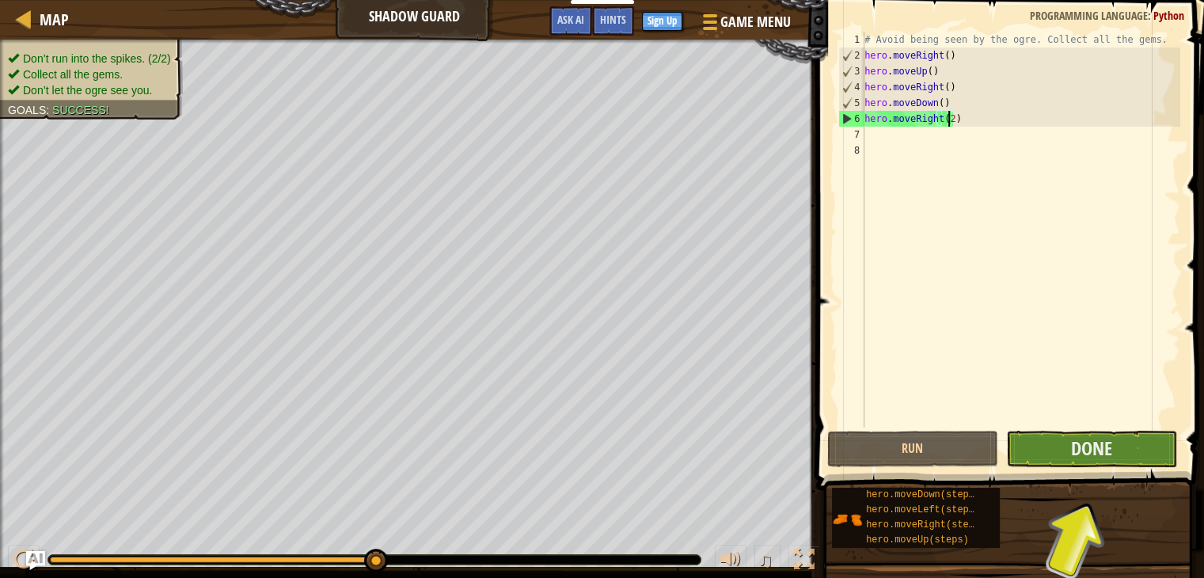
type textarea "hero.moveRight()"
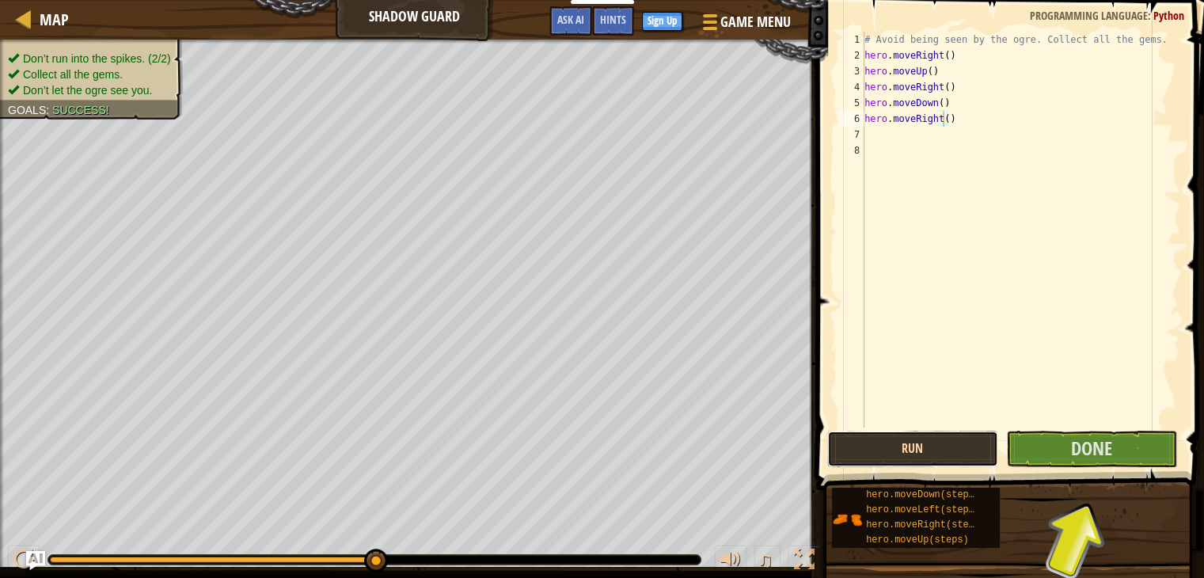
click at [931, 449] on button "Run" at bounding box center [912, 448] width 171 height 36
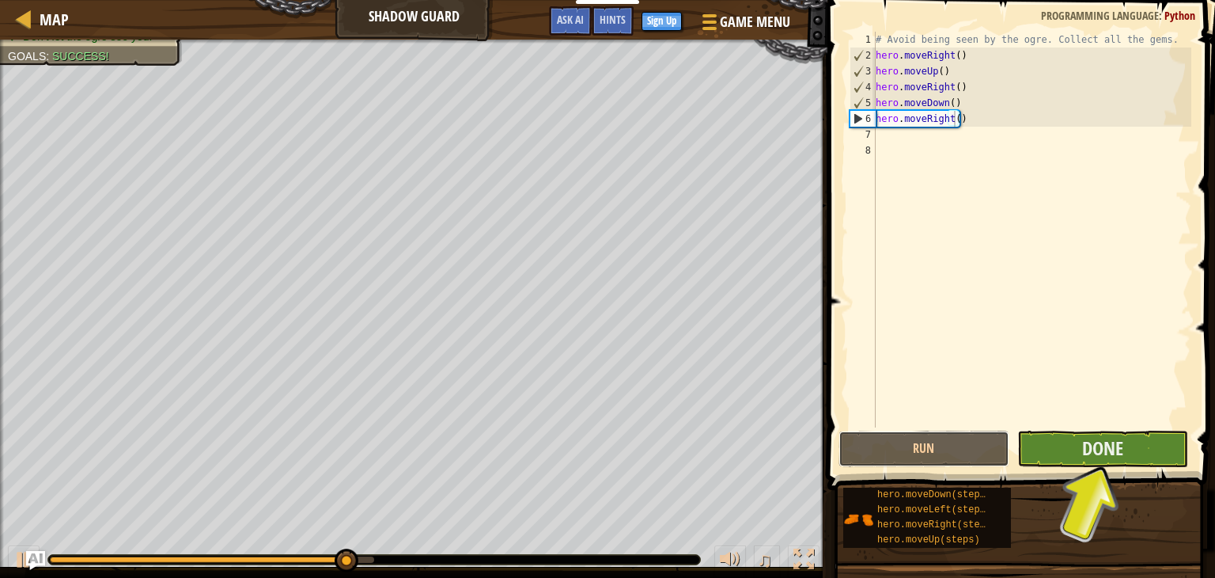
drag, startPoint x: 931, startPoint y: 449, endPoint x: 1040, endPoint y: 440, distance: 108.8
click at [1040, 440] on div "Run Submit Done" at bounding box center [1018, 448] width 358 height 36
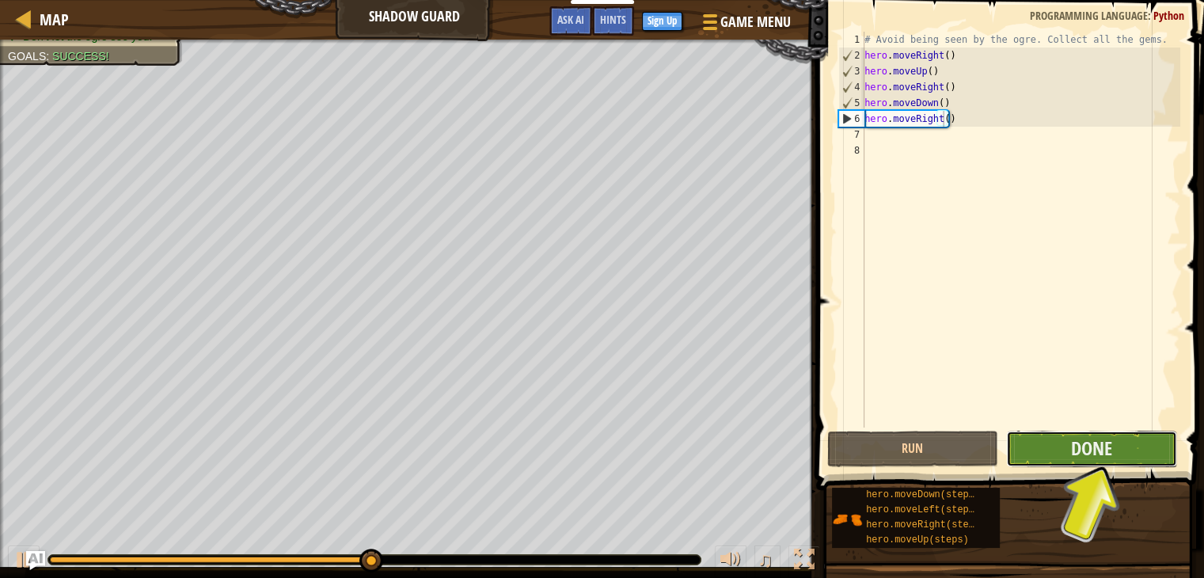
click at [1040, 440] on button "Done" at bounding box center [1091, 448] width 171 height 36
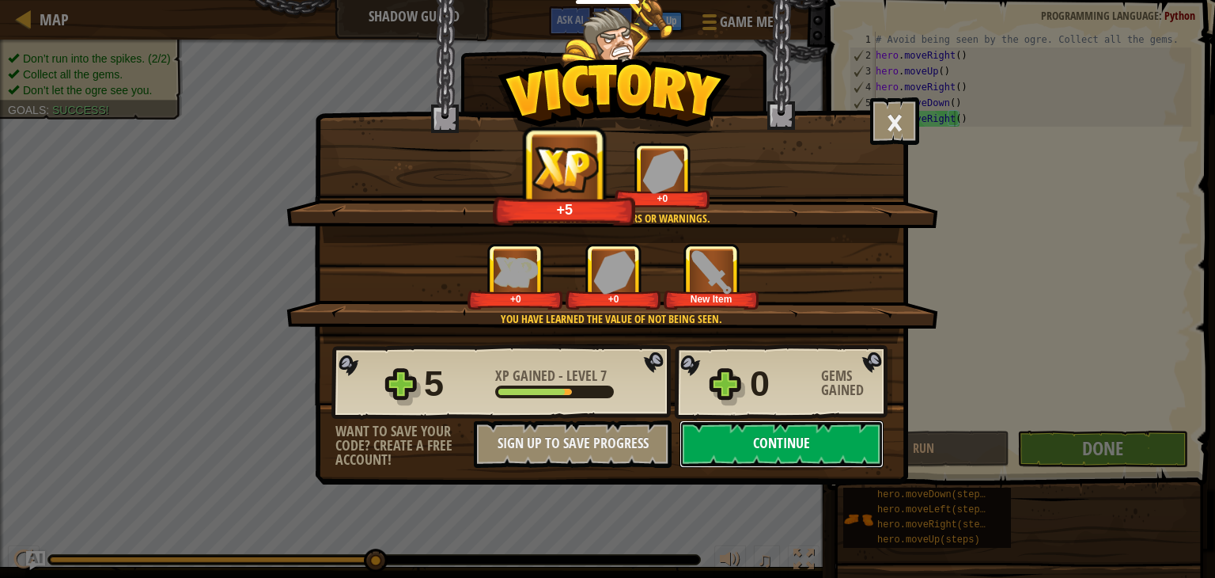
click at [798, 448] on button "Continue" at bounding box center [782, 443] width 204 height 47
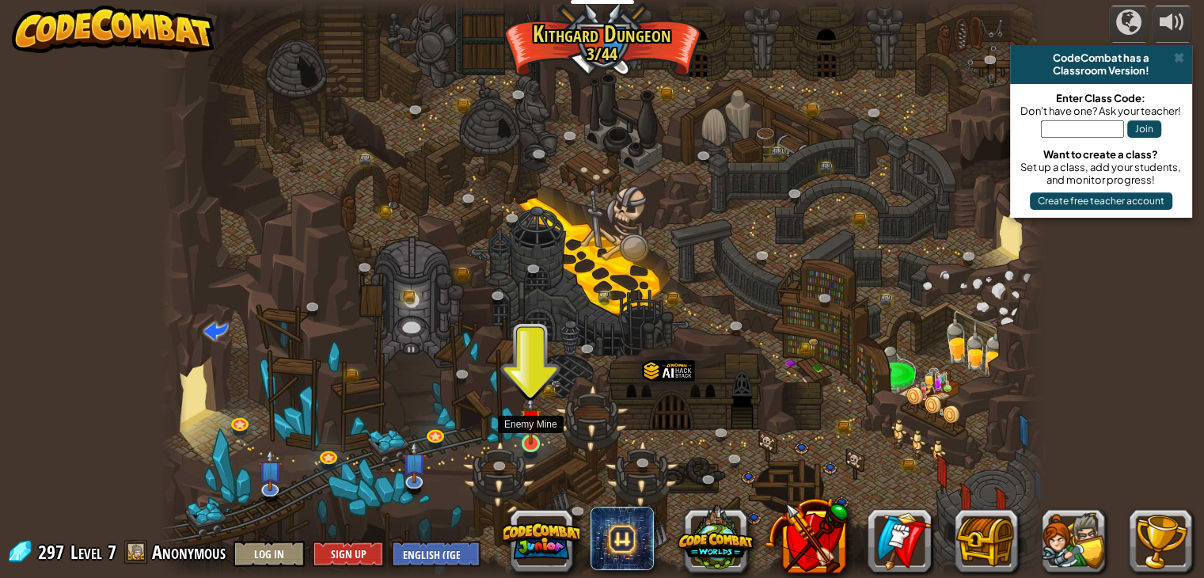
click at [535, 431] on img at bounding box center [531, 419] width 22 height 51
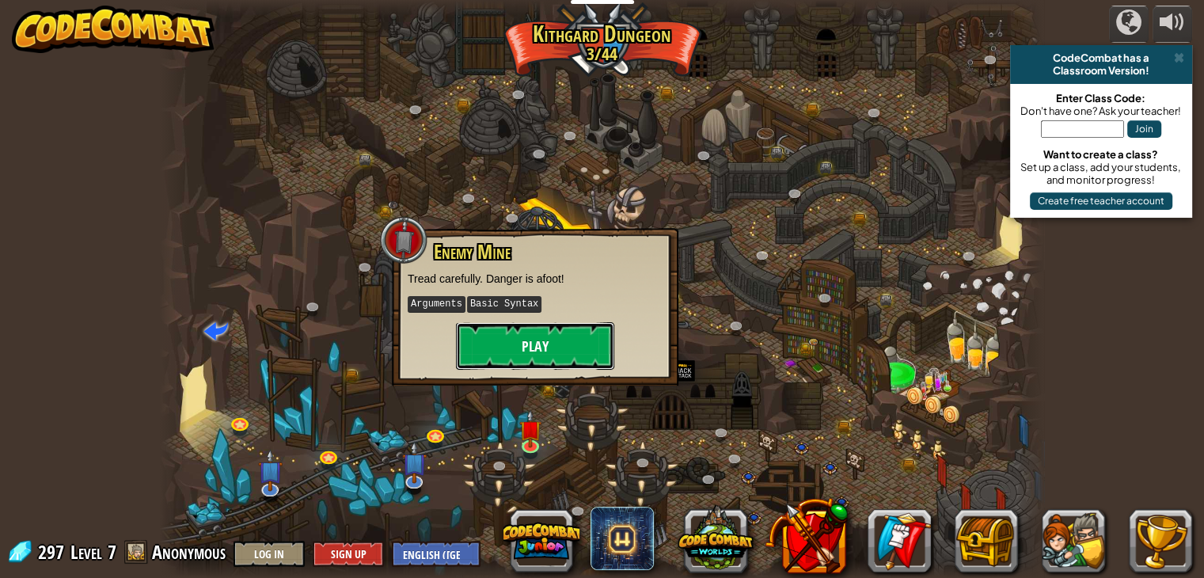
click at [531, 347] on button "Play" at bounding box center [535, 345] width 158 height 47
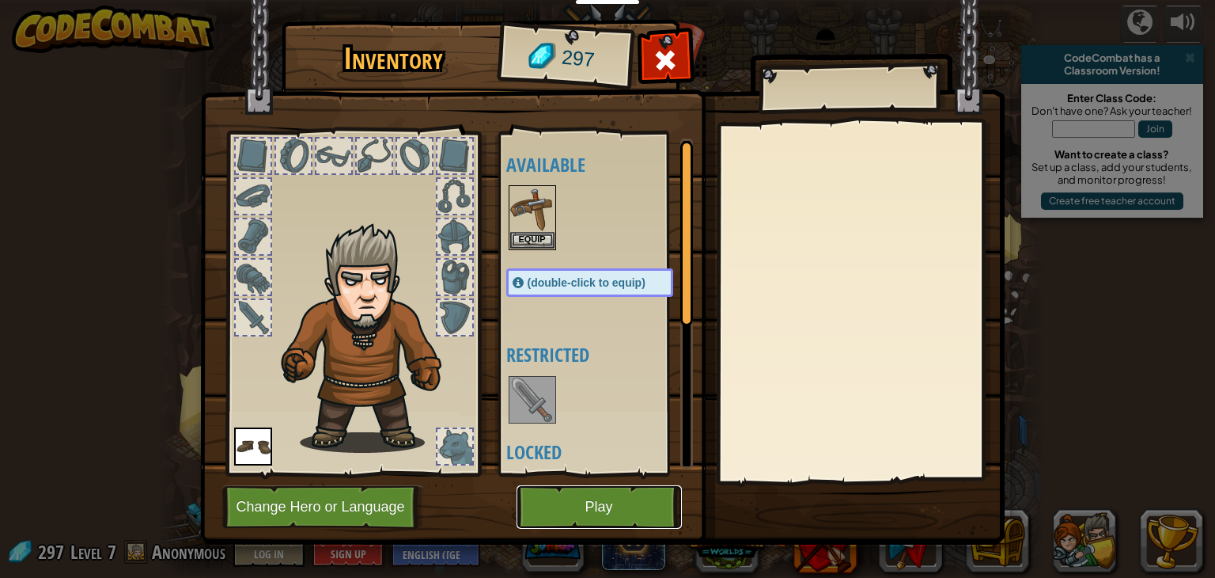
click at [619, 490] on button "Play" at bounding box center [599, 507] width 165 height 44
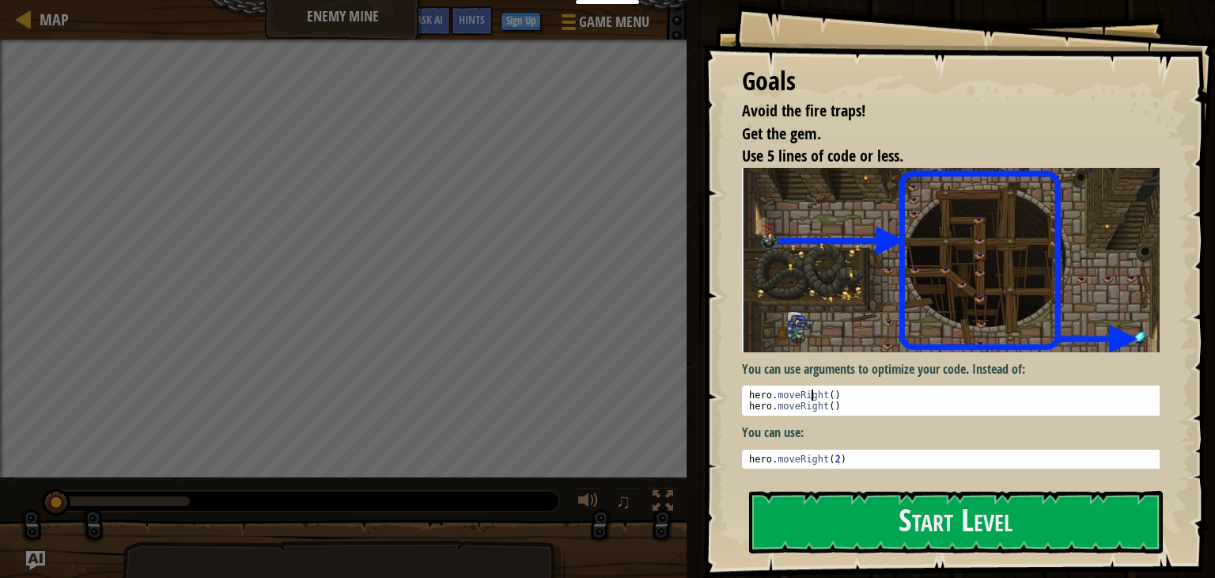
click at [812, 392] on div "hero . moveRight ( ) hero . moveRight ( )" at bounding box center [957, 411] width 422 height 44
drag, startPoint x: 812, startPoint y: 392, endPoint x: 817, endPoint y: 404, distance: 12.8
click at [817, 404] on div "hero . moveRight ( ) hero . moveRight ( )" at bounding box center [957, 411] width 422 height 44
type textarea "hero.moveRight() hero.moveRight()"
drag, startPoint x: 810, startPoint y: 446, endPoint x: 819, endPoint y: 450, distance: 9.9
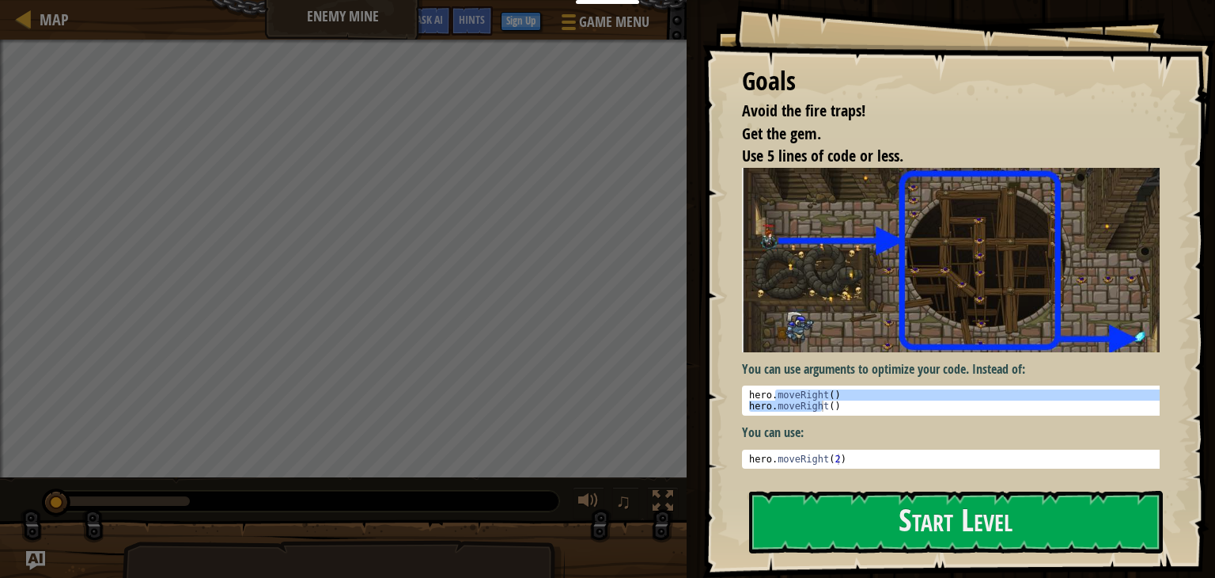
click at [819, 450] on pre "1 hero . moveRight ( 2 ) הההההההההההההההההההההההההההההההההההההההההההההההההההההה…" at bounding box center [957, 458] width 430 height 19
type textarea "hero.moveRight(2)"
click at [819, 453] on div "hero . moveRight ( 2 )" at bounding box center [957, 469] width 422 height 33
click at [1003, 533] on button "Start Level" at bounding box center [956, 522] width 414 height 63
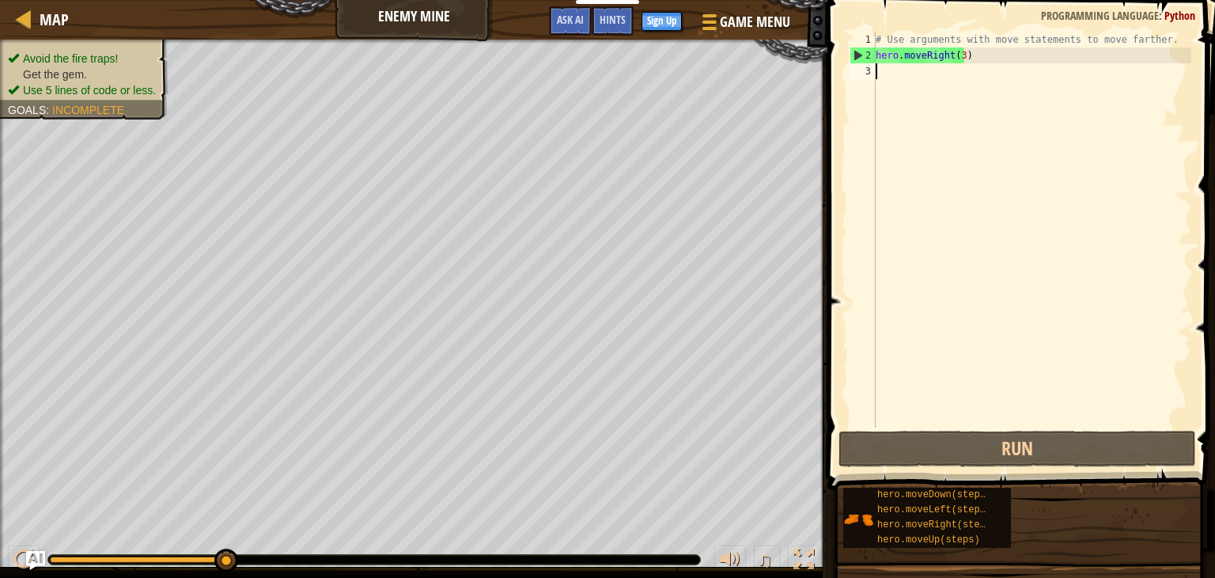
type textarea "h"
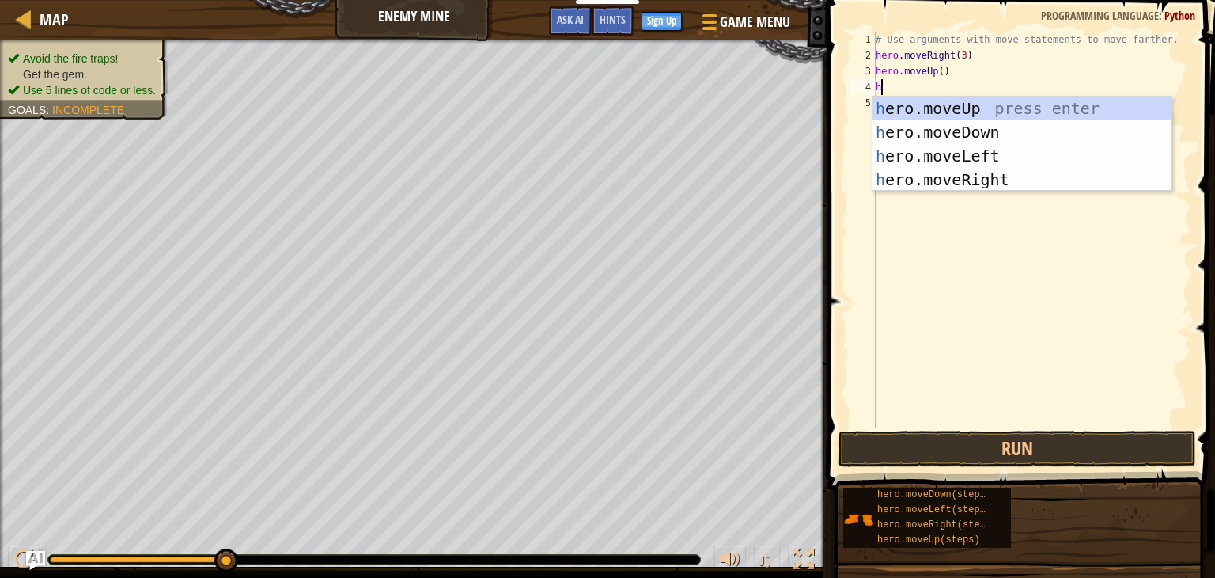
type textarea "h"
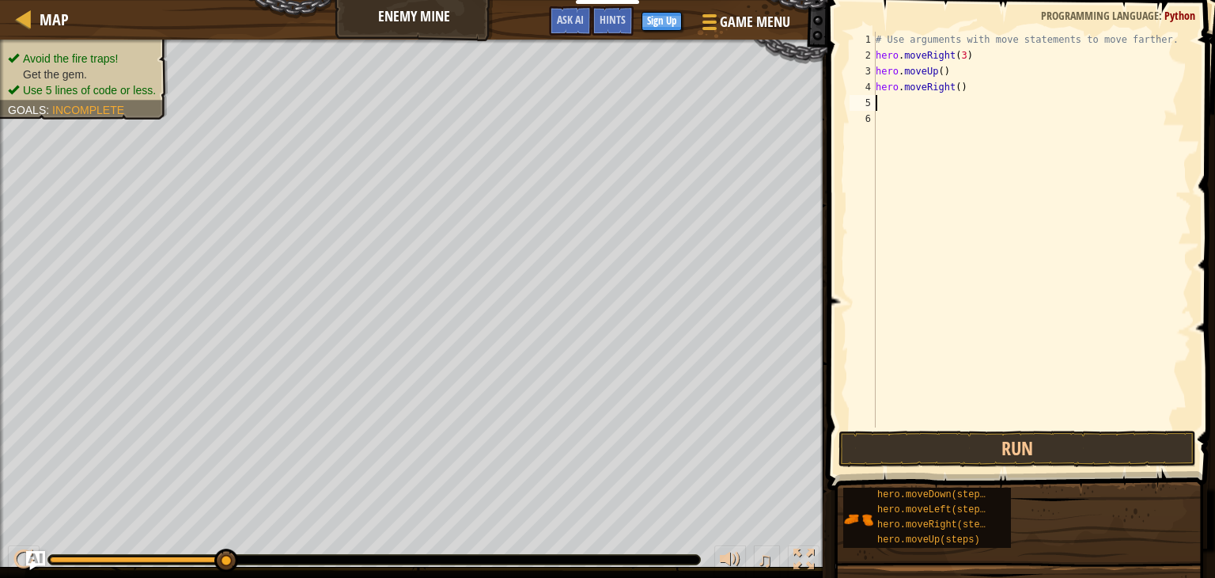
type textarea "h"
click at [948, 102] on div "# Use arguments with move statements to move farther. hero . moveRight ( 3 ) he…" at bounding box center [1032, 245] width 319 height 427
type textarea "hero.moveDown(4)"
click at [923, 438] on button "Run" at bounding box center [1018, 448] width 358 height 36
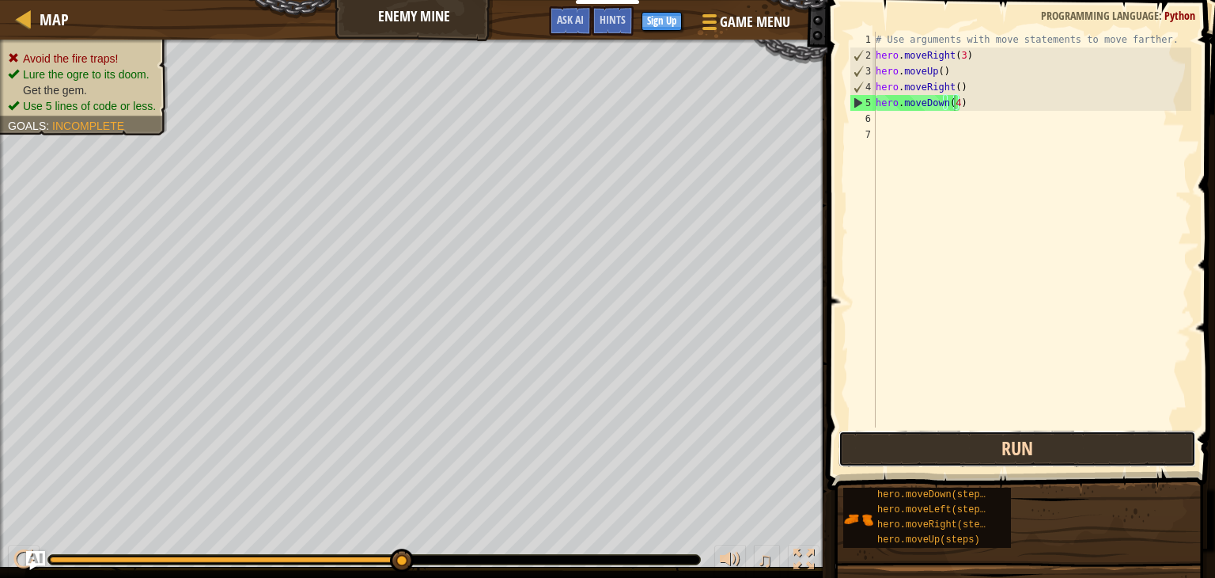
click at [923, 438] on button "Run" at bounding box center [1018, 448] width 358 height 36
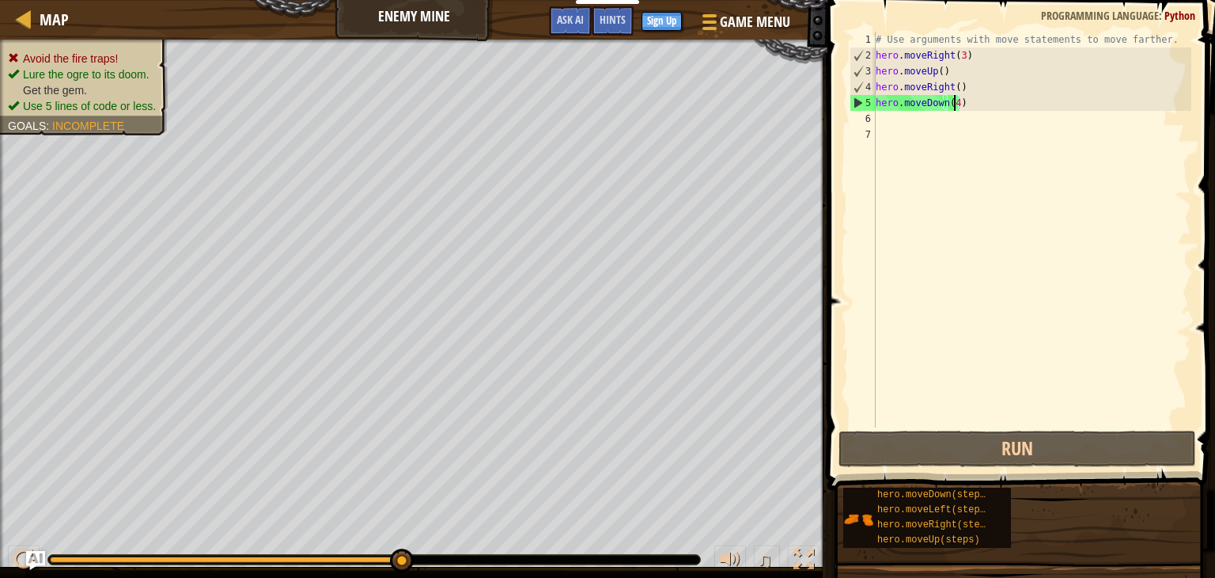
scroll to position [7, 0]
type textarea "h"
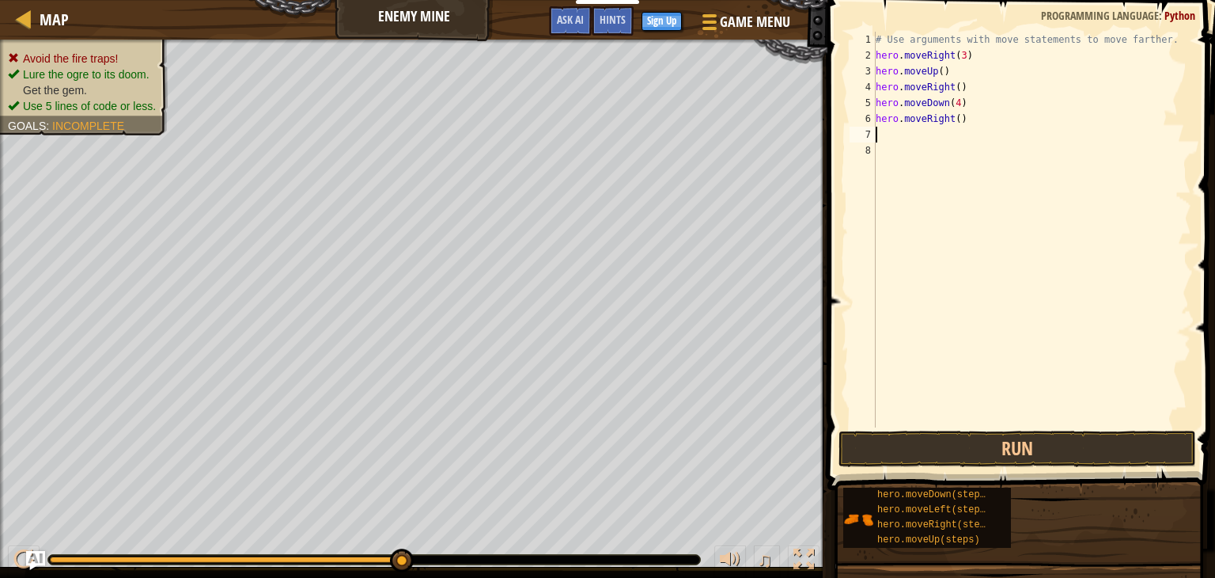
click at [953, 118] on div "# Use arguments with move statements to move farther. hero . moveRight ( 3 ) he…" at bounding box center [1032, 245] width 319 height 427
click at [902, 446] on button "Run" at bounding box center [1018, 448] width 358 height 36
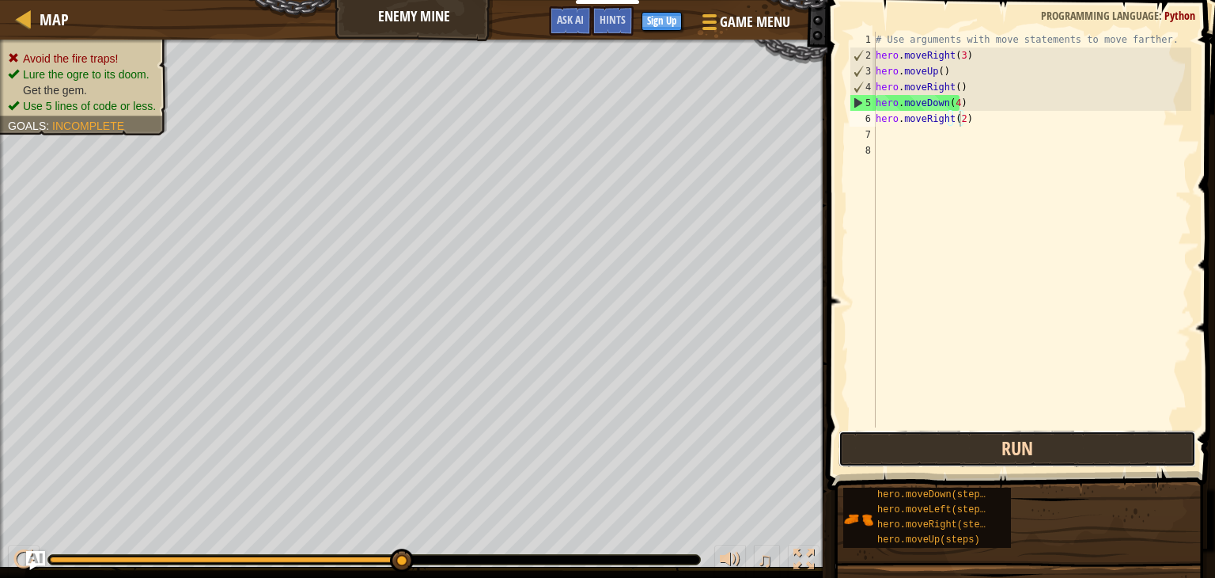
click at [996, 448] on button "Run" at bounding box center [1018, 448] width 358 height 36
click at [986, 450] on button "Run" at bounding box center [1018, 448] width 358 height 36
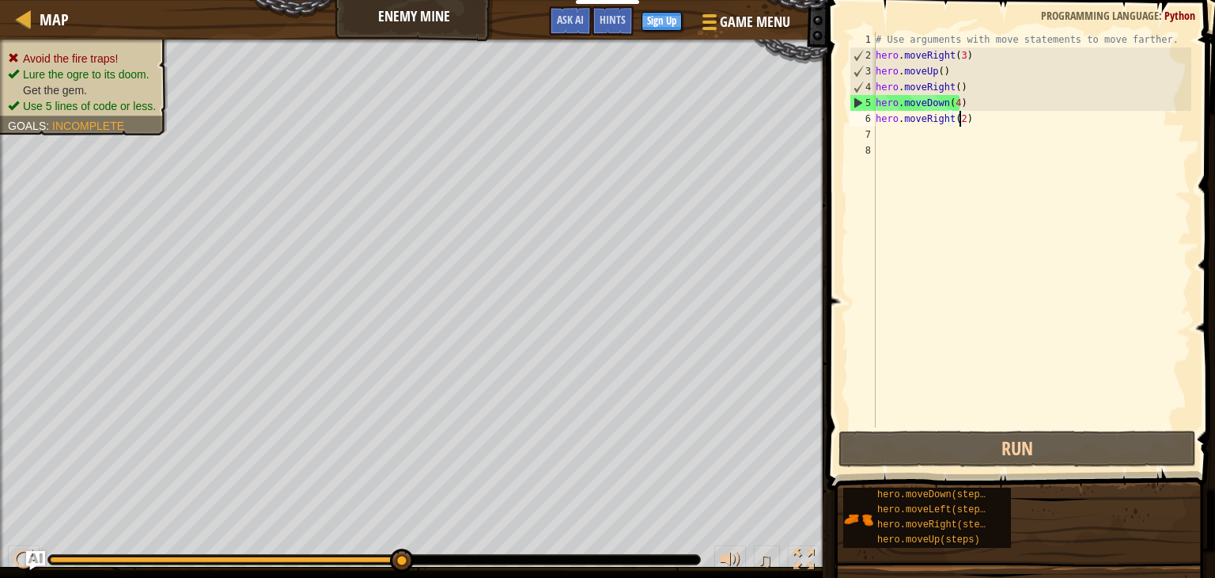
click at [953, 102] on div "# Use arguments with move statements to move farther. hero . moveRight ( 3 ) he…" at bounding box center [1032, 245] width 319 height 427
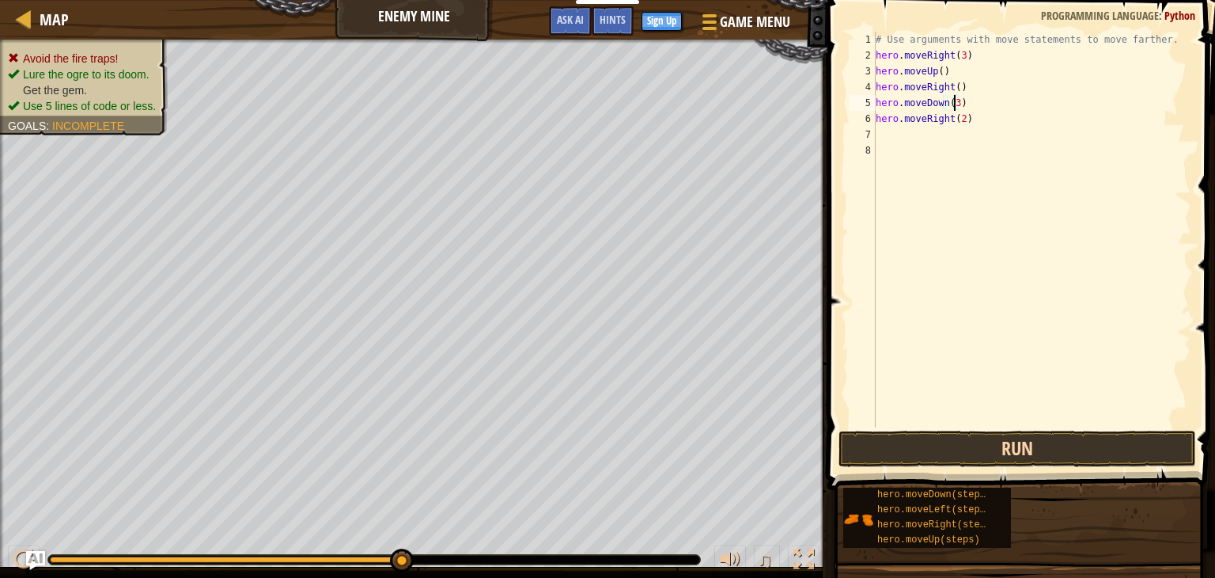
type textarea "hero.moveDown(3)"
click at [998, 438] on button "Run" at bounding box center [1018, 448] width 358 height 36
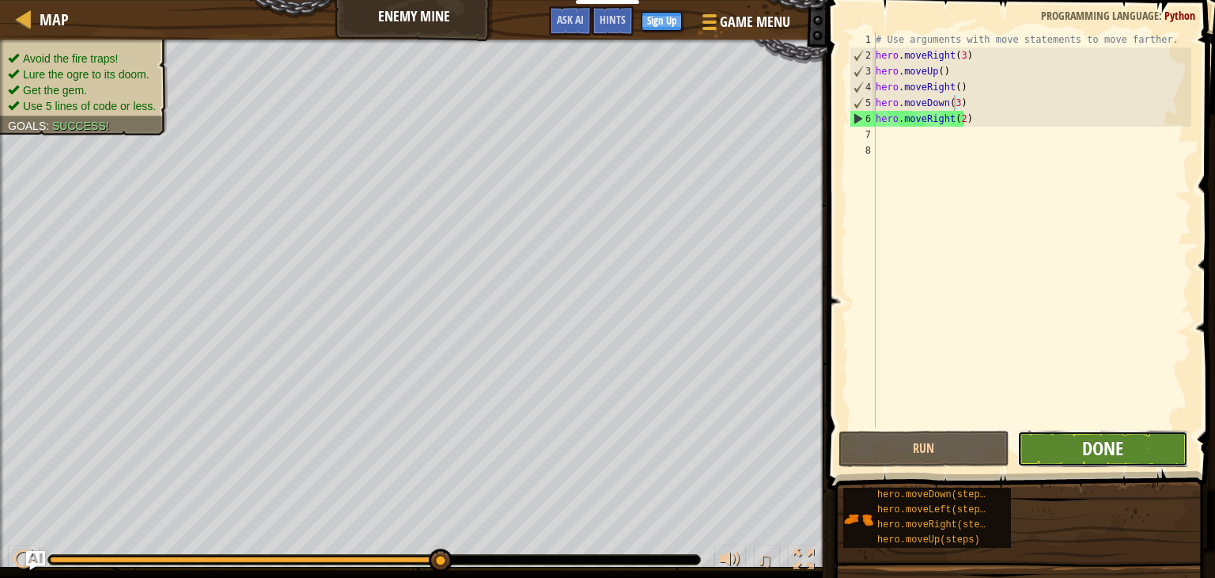
click at [1093, 457] on span "Done" at bounding box center [1103, 447] width 41 height 25
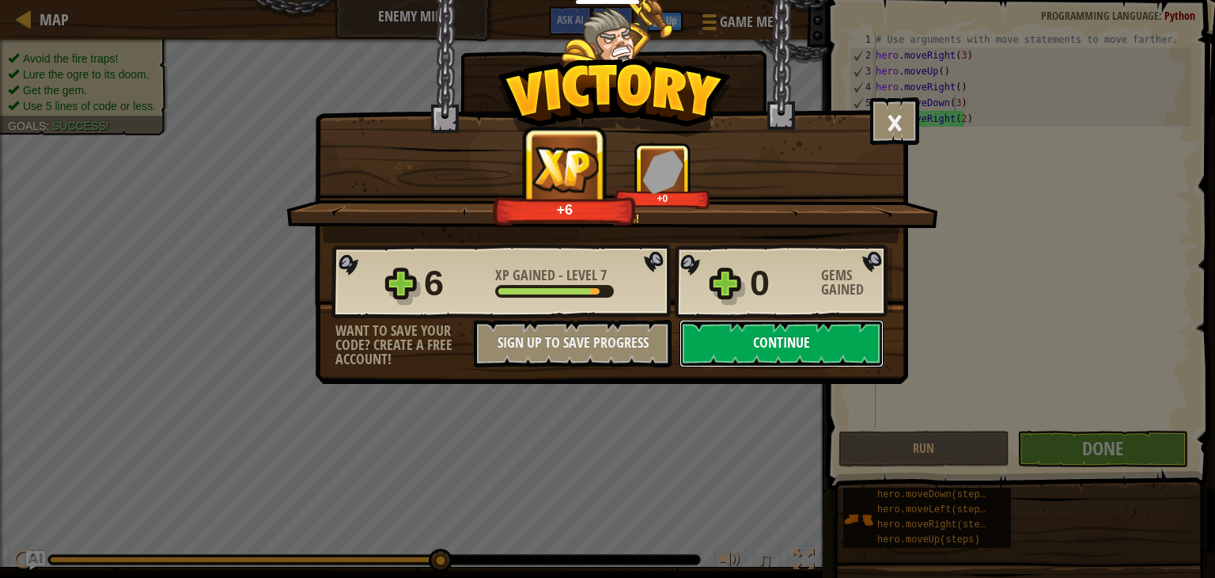
click at [741, 339] on button "Continue" at bounding box center [782, 343] width 204 height 47
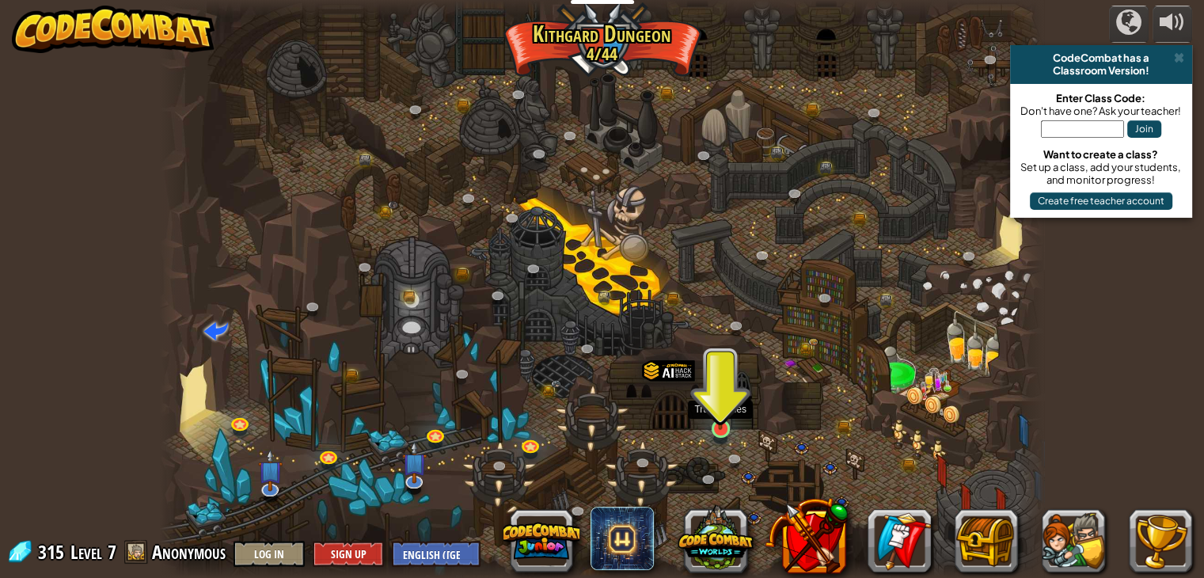
click at [722, 419] on img at bounding box center [720, 405] width 22 height 51
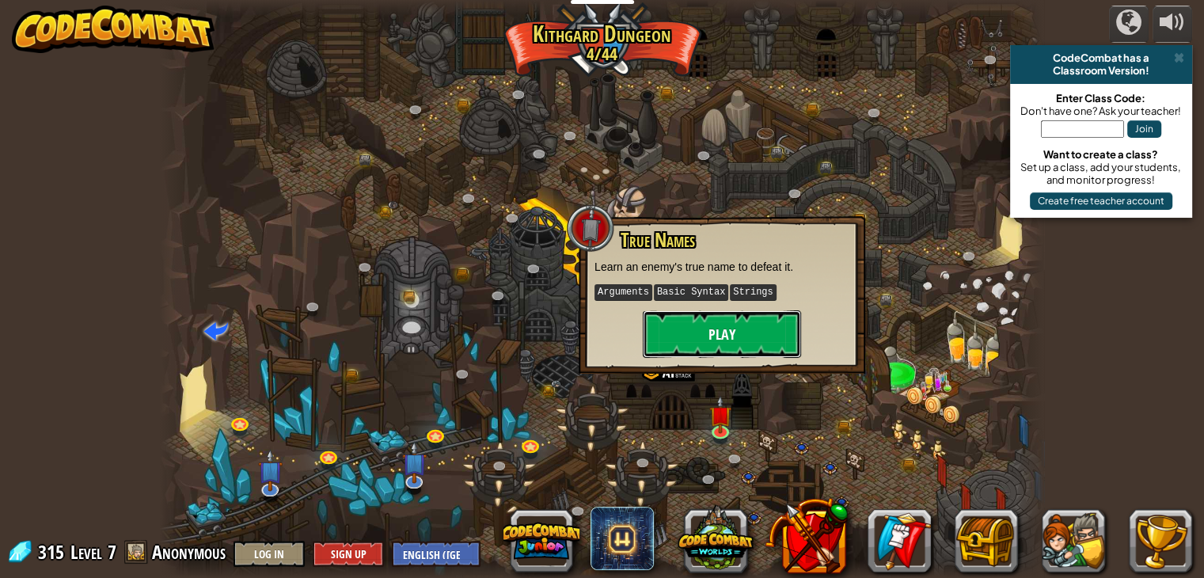
click at [711, 330] on button "Play" at bounding box center [722, 333] width 158 height 47
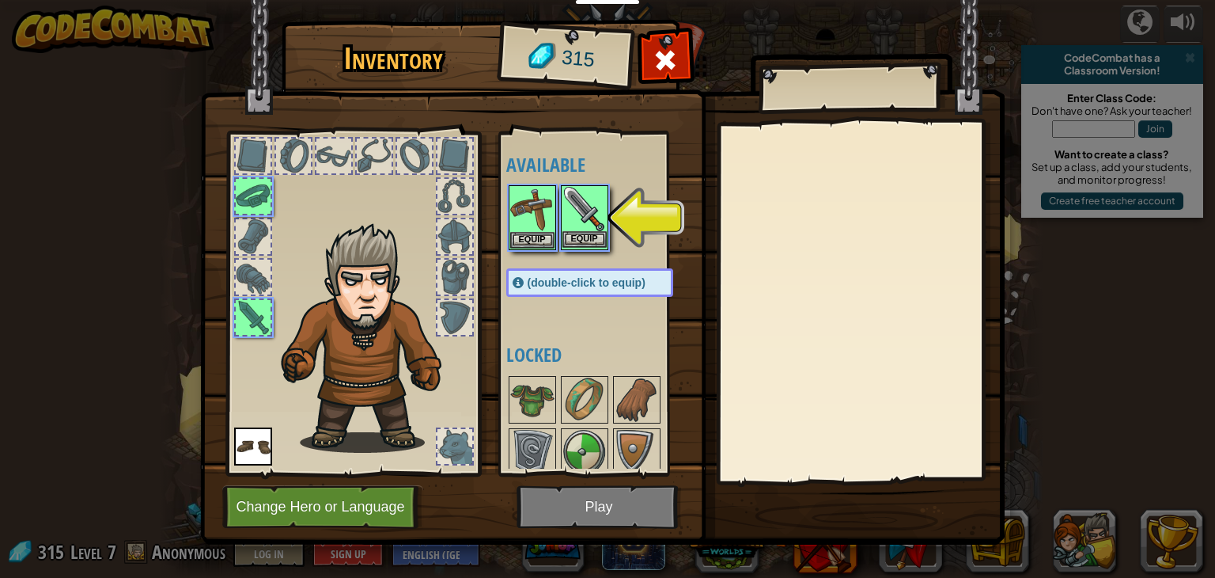
click at [605, 224] on img at bounding box center [585, 209] width 44 height 44
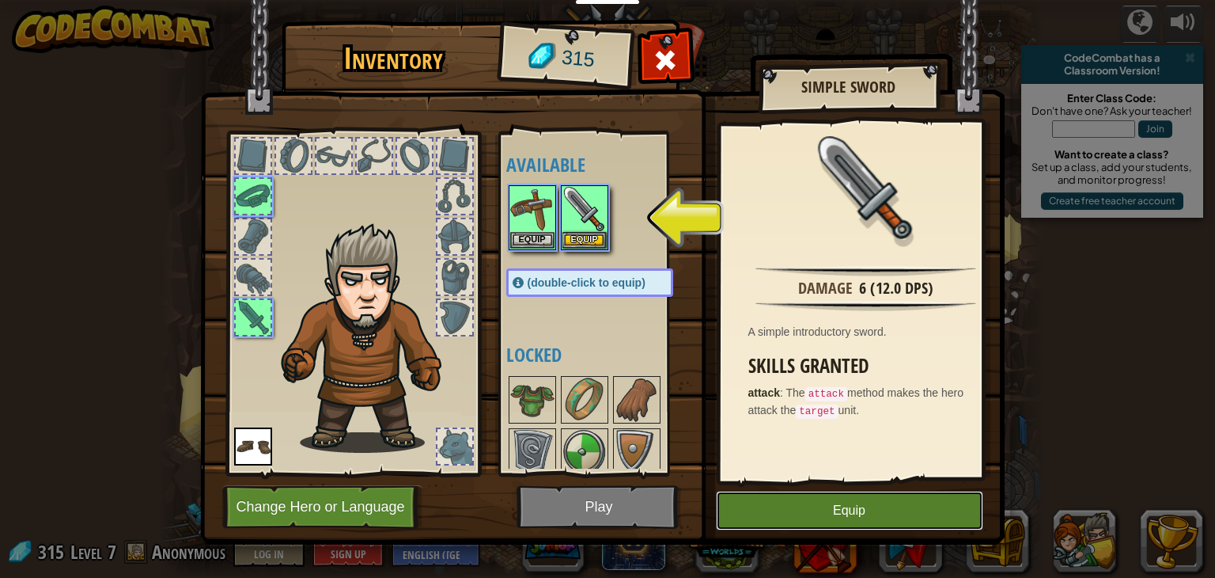
click at [841, 514] on button "Equip" at bounding box center [849, 511] width 267 height 40
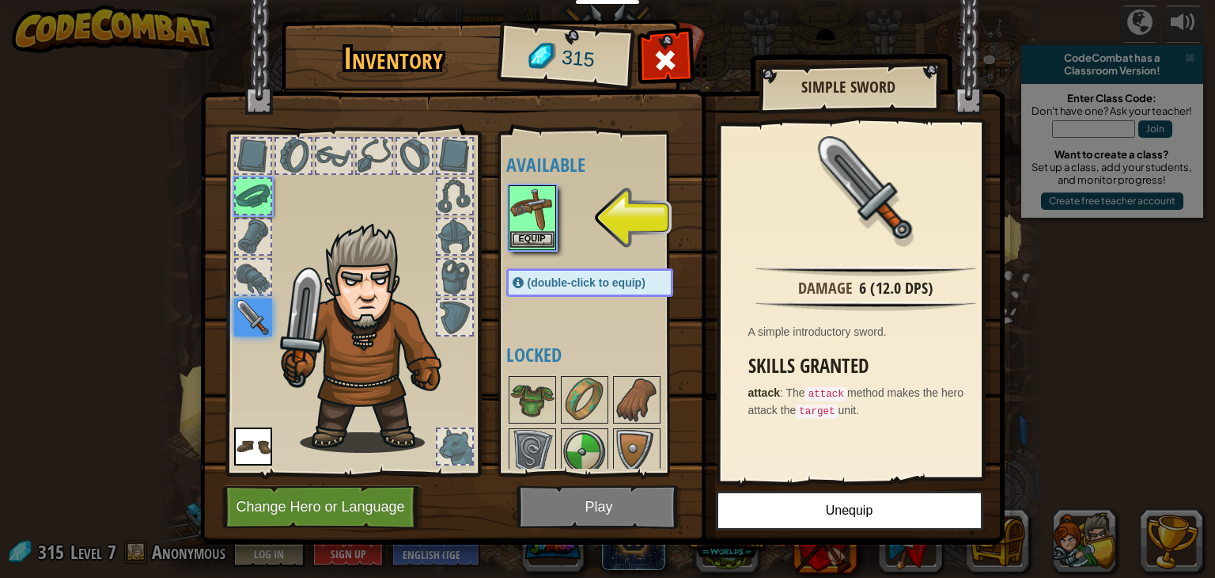
click at [525, 248] on div "Equip" at bounding box center [532, 217] width 47 height 65
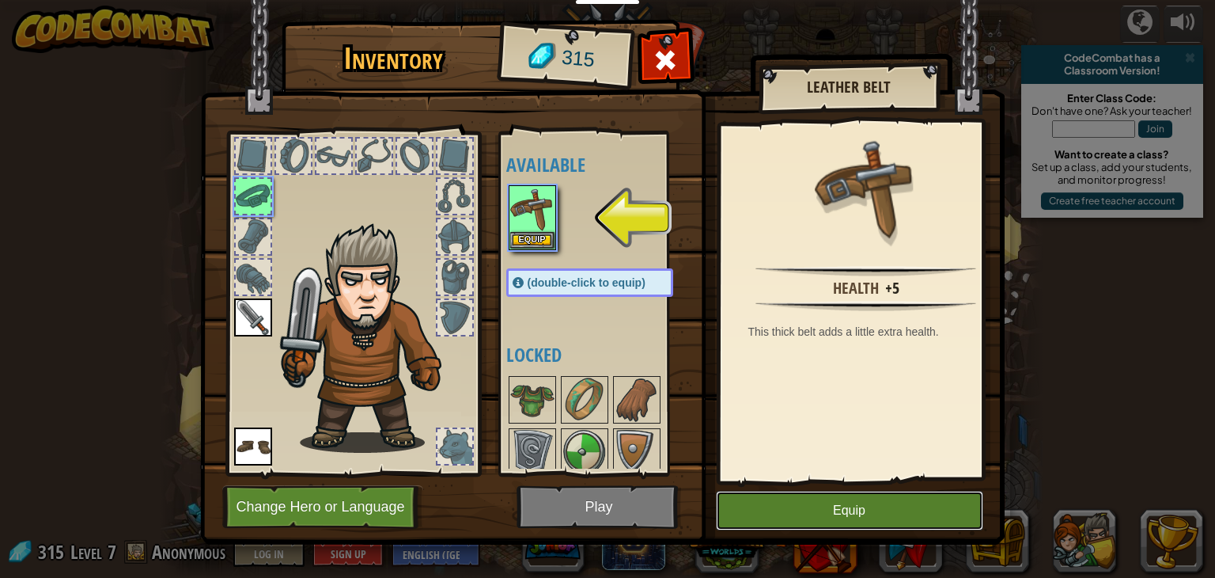
click at [763, 506] on button "Equip" at bounding box center [849, 511] width 267 height 40
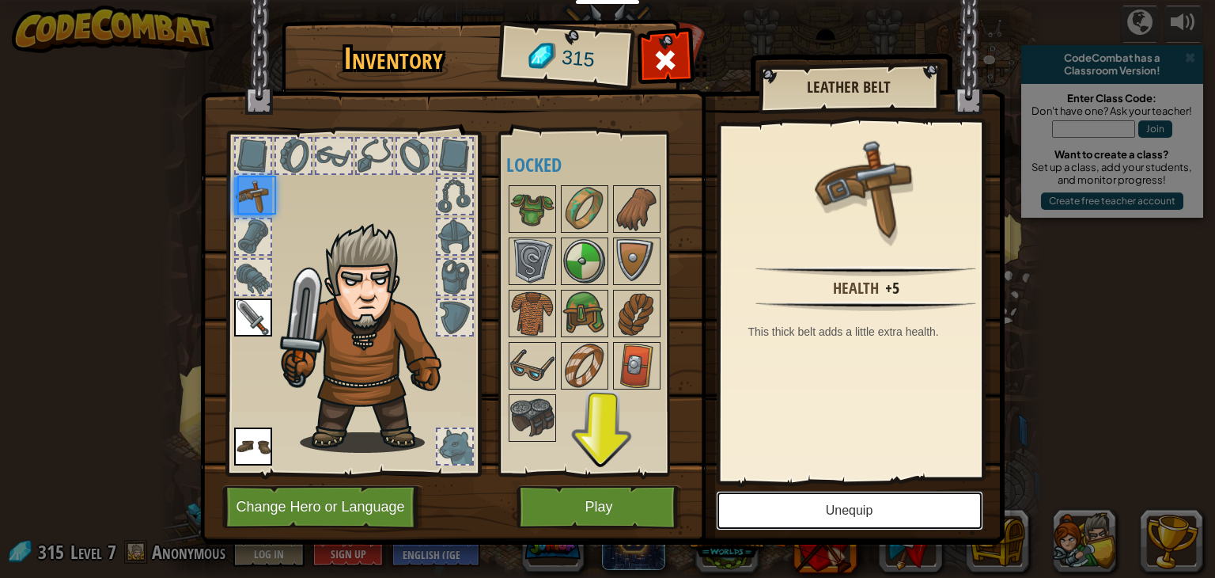
click at [763, 506] on button "Unequip" at bounding box center [849, 511] width 267 height 40
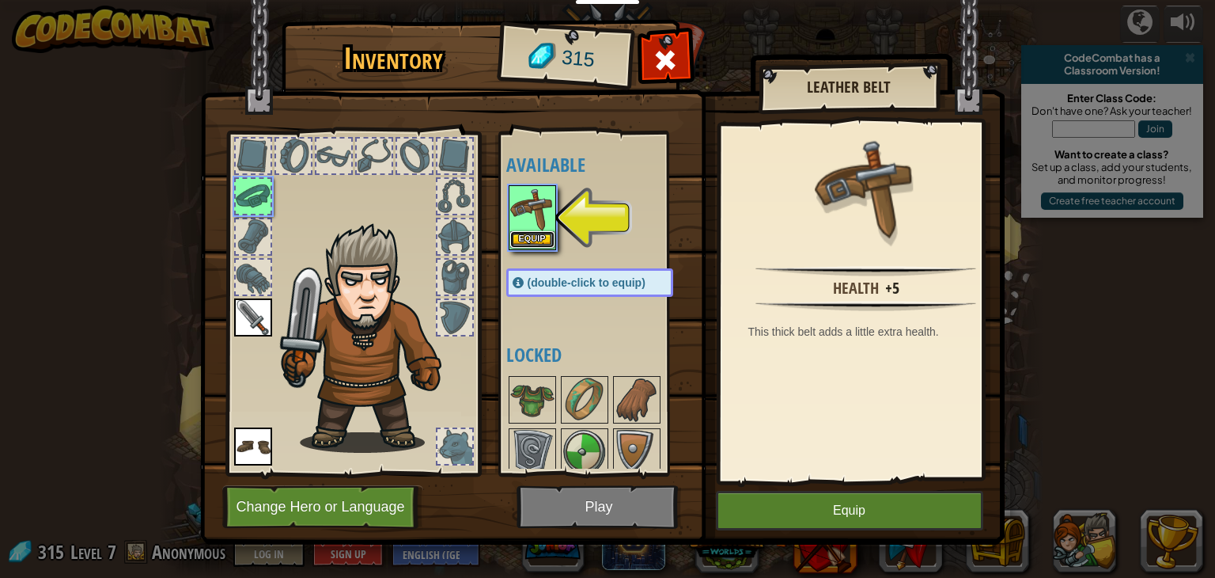
click at [541, 231] on button "Equip" at bounding box center [532, 239] width 44 height 17
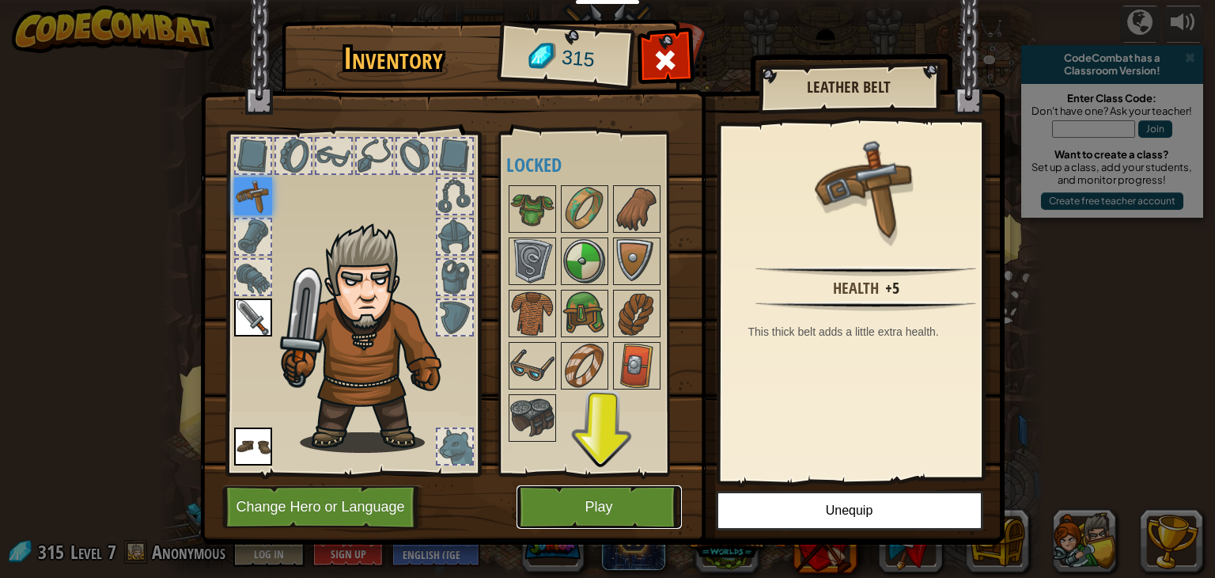
click at [570, 494] on button "Play" at bounding box center [599, 507] width 165 height 44
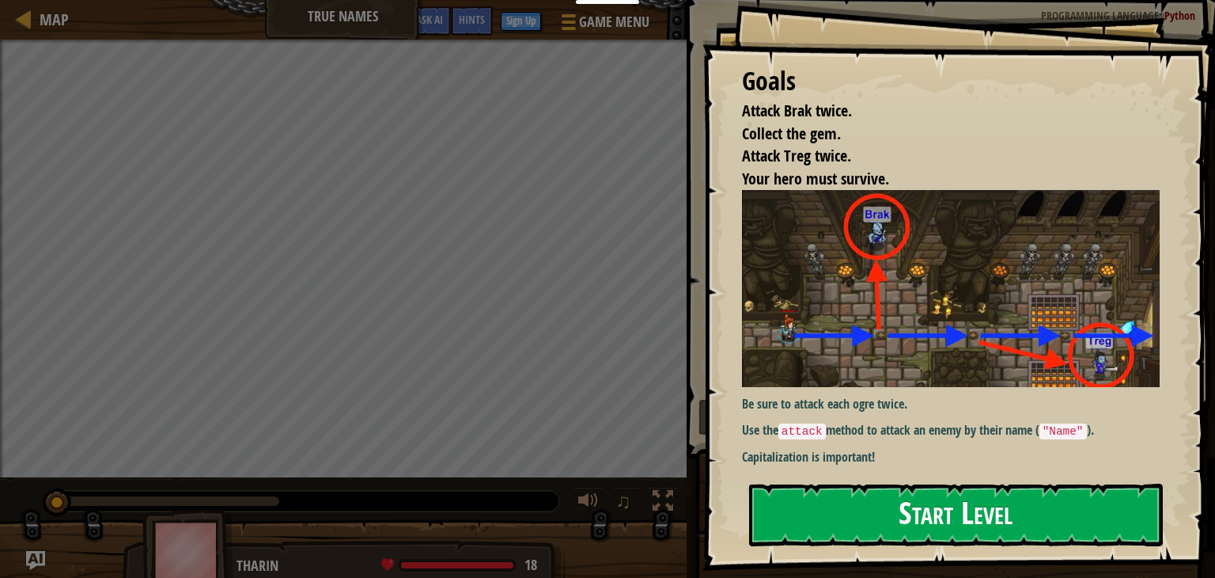
click at [929, 500] on button "Start Level" at bounding box center [956, 514] width 414 height 63
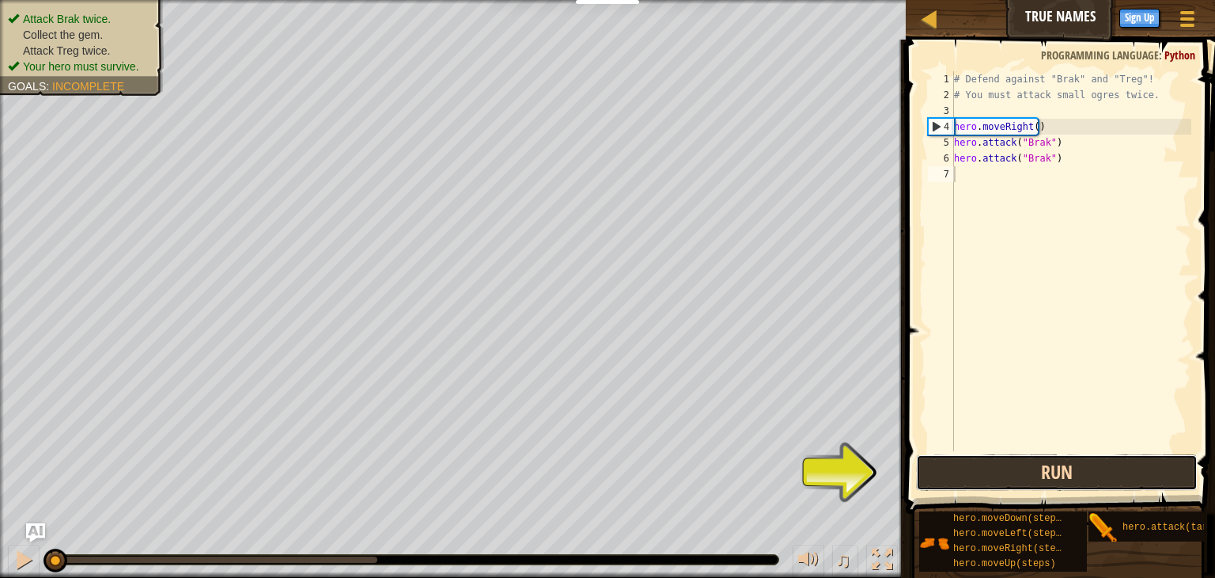
click at [1001, 473] on button "Run" at bounding box center [1057, 472] width 282 height 36
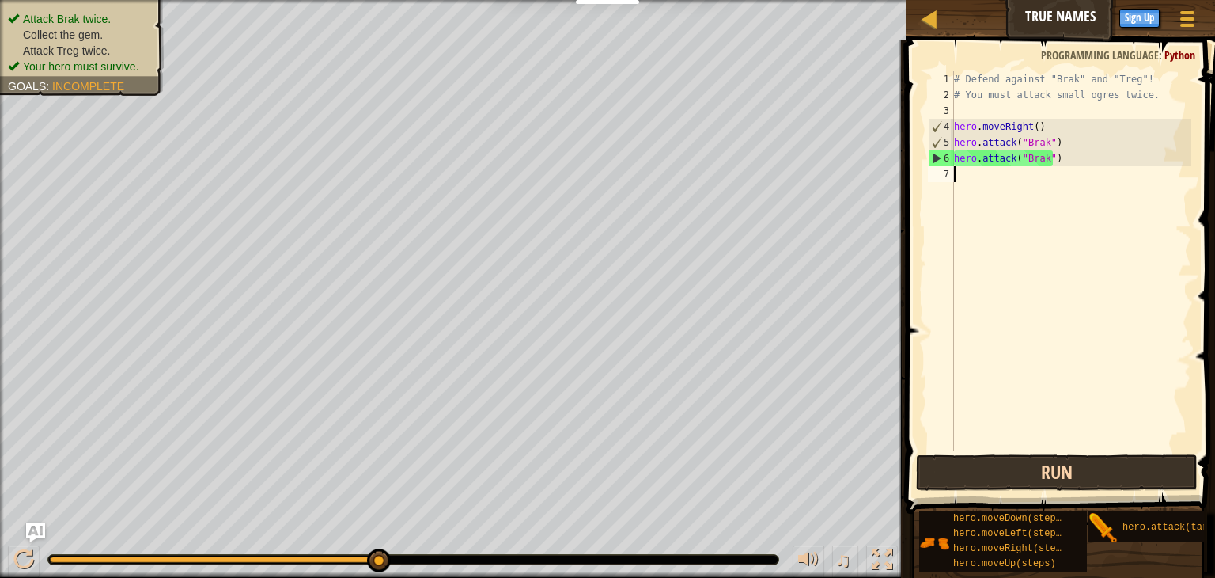
type textarea "h"
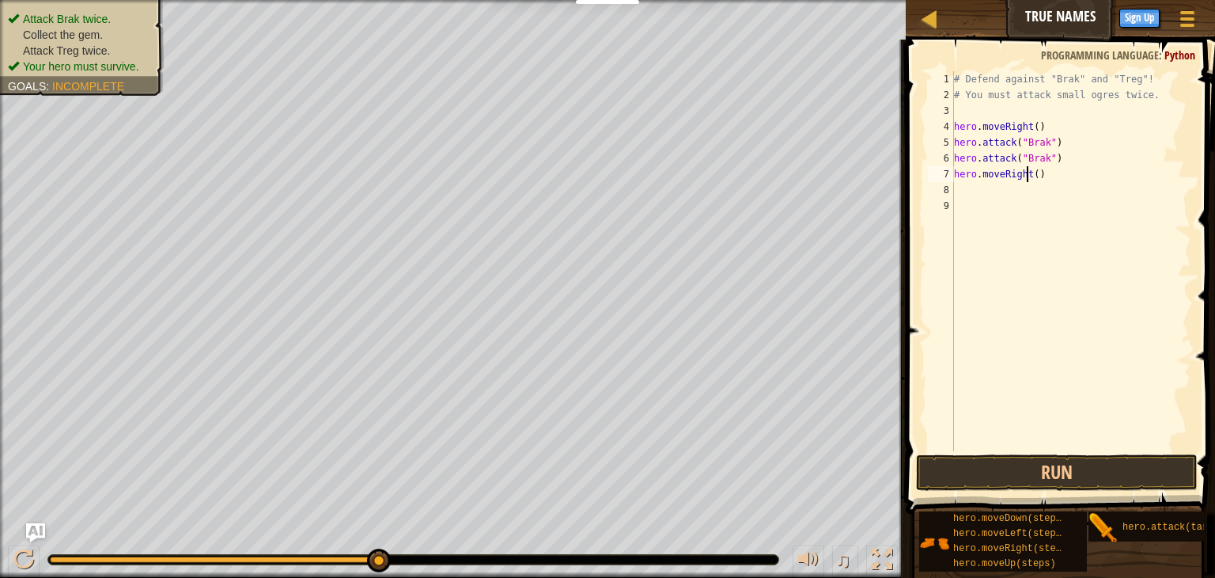
click at [1029, 172] on div "# Defend against "Brak" and "Treg"! # You must attack small ogres twice. hero .…" at bounding box center [1071, 276] width 241 height 411
click at [1032, 173] on div "# Defend against "Brak" and "Treg"! # You must attack small ogres twice. hero .…" at bounding box center [1071, 276] width 241 height 411
click at [1064, 473] on button "Run" at bounding box center [1057, 472] width 282 height 36
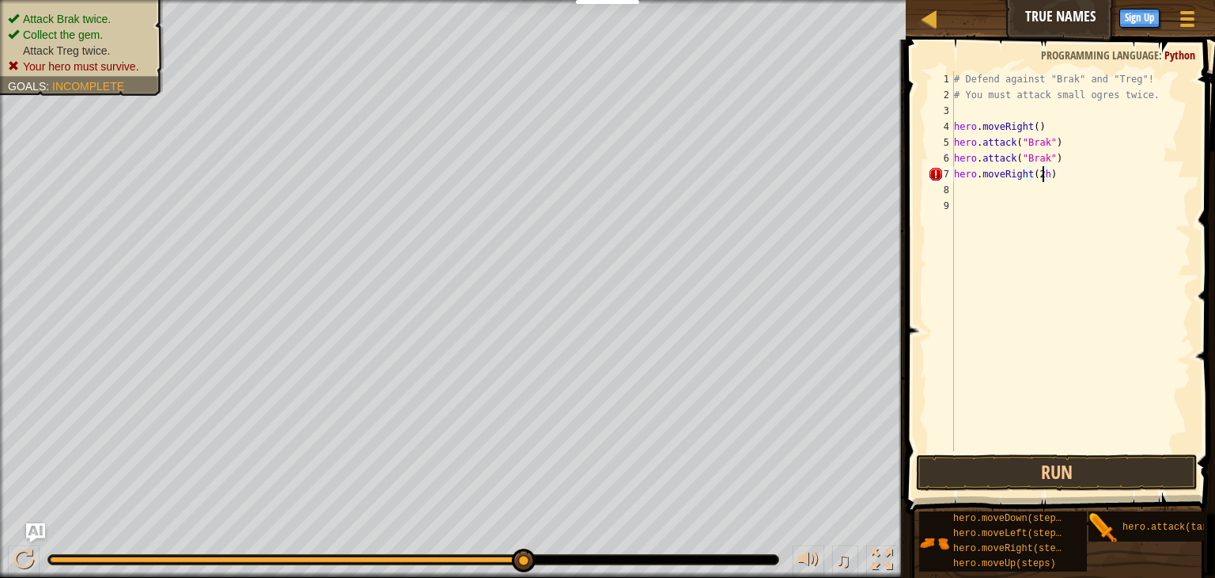
type textarea "hero.moveRight(2)"
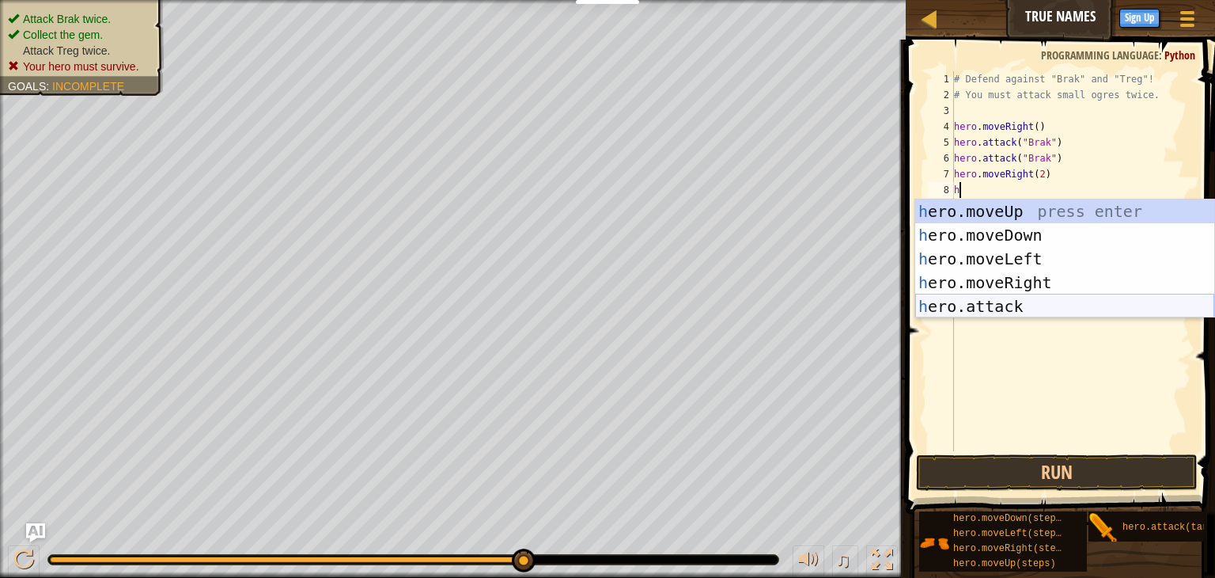
click at [978, 302] on div "h ero.moveUp press enter h ero.moveDown press enter h ero.moveLeft press enter …" at bounding box center [1065, 282] width 299 height 166
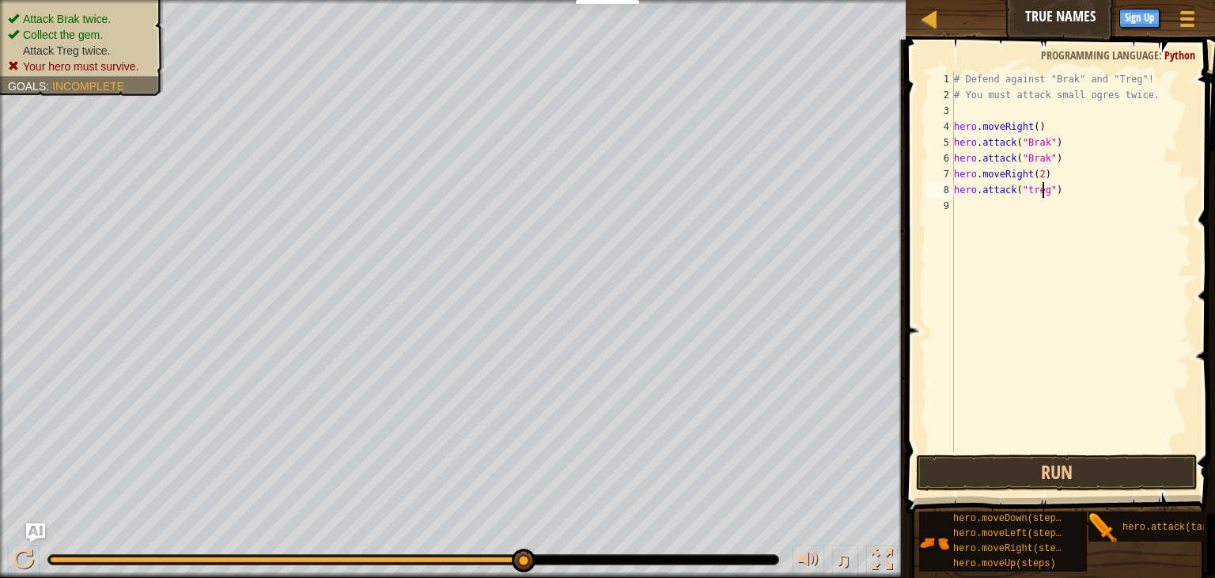
scroll to position [7, 6]
click at [1033, 472] on button "Run" at bounding box center [1057, 472] width 282 height 36
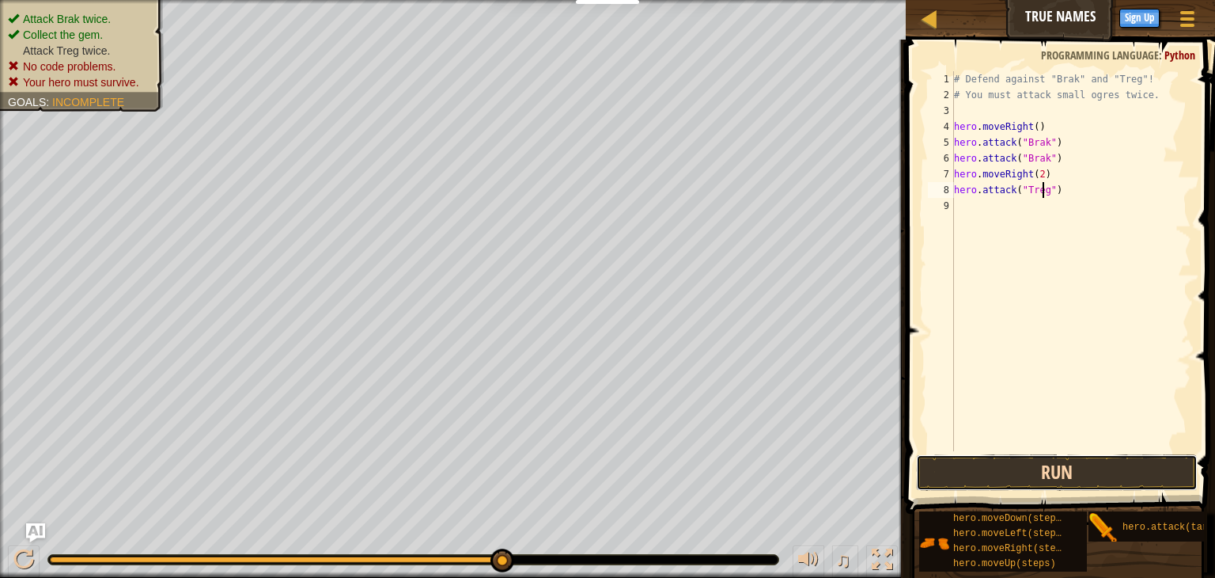
click at [1108, 465] on button "Run" at bounding box center [1057, 472] width 282 height 36
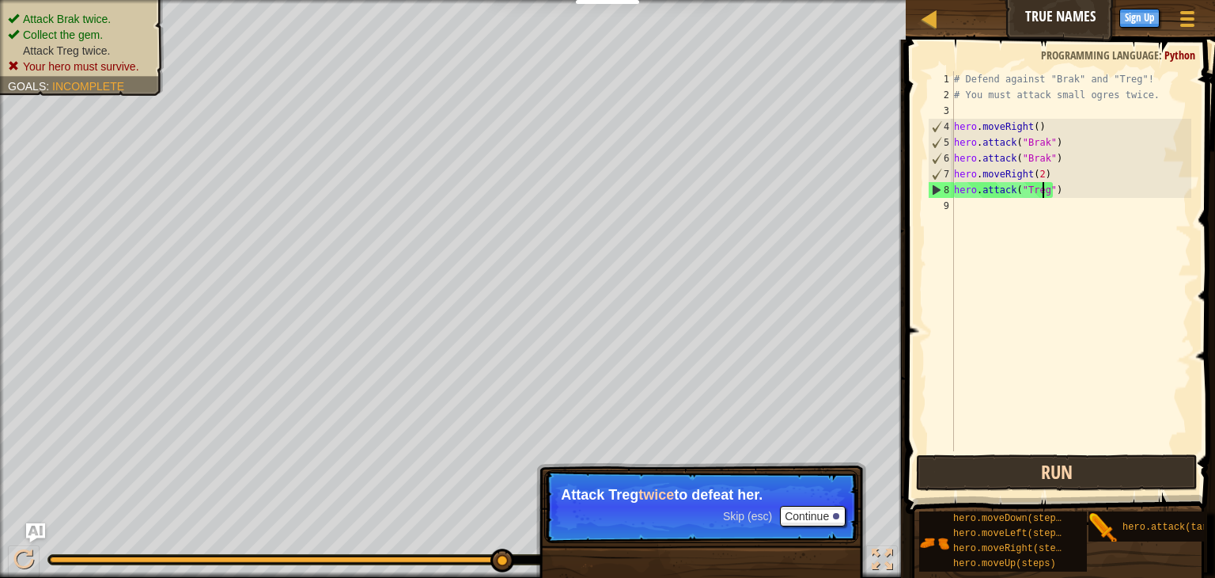
scroll to position [7, 7]
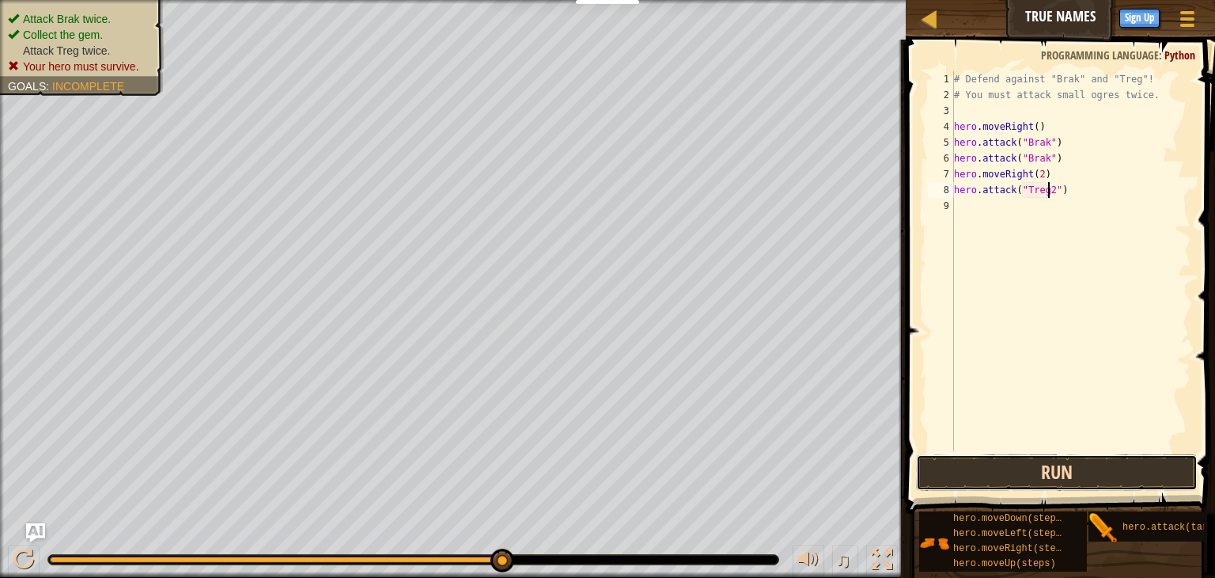
click at [1105, 463] on button "Run" at bounding box center [1057, 472] width 282 height 36
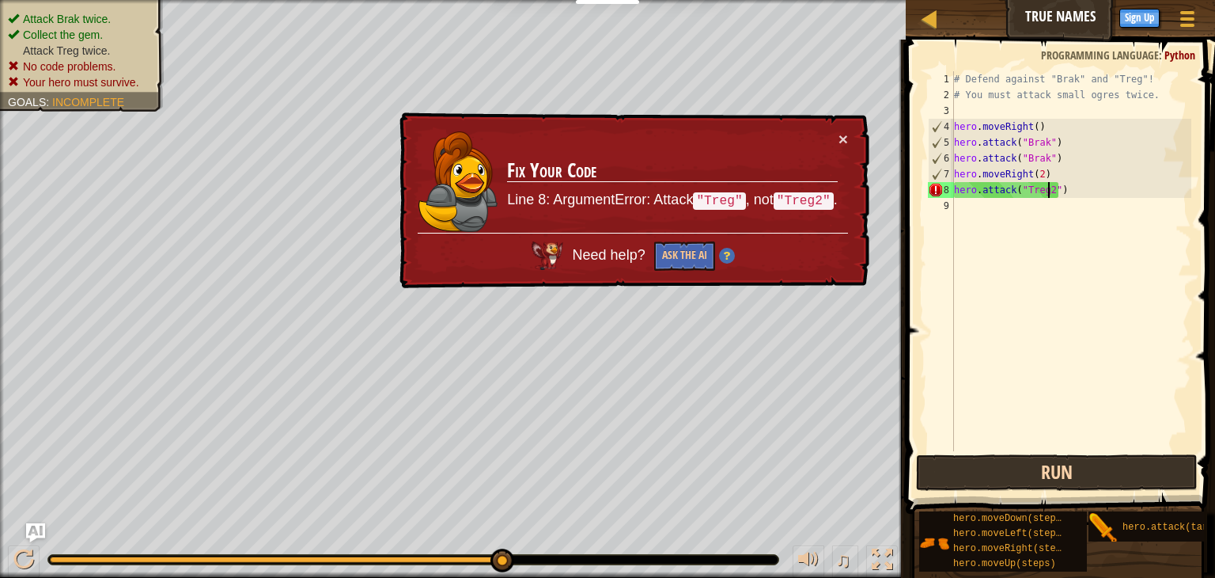
type textarea "hero.attack("Treg")"
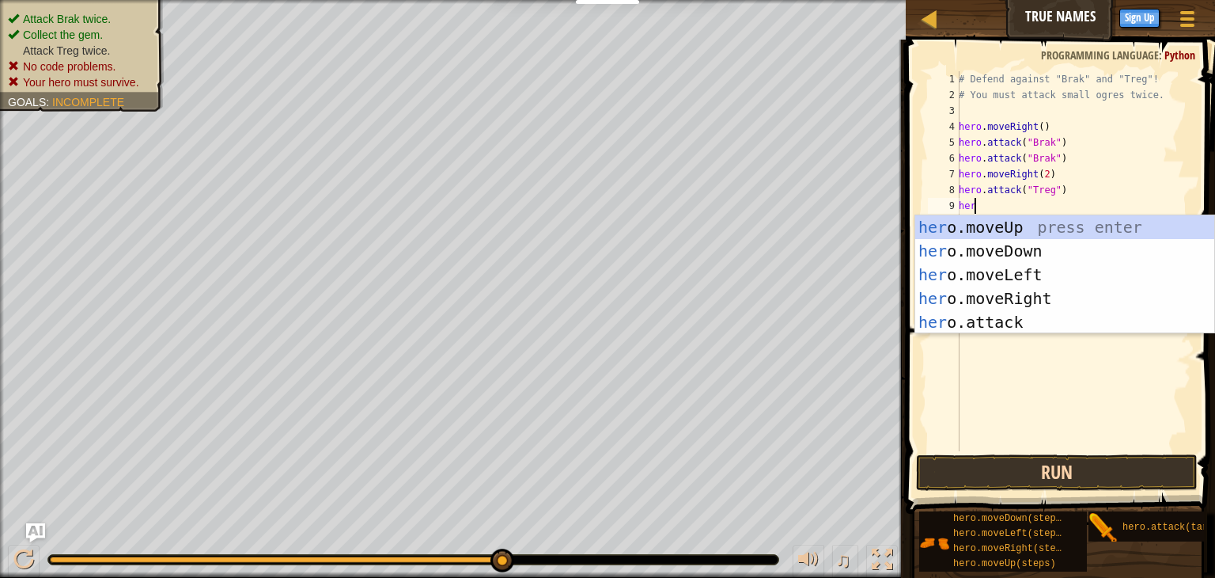
scroll to position [7, 0]
click at [984, 324] on div "hero .moveUp press enter hero .moveDown press enter hero .moveLeft press enter …" at bounding box center [1065, 298] width 299 height 166
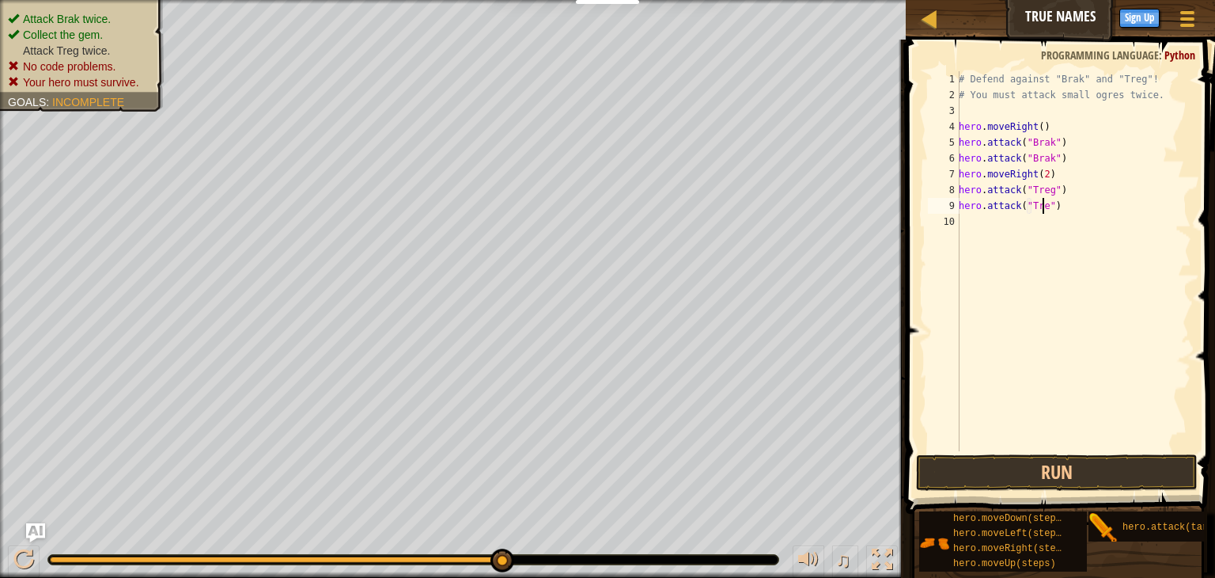
scroll to position [7, 6]
type textarea "hero.attack("Treg")"
click at [1011, 465] on button "Run" at bounding box center [1057, 472] width 282 height 36
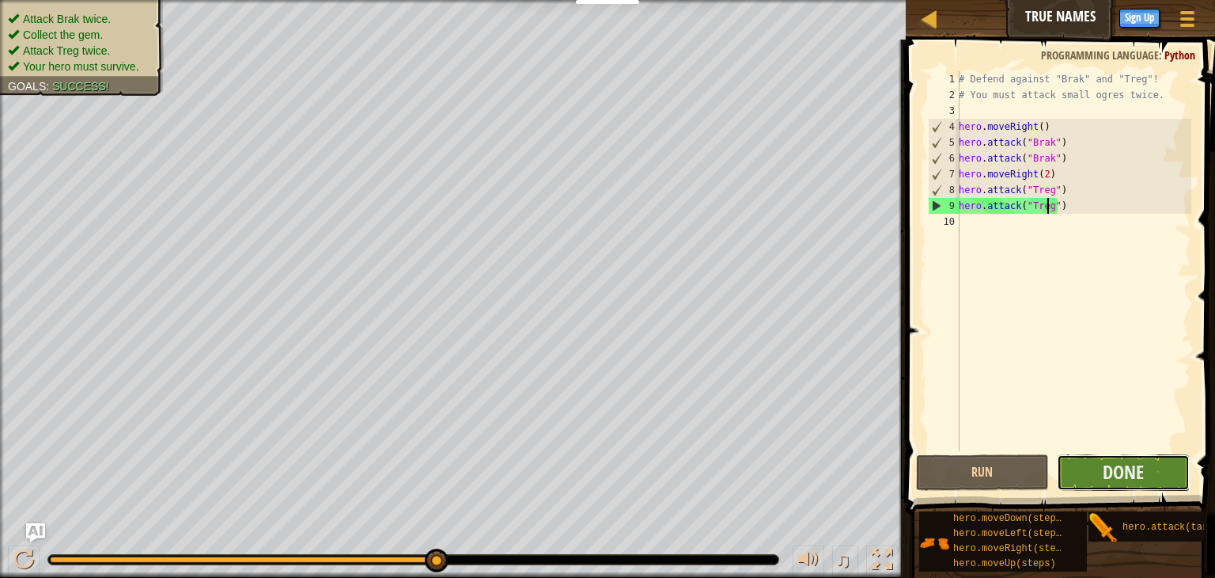
click at [1165, 472] on button "Done" at bounding box center [1123, 472] width 133 height 36
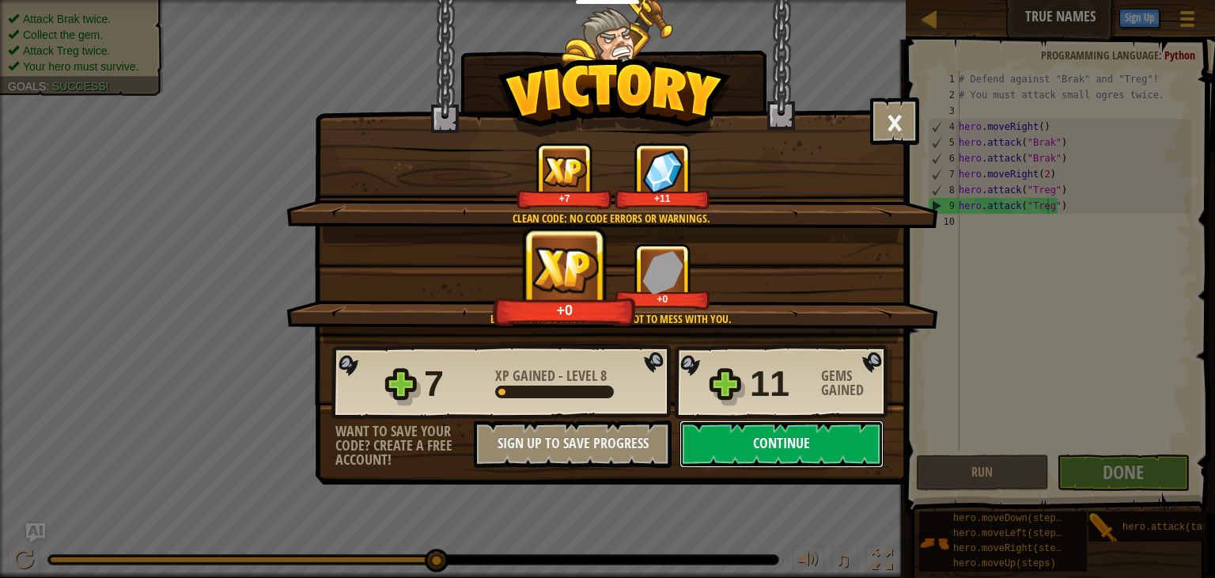
click at [779, 446] on button "Continue" at bounding box center [782, 443] width 204 height 47
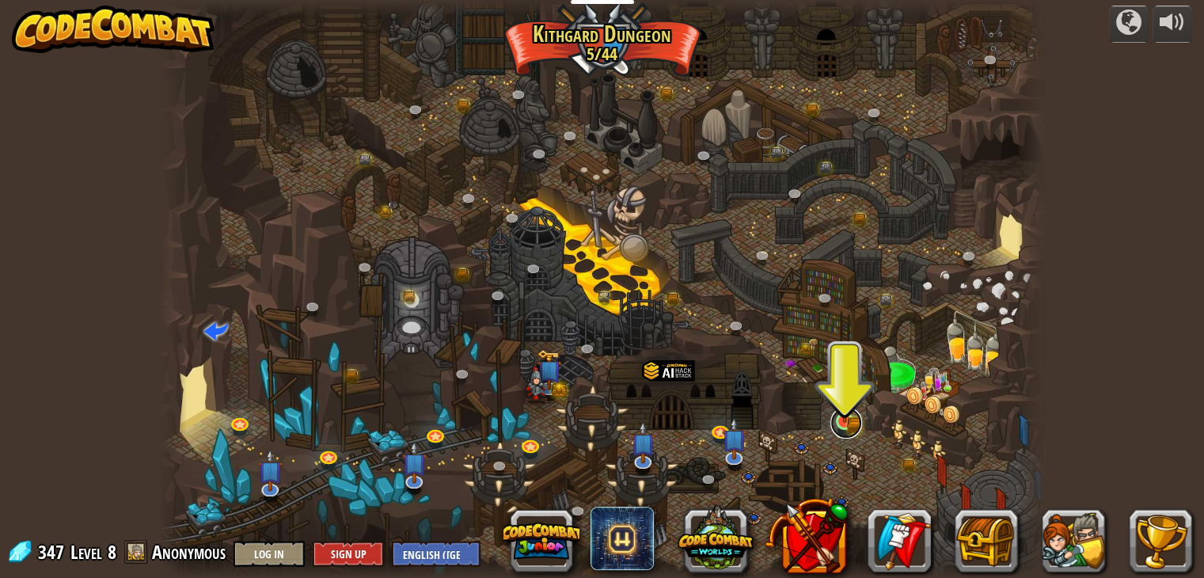
click at [839, 425] on link at bounding box center [846, 423] width 32 height 32
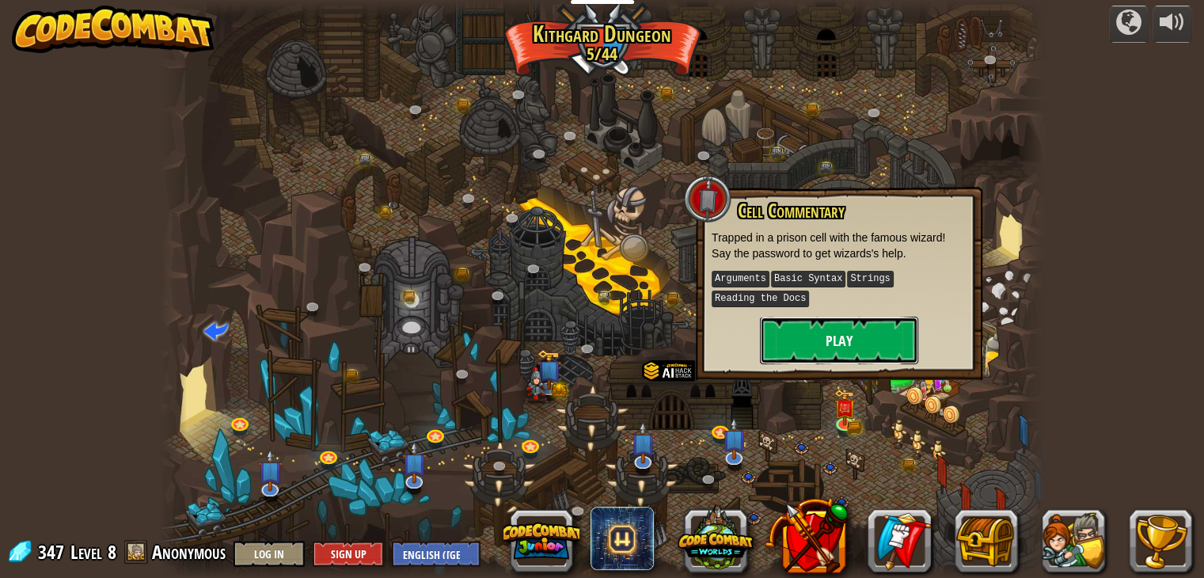
click at [851, 345] on button "Play" at bounding box center [839, 340] width 158 height 47
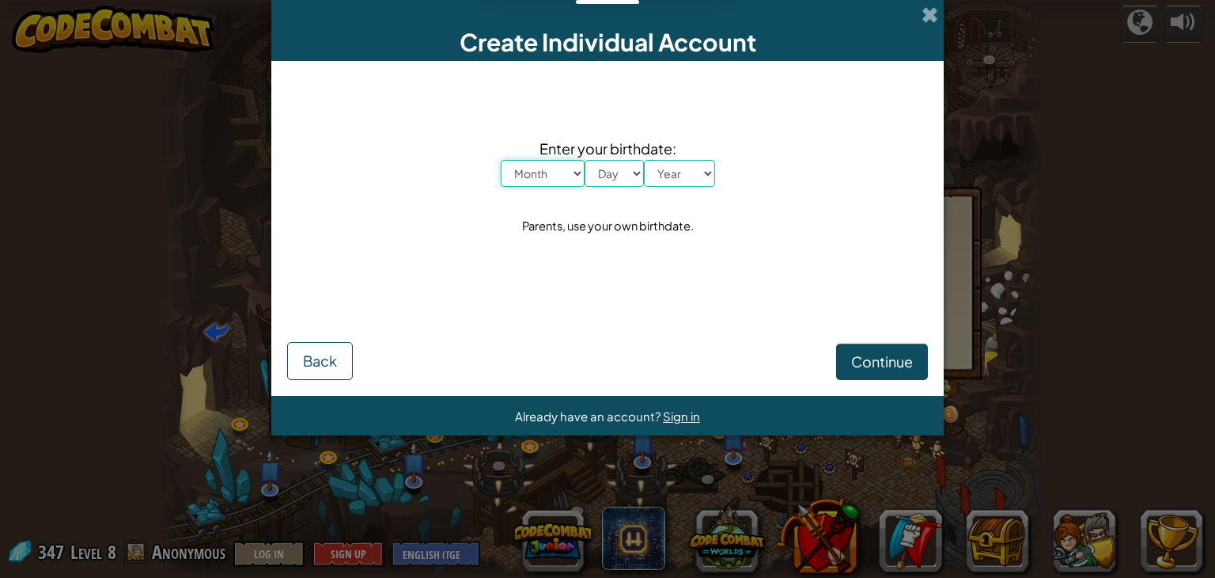
click at [528, 176] on select "Month January February March April May June July August September October Novem…" at bounding box center [543, 173] width 84 height 27
select select "5"
click at [501, 160] on select "Month January February March April May June July August September October Novem…" at bounding box center [543, 173] width 84 height 27
click at [603, 172] on select "Day 1 2 3 4 5 6 7 8 9 10 11 12 13 14 15 16 17 18 19 20 21 22 23 24 25 26 27 28 …" at bounding box center [614, 173] width 59 height 27
select select "6"
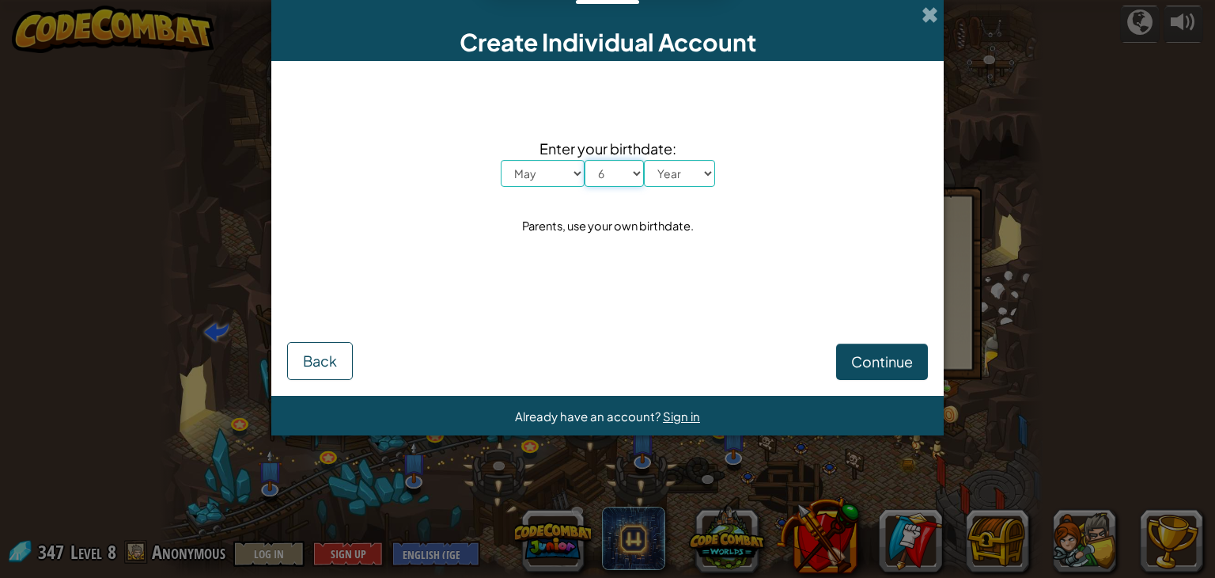
click at [585, 160] on select "Day 1 2 3 4 5 6 7 8 9 10 11 12 13 14 15 16 17 18 19 20 21 22 23 24 25 26 27 28 …" at bounding box center [614, 173] width 59 height 27
click at [694, 175] on select "Year [DATE] 2024 2023 2022 2021 2020 2019 2018 2017 2016 2015 2014 2013 2012 20…" at bounding box center [679, 173] width 71 height 27
select select "2016"
click at [644, 160] on select "Year [DATE] 2024 2023 2022 2021 2020 2019 2018 2017 2016 2015 2014 2013 2012 20…" at bounding box center [679, 173] width 71 height 27
click at [889, 354] on span "Continue" at bounding box center [882, 361] width 62 height 18
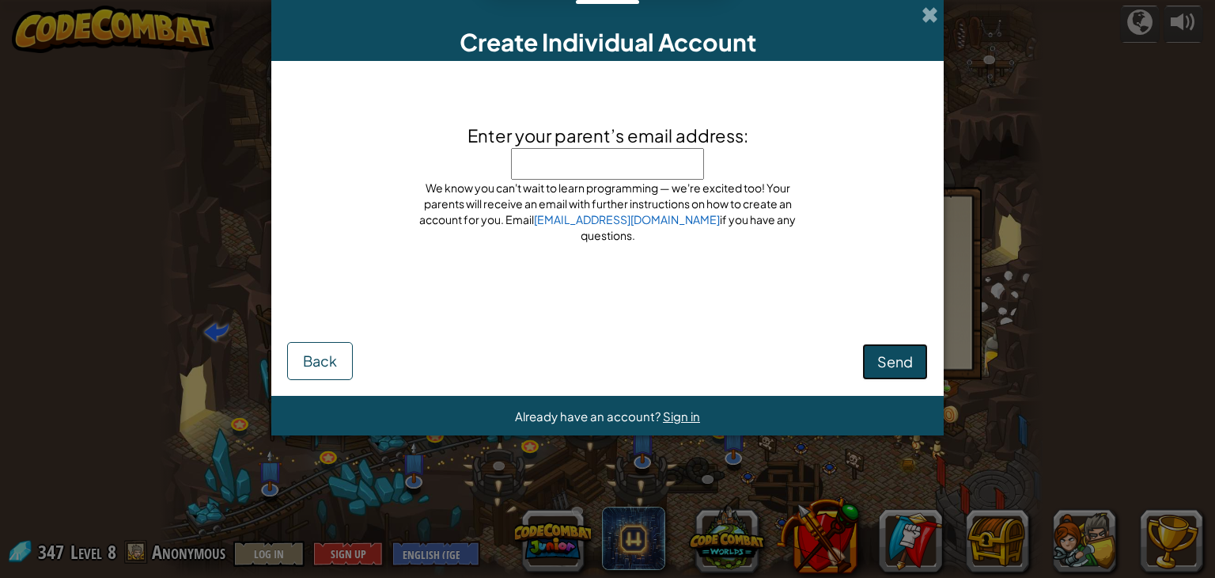
click at [889, 354] on span "Send" at bounding box center [896, 361] width 36 height 18
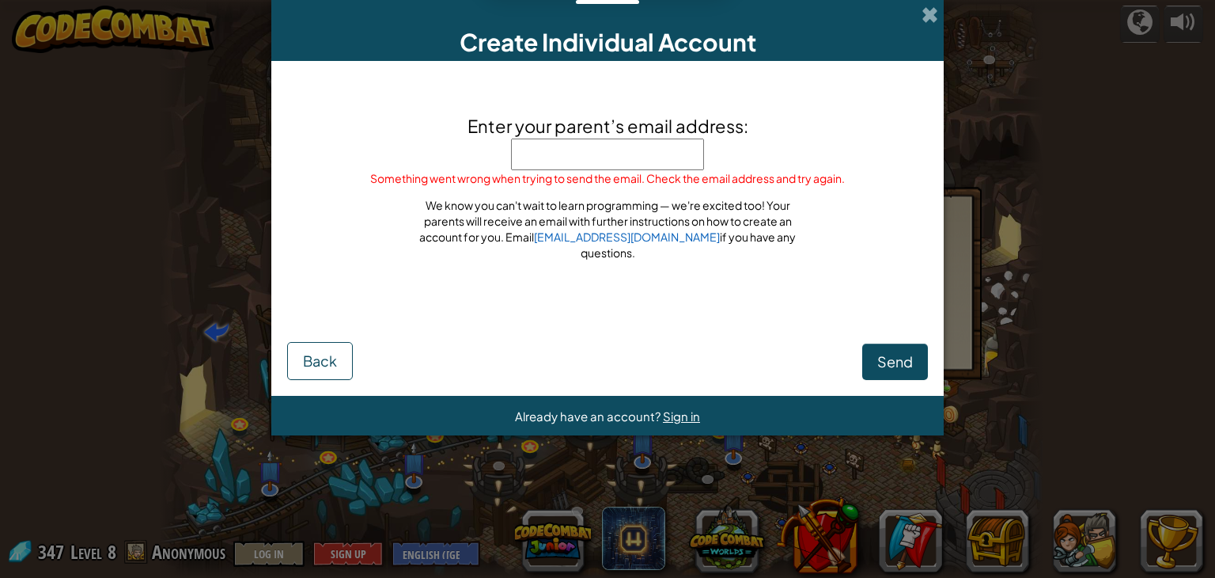
click at [614, 170] on input "Enter your parent’s email address:" at bounding box center [607, 154] width 193 height 32
click at [889, 370] on span "Send" at bounding box center [896, 361] width 36 height 18
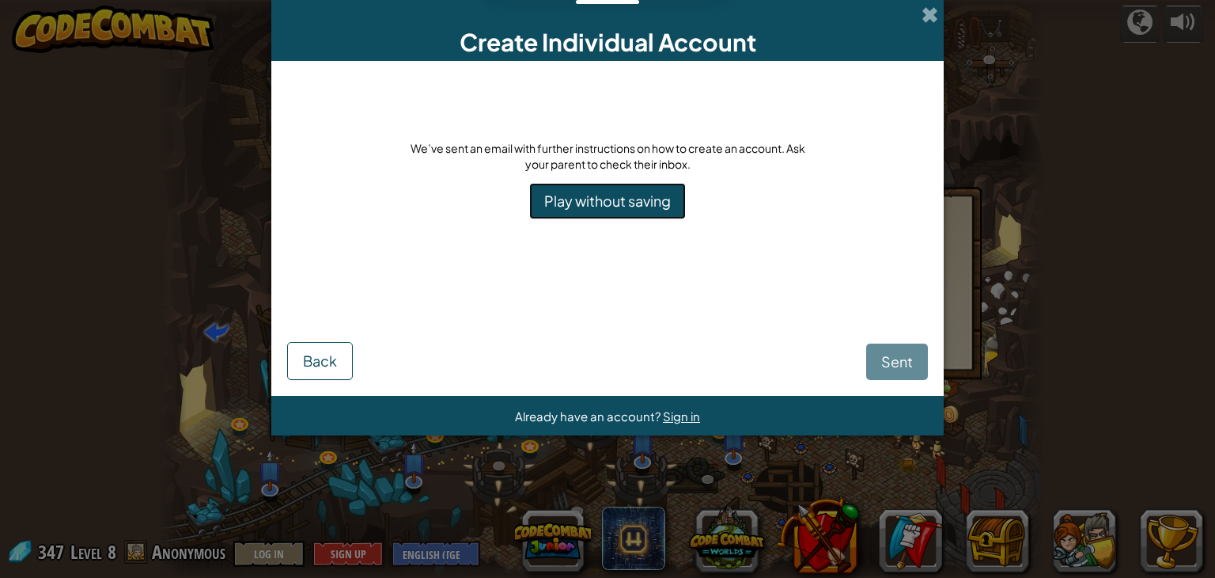
click at [678, 203] on link "Play without saving" at bounding box center [607, 201] width 157 height 36
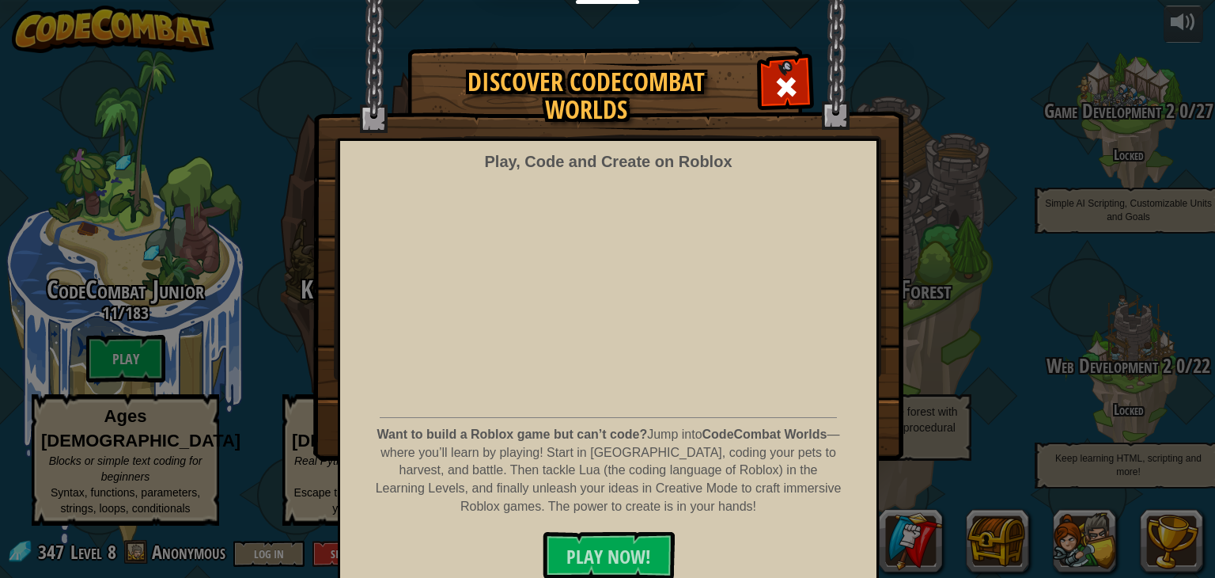
scroll to position [11, 0]
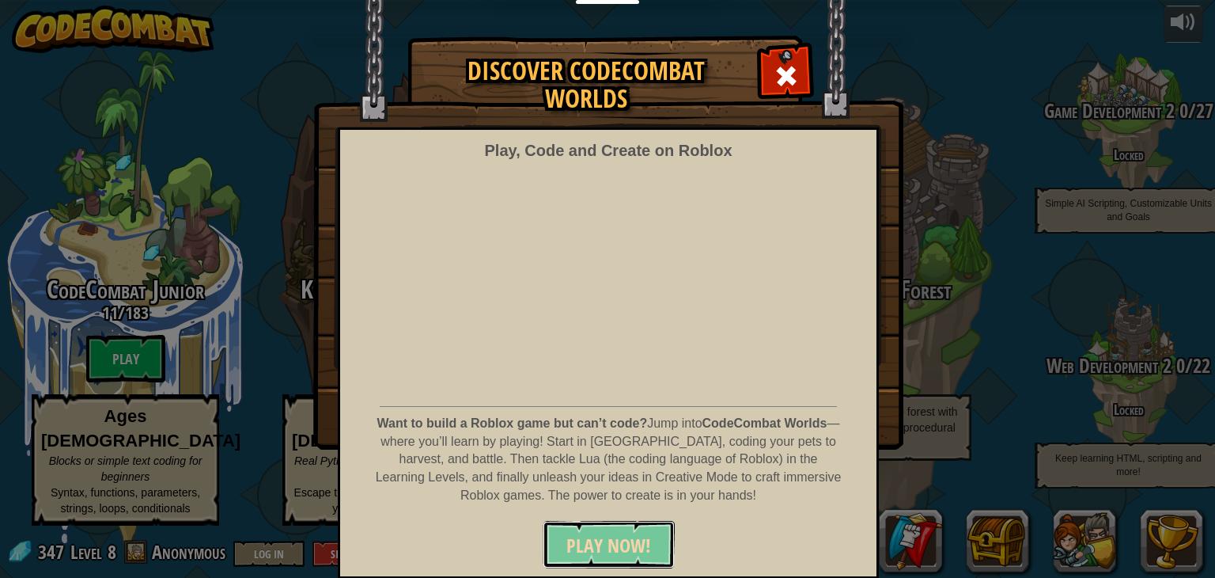
click at [603, 538] on span "PLAY NOW!" at bounding box center [609, 545] width 85 height 25
click at [554, 549] on button "PLAY NOW!" at bounding box center [609, 544] width 132 height 47
